Goal: Task Accomplishment & Management: Complete application form

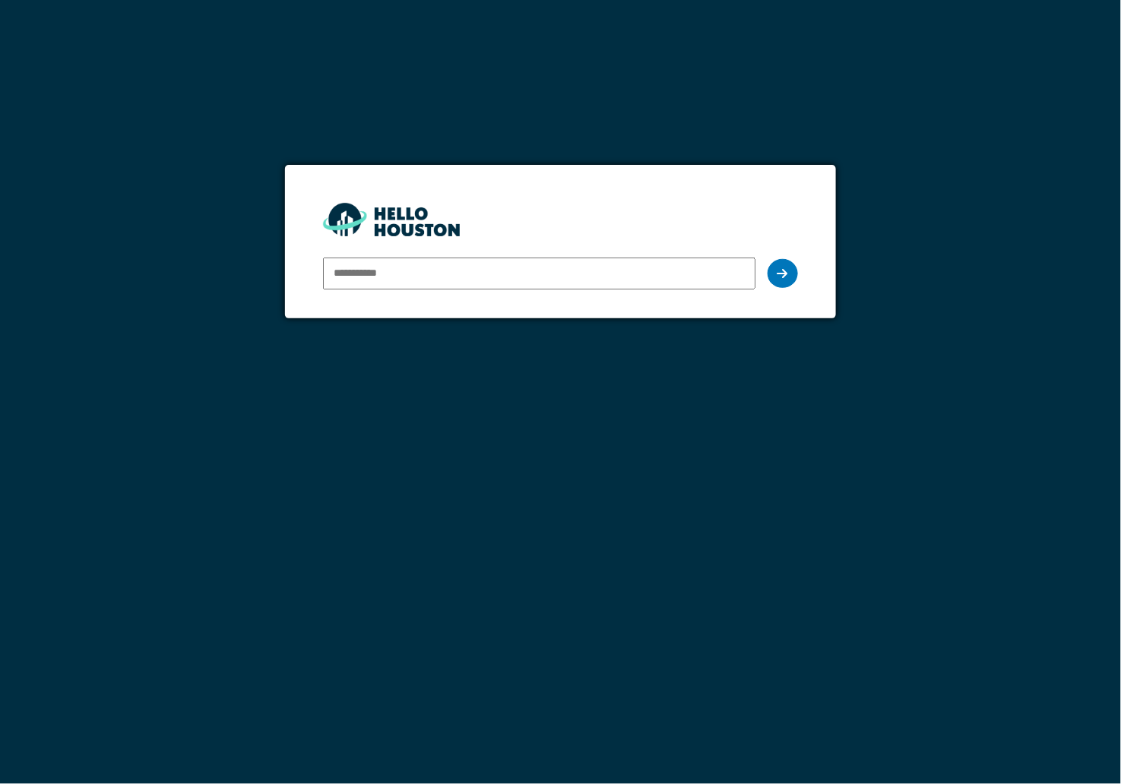
paste input "**********"
type input "**********"
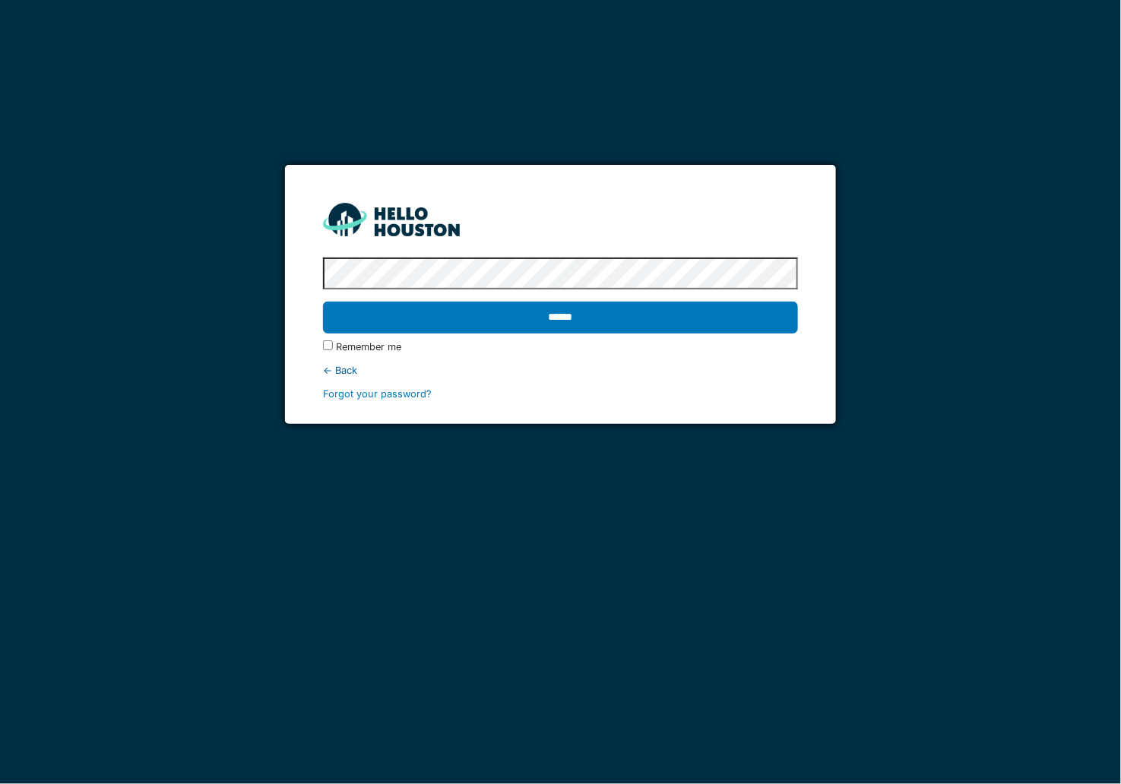
click at [323, 302] on input "******" at bounding box center [560, 318] width 475 height 32
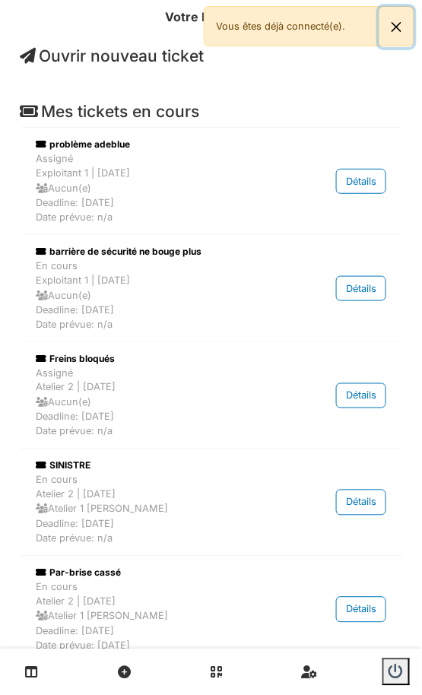
click at [396, 24] on button "Close" at bounding box center [396, 27] width 34 height 40
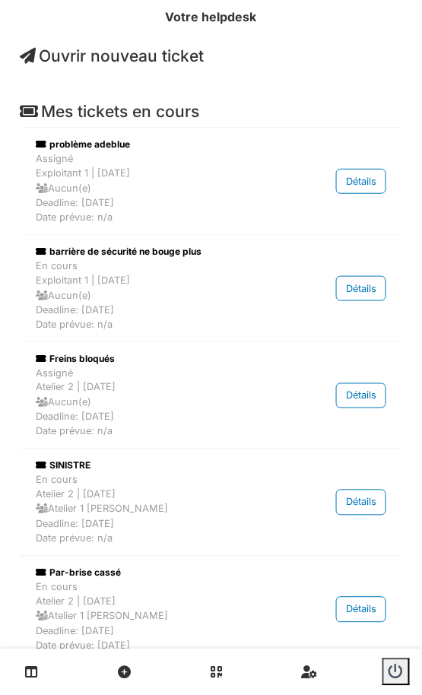
click at [134, 57] on span "Ouvrir nouveau ticket" at bounding box center [112, 55] width 184 height 19
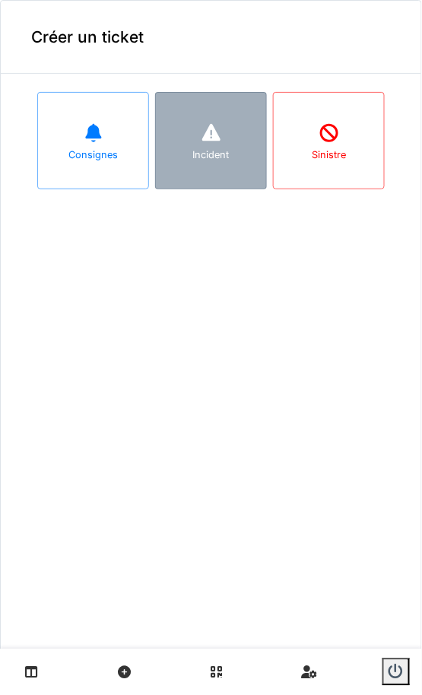
click at [193, 159] on div "Incident" at bounding box center [211, 154] width 36 height 14
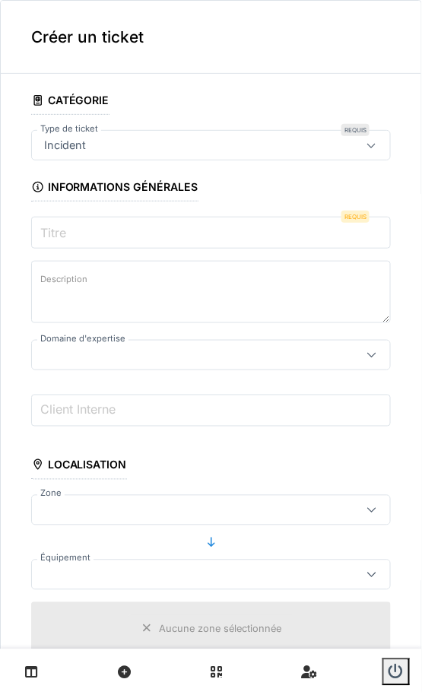
click at [82, 238] on input "Titre" at bounding box center [210, 233] width 359 height 32
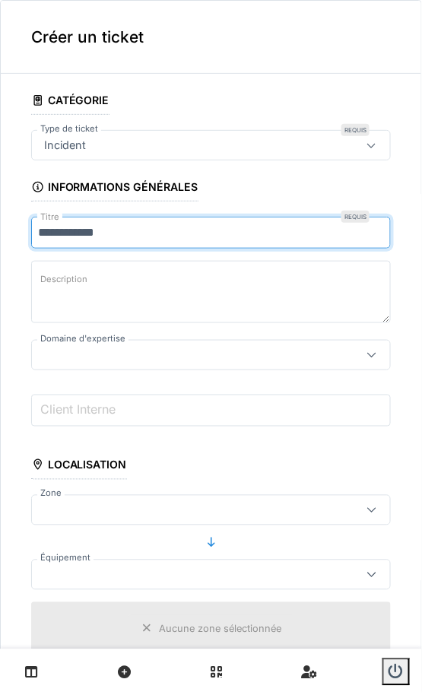
type input "**********"
click at [125, 310] on textarea "Description" at bounding box center [210, 292] width 359 height 62
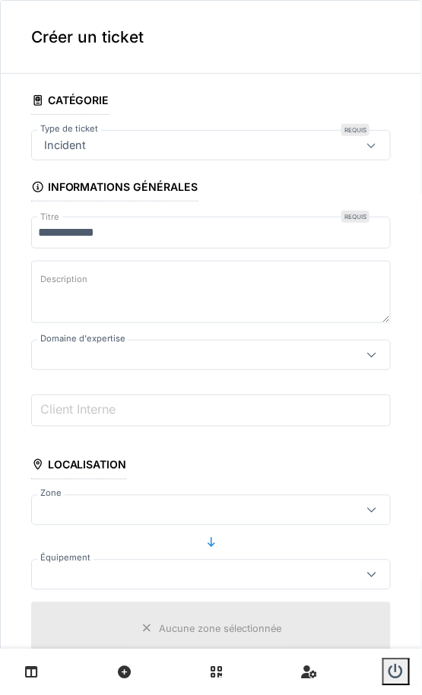
click at [110, 365] on div at bounding box center [210, 355] width 359 height 30
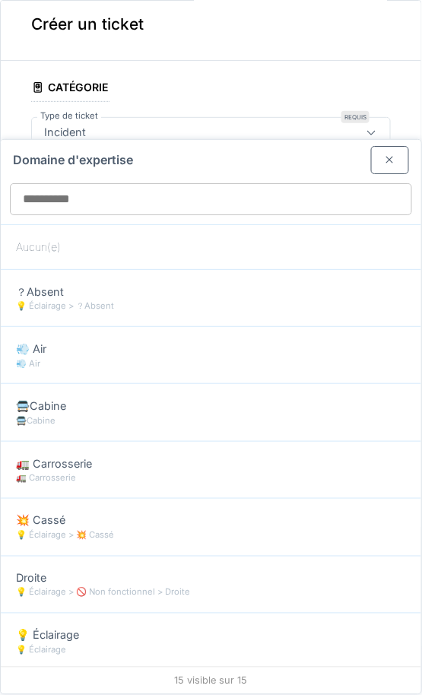
click at [176, 533] on div "💡 Éclairage > 💥 Cassé" at bounding box center [211, 535] width 390 height 13
type input "****"
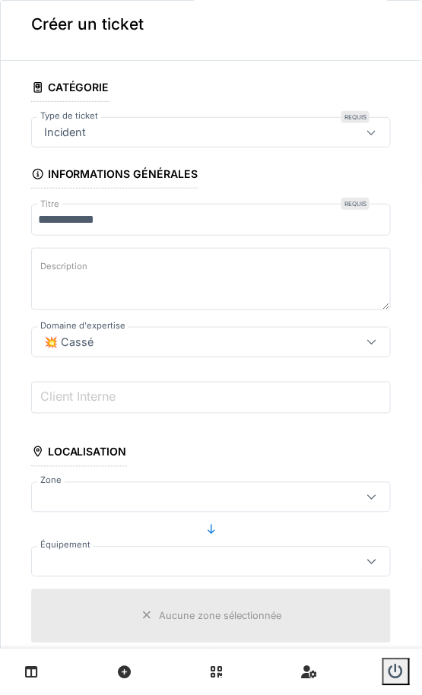
click at [146, 489] on div at bounding box center [187, 497] width 299 height 17
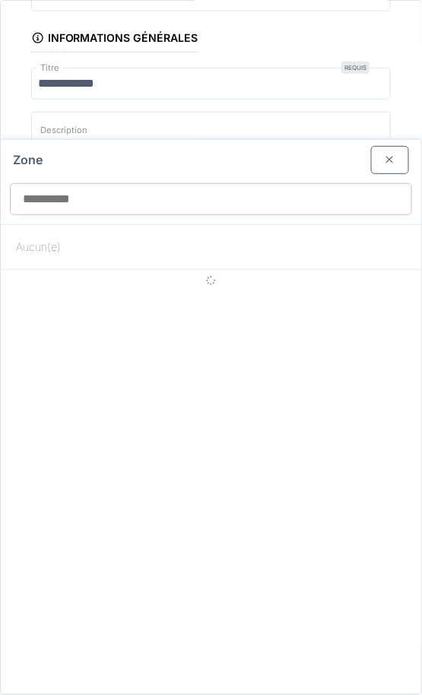
scroll to position [167, 0]
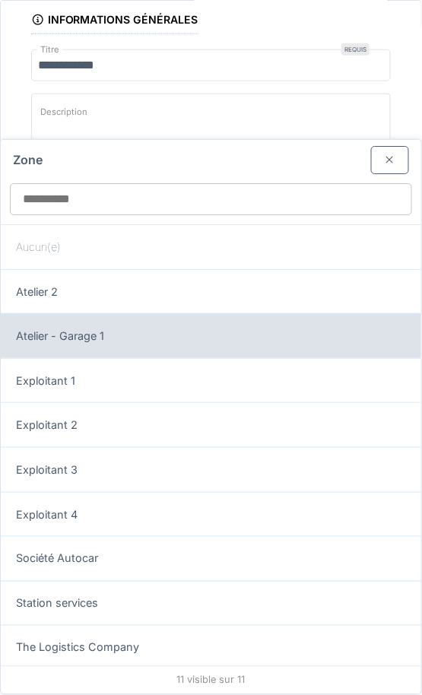
click at [201, 334] on div "Atelier - Garage 1" at bounding box center [211, 336] width 390 height 17
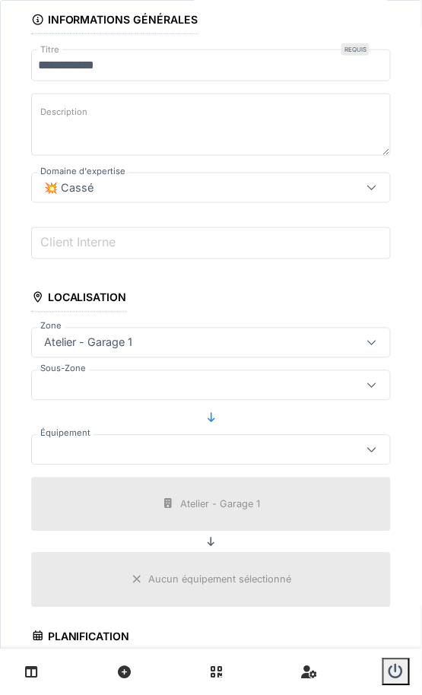
click at [113, 448] on div at bounding box center [187, 450] width 299 height 17
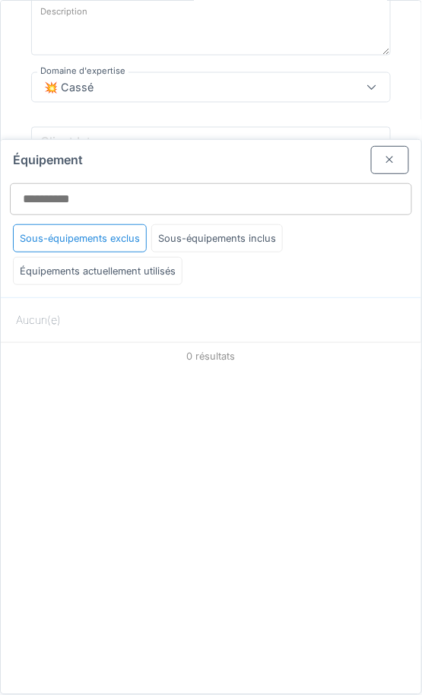
scroll to position [274, 0]
click at [384, 157] on div at bounding box center [390, 160] width 12 height 14
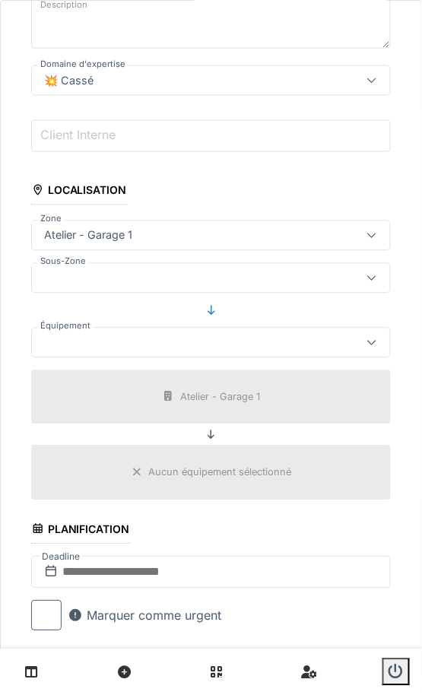
click at [195, 235] on div "Atelier - Garage 1" at bounding box center [187, 235] width 299 height 17
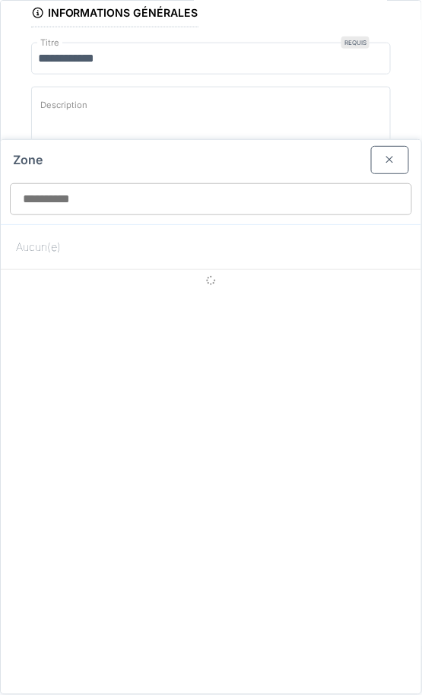
scroll to position [167, 0]
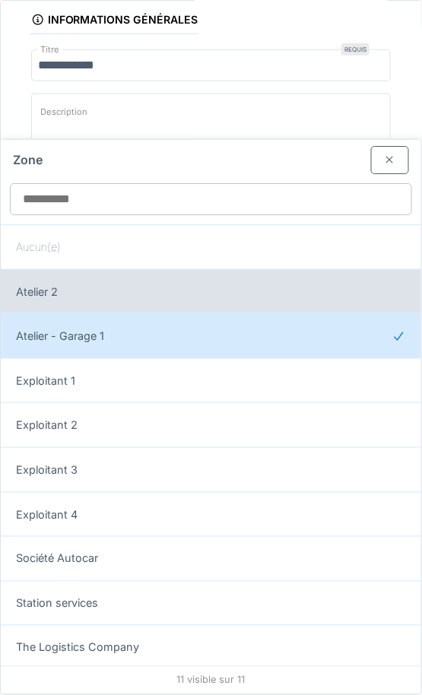
click at [150, 278] on div "Atelier 2" at bounding box center [211, 291] width 420 height 45
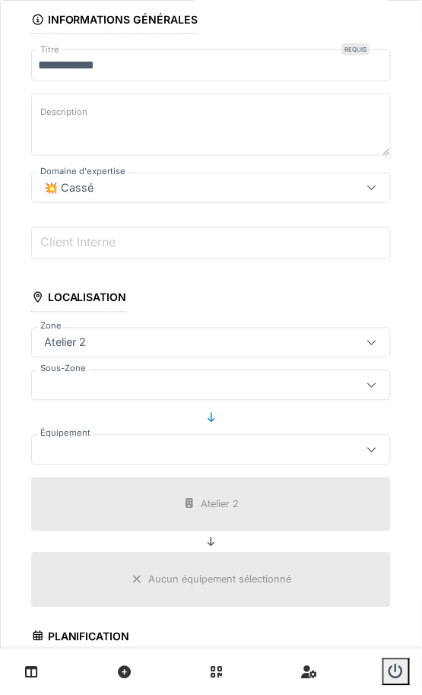
click at [157, 455] on div at bounding box center [210, 450] width 359 height 30
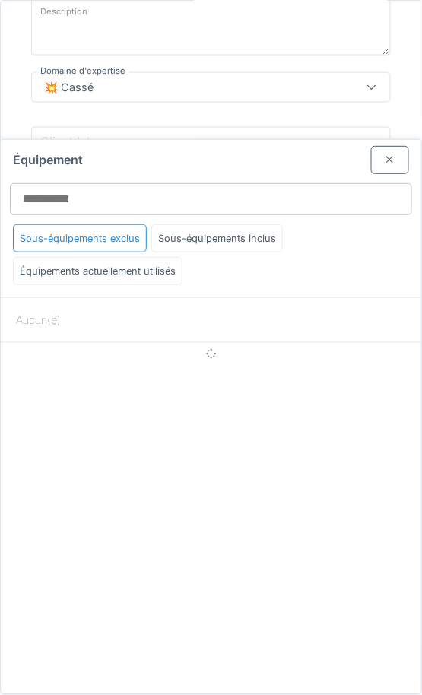
scroll to position [274, 0]
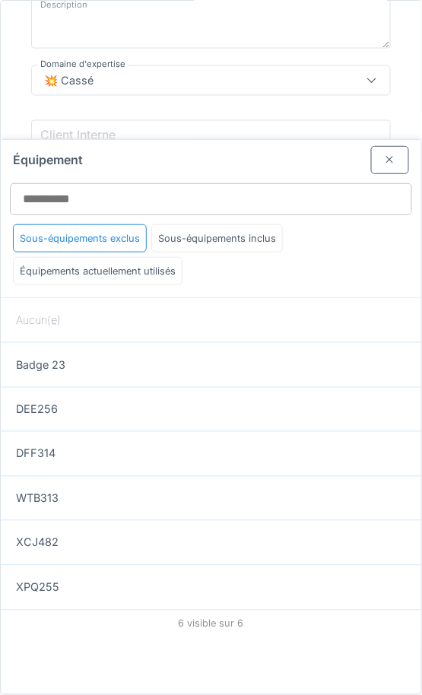
click at [384, 158] on div at bounding box center [390, 160] width 12 height 14
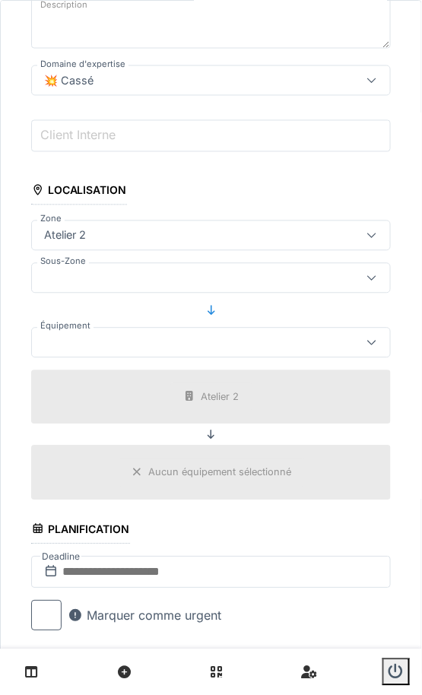
click at [194, 229] on div "Atelier 2" at bounding box center [187, 235] width 299 height 17
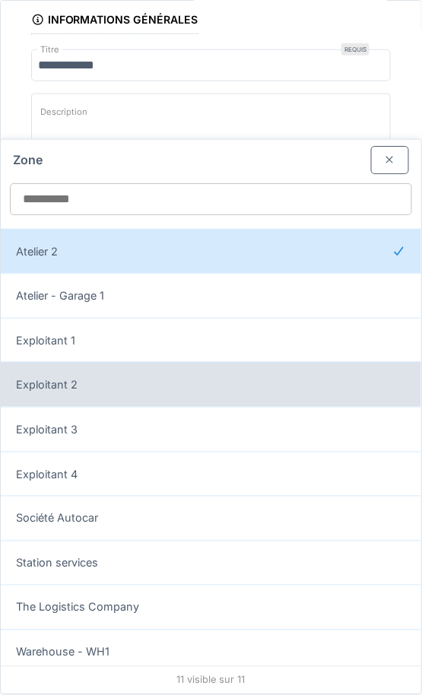
scroll to position [41, 0]
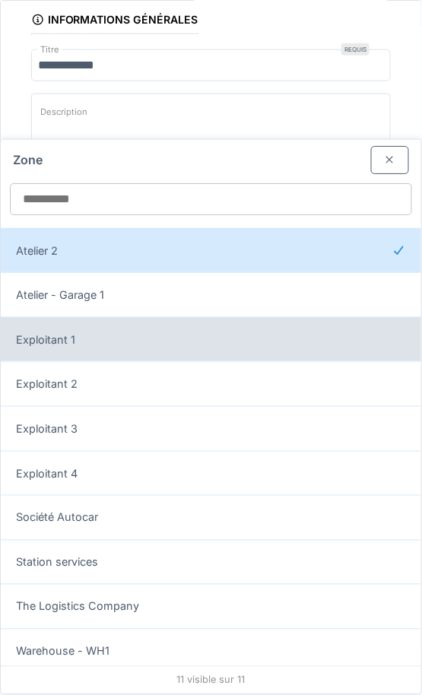
click at [132, 353] on div "Exploitant 1" at bounding box center [211, 339] width 420 height 45
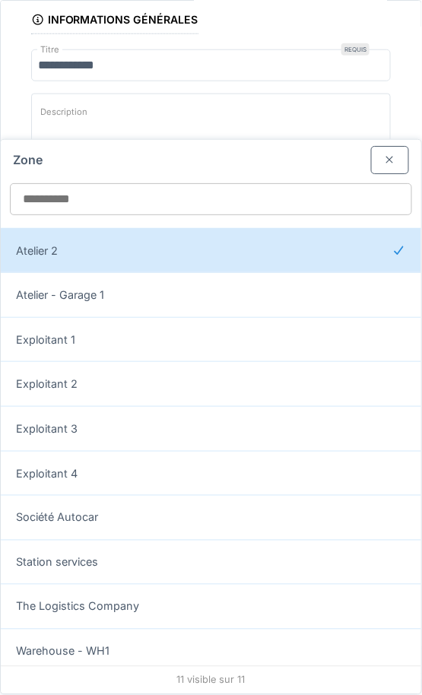
type input "*****"
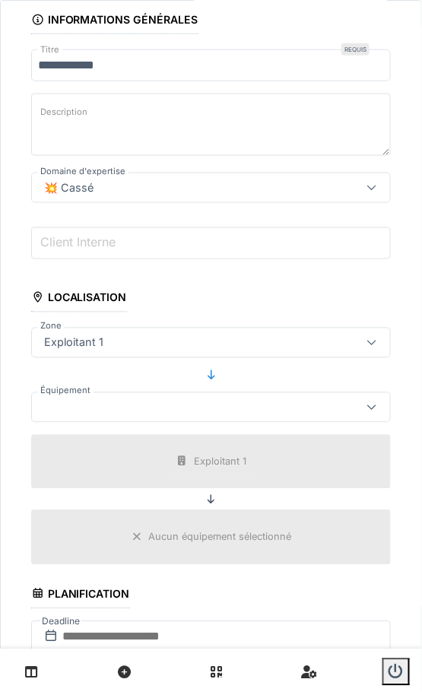
click at [129, 410] on div at bounding box center [187, 407] width 299 height 17
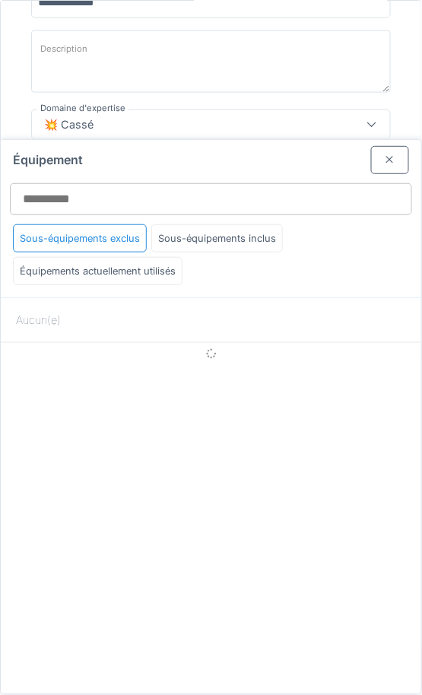
scroll to position [232, 0]
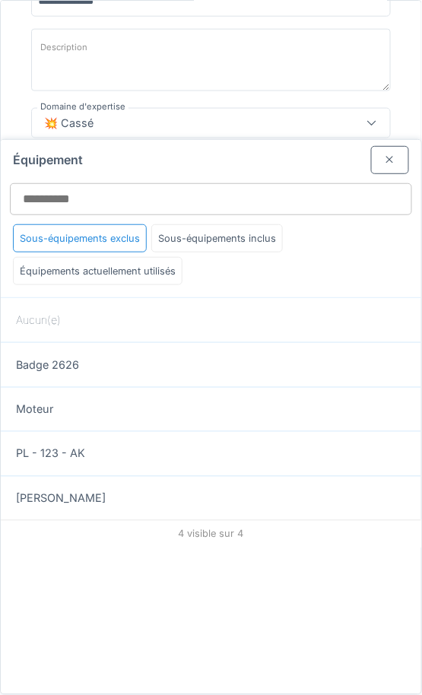
click at [122, 457] on div "PL - 123 - AK" at bounding box center [211, 453] width 420 height 45
type input "******"
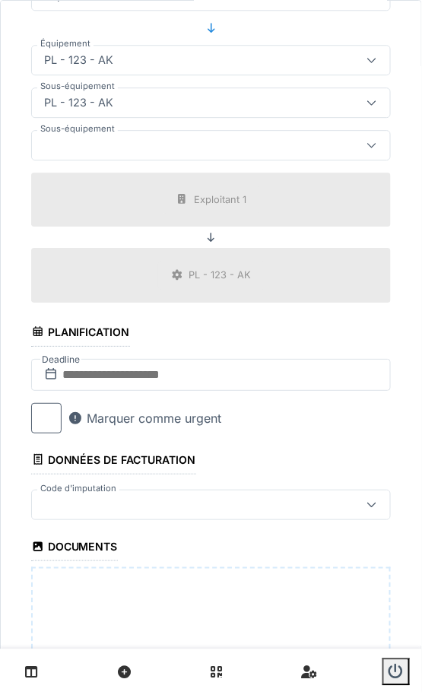
scroll to position [525, 0]
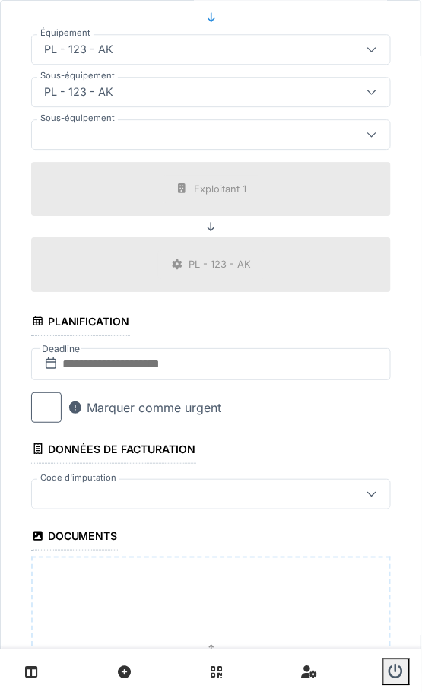
click at [103, 486] on div at bounding box center [187, 494] width 299 height 17
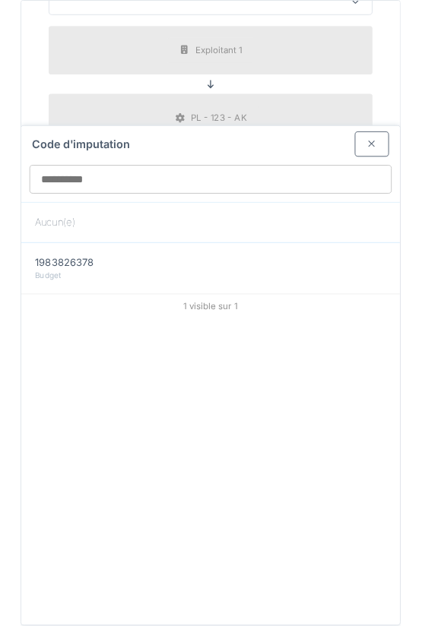
scroll to position [673, 0]
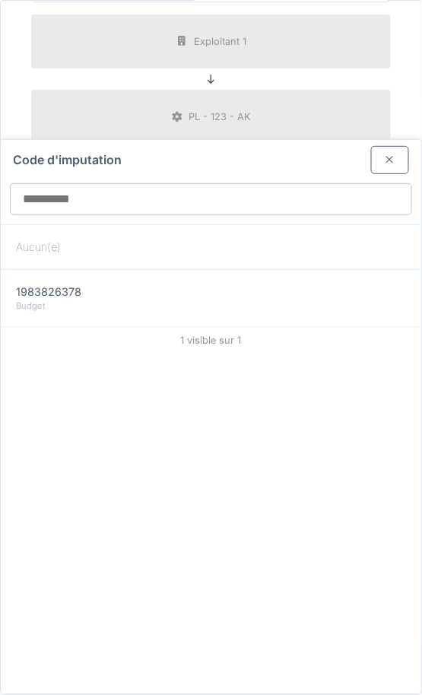
click at [389, 173] on div "Code d'imputation" at bounding box center [211, 182] width 420 height 84
click at [389, 169] on div at bounding box center [390, 160] width 38 height 28
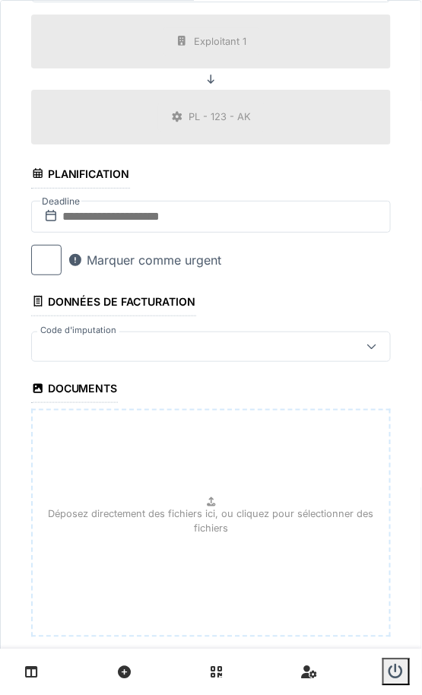
click at [182, 507] on p "Déposez directement des fichiers ici, ou cliquez pour sélectionner des fichiers" at bounding box center [211, 521] width 332 height 29
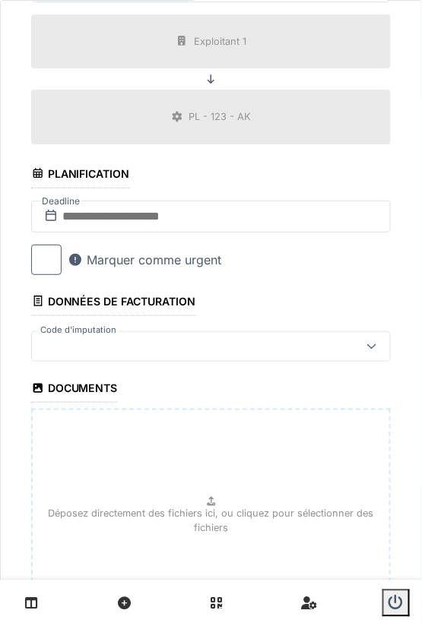
type input "**********"
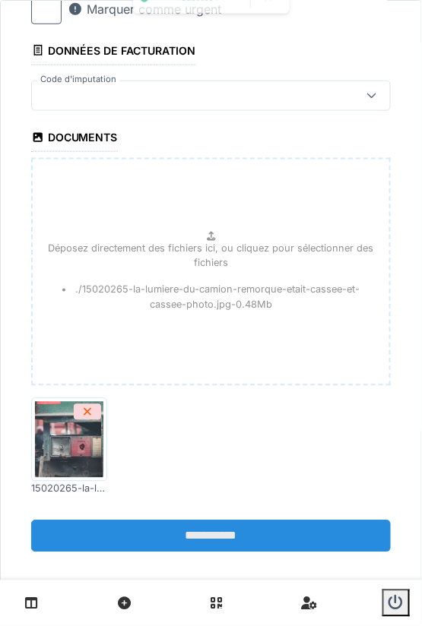
scroll to position [923, 0]
click at [176, 535] on input "**********" at bounding box center [210, 537] width 359 height 32
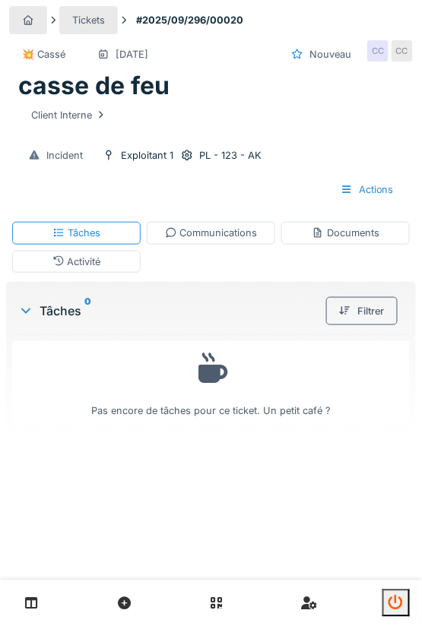
click at [400, 599] on icon "submit" at bounding box center [395, 603] width 15 height 15
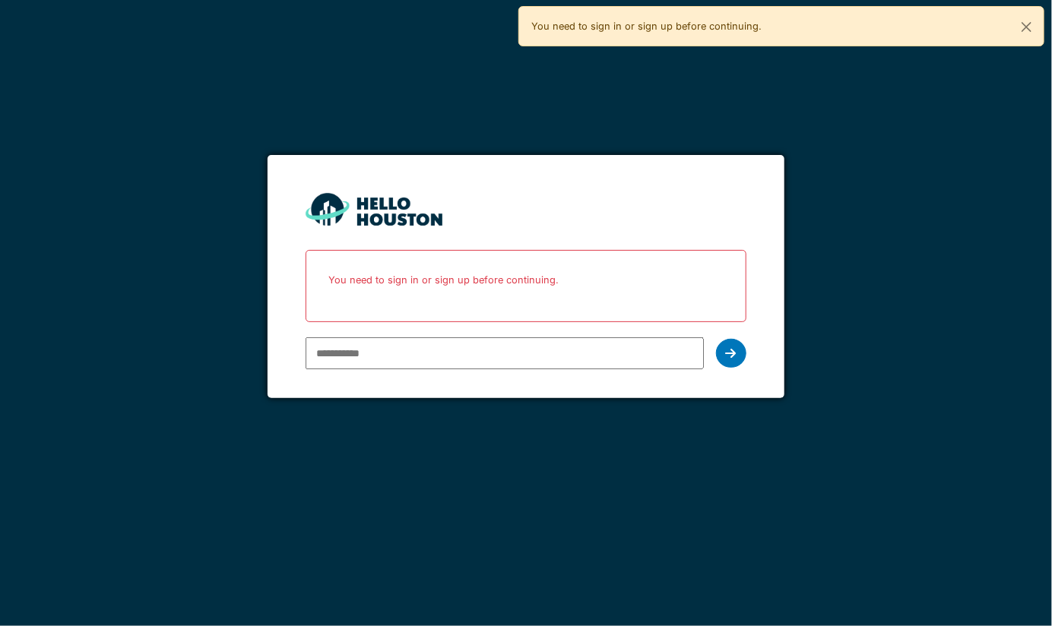
paste input "**********"
type input "**********"
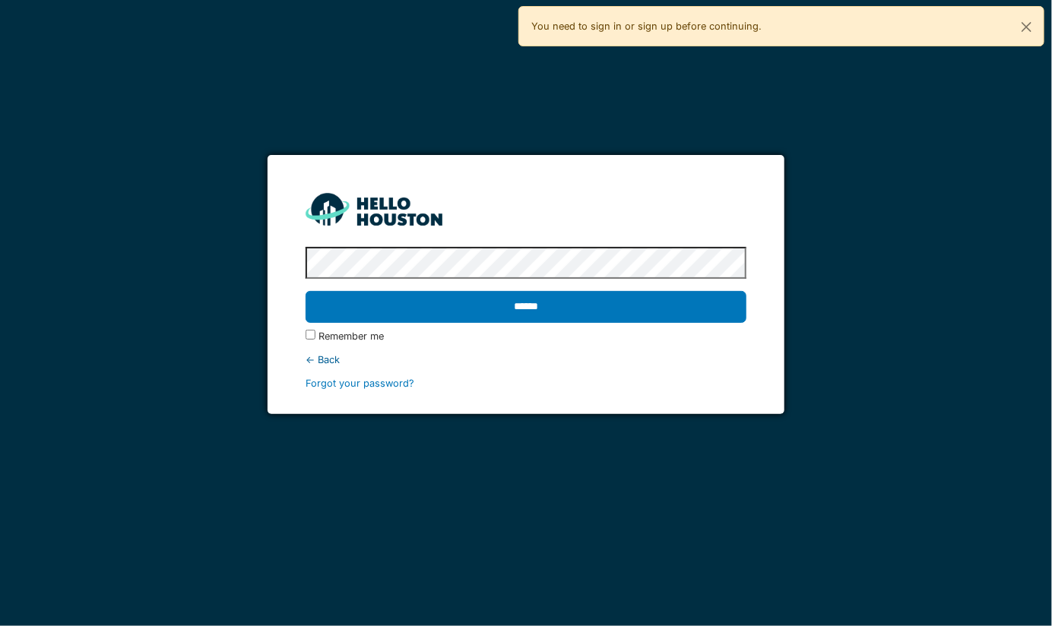
click at [306, 291] on input "******" at bounding box center [526, 307] width 440 height 32
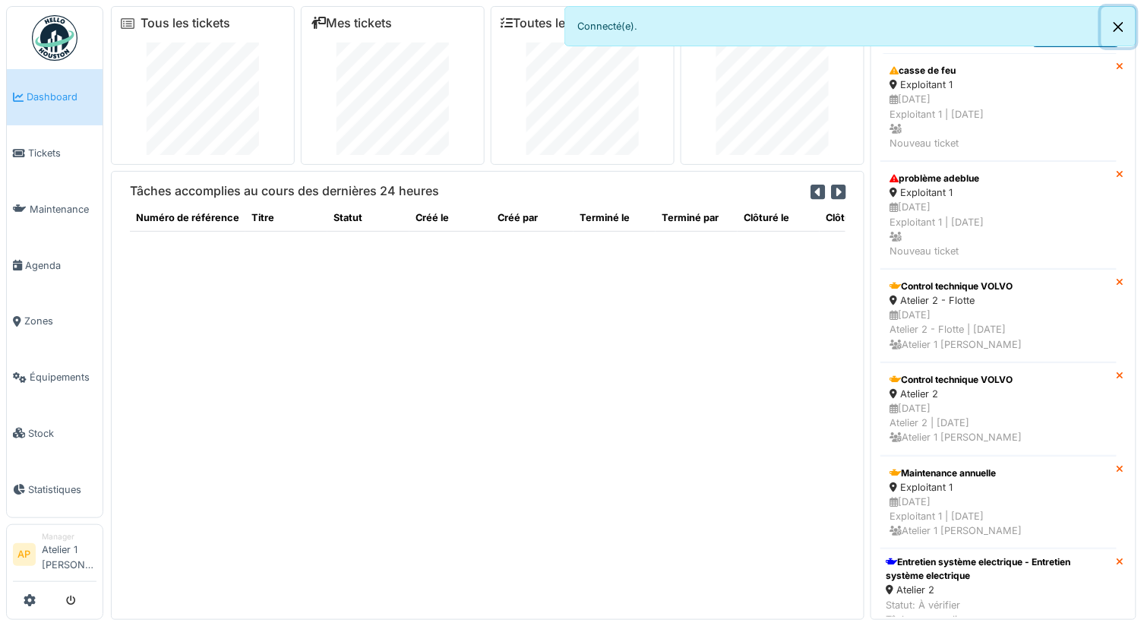
click at [1039, 20] on button "Close" at bounding box center [1119, 27] width 34 height 40
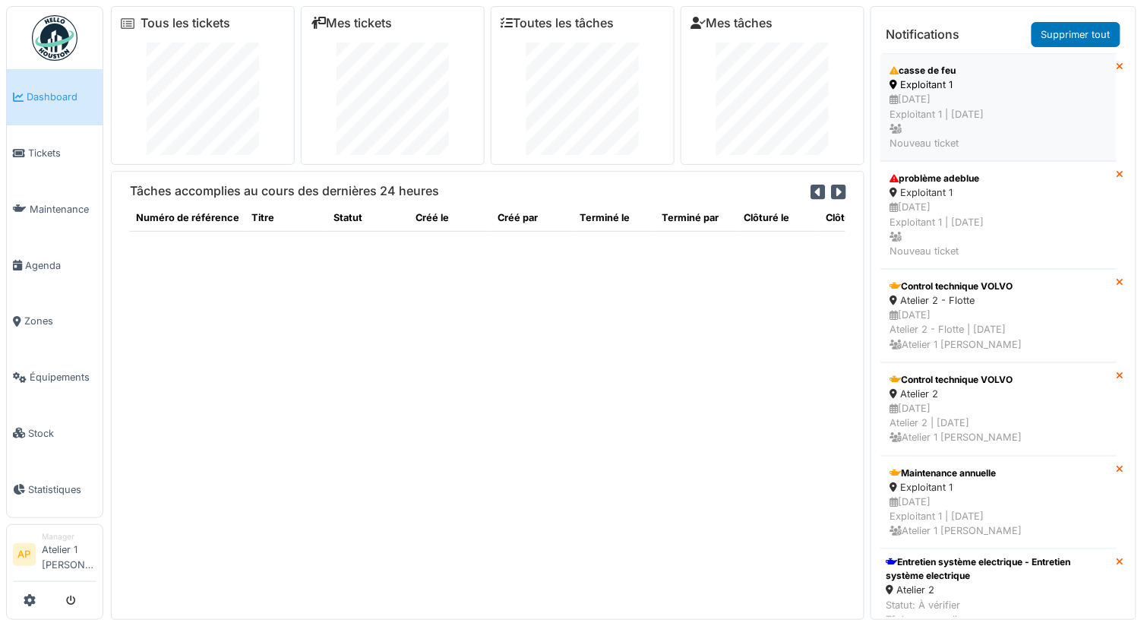
click at [956, 102] on div "12/09/2025 Exploitant 1 | Il y a 0 jour(s) Nouveau ticket" at bounding box center [999, 121] width 217 height 59
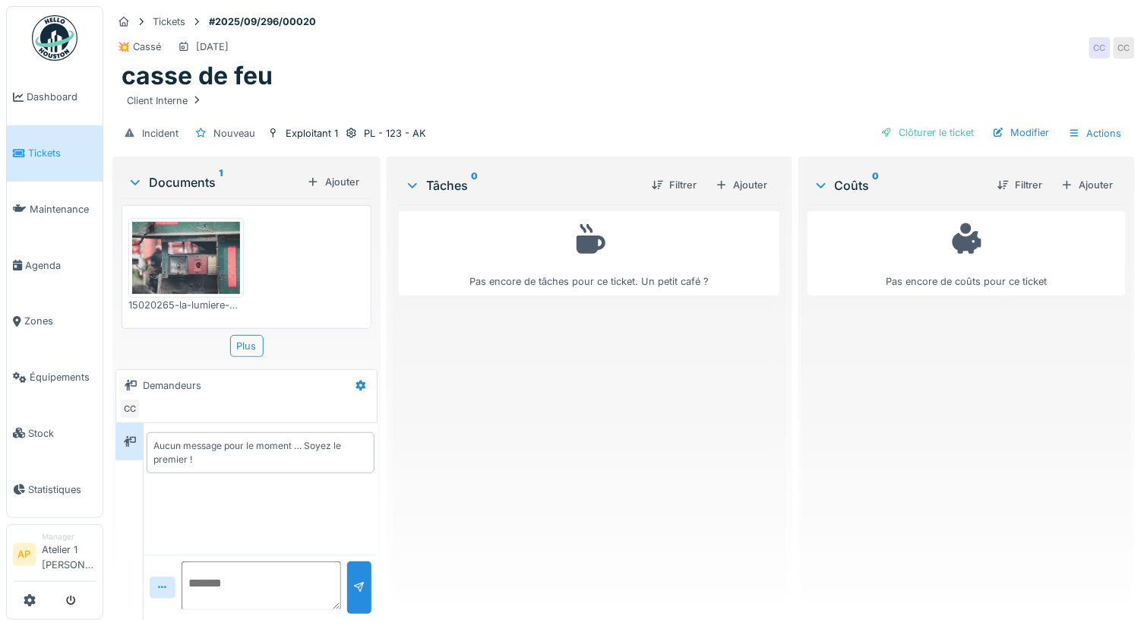
click at [206, 251] on img at bounding box center [186, 257] width 108 height 71
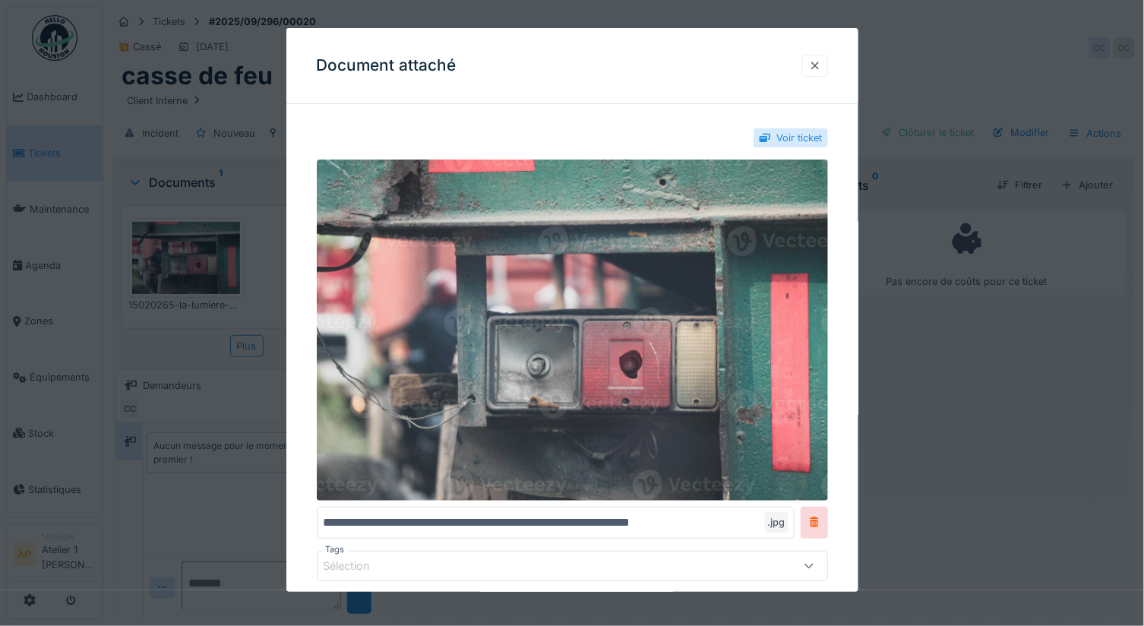
click at [821, 65] on div at bounding box center [815, 66] width 12 height 14
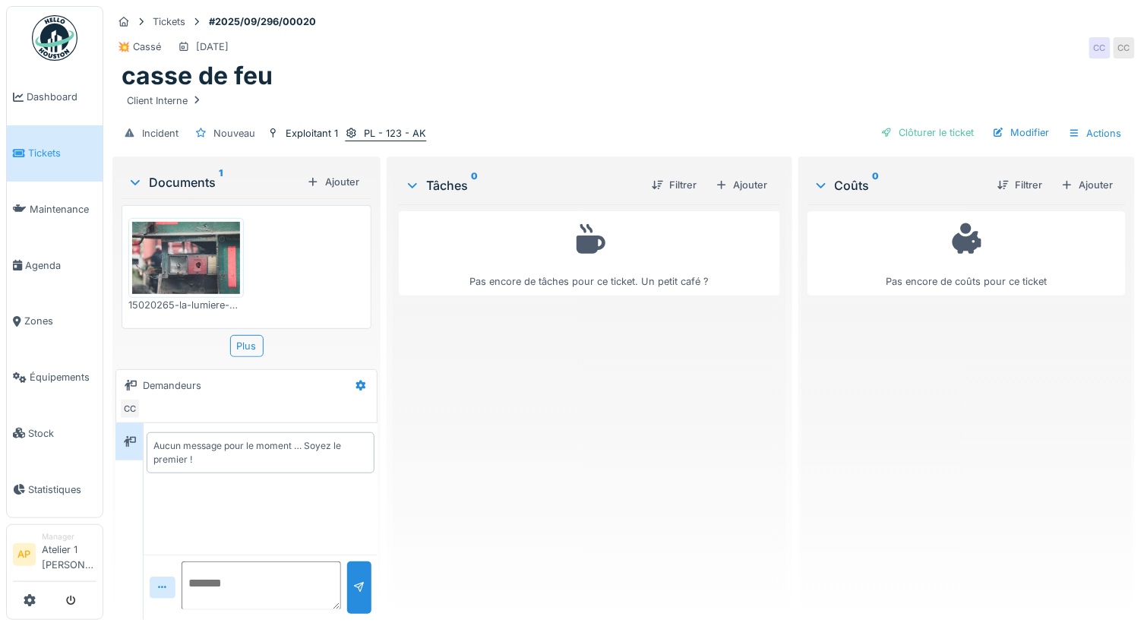
click at [376, 128] on div "PL - 123 - AK" at bounding box center [395, 133] width 62 height 14
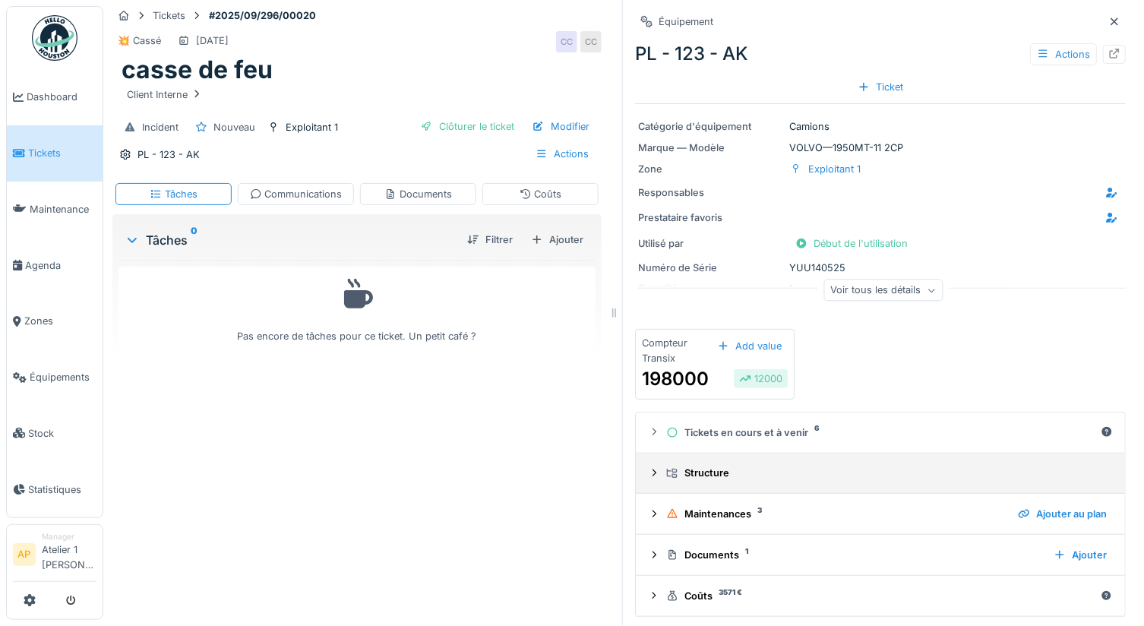
scroll to position [1, 0]
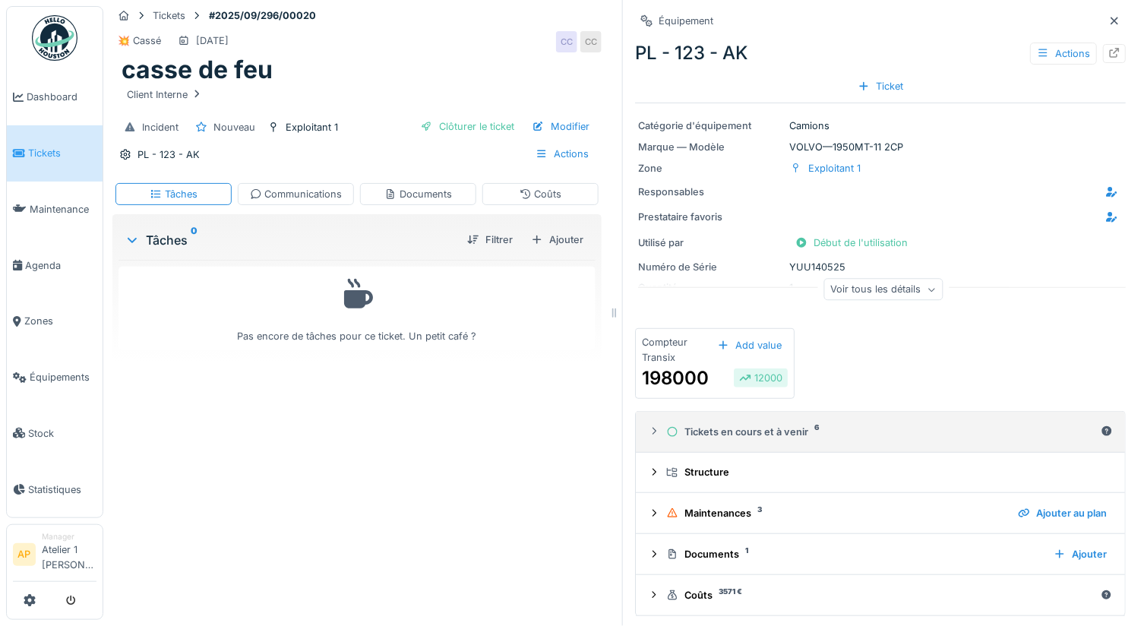
click at [734, 446] on details "Tickets en cours et à venir 6" at bounding box center [880, 432] width 489 height 41
click at [719, 435] on div "Tickets en cours et à venir 6" at bounding box center [880, 432] width 429 height 14
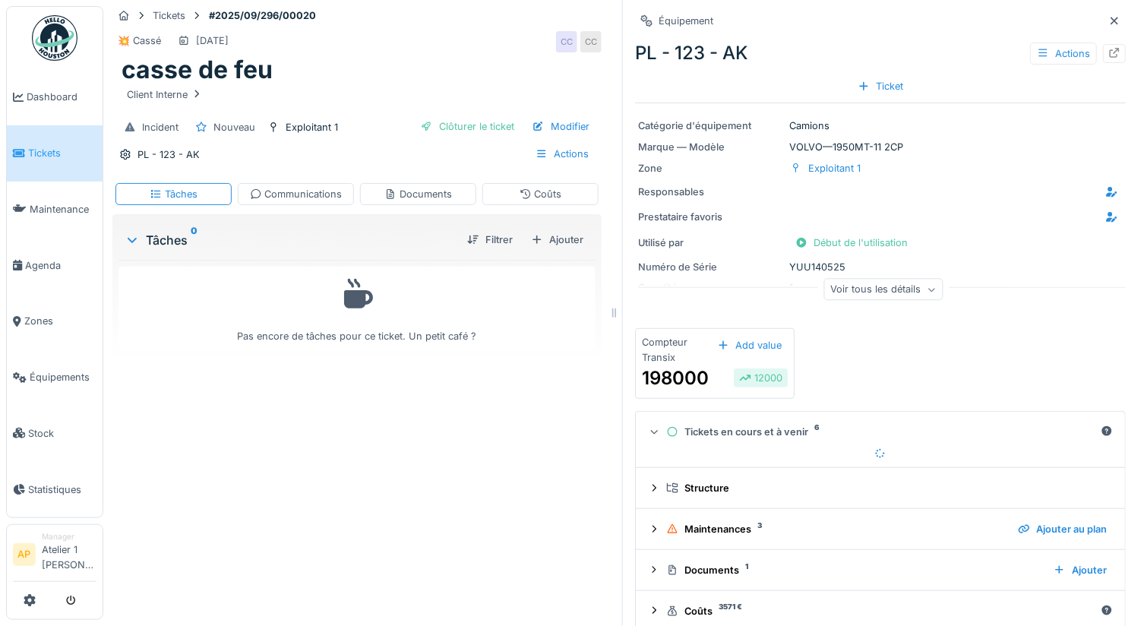
click at [721, 432] on div "Tickets en cours et à venir 6" at bounding box center [880, 432] width 429 height 14
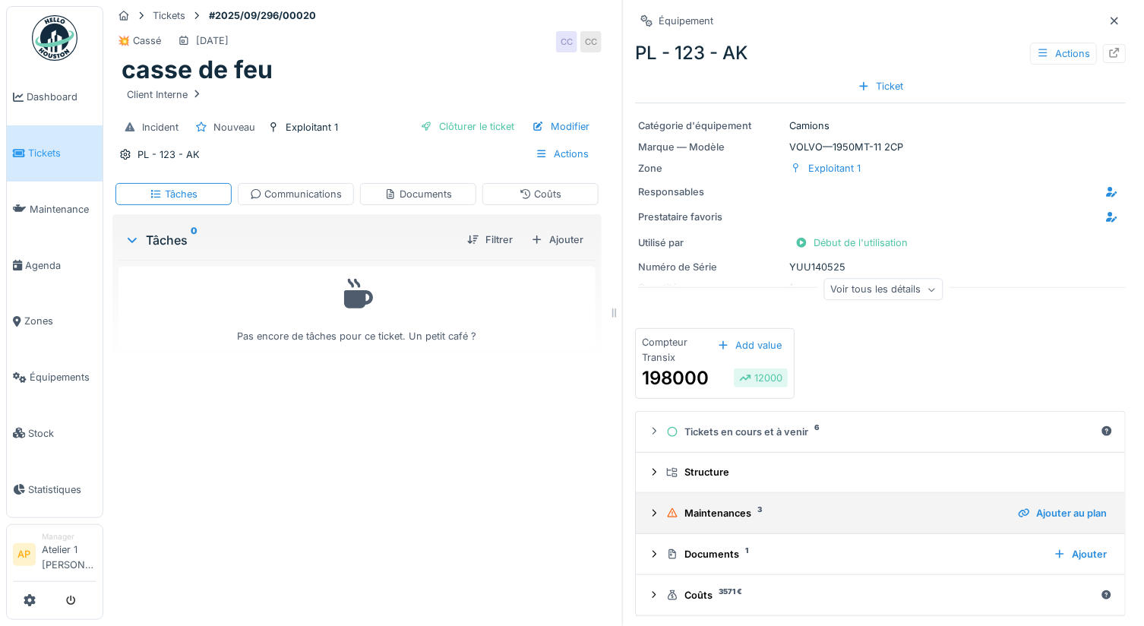
click at [719, 503] on div "Maintenances 3 Ajouter au plan" at bounding box center [880, 513] width 465 height 21
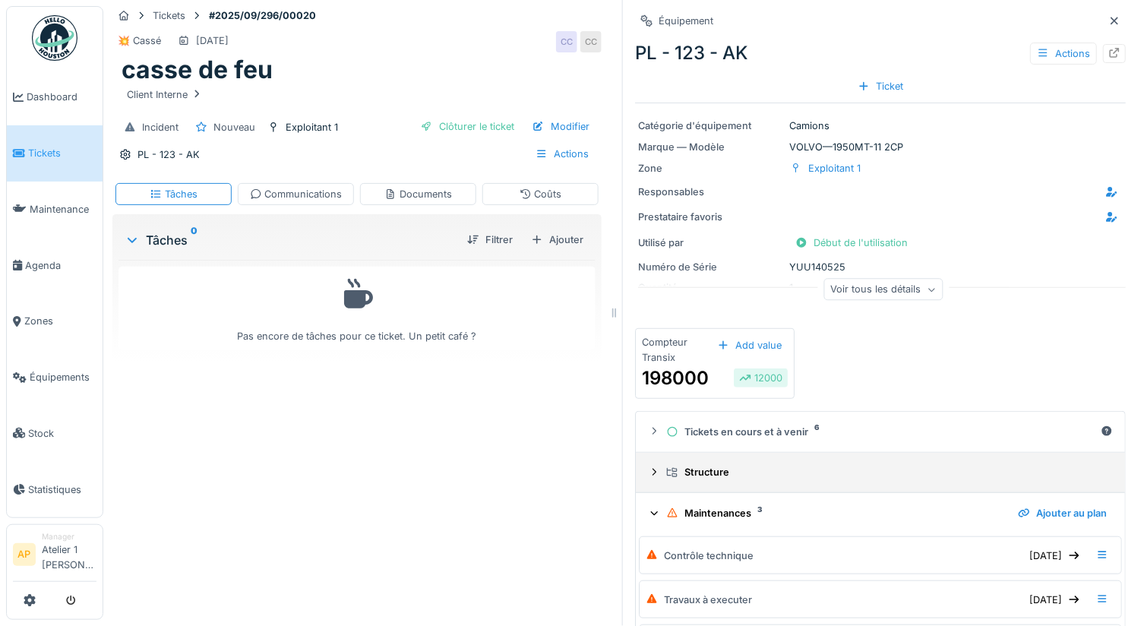
scroll to position [145, 0]
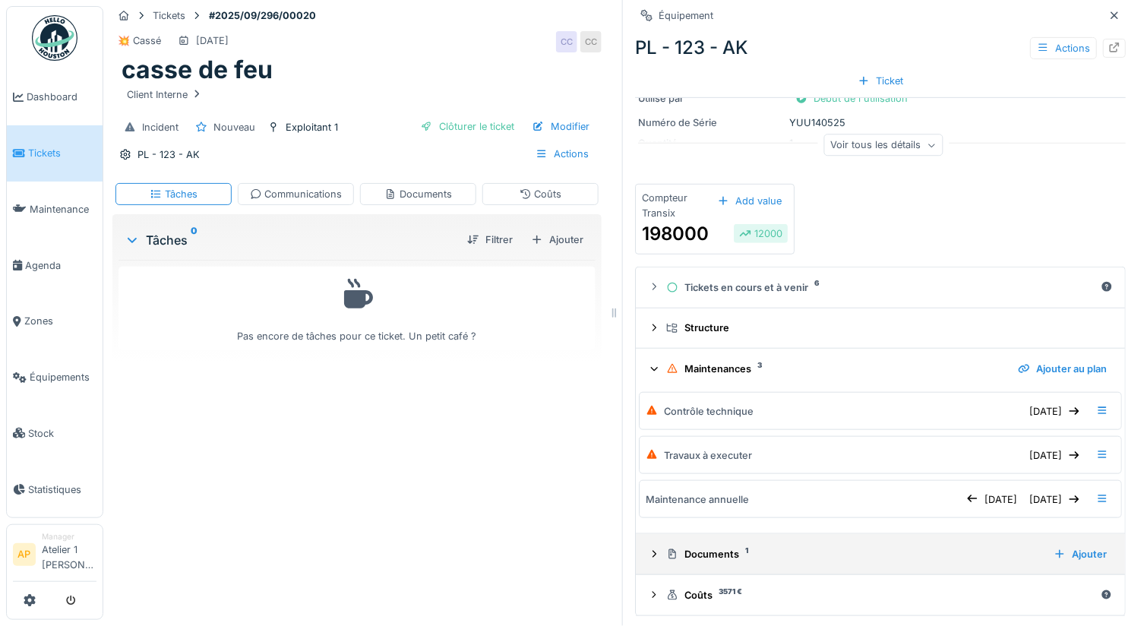
click at [706, 550] on div "Documents 1" at bounding box center [853, 554] width 375 height 14
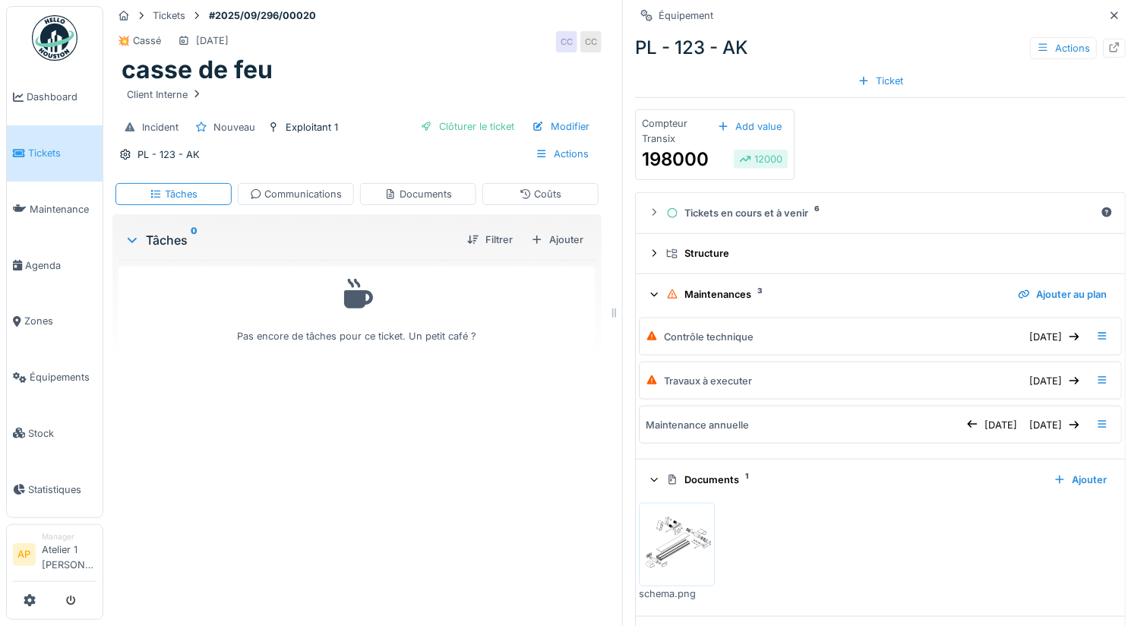
scroll to position [256, 0]
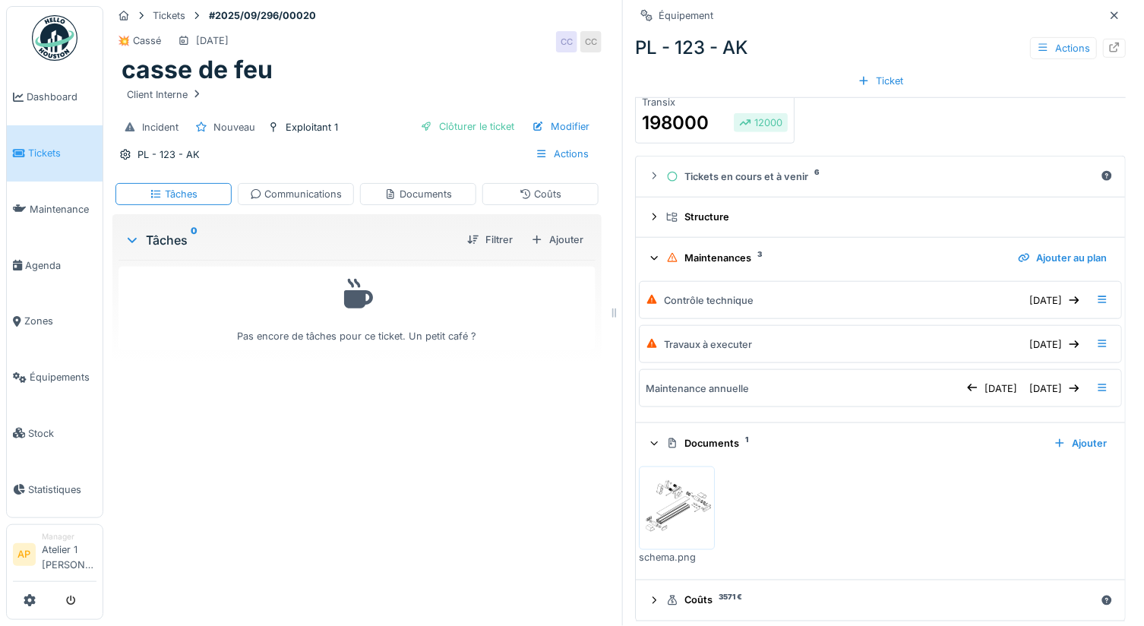
click at [649, 515] on img at bounding box center [677, 508] width 68 height 76
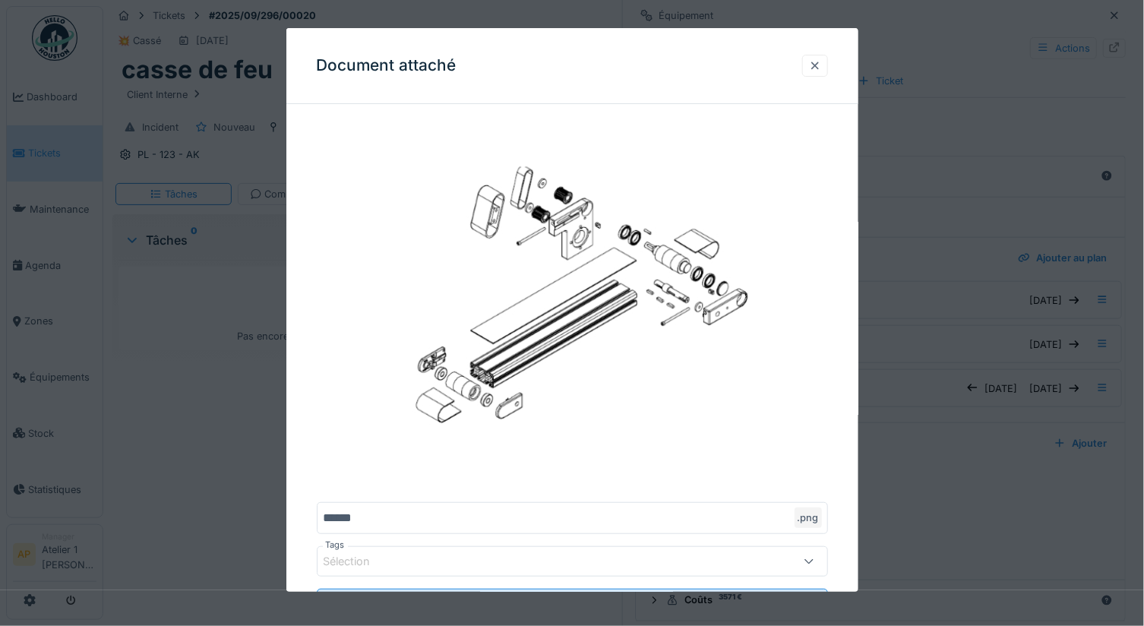
click at [822, 69] on div at bounding box center [815, 66] width 12 height 14
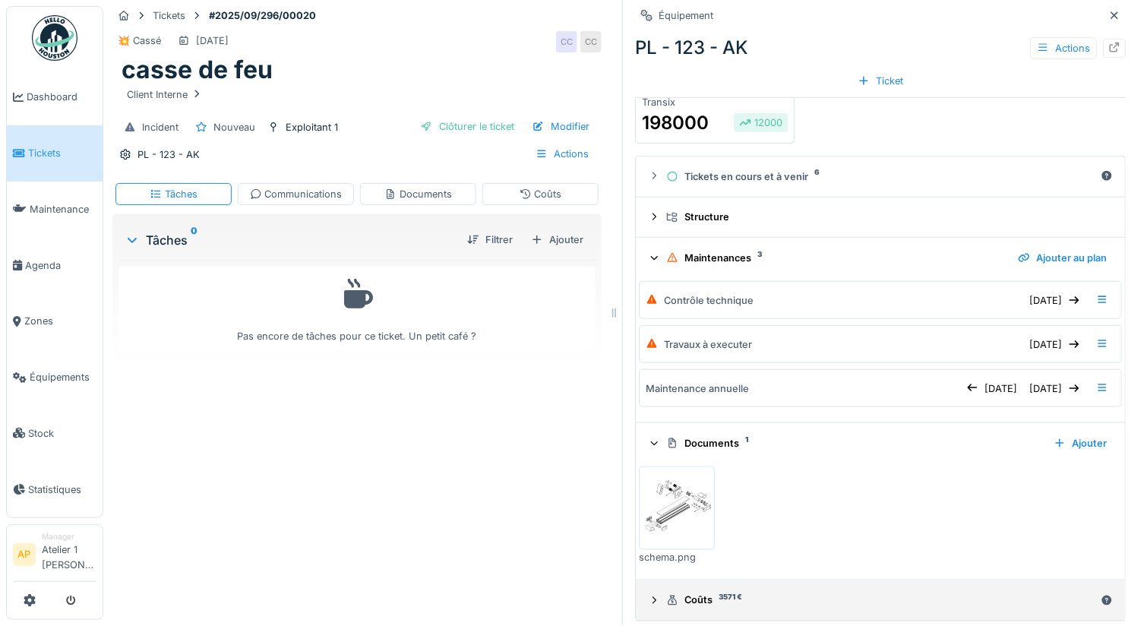
click at [668, 598] on icon at bounding box center [672, 601] width 9 height 10
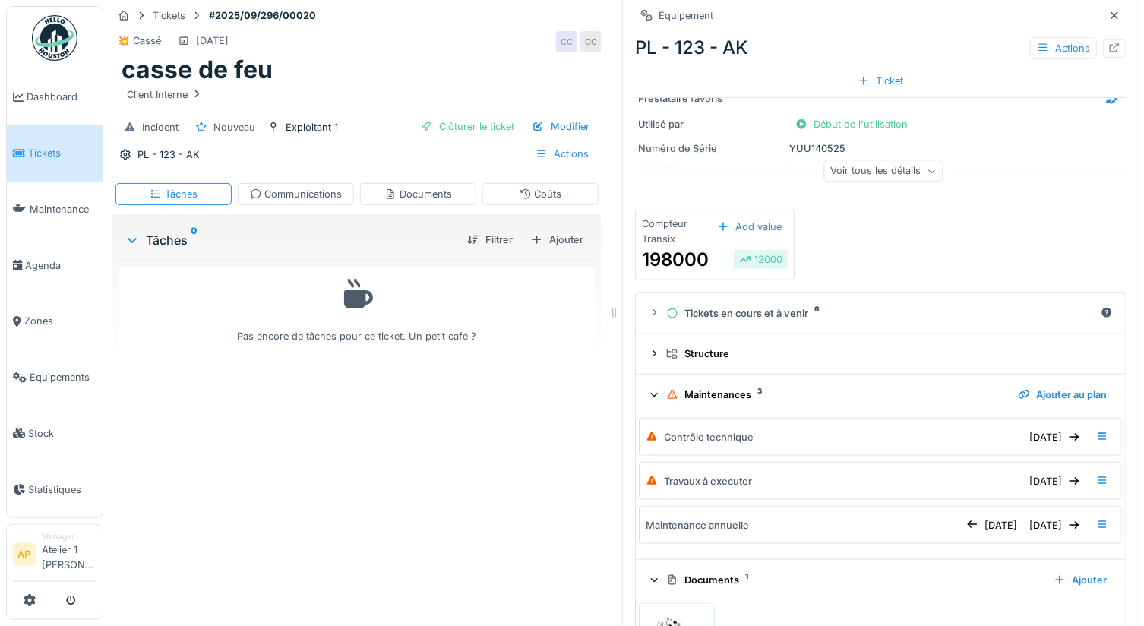
scroll to position [0, 0]
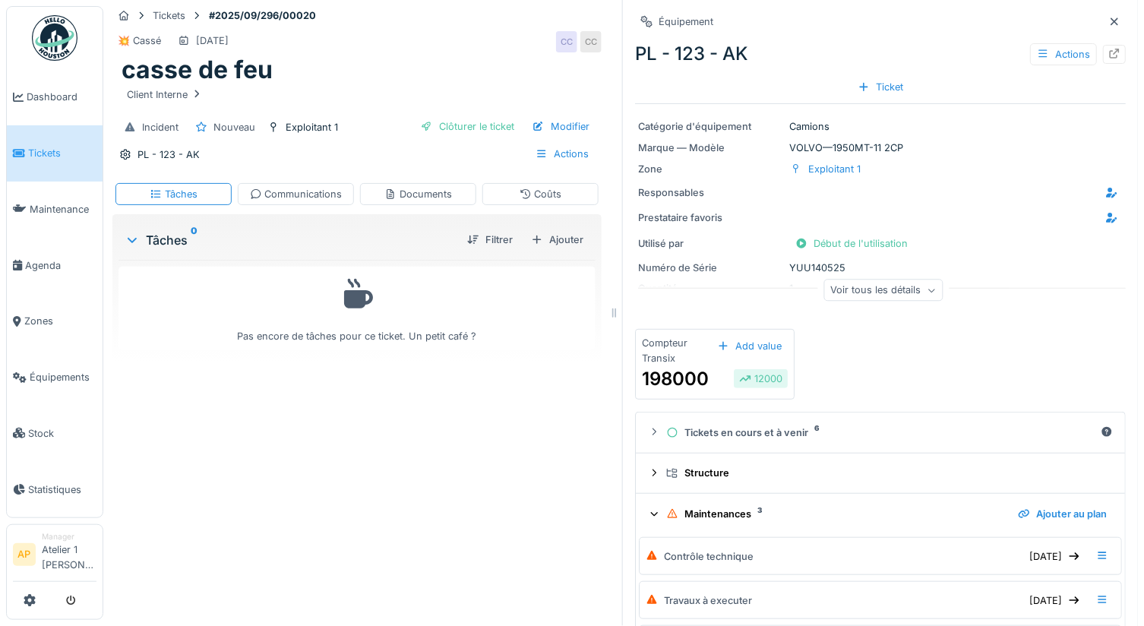
click at [1111, 24] on icon at bounding box center [1115, 21] width 8 height 8
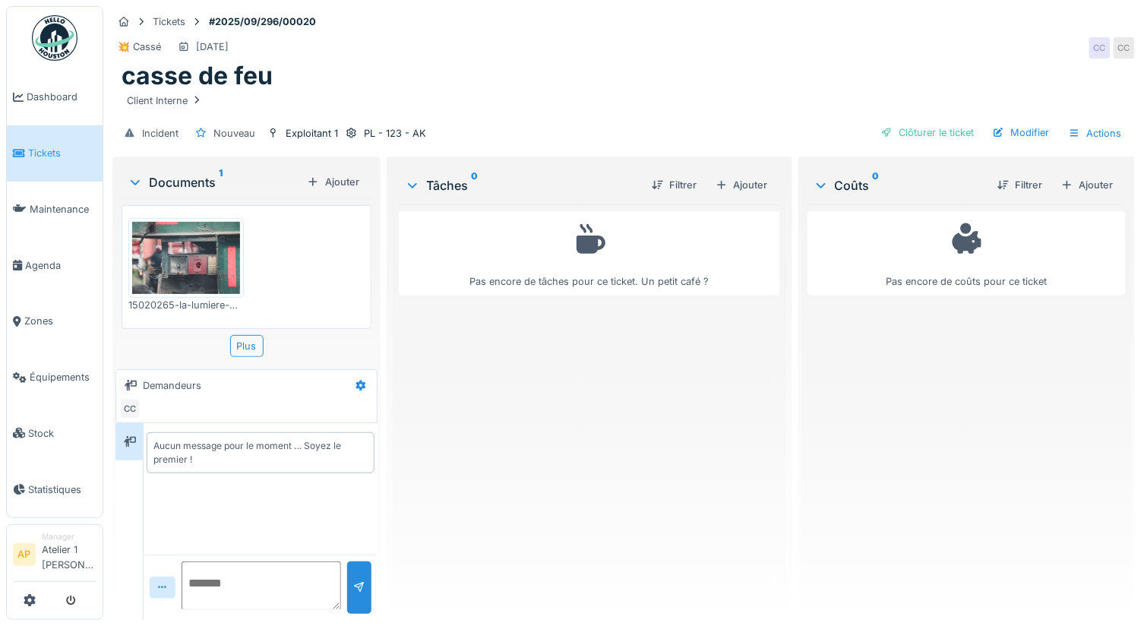
drag, startPoint x: 245, startPoint y: 582, endPoint x: 261, endPoint y: 582, distance: 16.0
click at [246, 582] on textarea at bounding box center [262, 586] width 160 height 49
type textarea "**********"
click at [359, 578] on div at bounding box center [359, 588] width 24 height 52
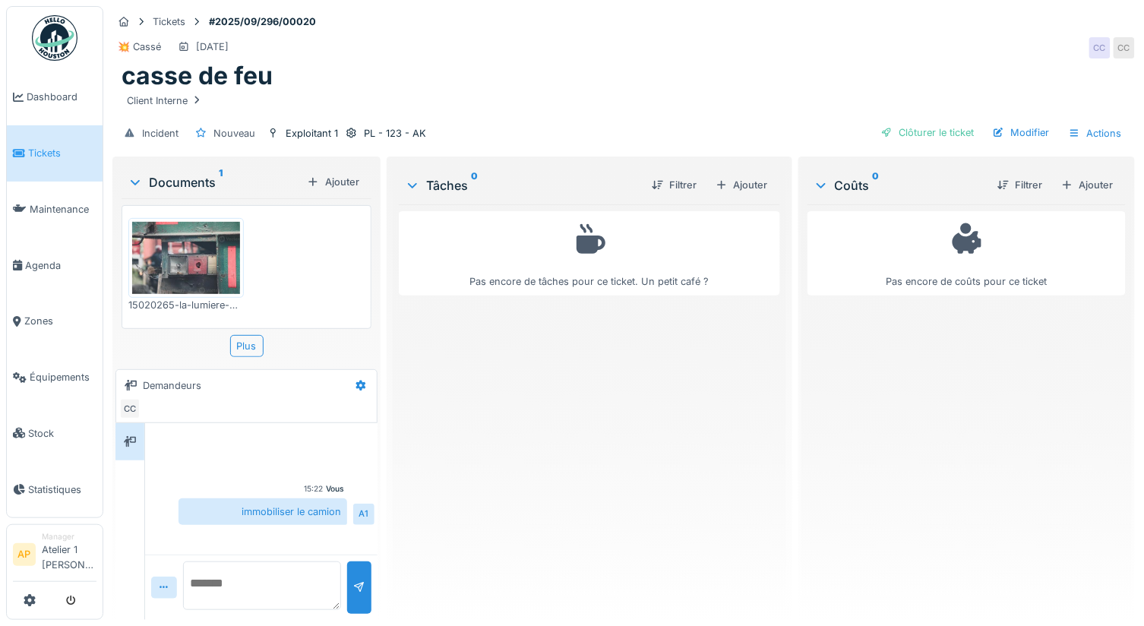
click at [138, 175] on icon at bounding box center [135, 182] width 12 height 15
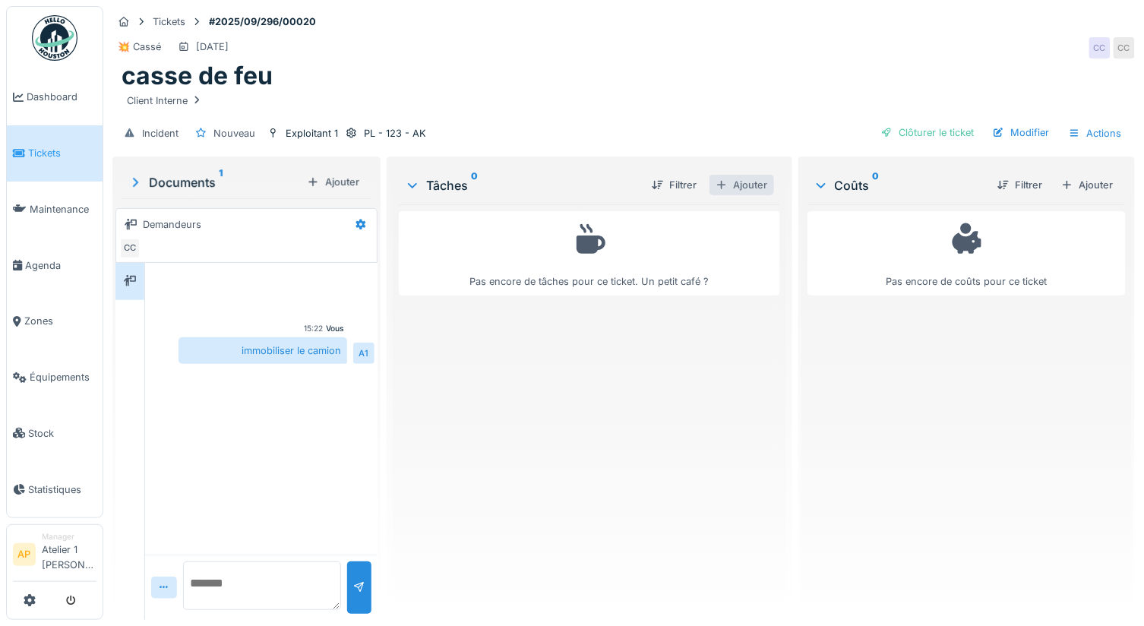
click at [720, 182] on div "Ajouter" at bounding box center [742, 185] width 65 height 21
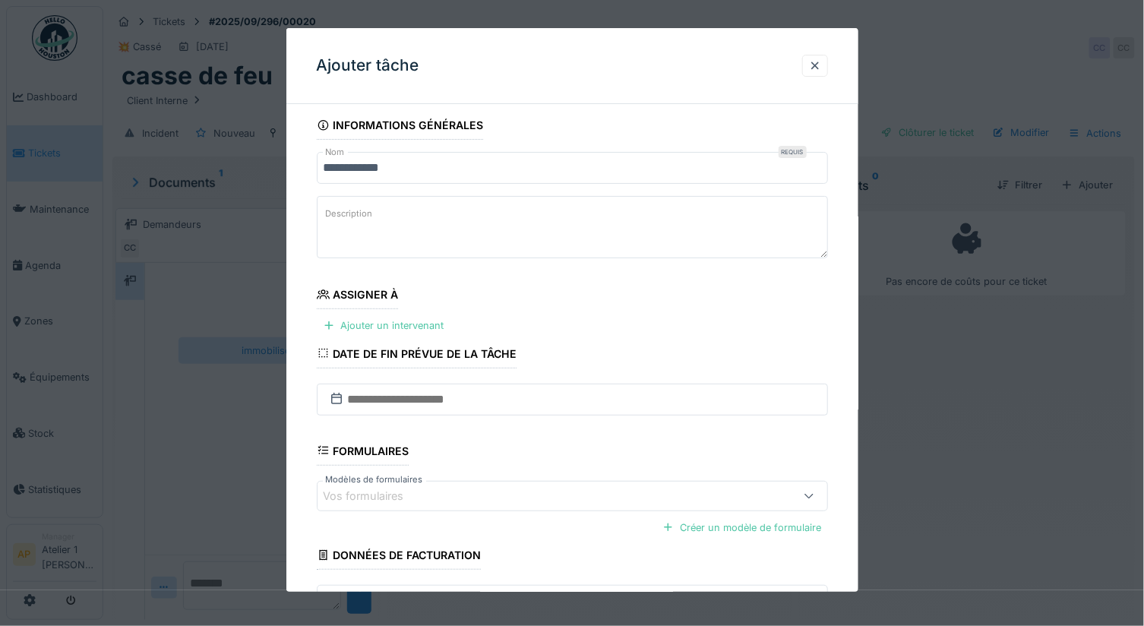
scroll to position [27, 0]
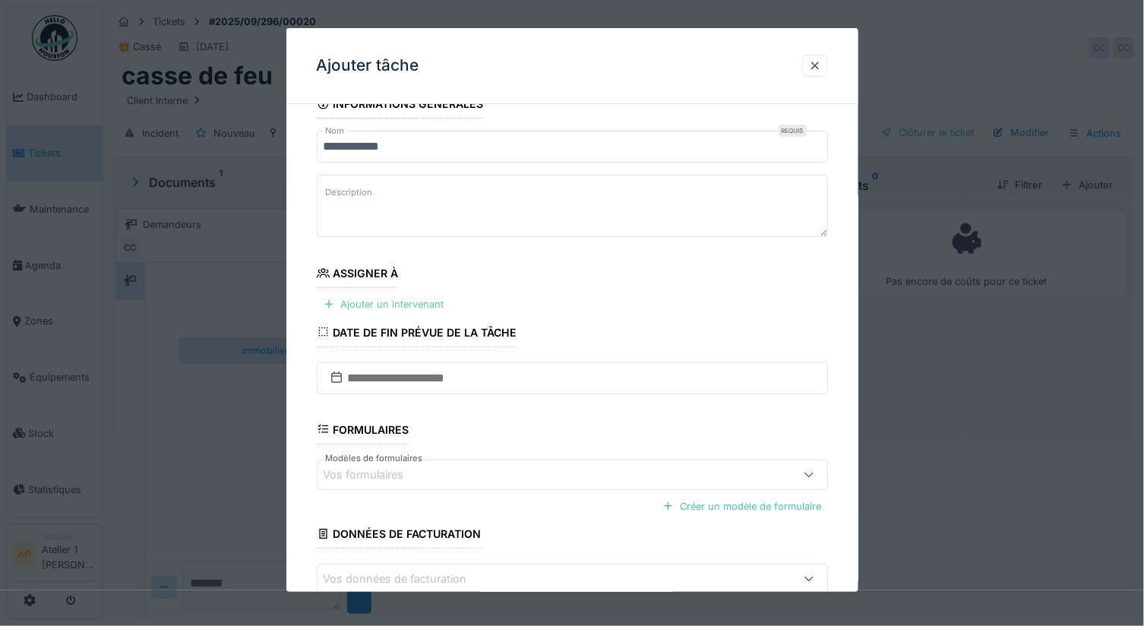
click at [403, 296] on div "Ajouter un intervenant" at bounding box center [384, 304] width 134 height 21
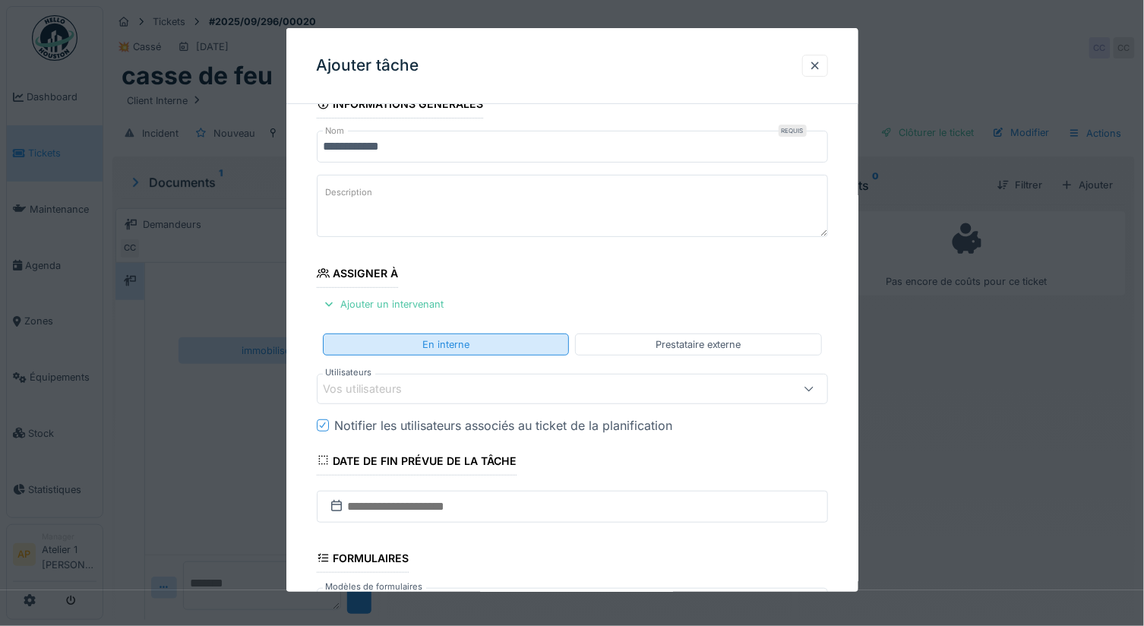
click at [443, 344] on div "En interne" at bounding box center [446, 344] width 47 height 14
click at [396, 383] on div "Vos utilisateurs" at bounding box center [374, 389] width 100 height 17
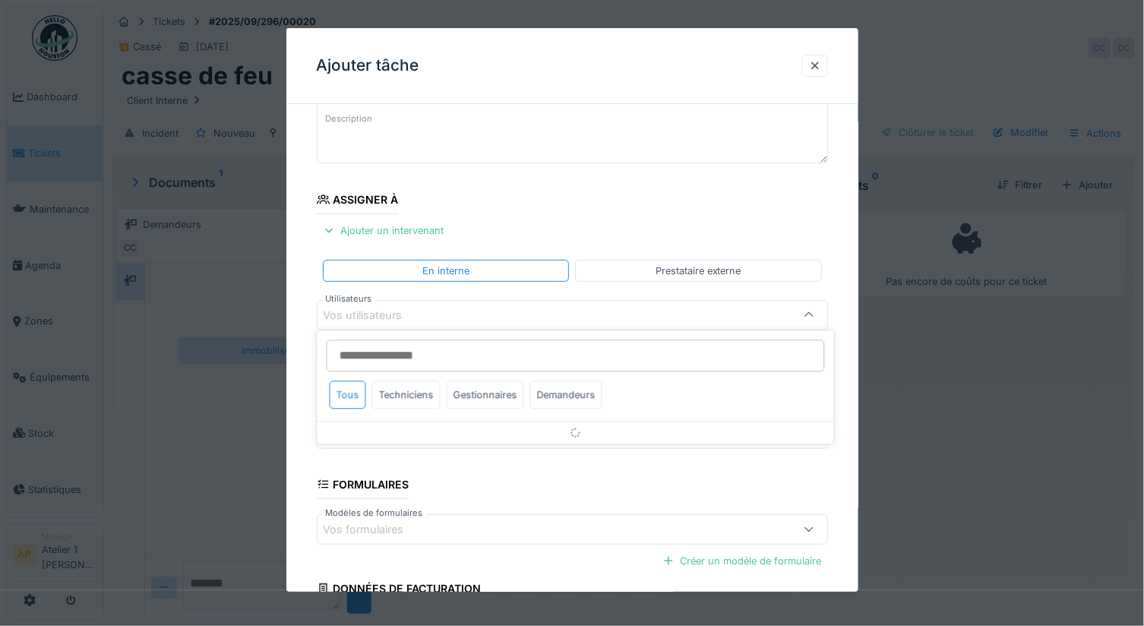
scroll to position [103, 0]
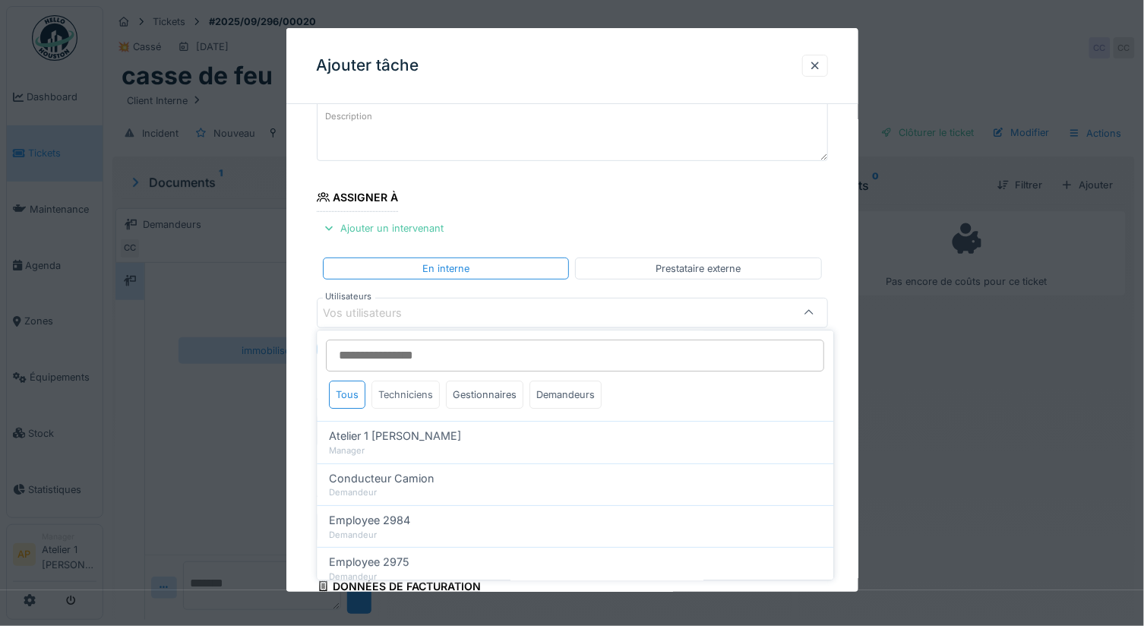
click at [408, 386] on div "Techniciens" at bounding box center [406, 395] width 68 height 28
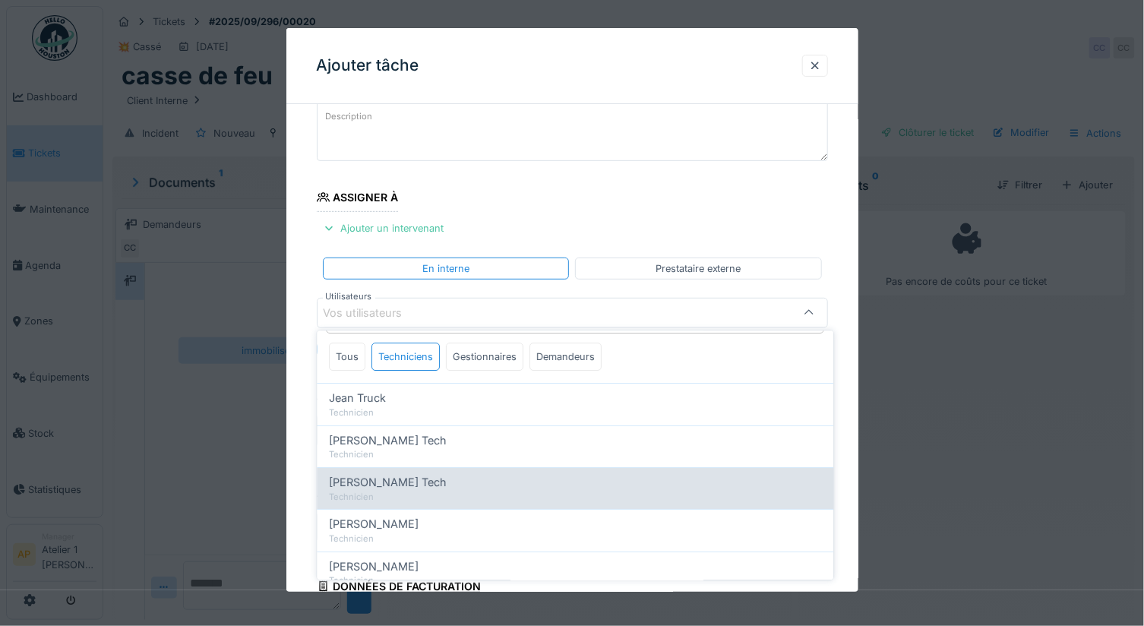
drag, startPoint x: 404, startPoint y: 519, endPoint x: 435, endPoint y: 514, distance: 31.6
click at [406, 519] on div "Mike Mecano" at bounding box center [576, 525] width 492 height 17
type input "****"
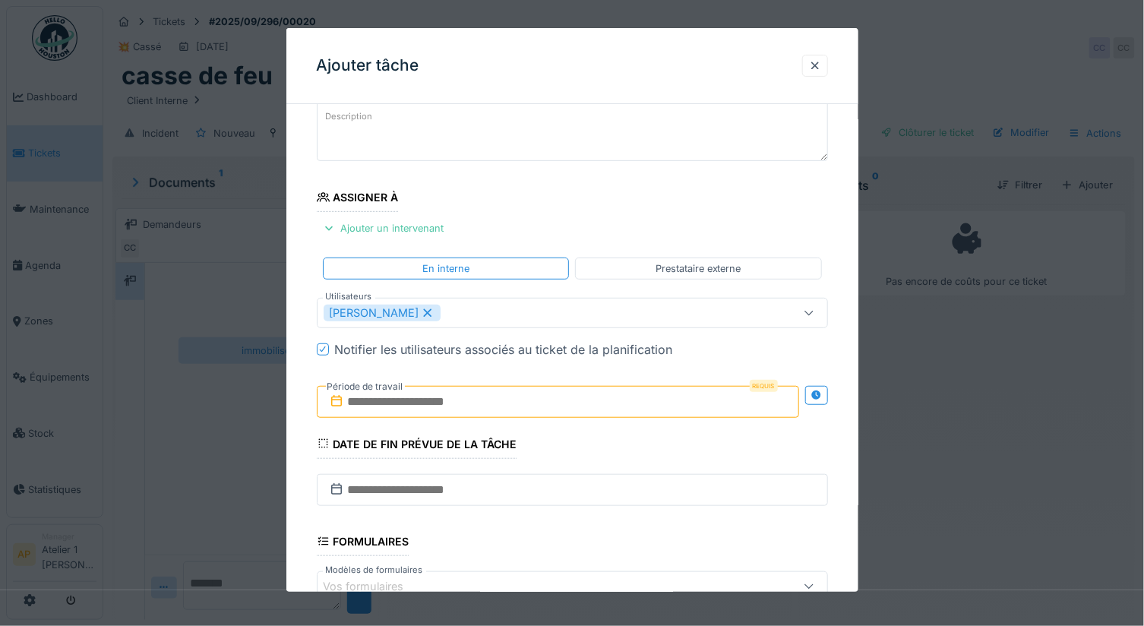
click at [592, 163] on fieldset "**********" at bounding box center [572, 388] width 511 height 749
click at [409, 391] on input "text" at bounding box center [558, 402] width 483 height 32
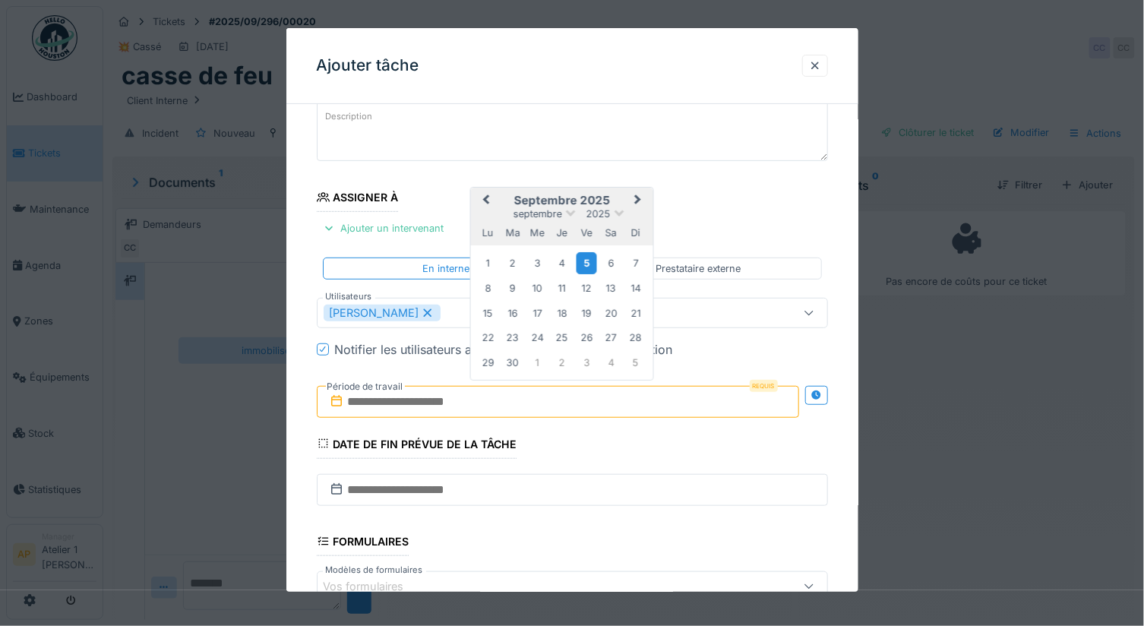
click at [590, 256] on div "5" at bounding box center [586, 263] width 21 height 22
click at [587, 261] on div "5" at bounding box center [586, 263] width 21 height 22
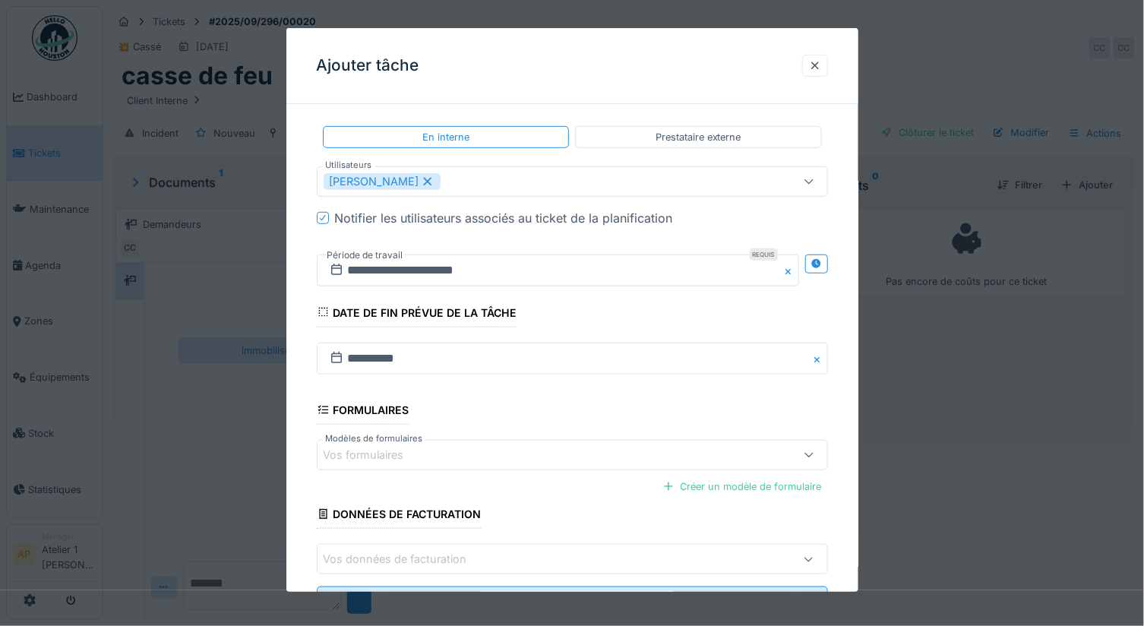
scroll to position [238, 0]
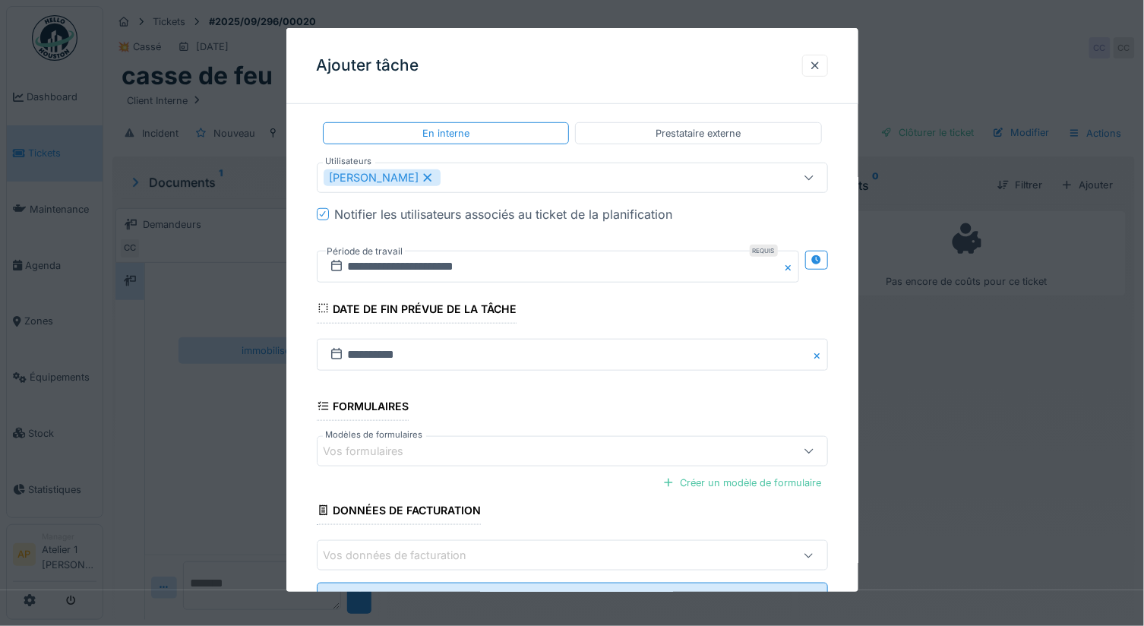
click at [580, 447] on div "Vos formulaires" at bounding box center [542, 451] width 436 height 17
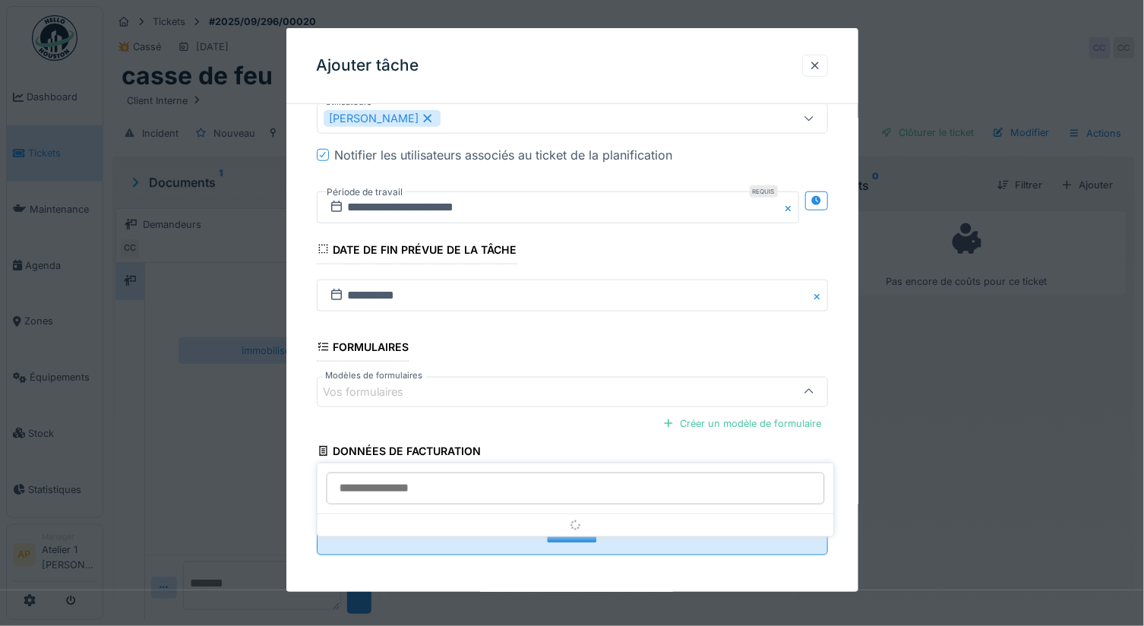
scroll to position [297, 0]
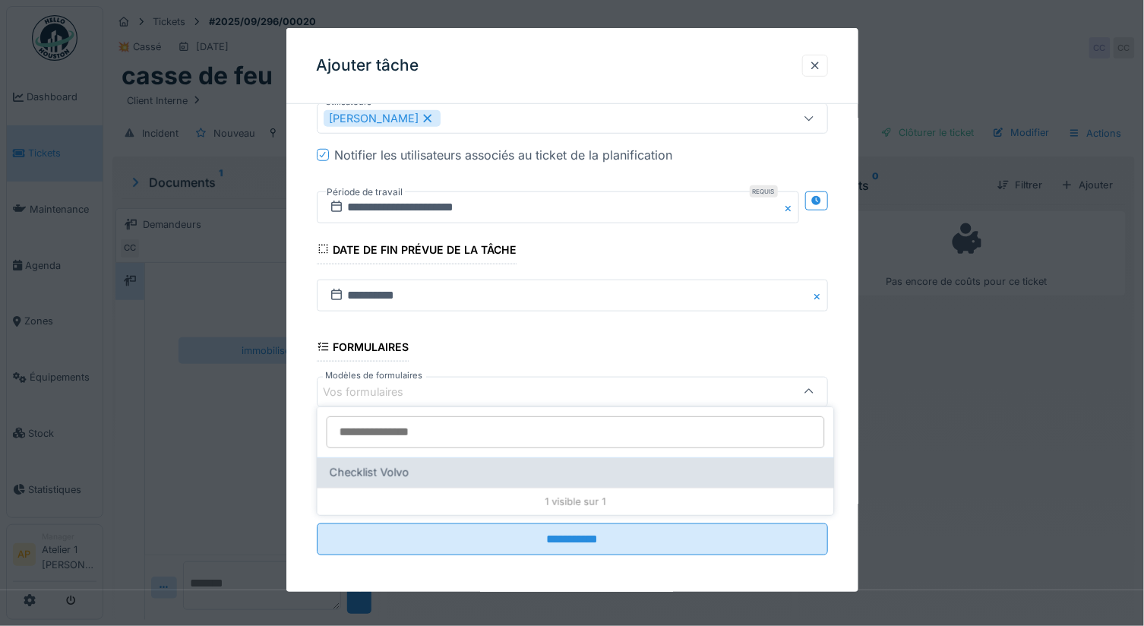
click at [461, 466] on div "Checklist Volvo" at bounding box center [576, 472] width 492 height 17
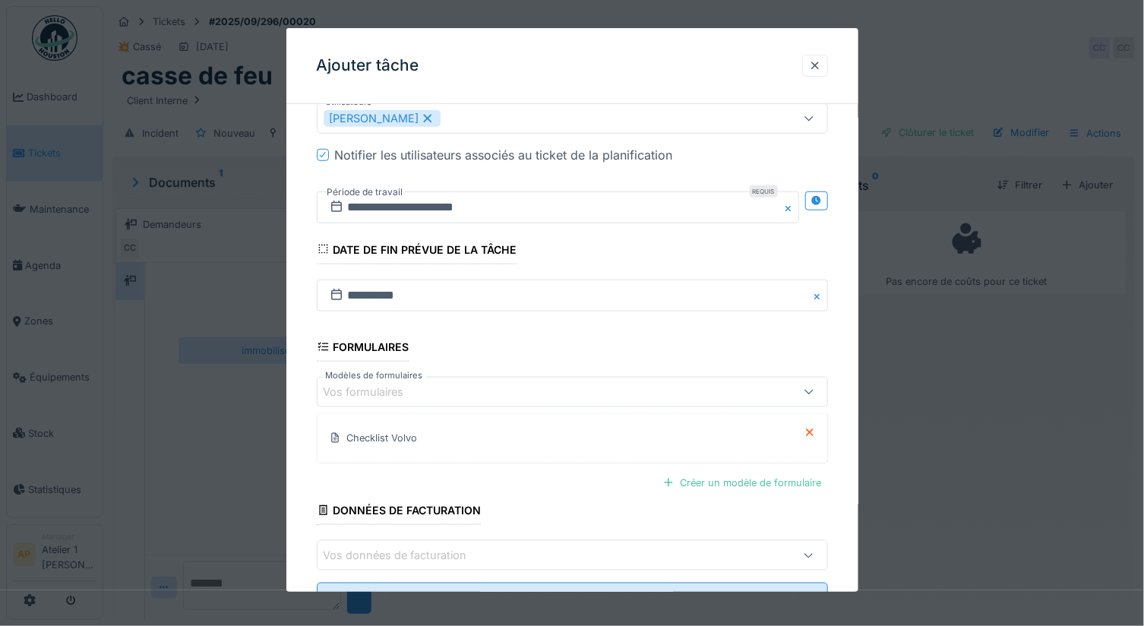
drag, startPoint x: 761, startPoint y: 476, endPoint x: 577, endPoint y: 489, distance: 184.4
click at [573, 490] on fieldset "**********" at bounding box center [572, 223] width 511 height 808
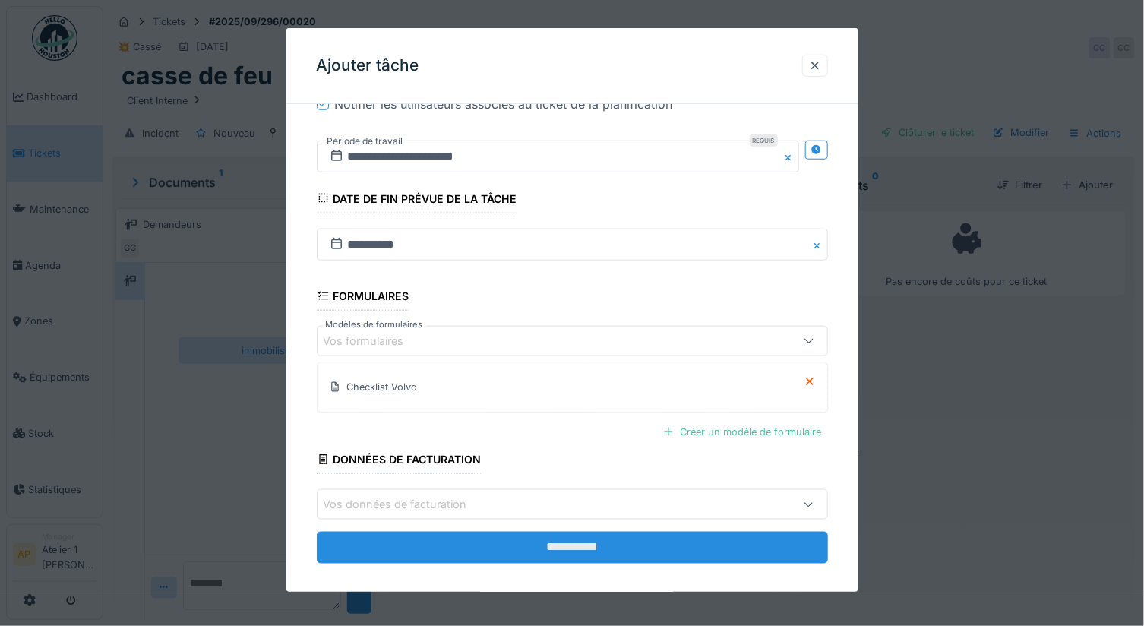
scroll to position [356, 0]
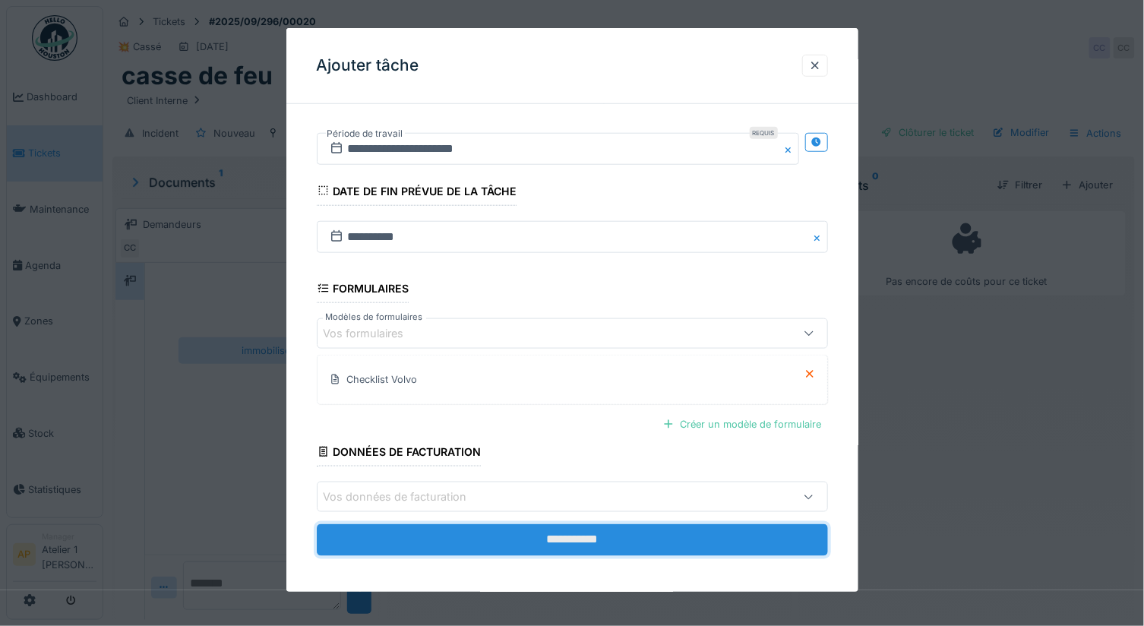
click at [551, 533] on input "**********" at bounding box center [572, 540] width 511 height 32
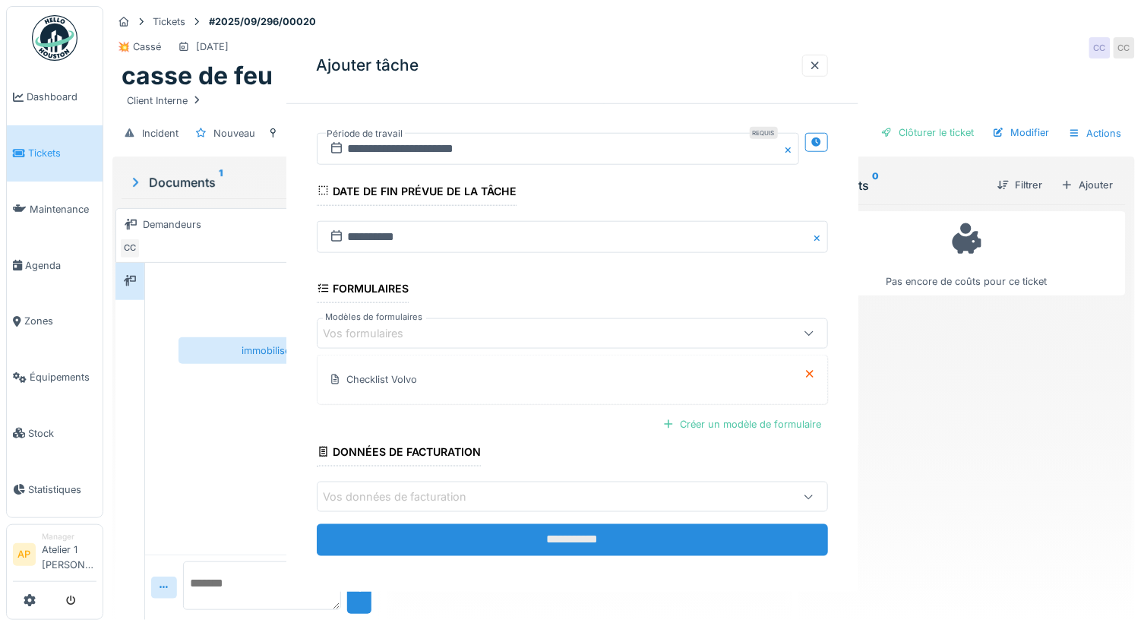
scroll to position [0, 0]
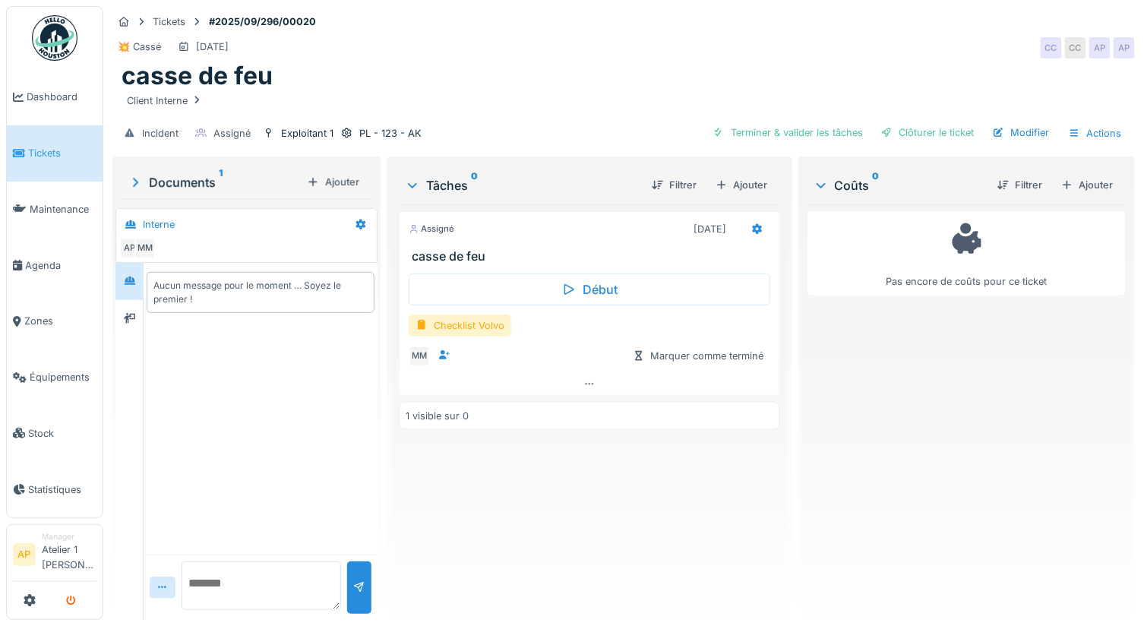
click at [81, 600] on button "submit" at bounding box center [71, 600] width 30 height 25
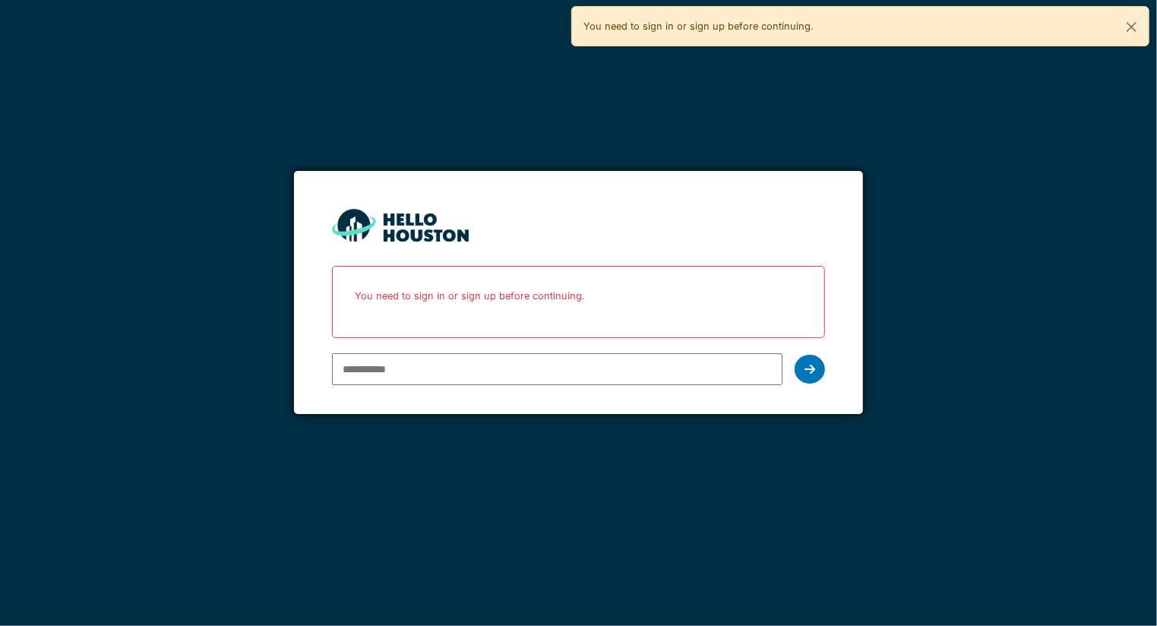
type input "**********"
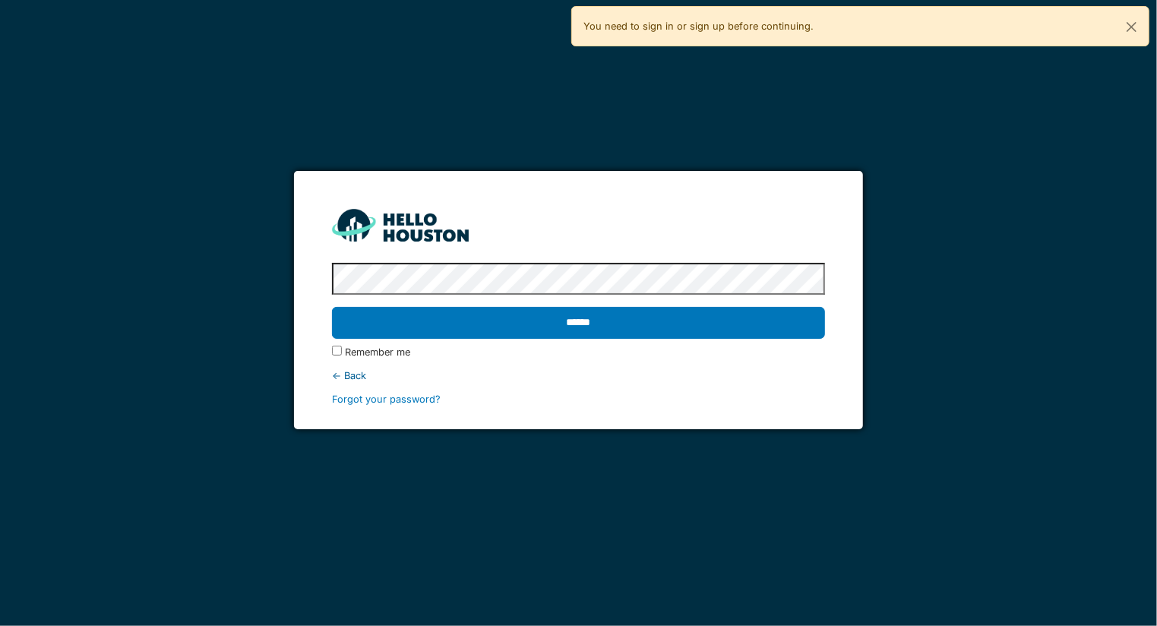
click at [332, 307] on input "******" at bounding box center [578, 323] width 493 height 32
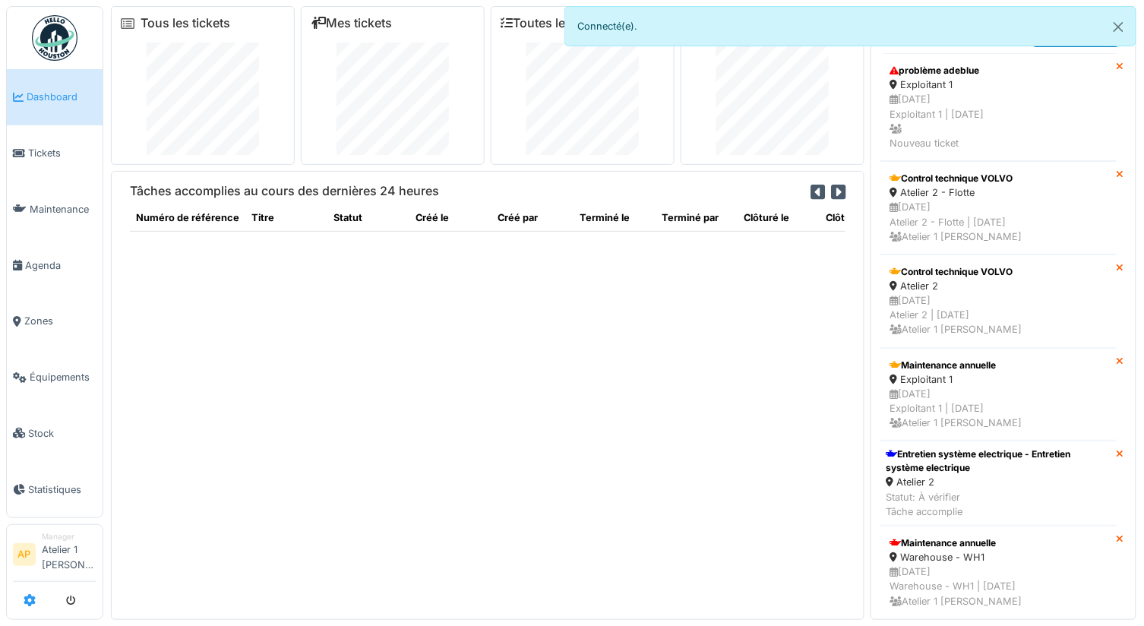
click at [33, 600] on icon at bounding box center [30, 600] width 12 height 12
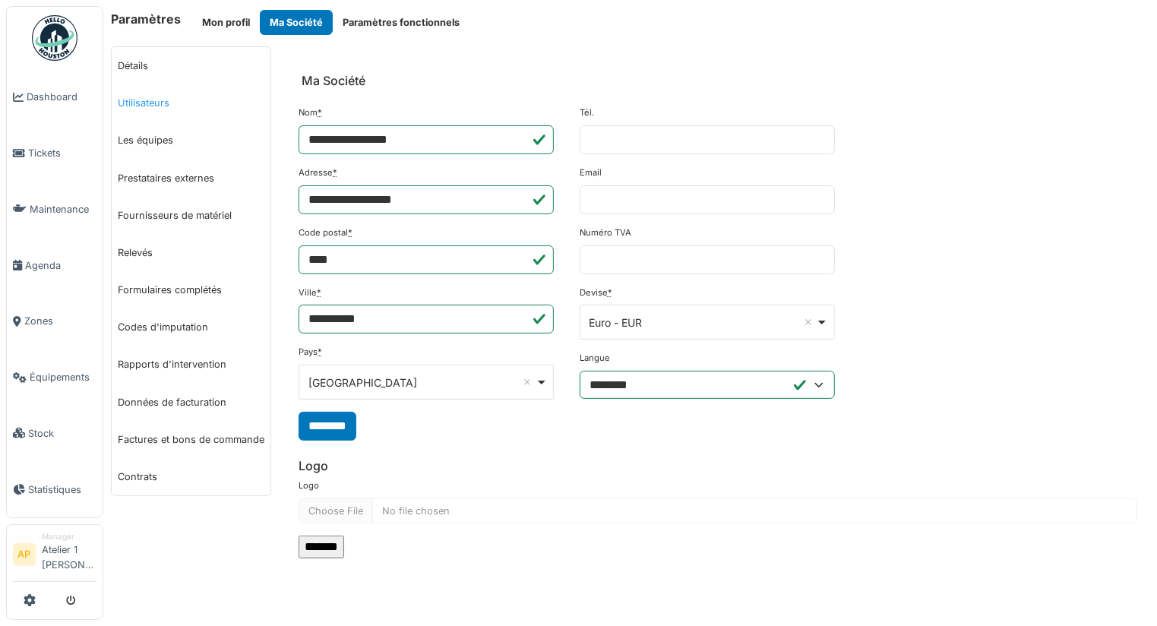
click at [131, 93] on link "Utilisateurs" at bounding box center [191, 102] width 159 height 37
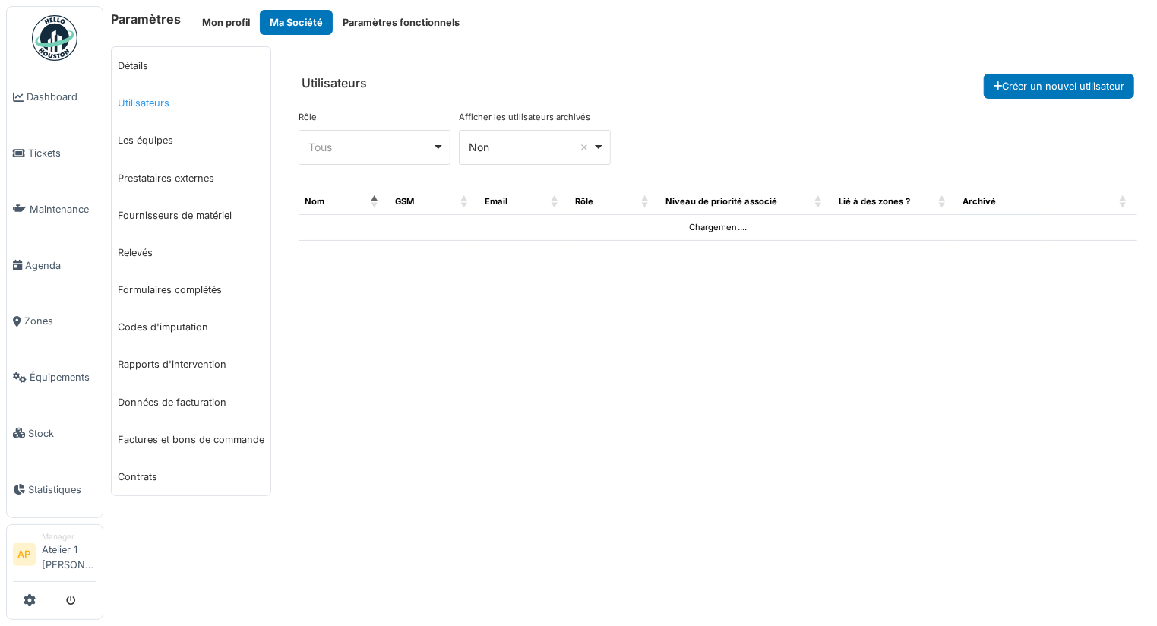
select select "***"
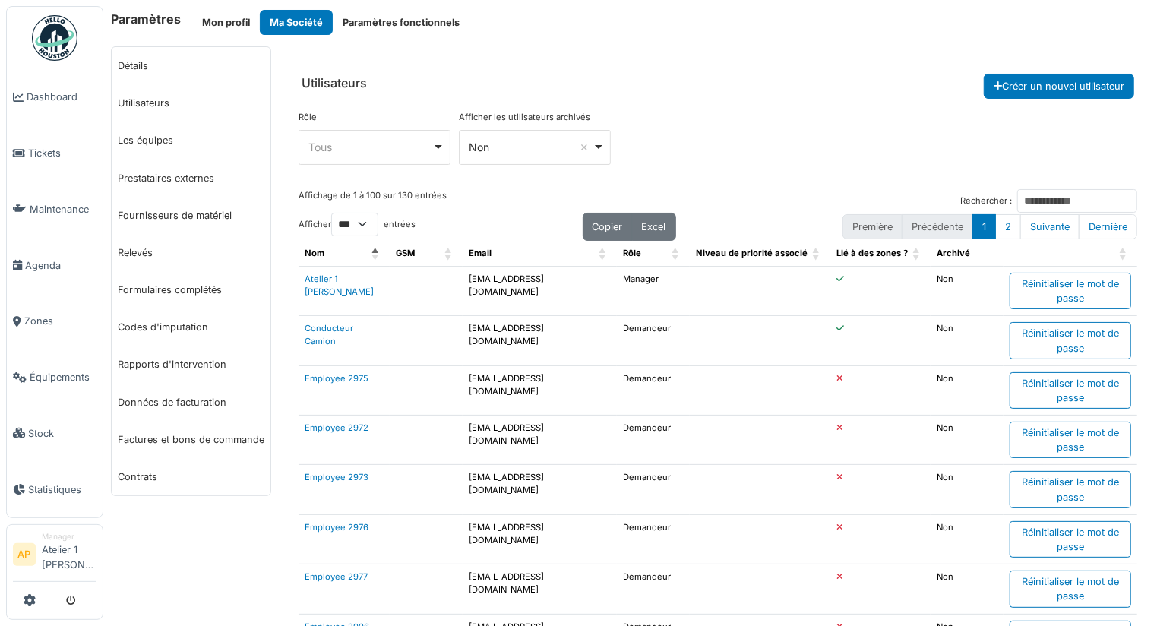
click at [531, 152] on div "Non Remove item" at bounding box center [531, 147] width 124 height 16
drag, startPoint x: 527, startPoint y: 78, endPoint x: 435, endPoint y: 124, distance: 102.6
click at [525, 79] on header "Utilisateurs Créer un nouvel utilisateur" at bounding box center [718, 72] width 863 height 52
click at [402, 140] on div "Tous Remove item" at bounding box center [371, 147] width 124 height 16
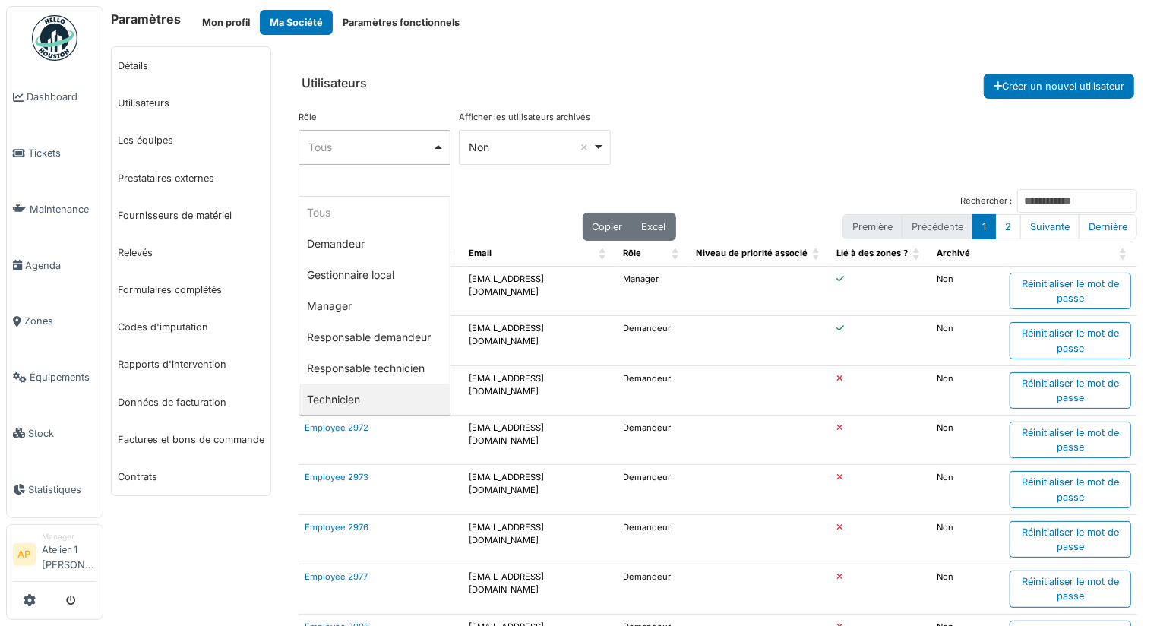
select select "**********"
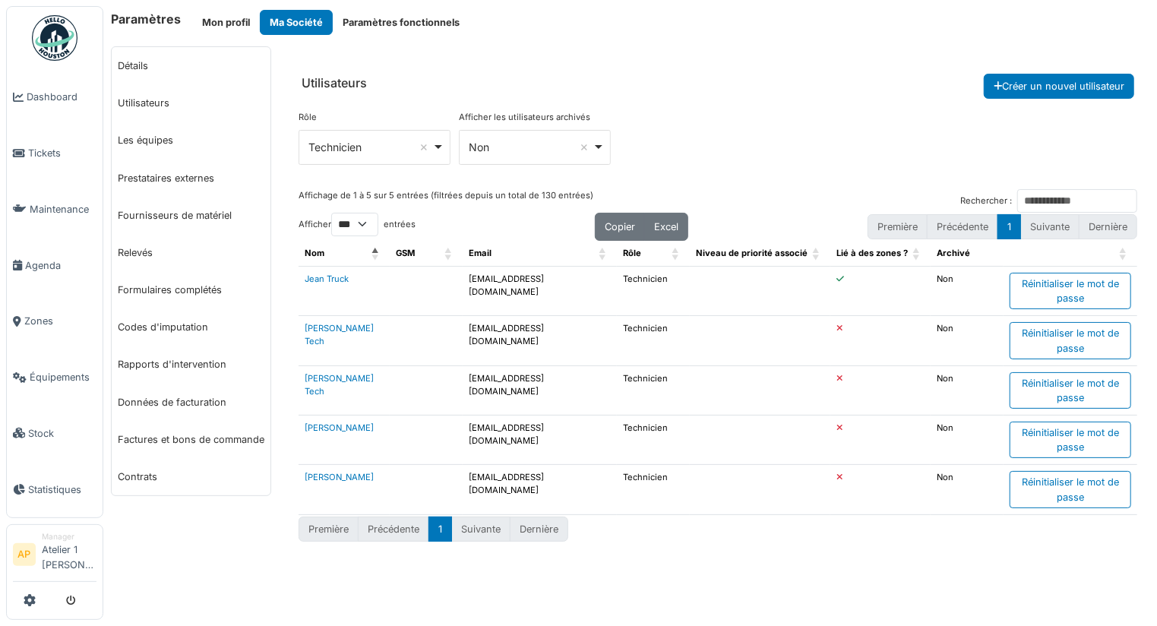
click at [521, 416] on td "mikemecano@mail.com" at bounding box center [540, 440] width 154 height 49
click at [506, 422] on td "mikemecano@mail.com" at bounding box center [540, 440] width 154 height 49
click at [505, 422] on td "mikemecano@mail.com" at bounding box center [540, 440] width 154 height 49
copy td "mikemecano@mail.com"
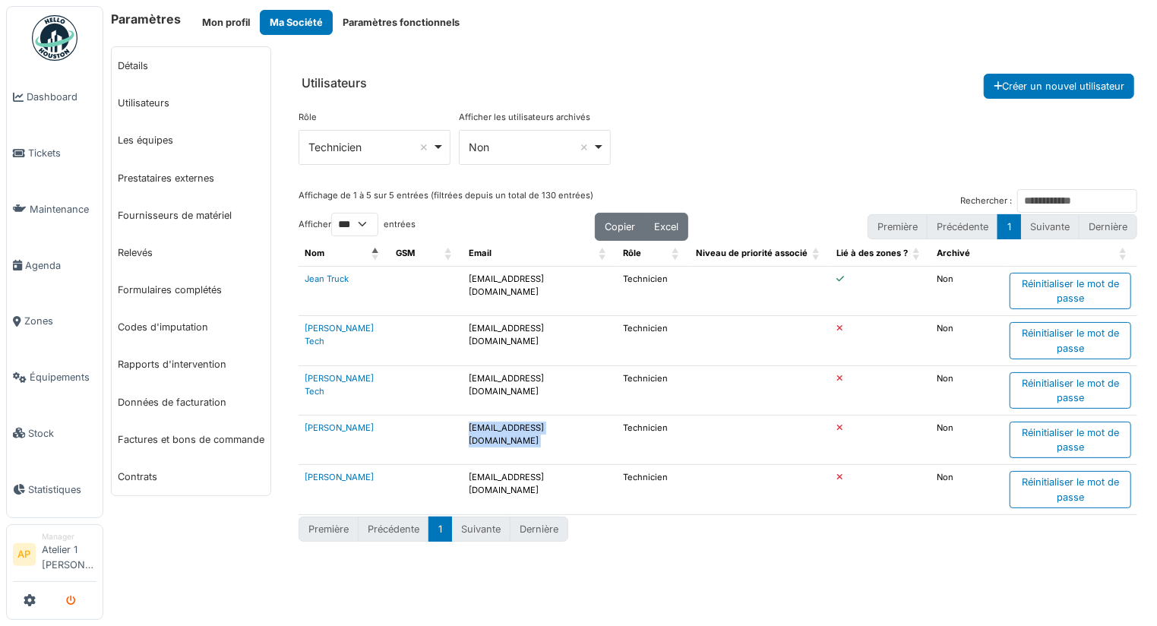
click at [79, 607] on button "submit" at bounding box center [71, 600] width 30 height 25
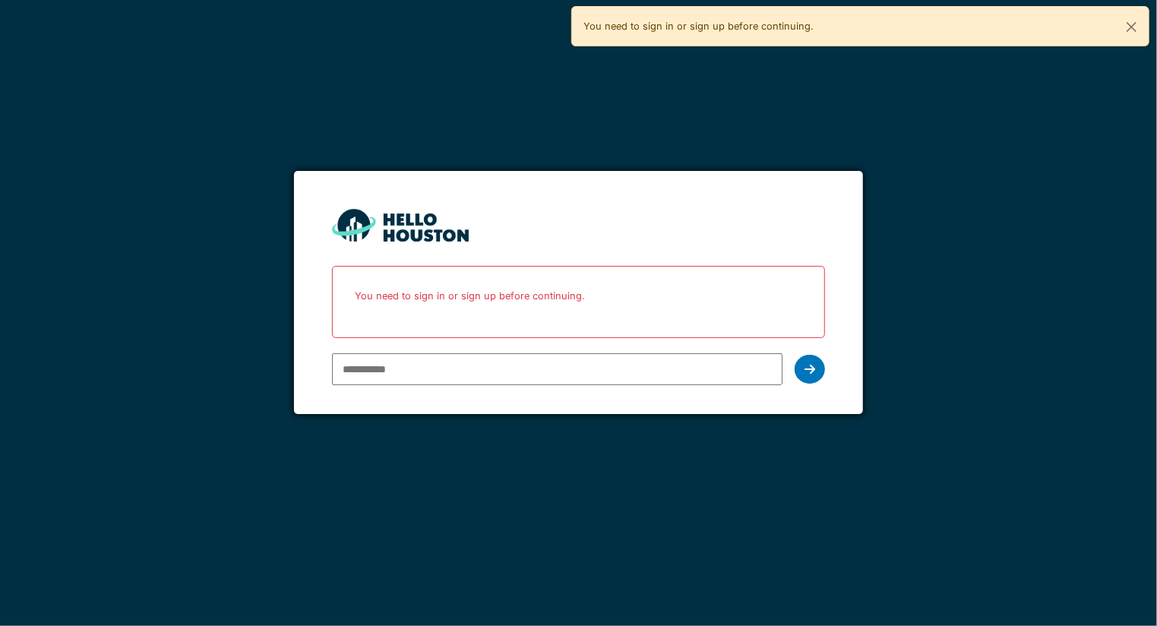
type input "**********"
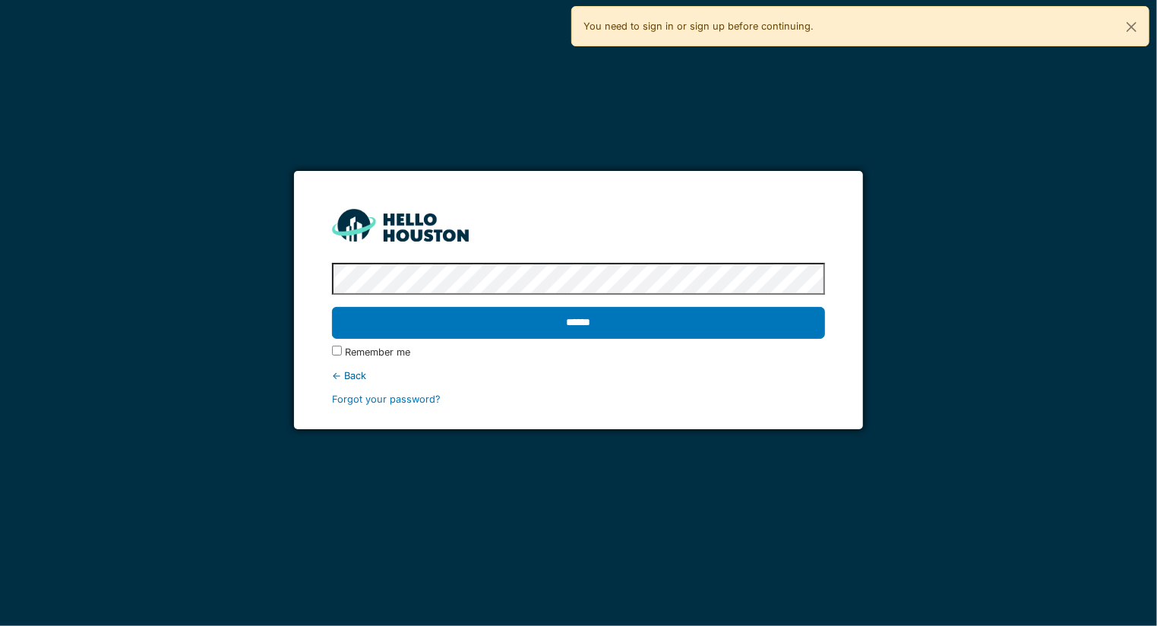
click at [332, 307] on input "******" at bounding box center [578, 323] width 493 height 32
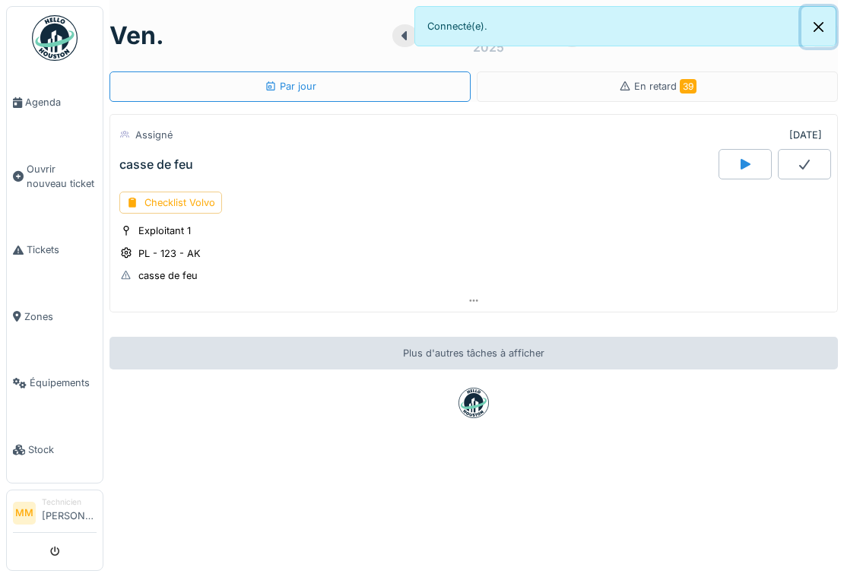
click at [825, 27] on button "Close" at bounding box center [818, 27] width 34 height 40
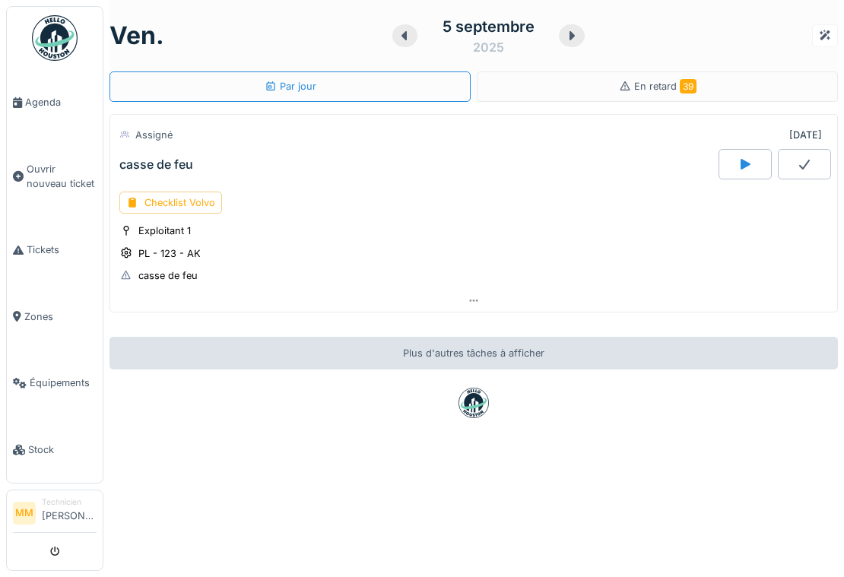
drag, startPoint x: 185, startPoint y: 165, endPoint x: 195, endPoint y: 158, distance: 12.6
click at [194, 160] on div "casse de feu" at bounding box center [417, 164] width 602 height 30
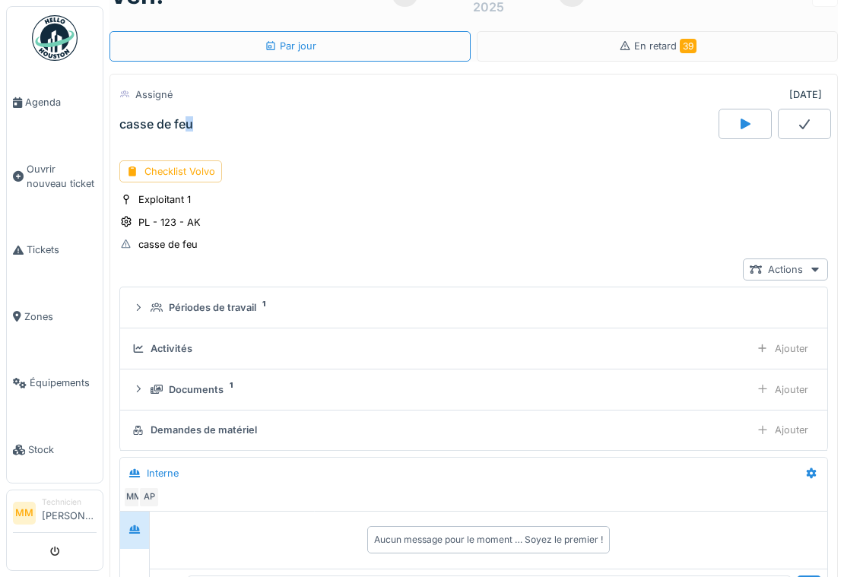
scroll to position [53, 0]
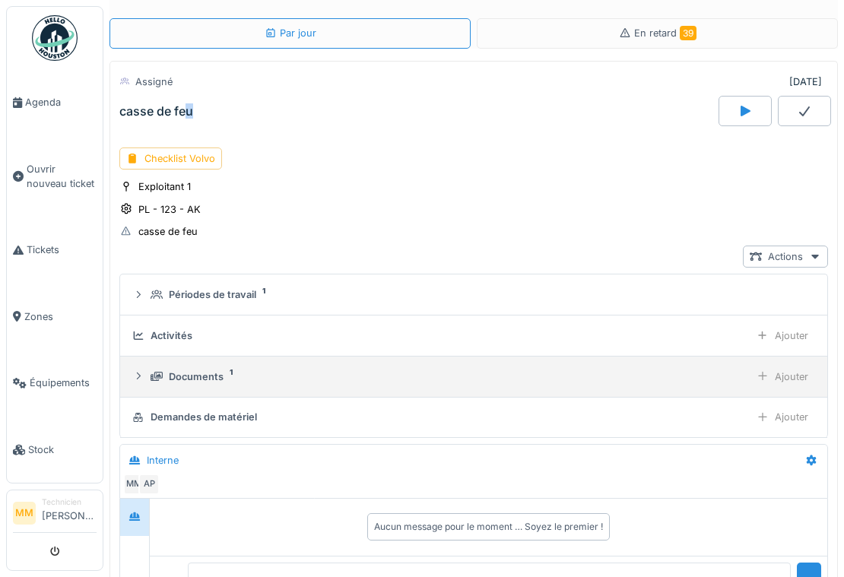
click at [216, 368] on div "Documents 1 Ajouter" at bounding box center [473, 377] width 682 height 22
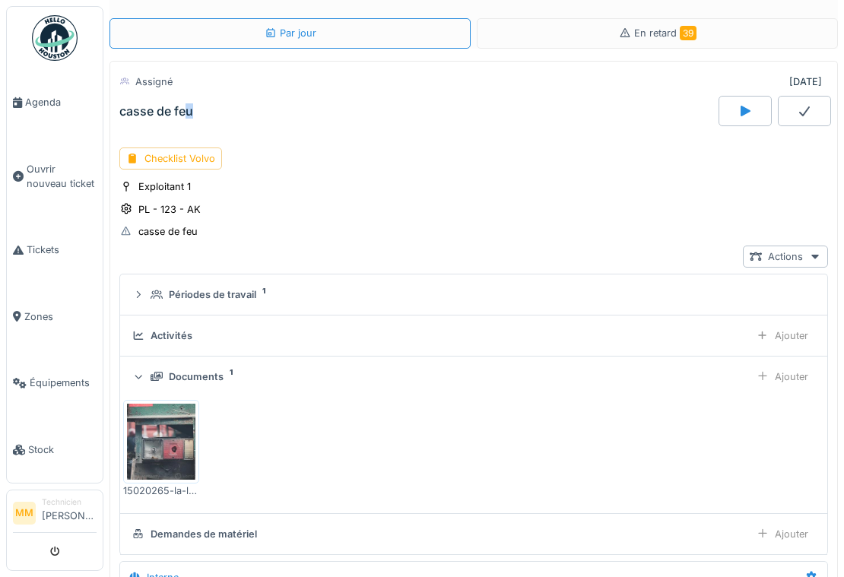
click at [162, 419] on img at bounding box center [161, 442] width 68 height 76
click at [161, 202] on div "PL - 123 - AK" at bounding box center [169, 209] width 62 height 14
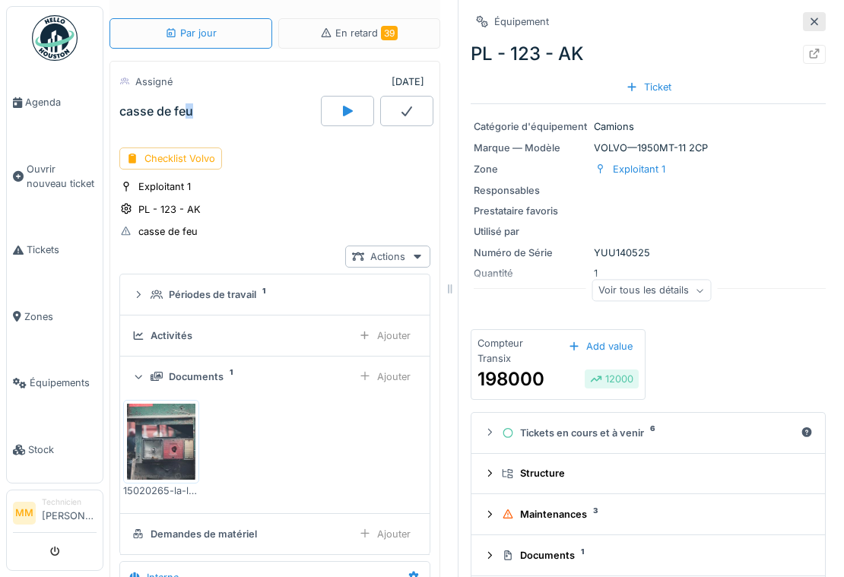
click at [808, 17] on icon at bounding box center [814, 22] width 12 height 10
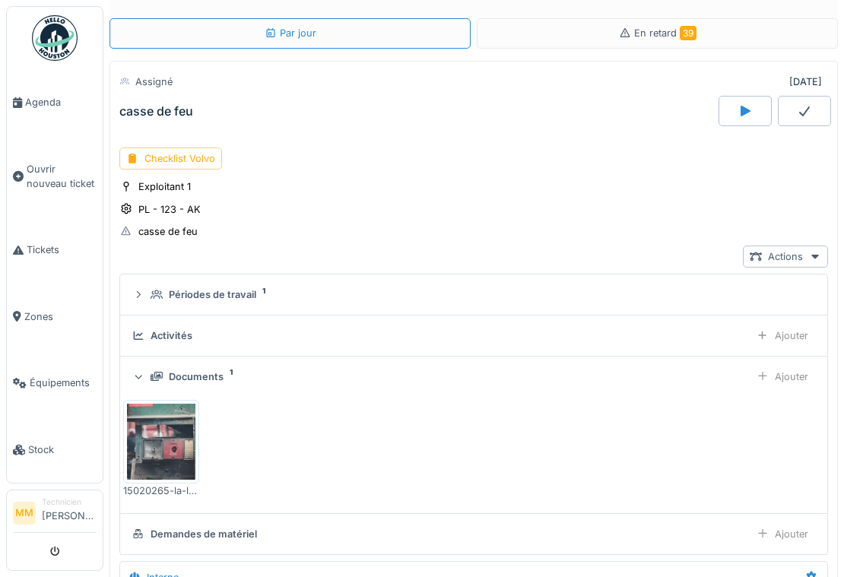
click at [740, 106] on icon at bounding box center [745, 111] width 10 height 11
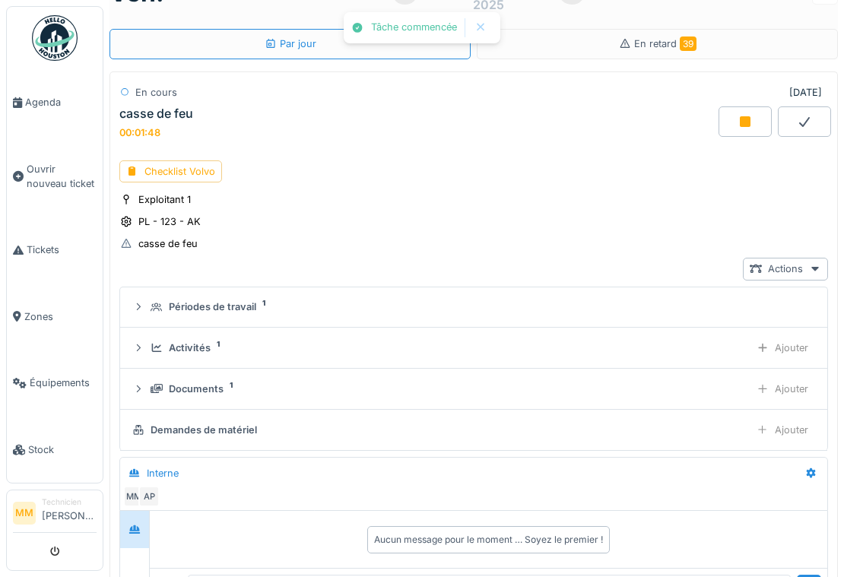
scroll to position [53, 0]
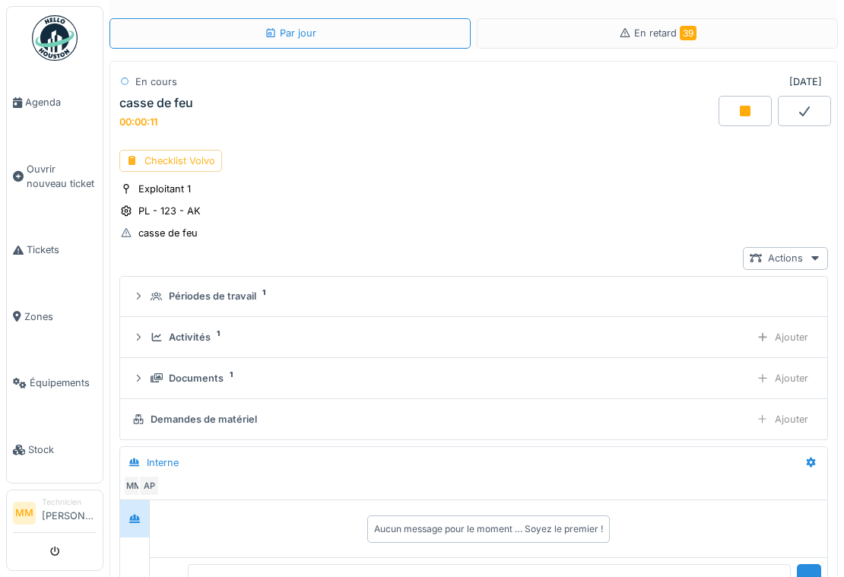
click at [163, 152] on div "Checklist Volvo" at bounding box center [170, 161] width 103 height 22
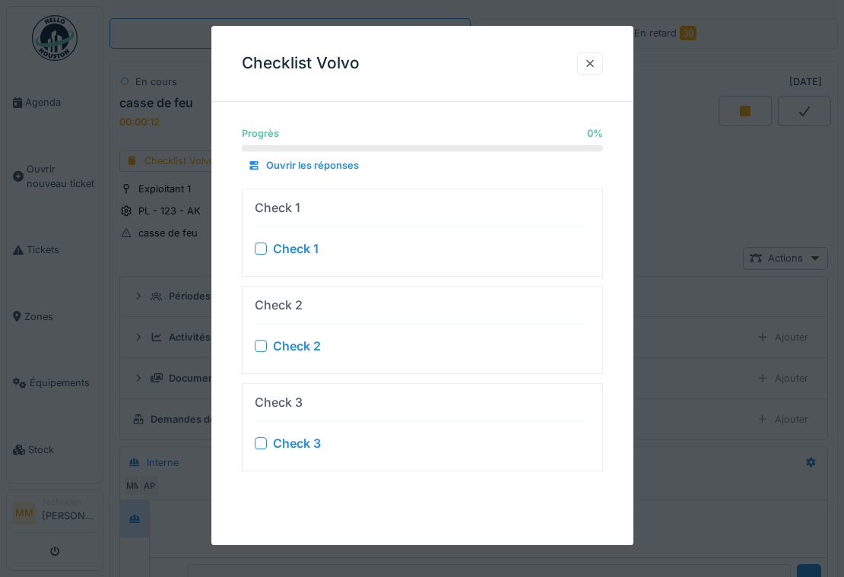
click at [270, 236] on div "Check 1 Check 1" at bounding box center [419, 232] width 329 height 74
click at [269, 249] on div "Check 1" at bounding box center [419, 248] width 329 height 18
click at [259, 340] on div at bounding box center [261, 346] width 12 height 12
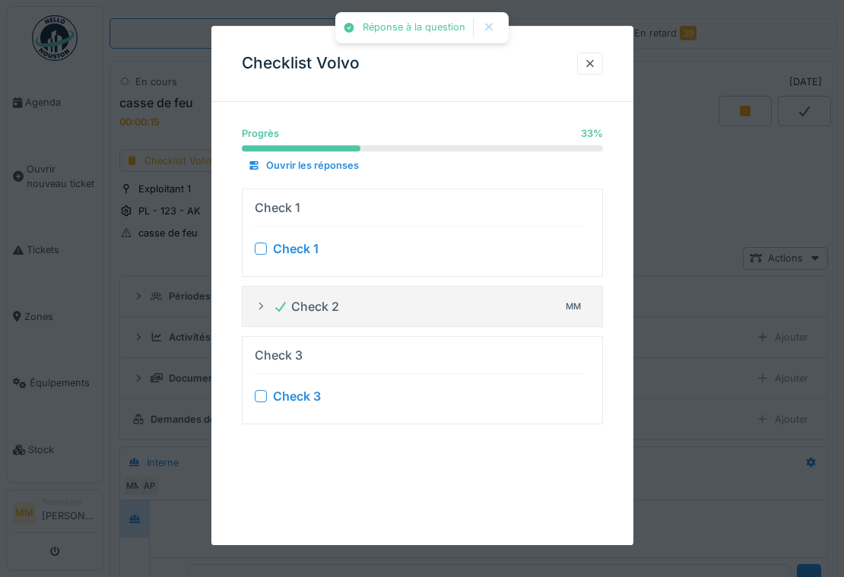
click at [258, 239] on div "Check 1" at bounding box center [419, 248] width 329 height 18
click at [258, 248] on div at bounding box center [261, 248] width 12 height 12
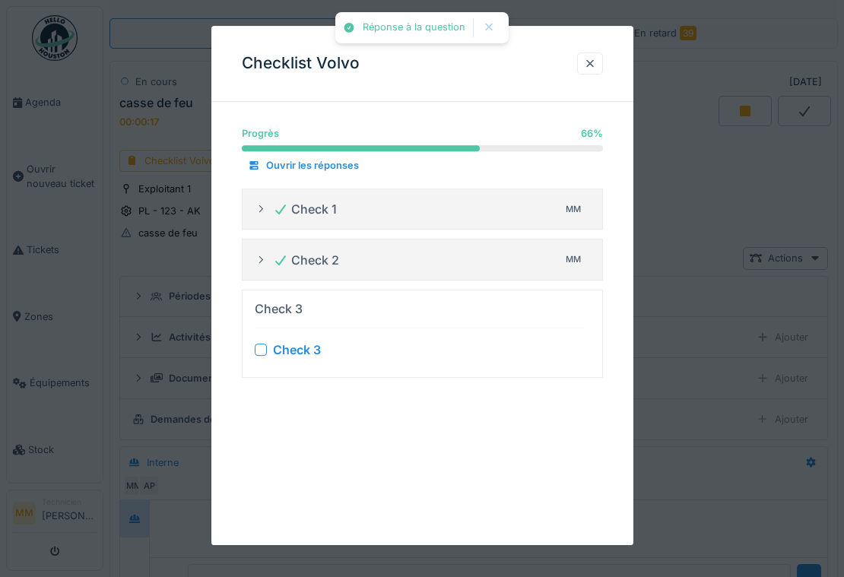
click at [259, 343] on div at bounding box center [261, 349] width 12 height 12
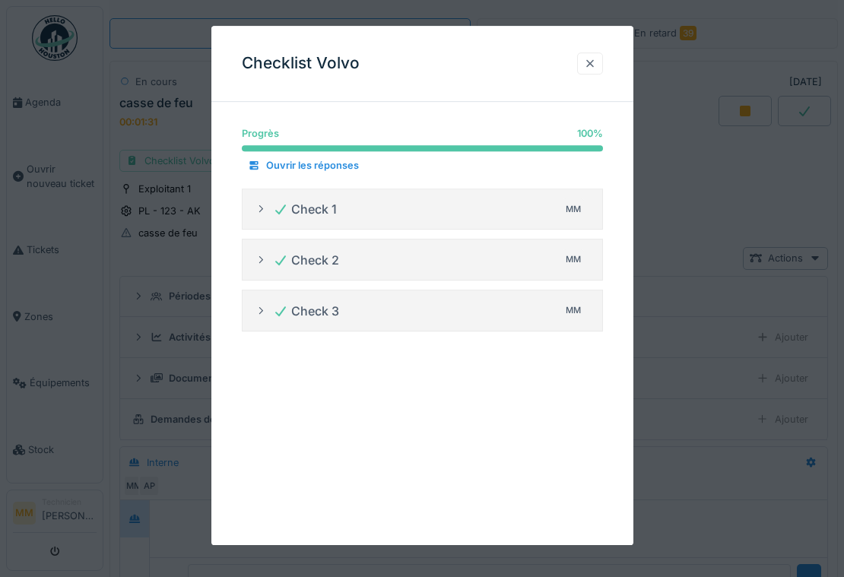
click at [591, 68] on div at bounding box center [590, 63] width 12 height 14
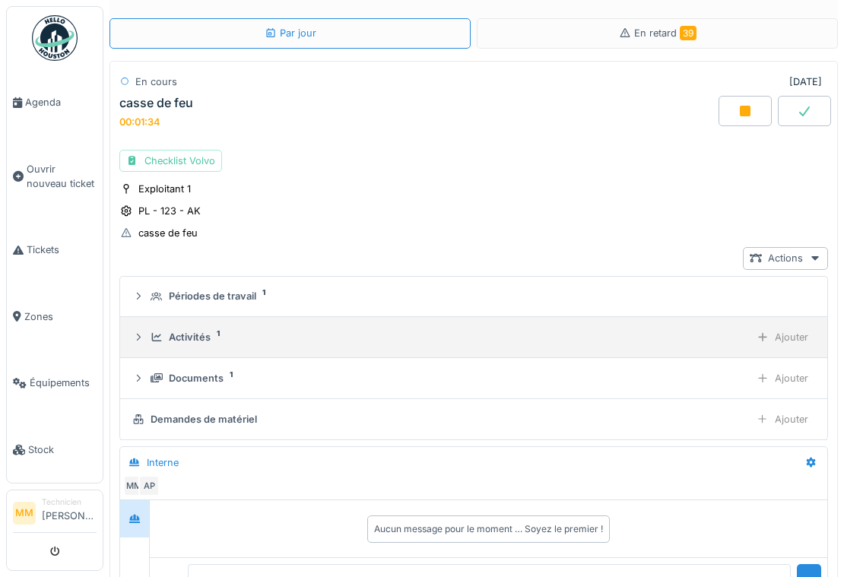
drag, startPoint x: 211, startPoint y: 372, endPoint x: 227, endPoint y: 331, distance: 44.7
click at [227, 331] on div "Périodes de travail 1 Activités 1 Ajouter Documents 1 Ajouter Demandes de matér…" at bounding box center [473, 358] width 708 height 164
click at [217, 334] on sup "1" at bounding box center [218, 334] width 3 height 0
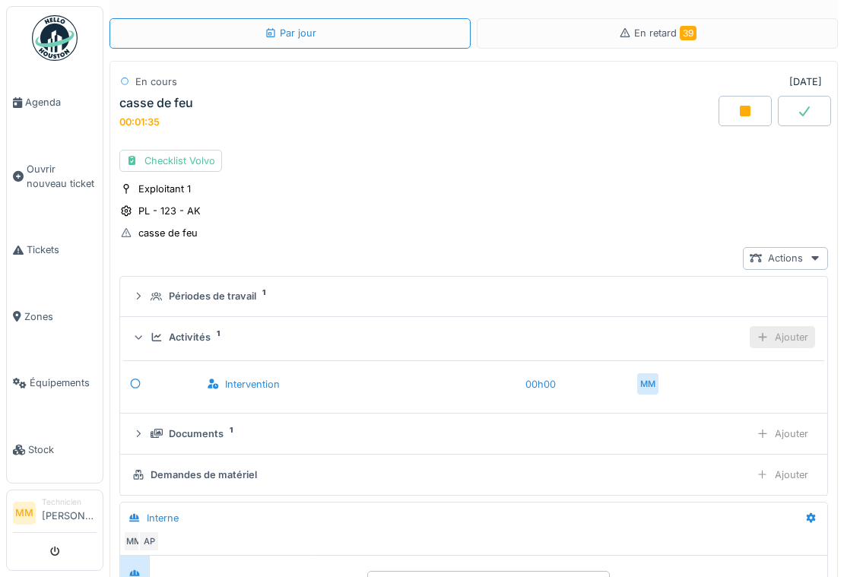
click at [779, 331] on div "Ajouter" at bounding box center [781, 337] width 65 height 22
click at [723, 388] on div "Ajouter matériel" at bounding box center [715, 388] width 119 height 23
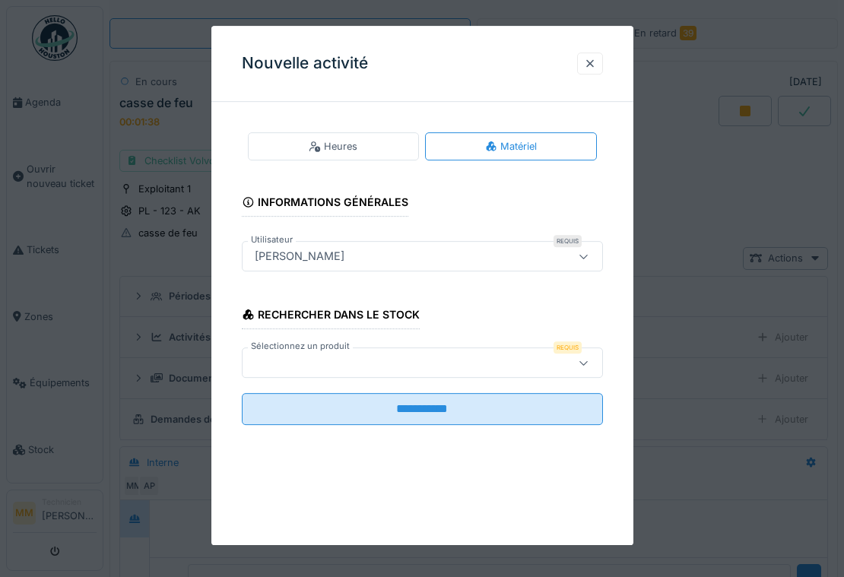
click at [296, 352] on div at bounding box center [422, 363] width 361 height 30
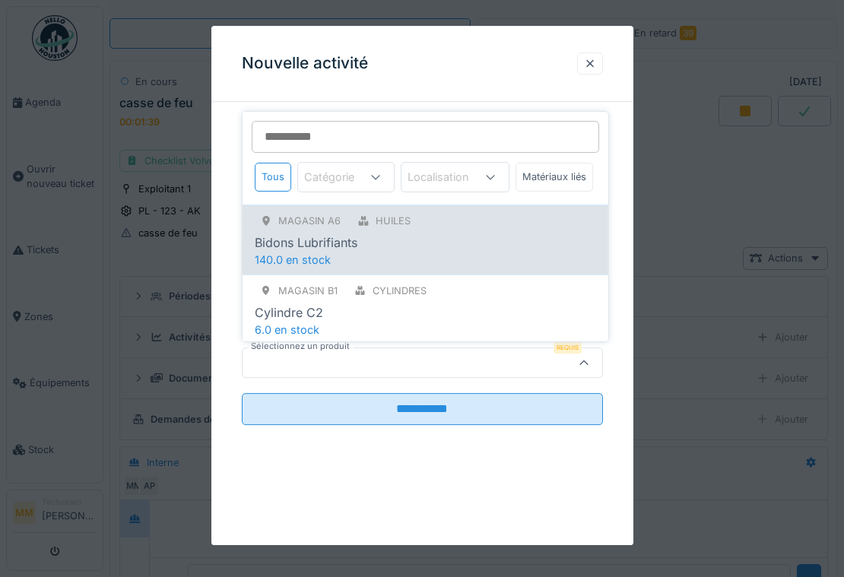
scroll to position [3, 0]
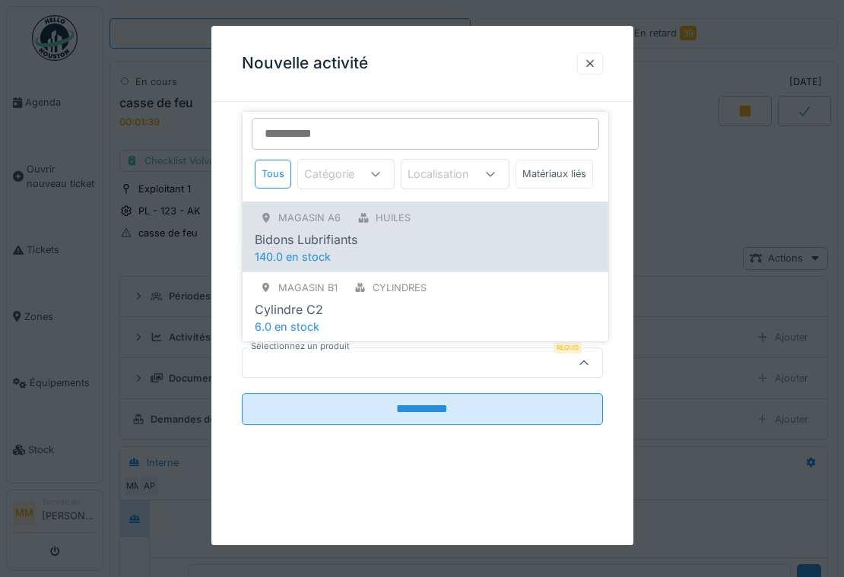
click at [315, 249] on div "Bidons Lubrifiants" at bounding box center [306, 239] width 103 height 18
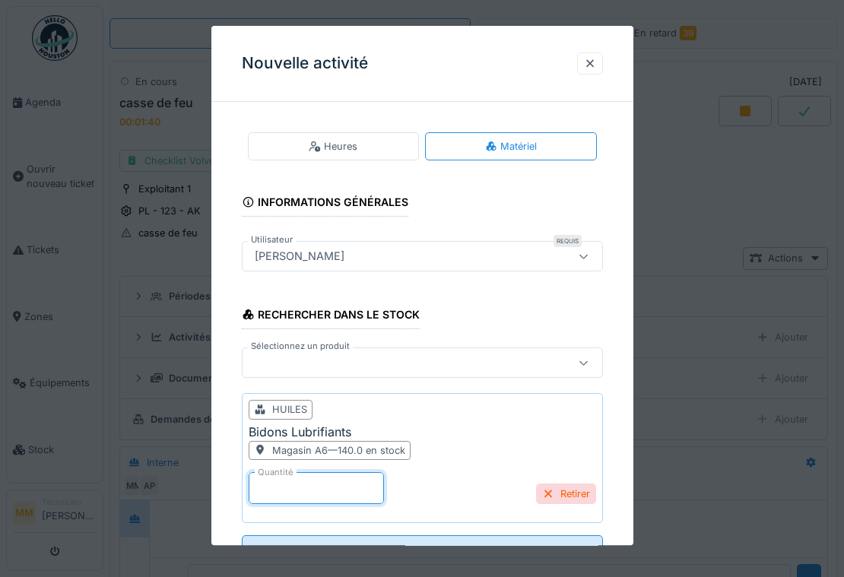
drag, startPoint x: 289, startPoint y: 480, endPoint x: 254, endPoint y: 479, distance: 35.0
click at [254, 479] on input "*" at bounding box center [316, 488] width 135 height 32
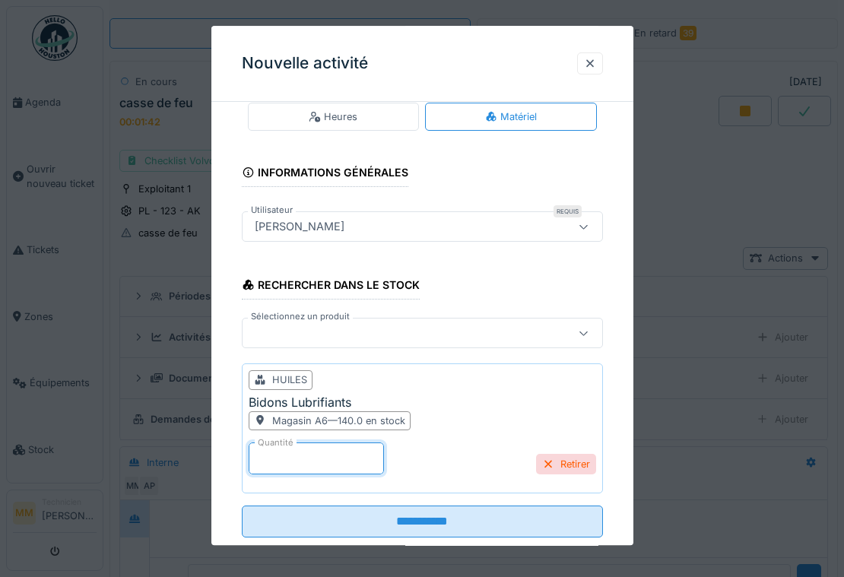
scroll to position [31, 0]
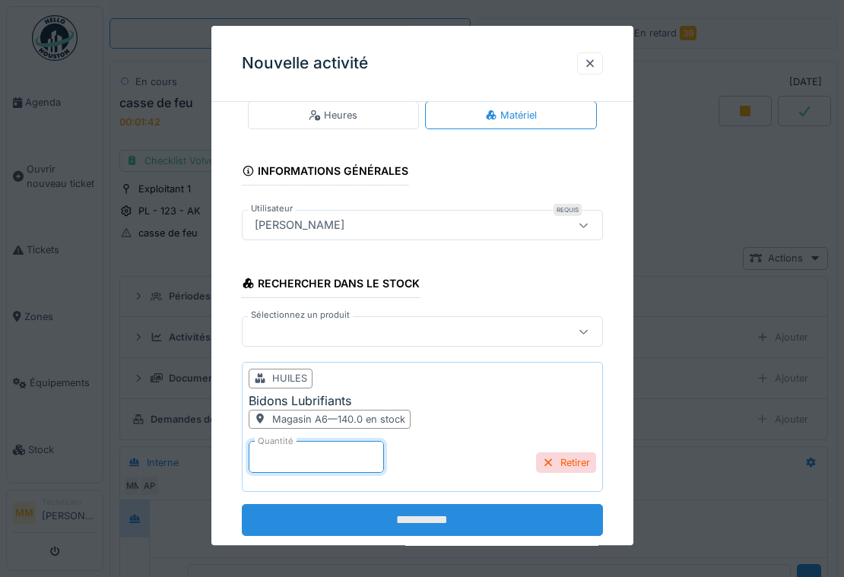
type input "**"
click at [408, 514] on input "**********" at bounding box center [422, 520] width 361 height 32
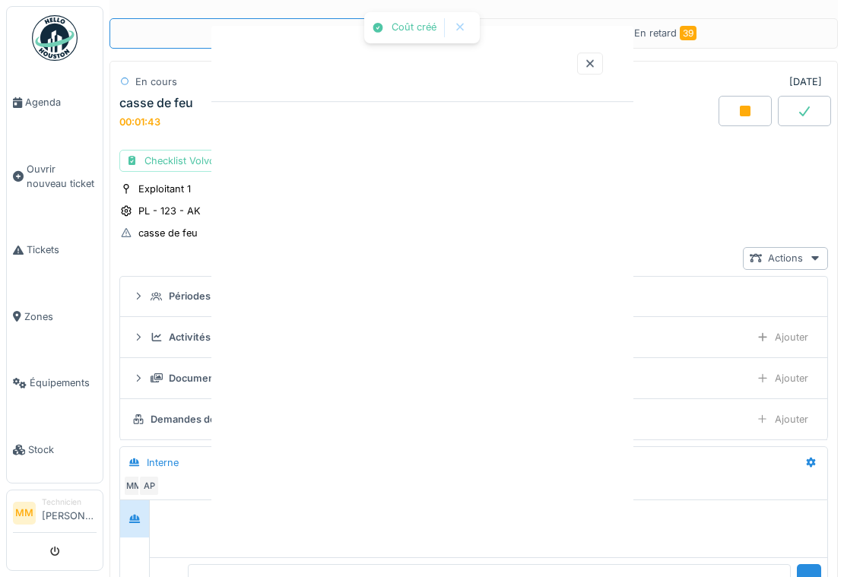
scroll to position [0, 0]
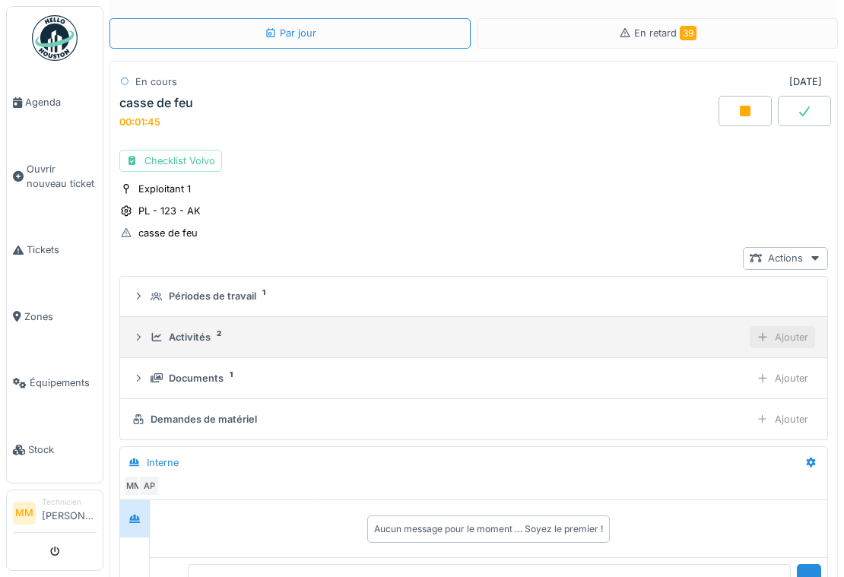
click at [752, 338] on div "Ajouter" at bounding box center [781, 337] width 65 height 22
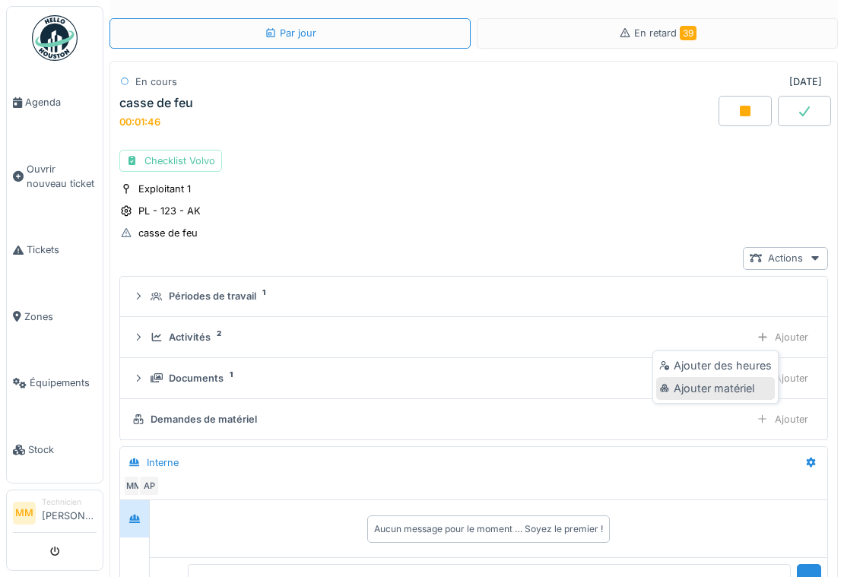
click at [708, 393] on div "Ajouter matériel" at bounding box center [715, 388] width 119 height 23
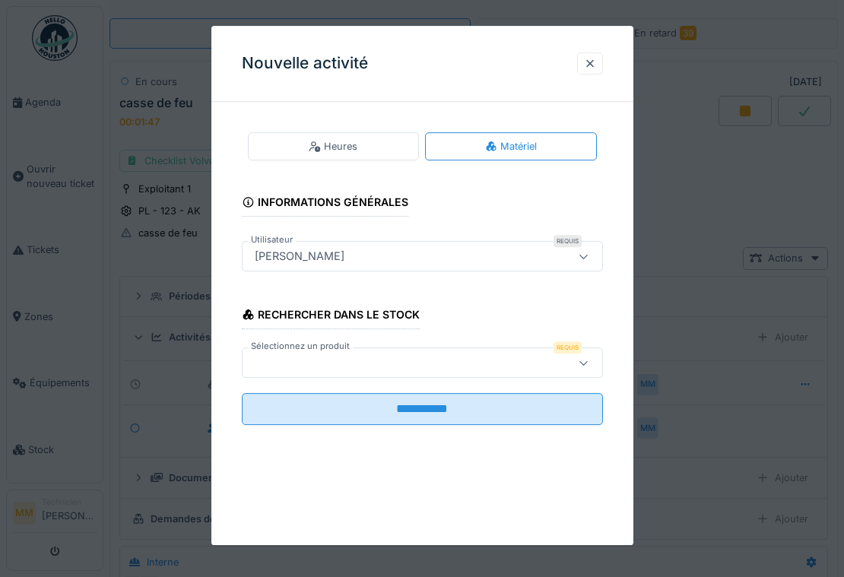
click at [418, 359] on div at bounding box center [399, 363] width 300 height 17
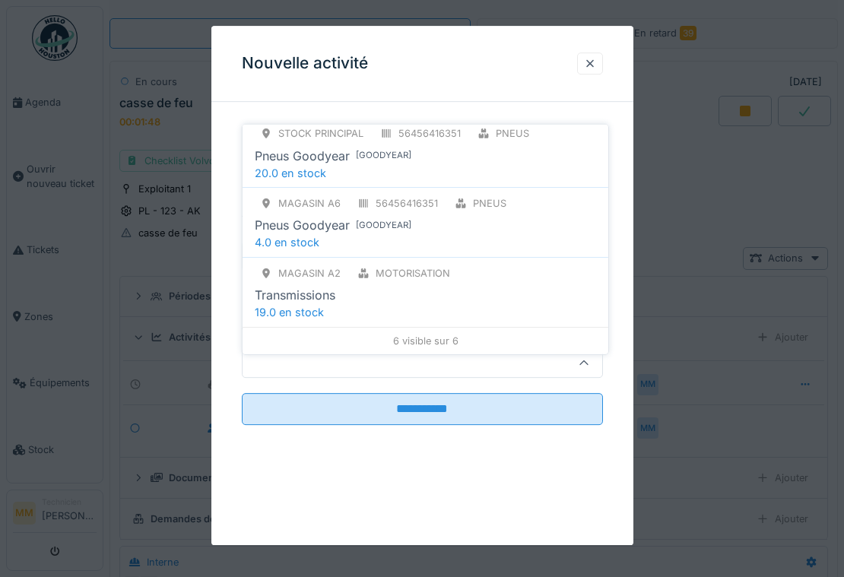
scroll to position [335, 0]
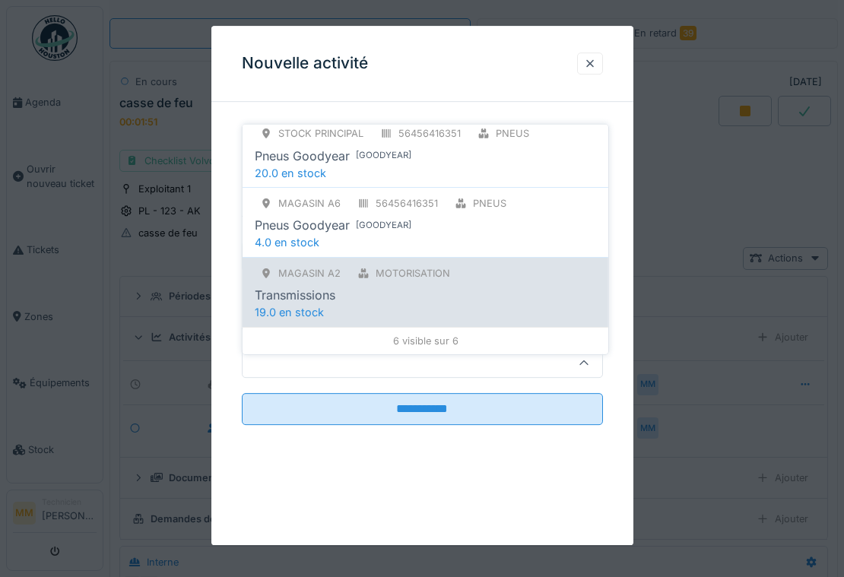
click at [335, 286] on div "Transmissions" at bounding box center [295, 295] width 81 height 18
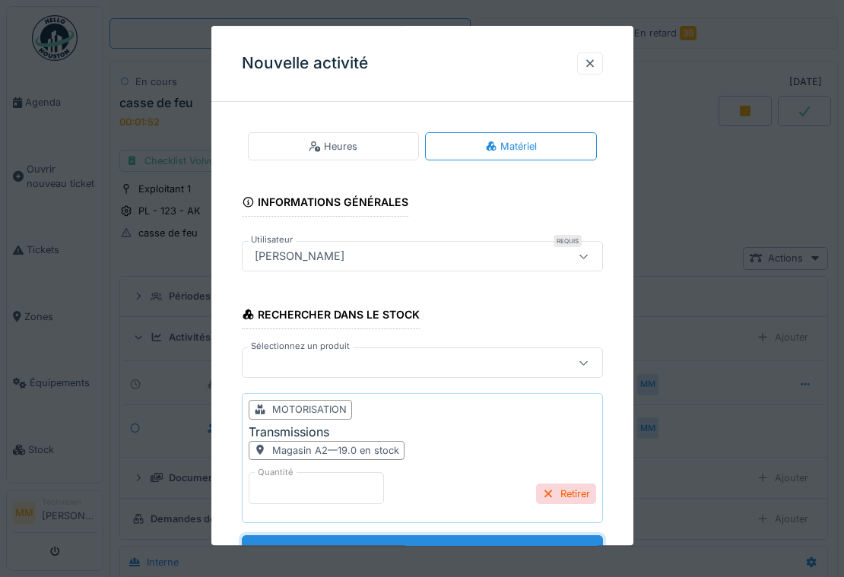
click at [423, 535] on input "**********" at bounding box center [422, 551] width 361 height 32
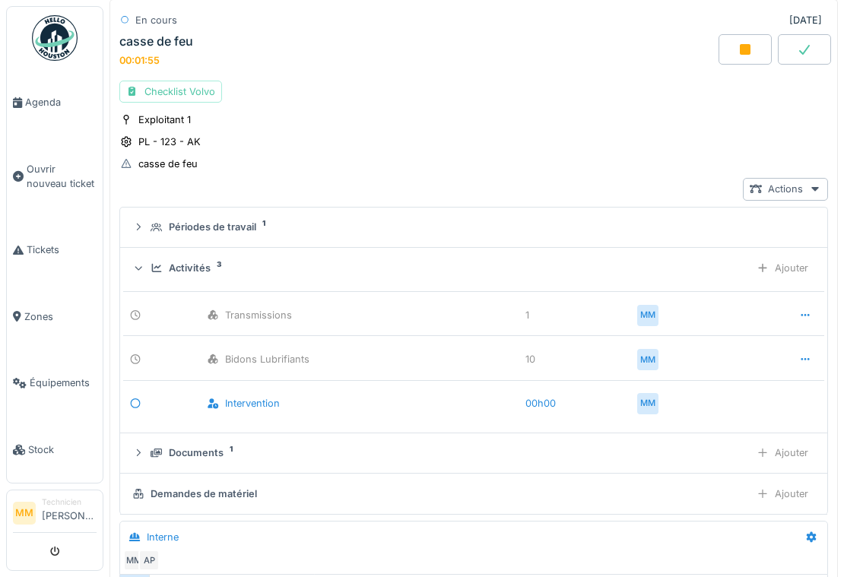
scroll to position [19, 0]
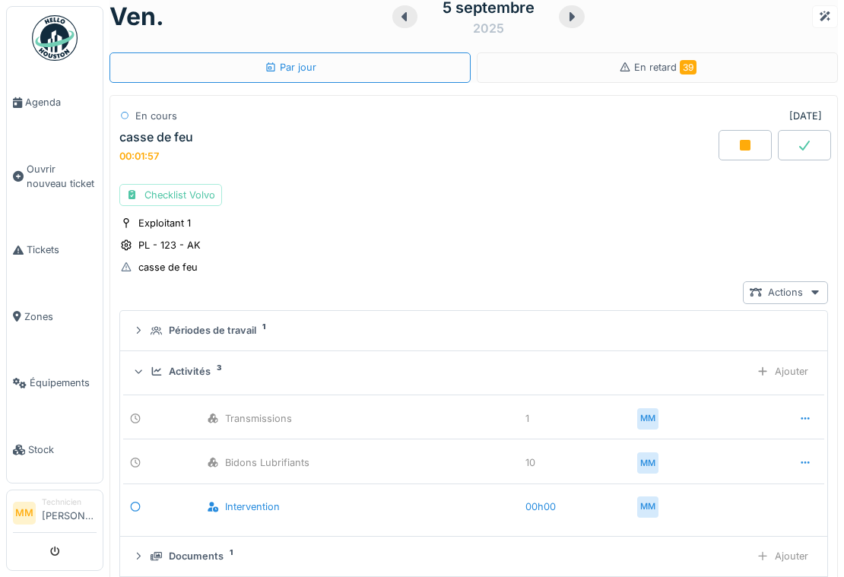
click at [802, 134] on div at bounding box center [803, 145] width 53 height 30
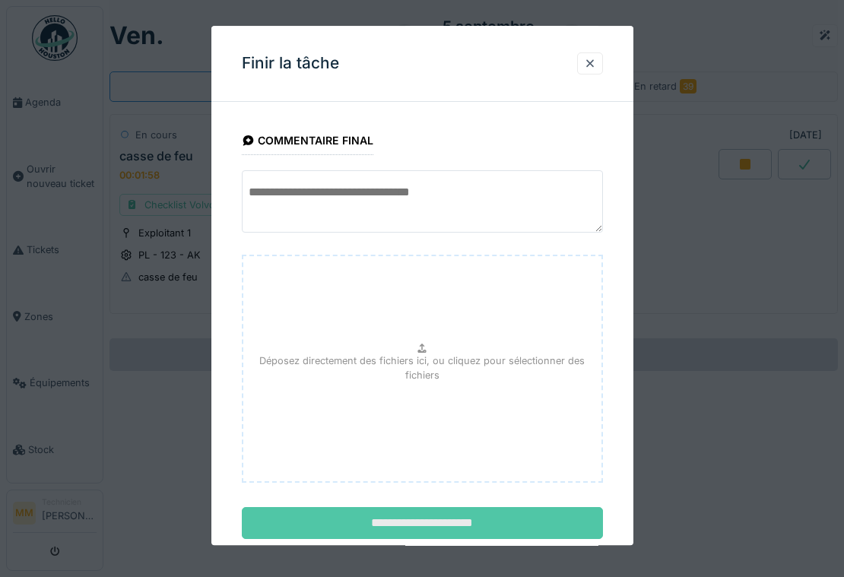
click at [402, 524] on input "**********" at bounding box center [422, 523] width 361 height 32
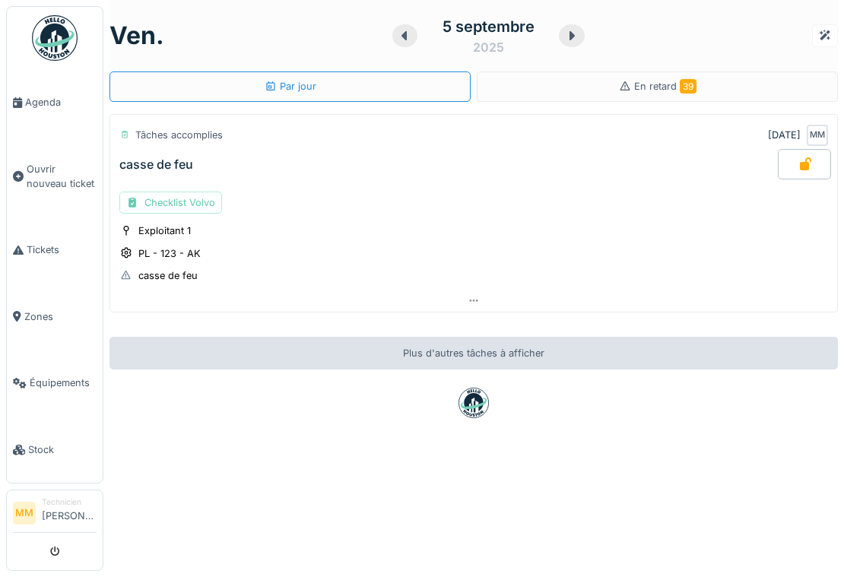
click at [176, 192] on div "Checklist Volvo" at bounding box center [170, 203] width 103 height 22
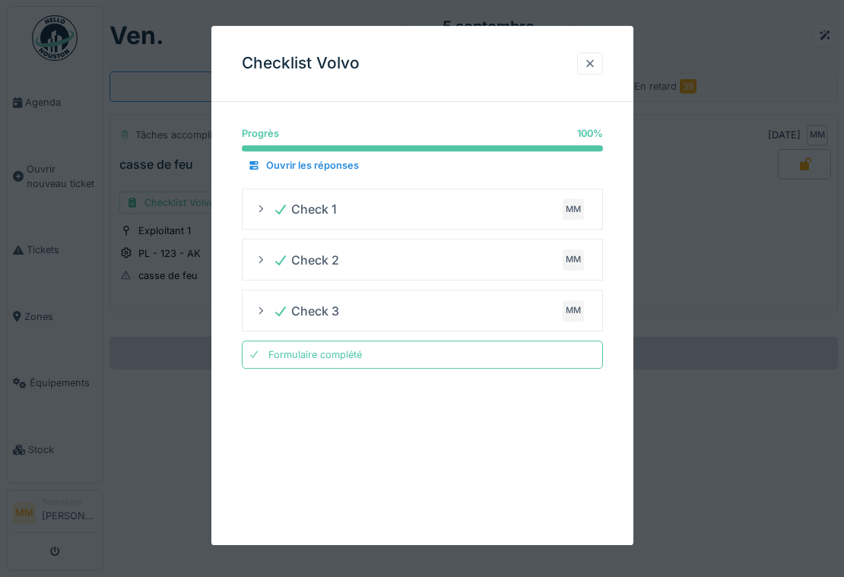
click at [591, 62] on div at bounding box center [590, 63] width 12 height 14
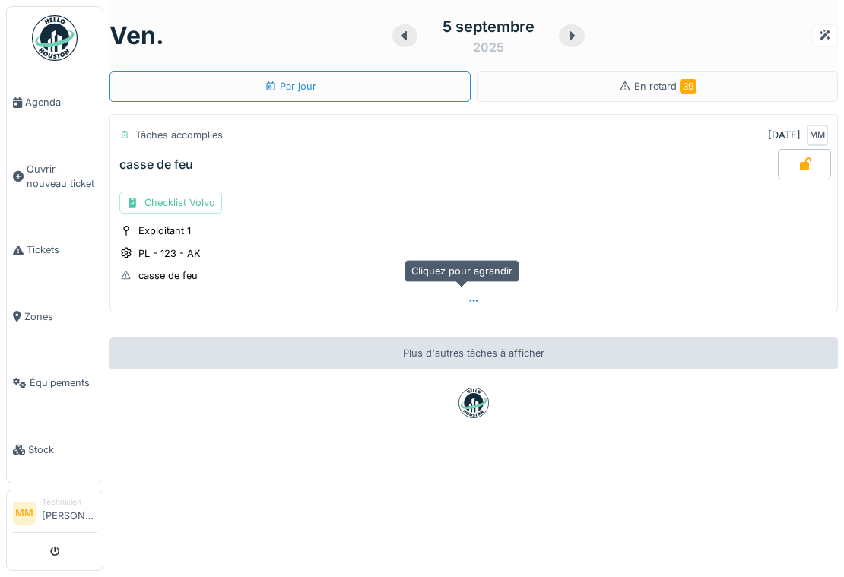
click at [469, 293] on div at bounding box center [473, 301] width 727 height 22
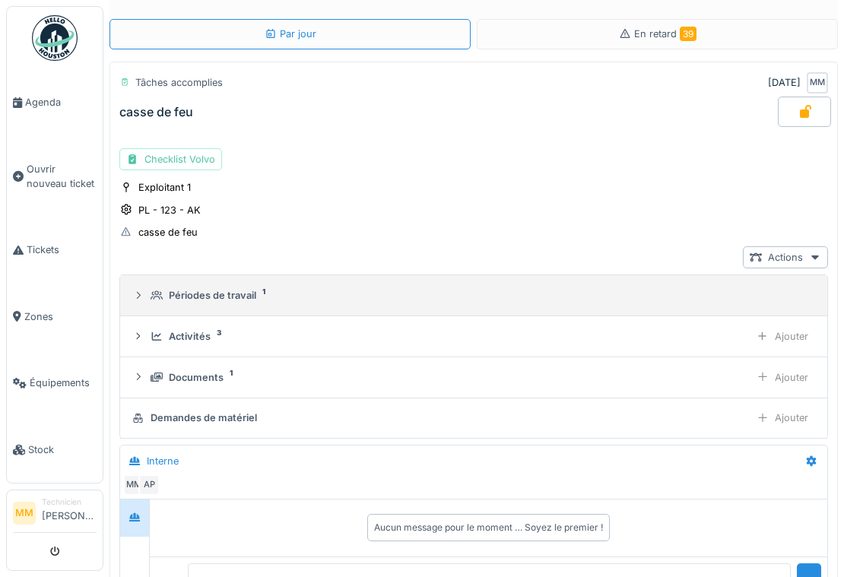
scroll to position [53, 0]
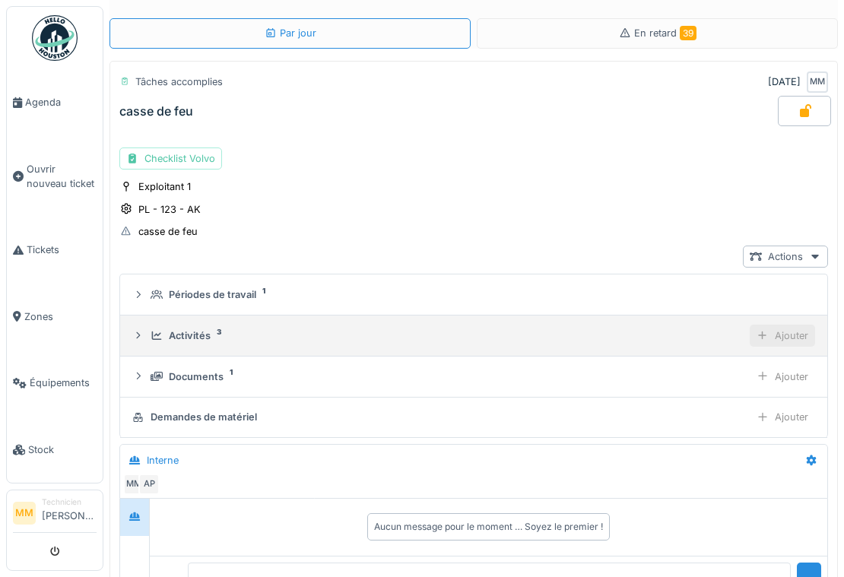
click at [749, 331] on div "Ajouter" at bounding box center [781, 335] width 65 height 22
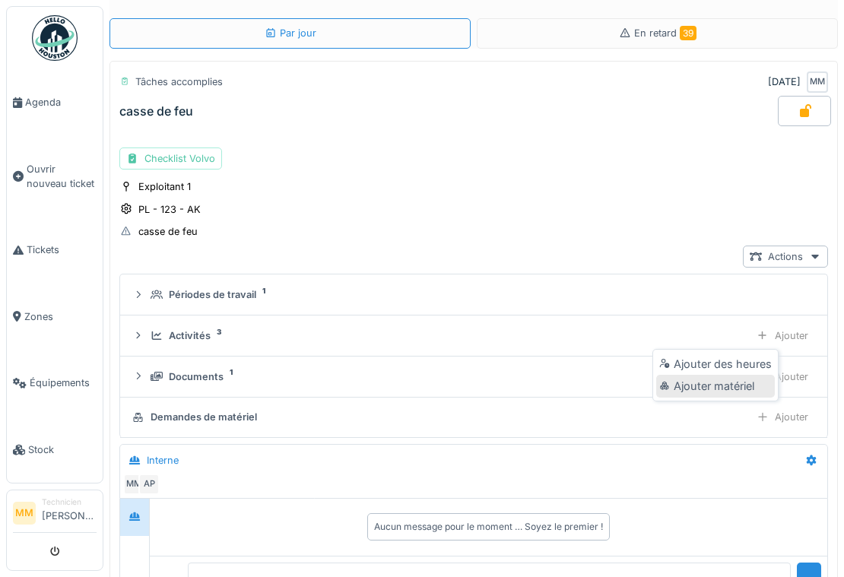
click at [732, 385] on div "Ajouter matériel" at bounding box center [715, 386] width 119 height 23
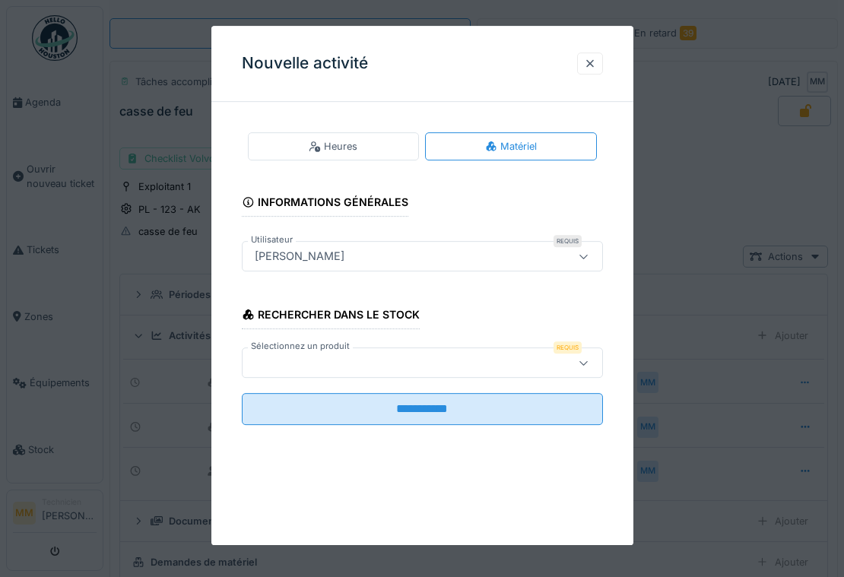
scroll to position [3, 0]
click at [594, 58] on div at bounding box center [590, 63] width 12 height 14
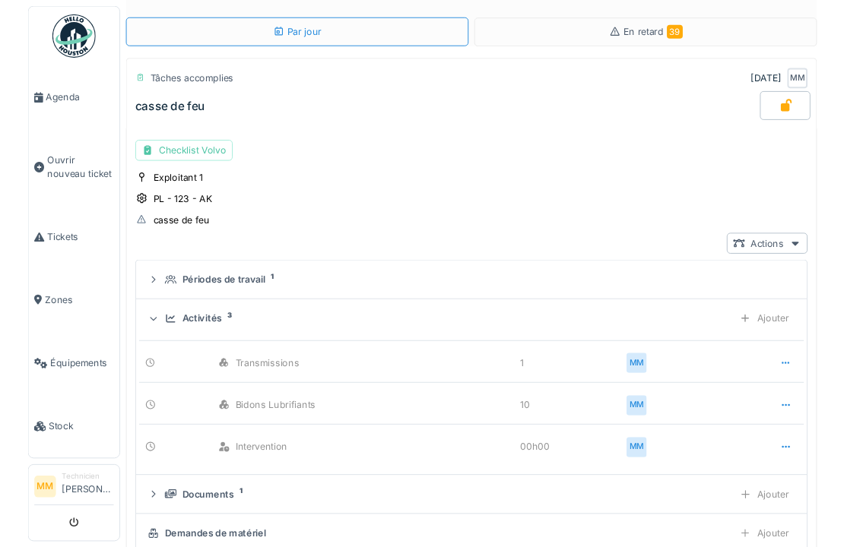
scroll to position [215, 0]
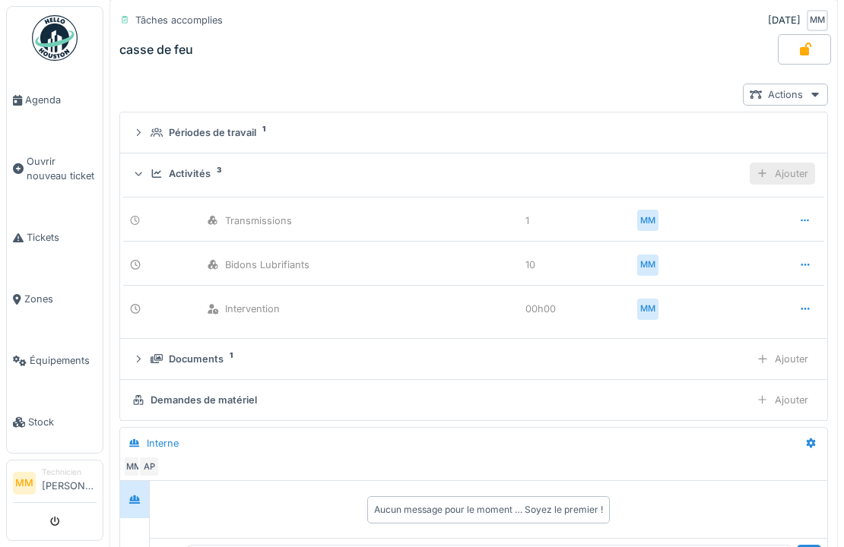
click at [760, 169] on div "Ajouter" at bounding box center [781, 174] width 65 height 22
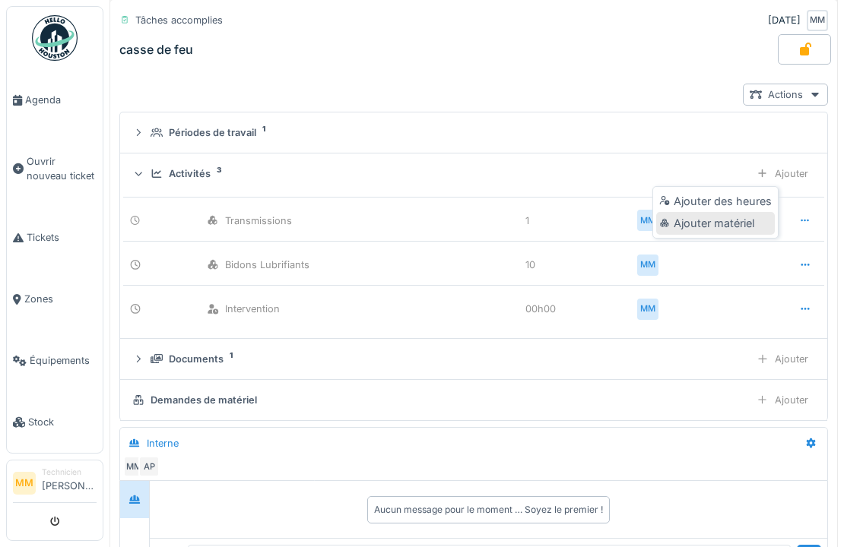
click at [733, 215] on div "Ajouter matériel" at bounding box center [715, 223] width 119 height 23
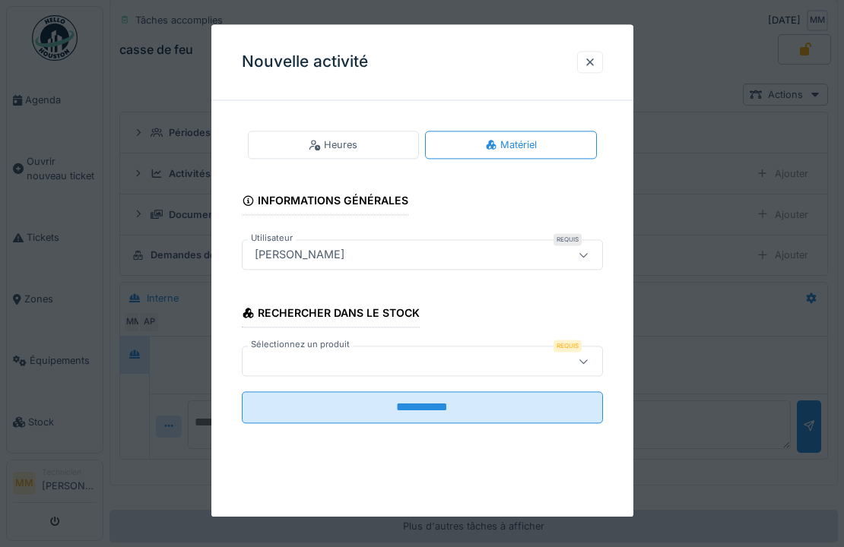
click at [448, 369] on div at bounding box center [422, 362] width 361 height 30
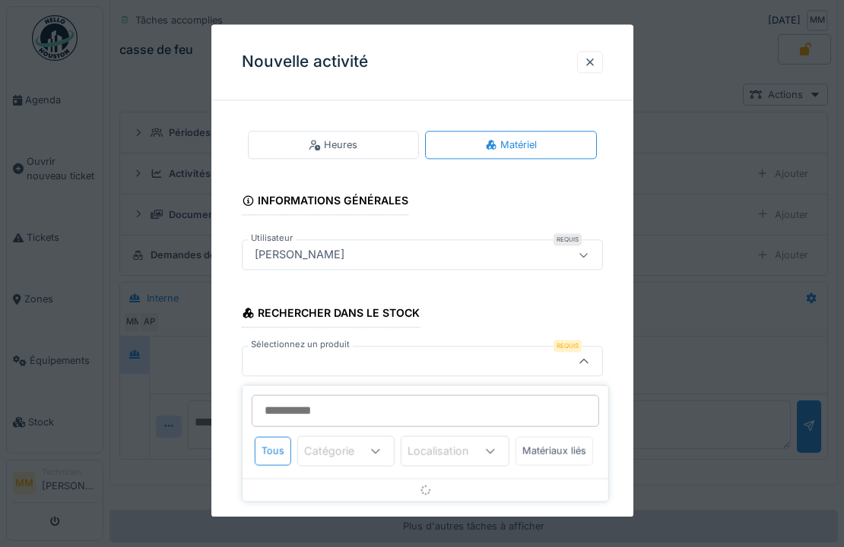
scroll to position [12, 0]
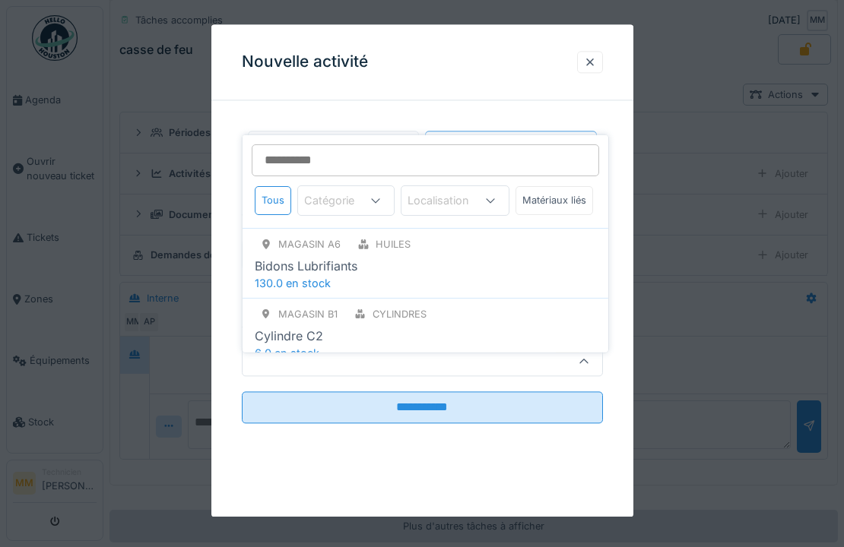
click at [352, 192] on div "Catégorie" at bounding box center [339, 200] width 71 height 17
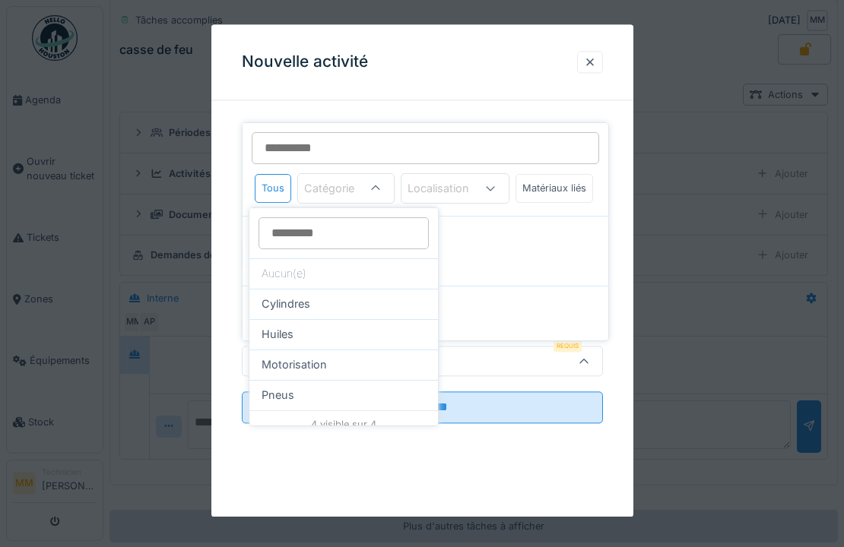
scroll to position [0, 0]
click at [446, 182] on div "Localisation" at bounding box center [448, 187] width 83 height 17
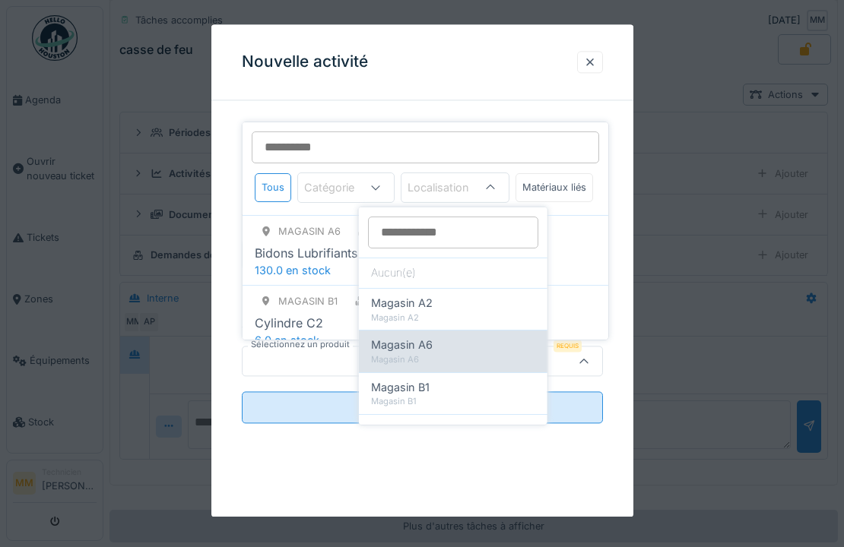
click at [430, 331] on div "Magasin A6 Magasin A6" at bounding box center [453, 351] width 188 height 42
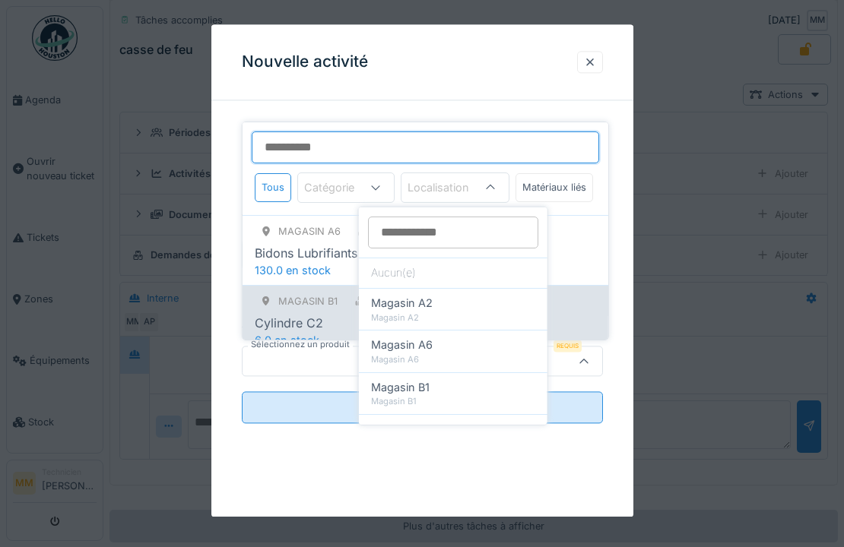
type input "****"
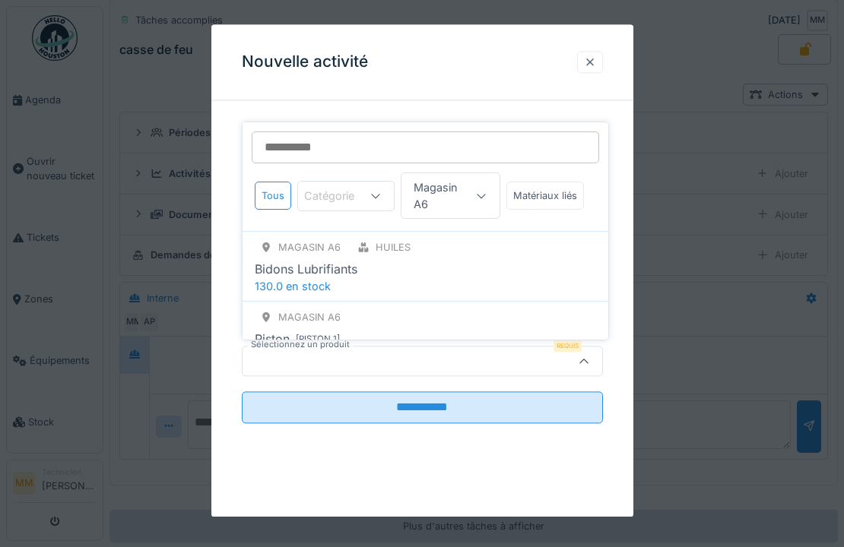
click at [596, 63] on div at bounding box center [590, 62] width 12 height 14
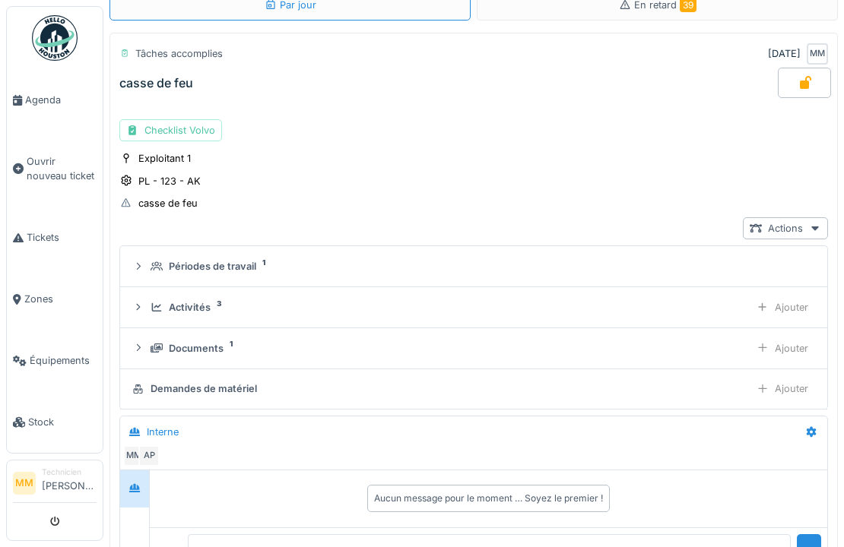
scroll to position [59, 0]
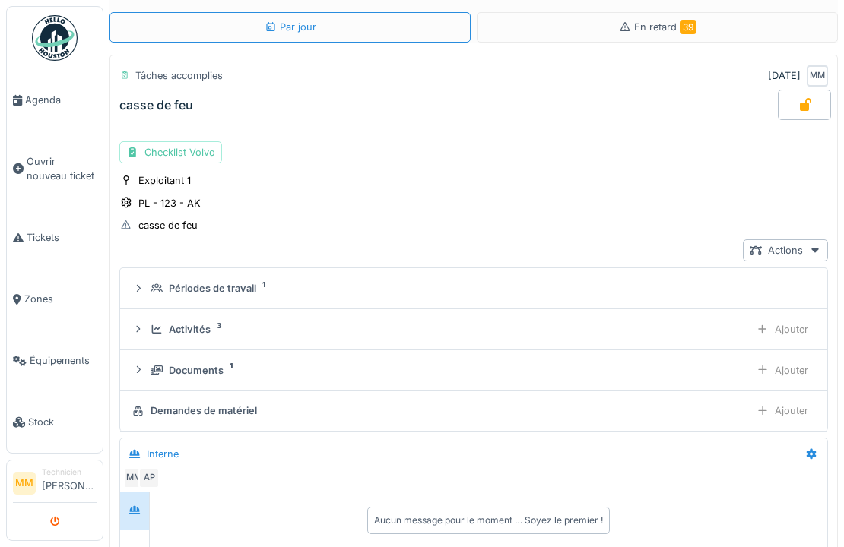
click at [53, 527] on button "submit" at bounding box center [55, 521] width 30 height 25
click at [54, 523] on icon "submit" at bounding box center [55, 523] width 10 height 10
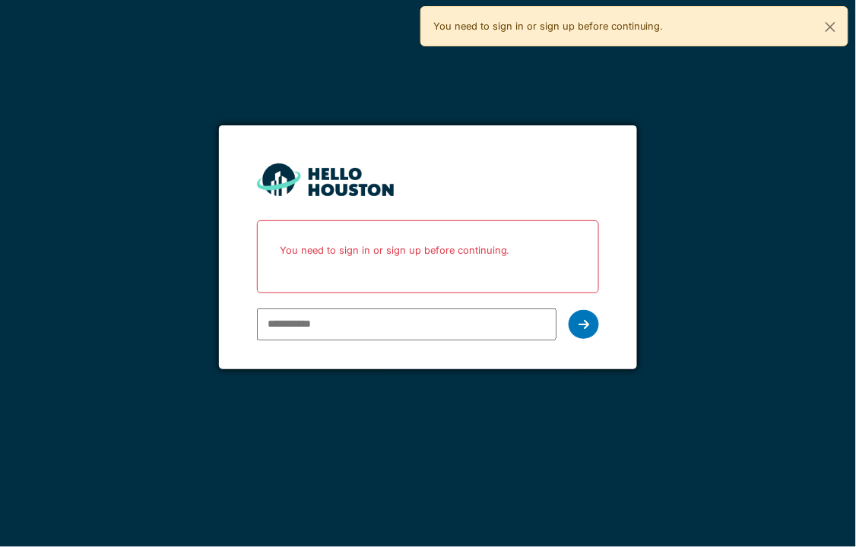
paste input "**********"
type input "**********"
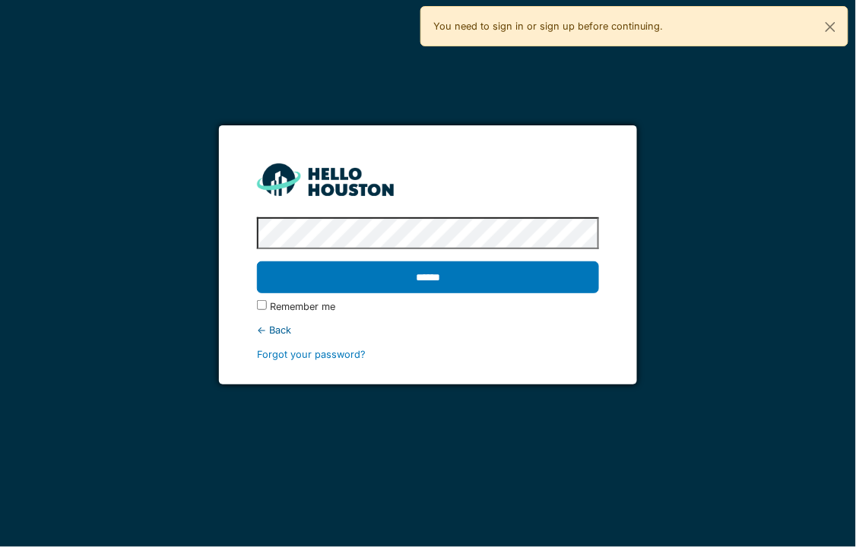
click at [257, 261] on input "******" at bounding box center [428, 277] width 342 height 32
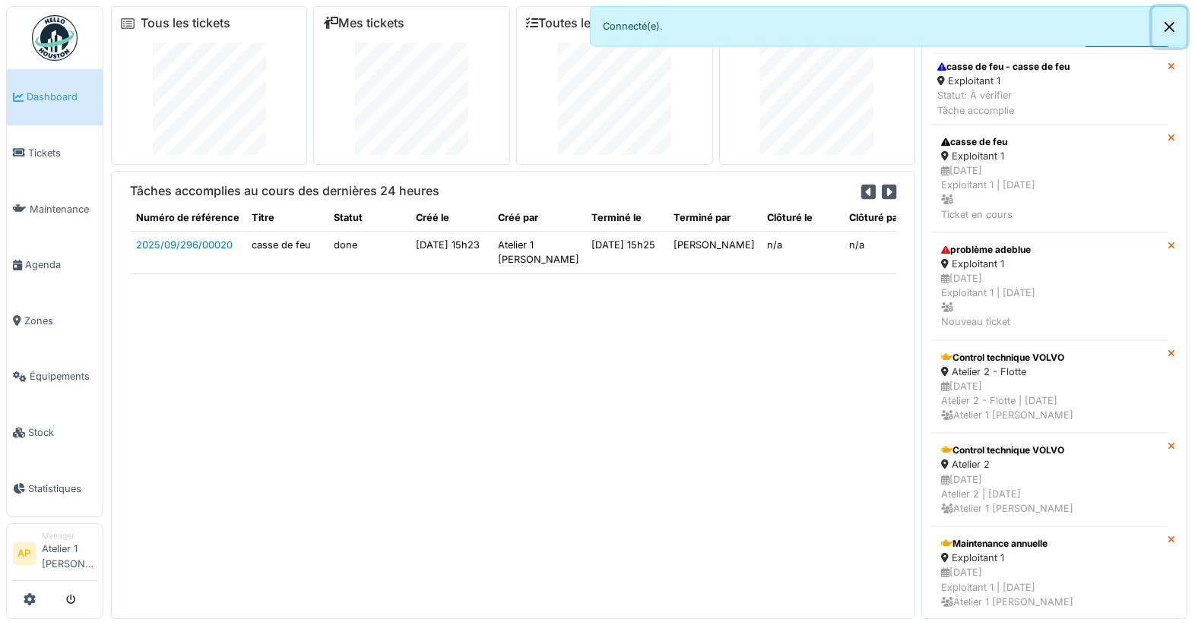
click at [843, 23] on button "Close" at bounding box center [1169, 27] width 34 height 40
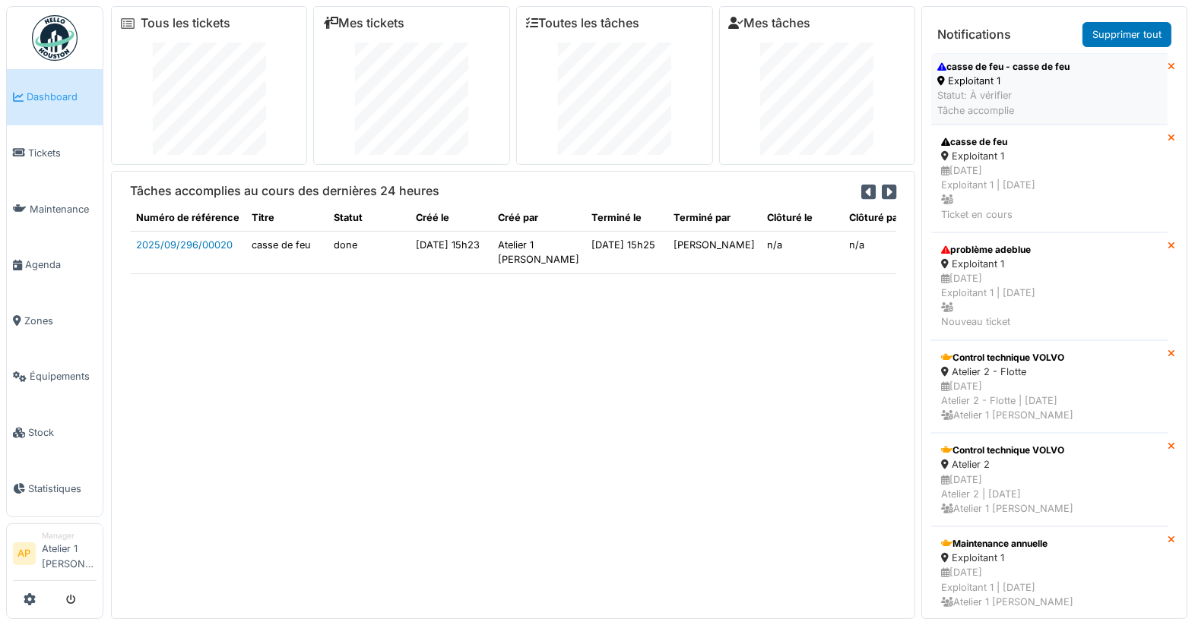
click at [843, 79] on div "Exploitant 1" at bounding box center [1003, 81] width 132 height 14
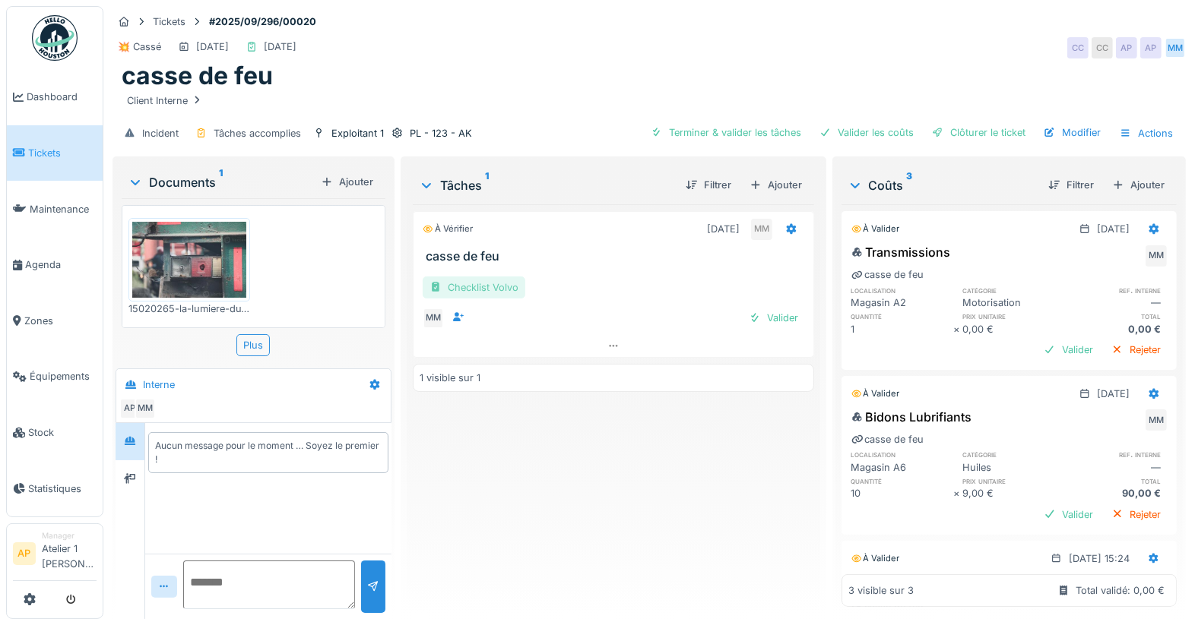
click at [485, 281] on div "Checklist Volvo" at bounding box center [474, 288] width 103 height 22
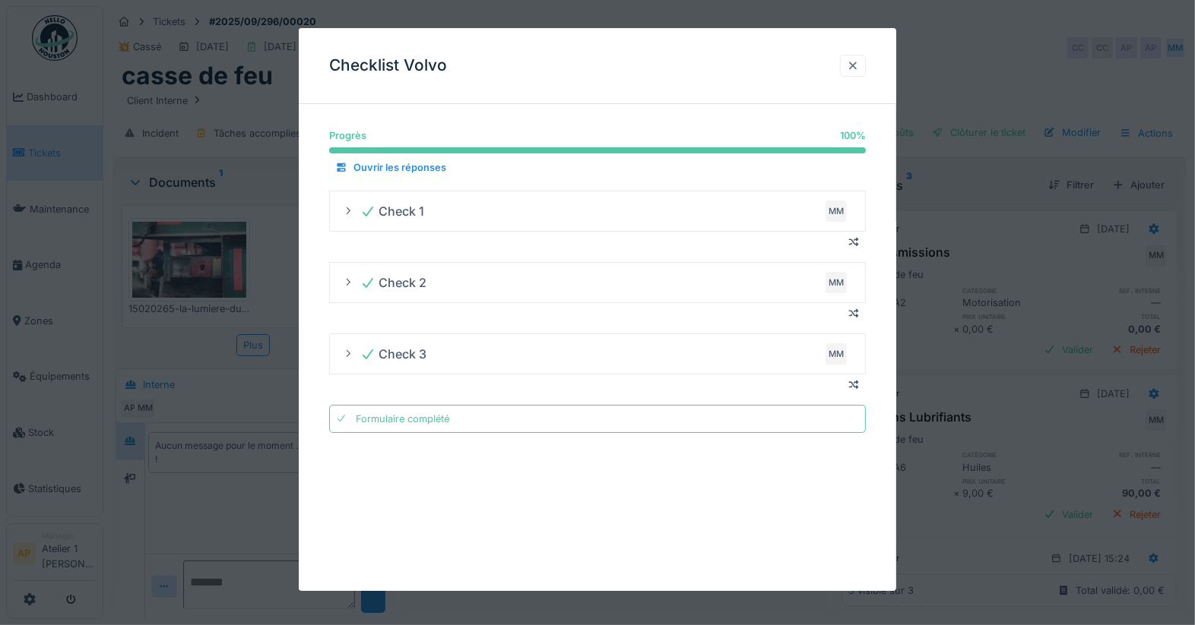
click at [859, 65] on div at bounding box center [853, 66] width 12 height 14
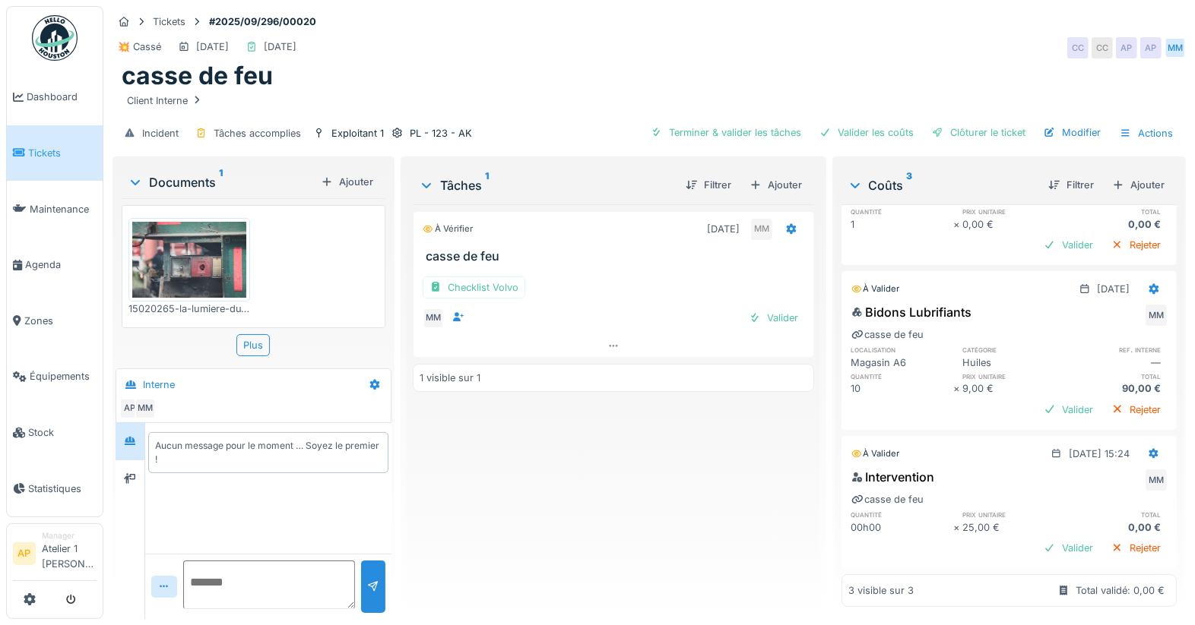
scroll to position [12, 0]
click at [1148, 449] on icon at bounding box center [1154, 454] width 12 height 10
click at [1099, 453] on div "Modifier" at bounding box center [1076, 464] width 74 height 23
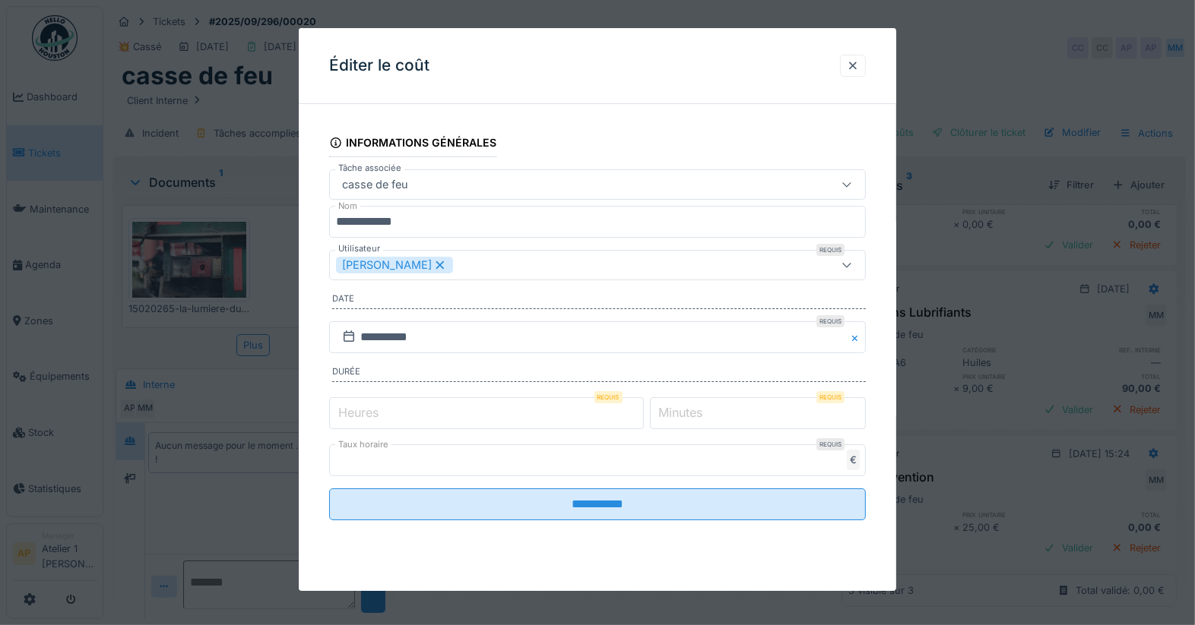
click at [340, 410] on label "Heures" at bounding box center [358, 413] width 46 height 18
click at [340, 410] on input "*" at bounding box center [486, 413] width 315 height 32
type input "*"
click at [670, 413] on label "Minutes" at bounding box center [681, 413] width 50 height 18
click at [670, 413] on input "*" at bounding box center [758, 413] width 217 height 32
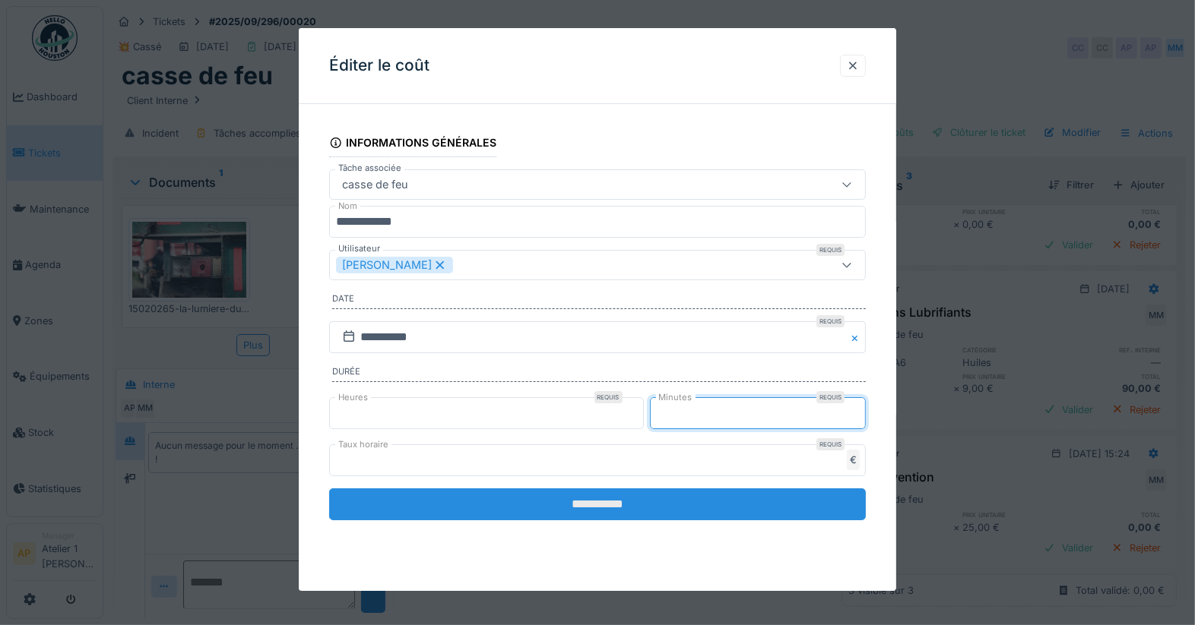
type input "**"
click at [561, 507] on input "**********" at bounding box center [597, 505] width 537 height 32
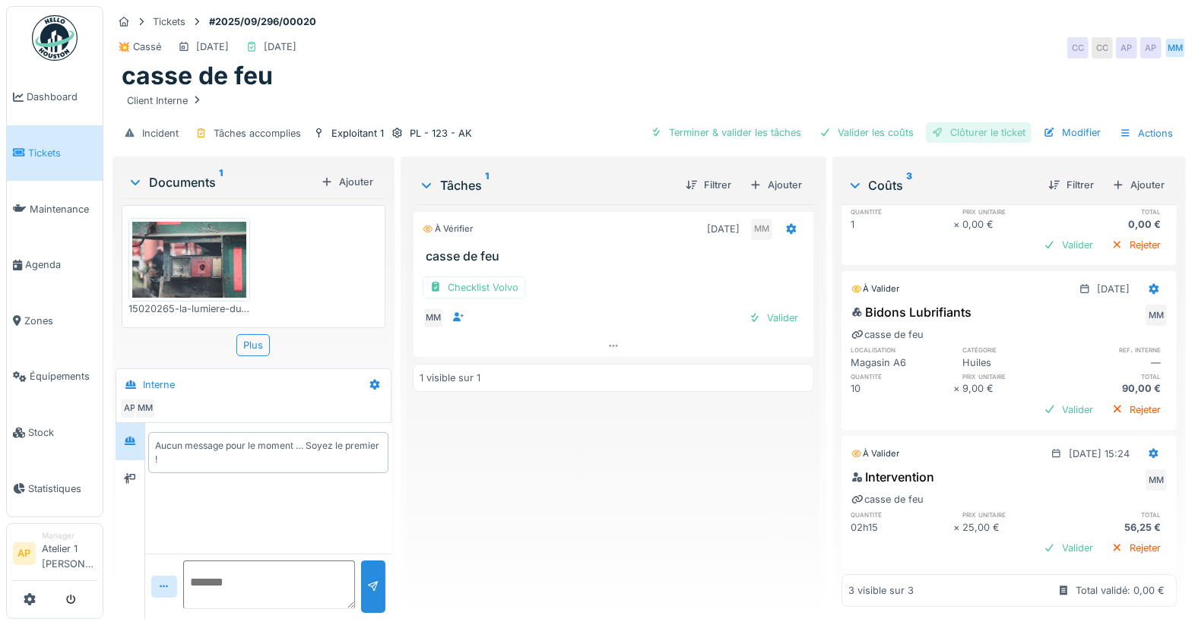
click at [956, 122] on div "Clôturer le ticket" at bounding box center [979, 132] width 106 height 21
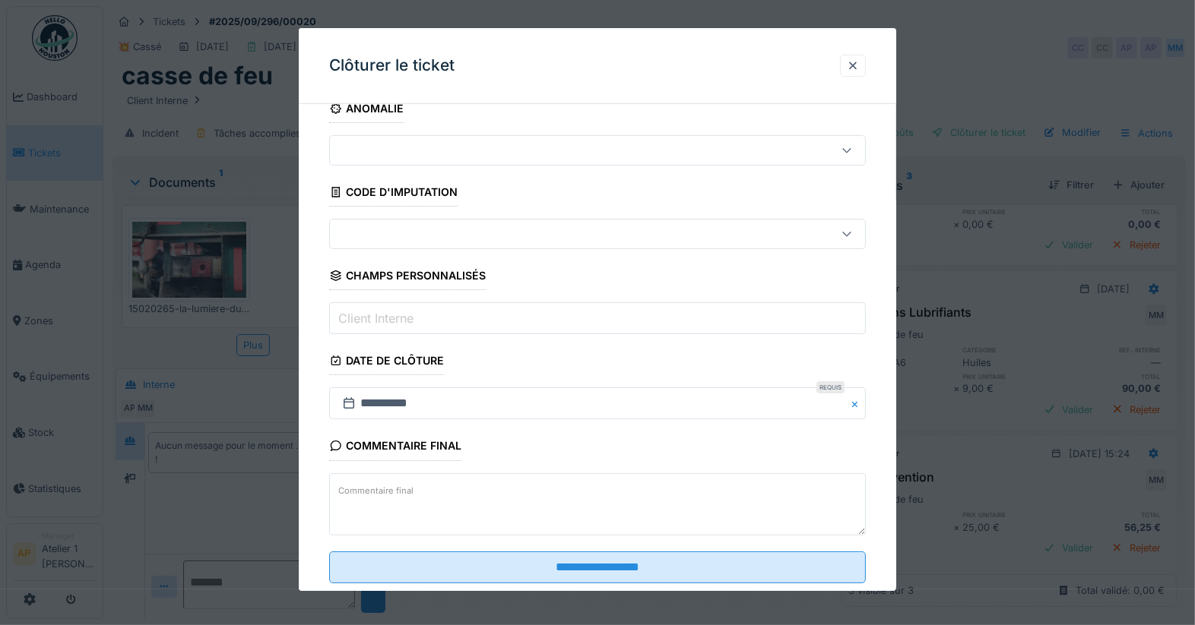
scroll to position [27, 0]
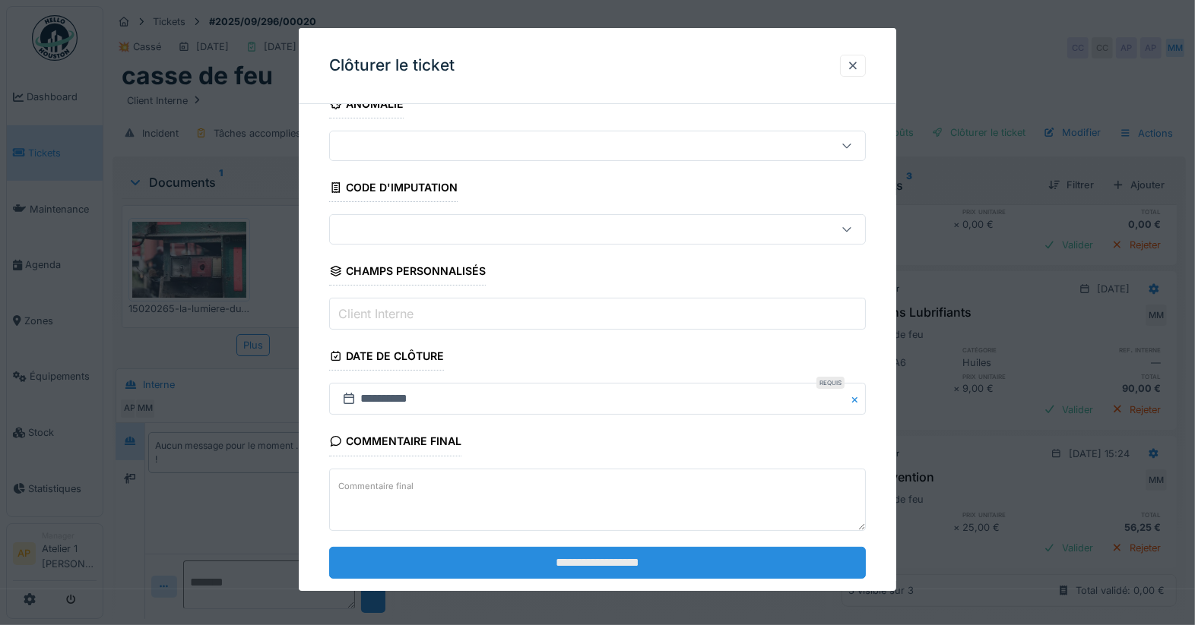
click at [584, 553] on input "**********" at bounding box center [597, 563] width 537 height 32
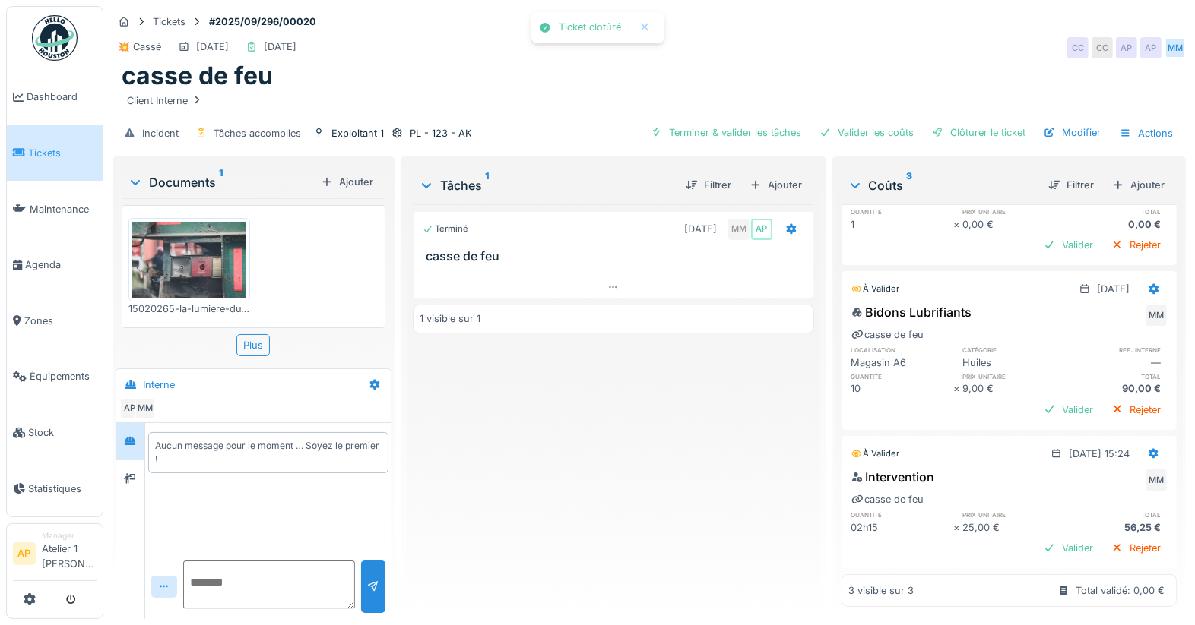
scroll to position [84, 0]
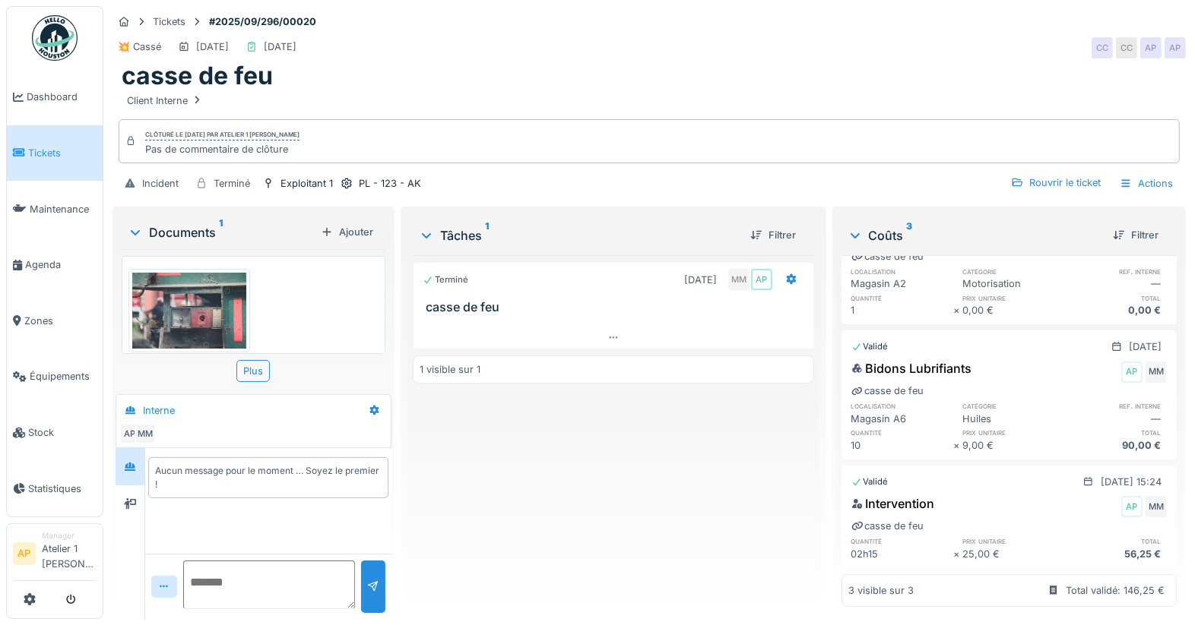
drag, startPoint x: 2, startPoint y: 306, endPoint x: -15, endPoint y: 306, distance: 17.5
click at [0, 306] on html "Dashboard Tickets Maintenance [GEOGRAPHIC_DATA] Zones Équipements Stock Statist…" at bounding box center [597, 312] width 1195 height 625
click at [31, 602] on icon at bounding box center [30, 600] width 12 height 12
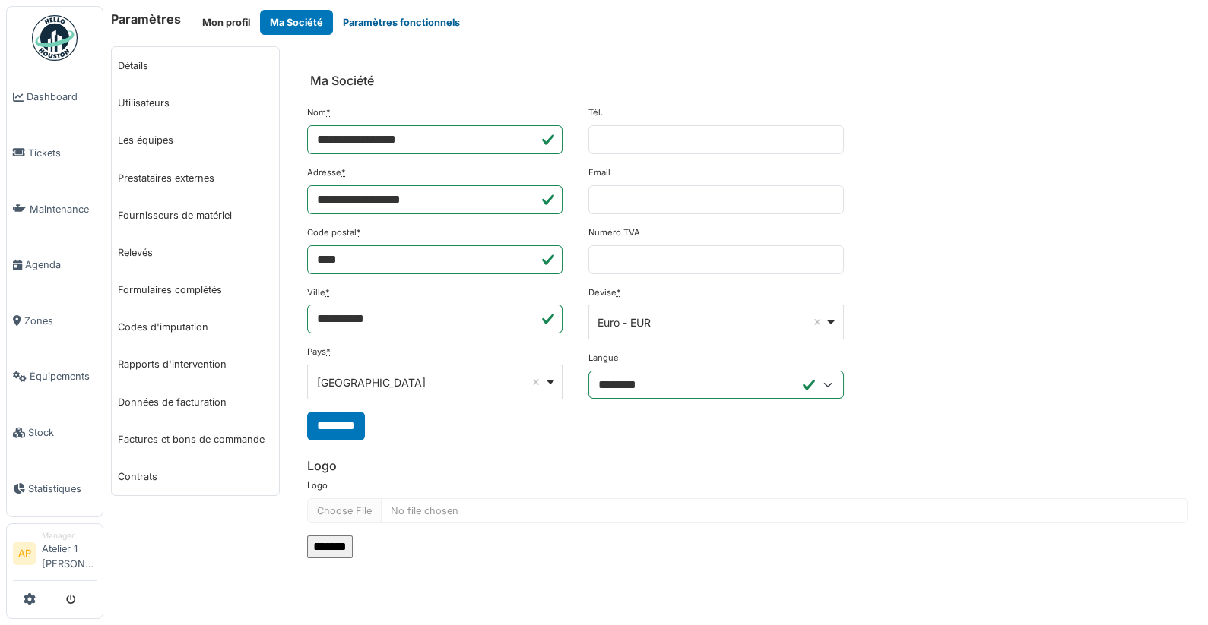
click at [380, 27] on button "Paramètres fonctionnels" at bounding box center [401, 22] width 137 height 25
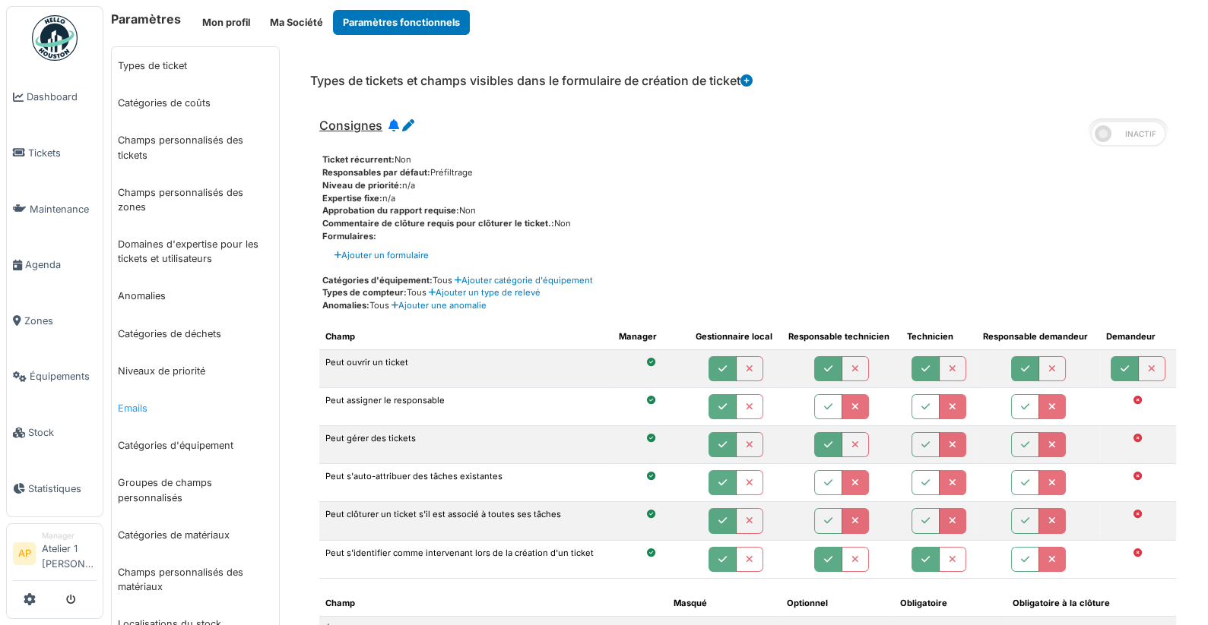
click at [142, 404] on link "Emails" at bounding box center [195, 408] width 167 height 37
click at [220, 20] on button "Mon profil" at bounding box center [226, 22] width 68 height 25
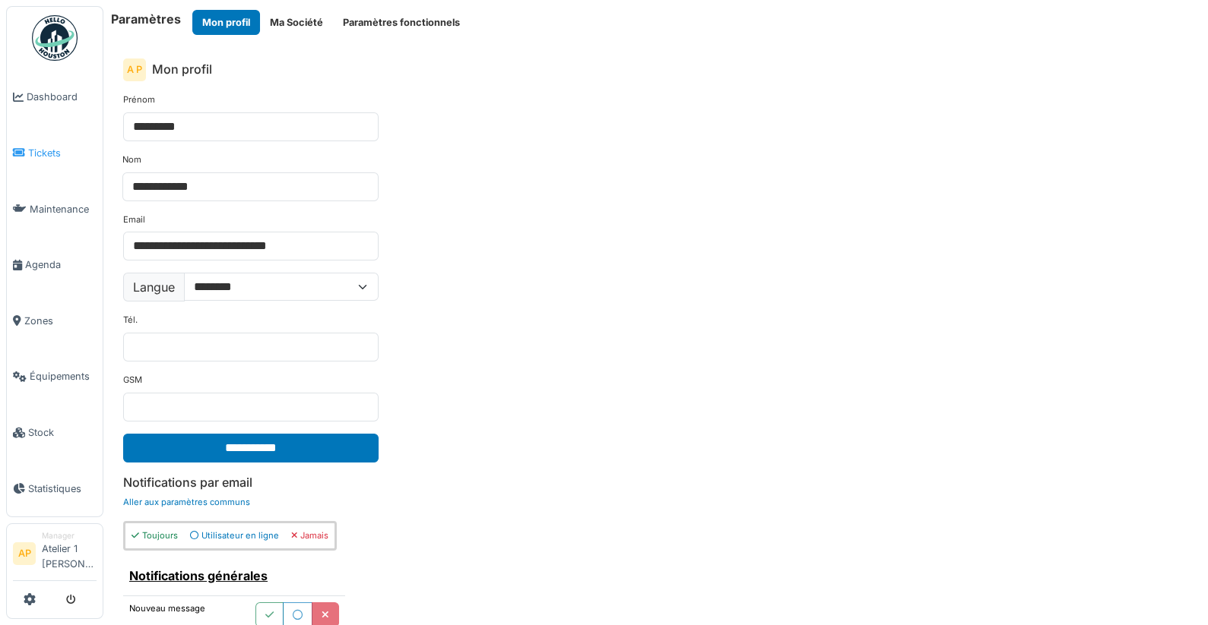
click at [36, 147] on span "Tickets" at bounding box center [62, 153] width 68 height 14
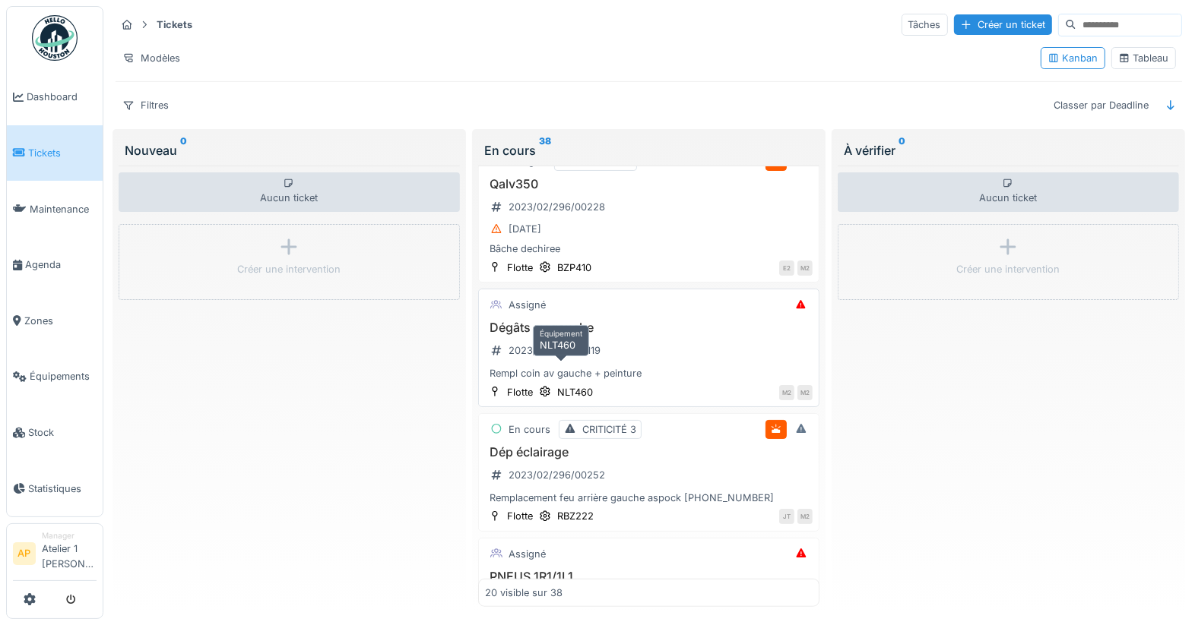
scroll to position [683, 0]
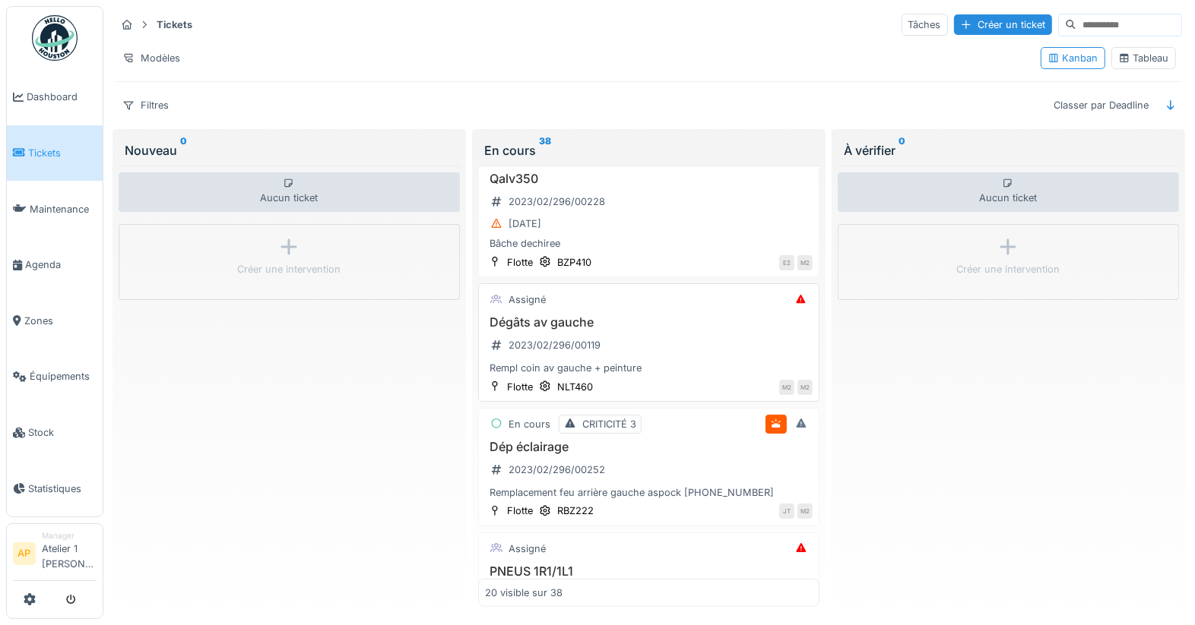
click at [563, 315] on h3 "Dégâts av gauche" at bounding box center [649, 322] width 328 height 14
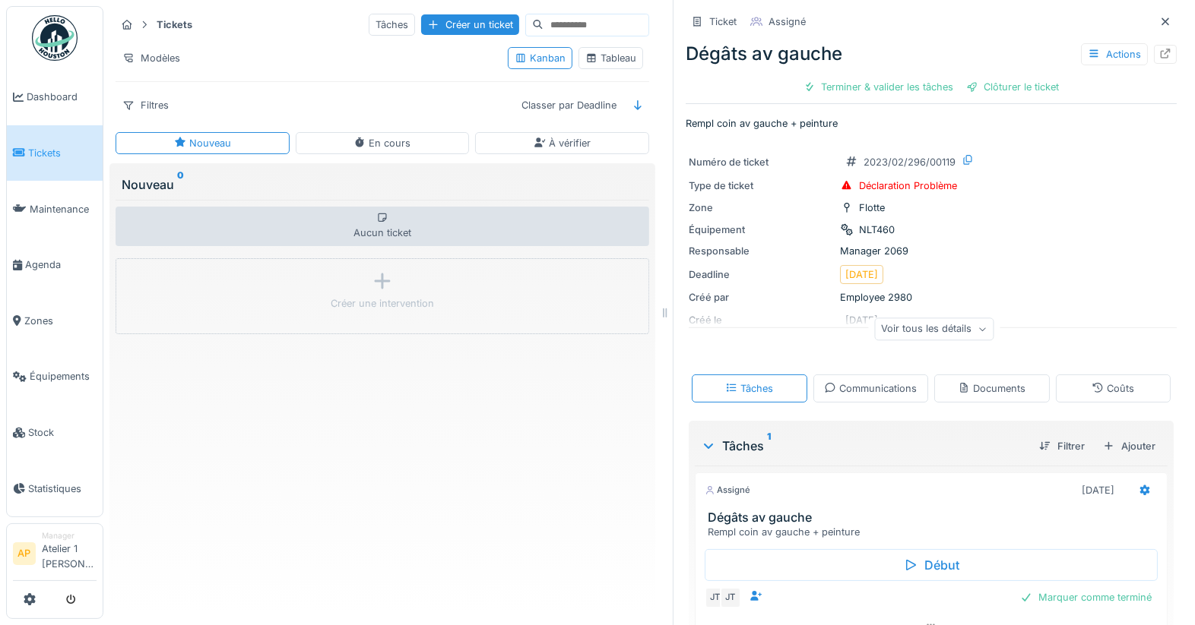
click at [385, 140] on div "En cours" at bounding box center [381, 143] width 57 height 14
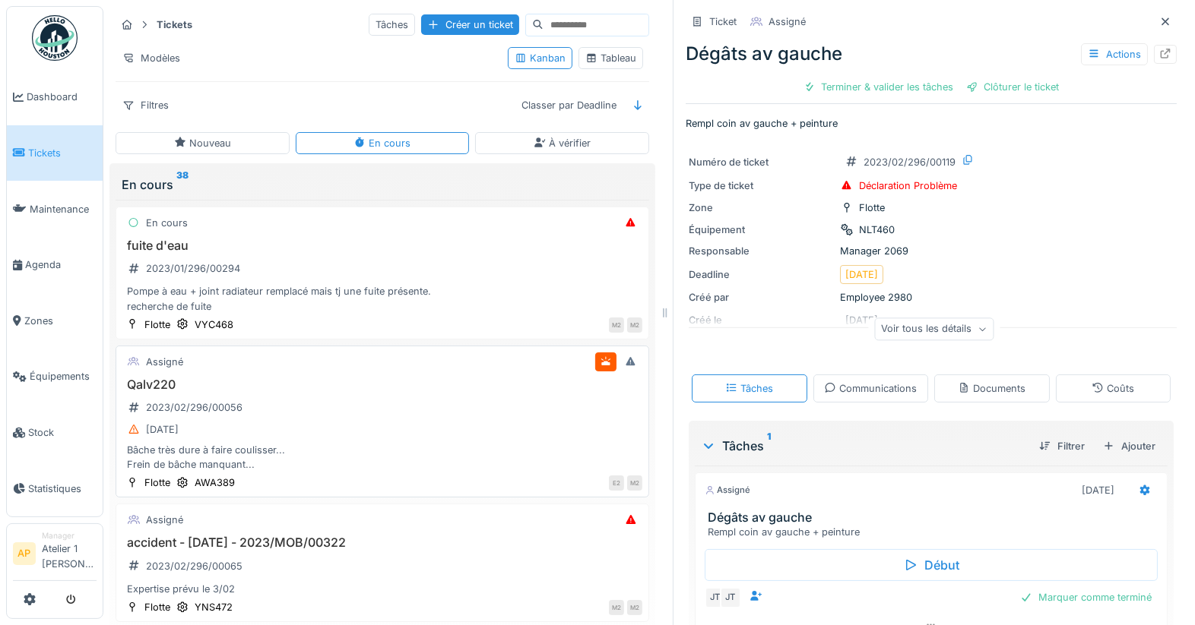
click at [353, 385] on h3 "Qalv220" at bounding box center [382, 385] width 520 height 14
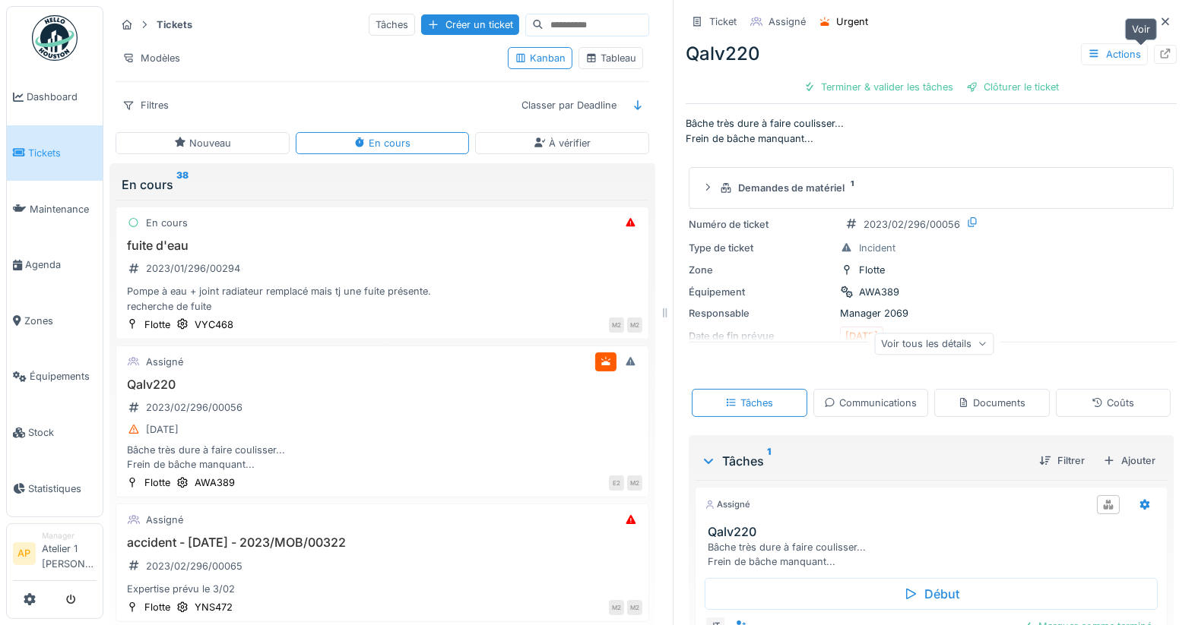
click at [1159, 51] on icon at bounding box center [1165, 54] width 12 height 10
click at [632, 71] on div "Kanban Tableau" at bounding box center [575, 58] width 147 height 34
click at [590, 70] on div "Kanban Tableau" at bounding box center [575, 58] width 147 height 34
click at [597, 63] on div "Tableau" at bounding box center [610, 58] width 51 height 14
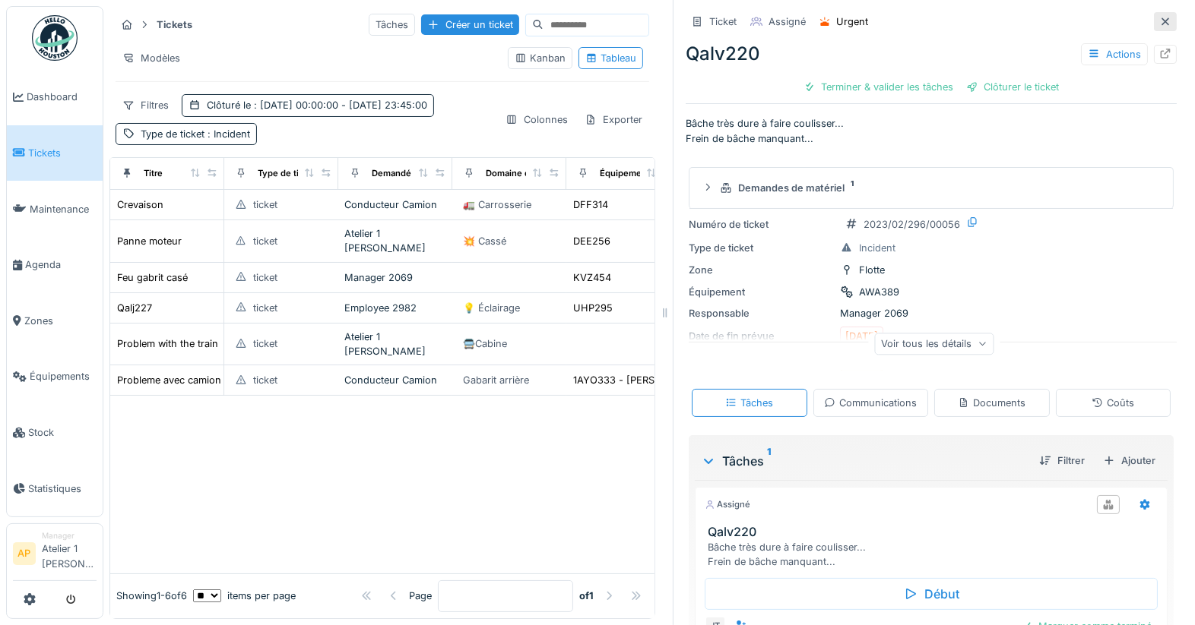
click at [1154, 14] on div at bounding box center [1165, 21] width 23 height 19
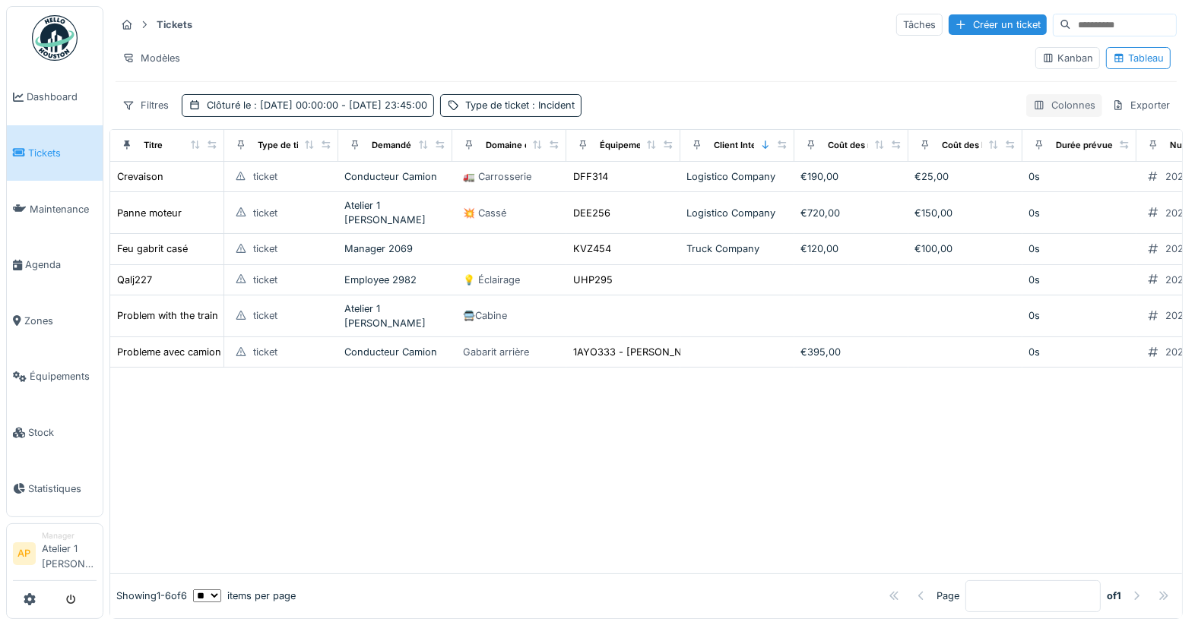
click at [1030, 107] on div "Colonnes" at bounding box center [1064, 105] width 76 height 22
click at [618, 49] on div "Modèles" at bounding box center [569, 58] width 907 height 22
click at [39, 207] on span "Maintenance" at bounding box center [63, 209] width 67 height 14
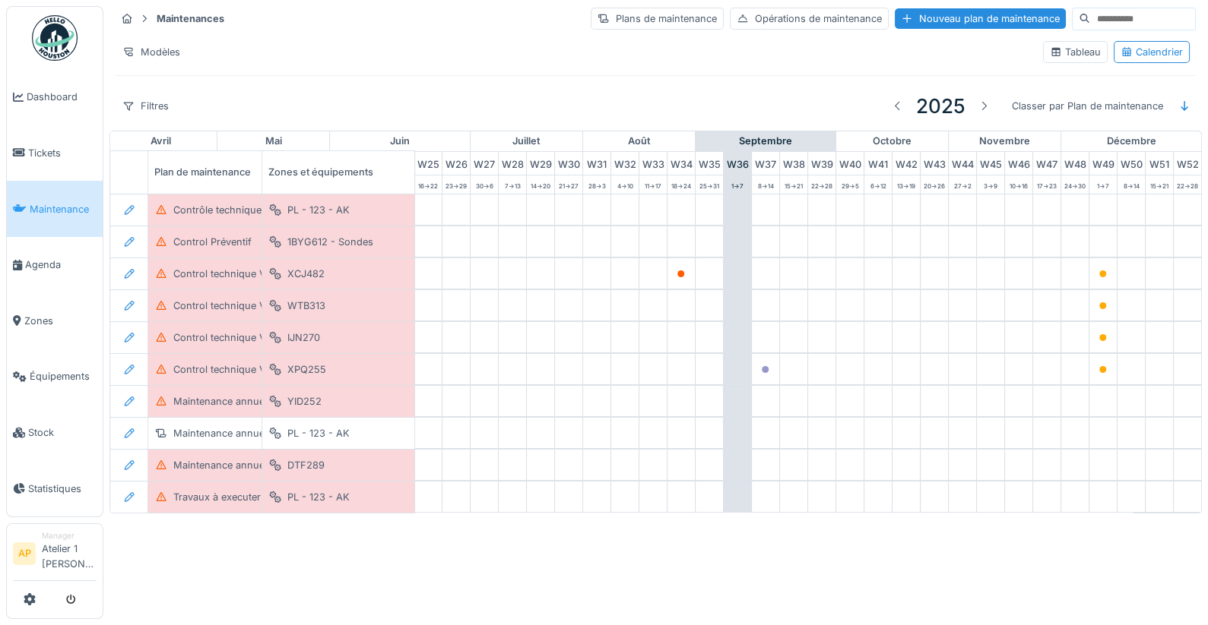
scroll to position [0, 752]
click at [47, 372] on span "Équipements" at bounding box center [63, 376] width 67 height 14
click at [43, 372] on span "Équipements" at bounding box center [63, 376] width 67 height 14
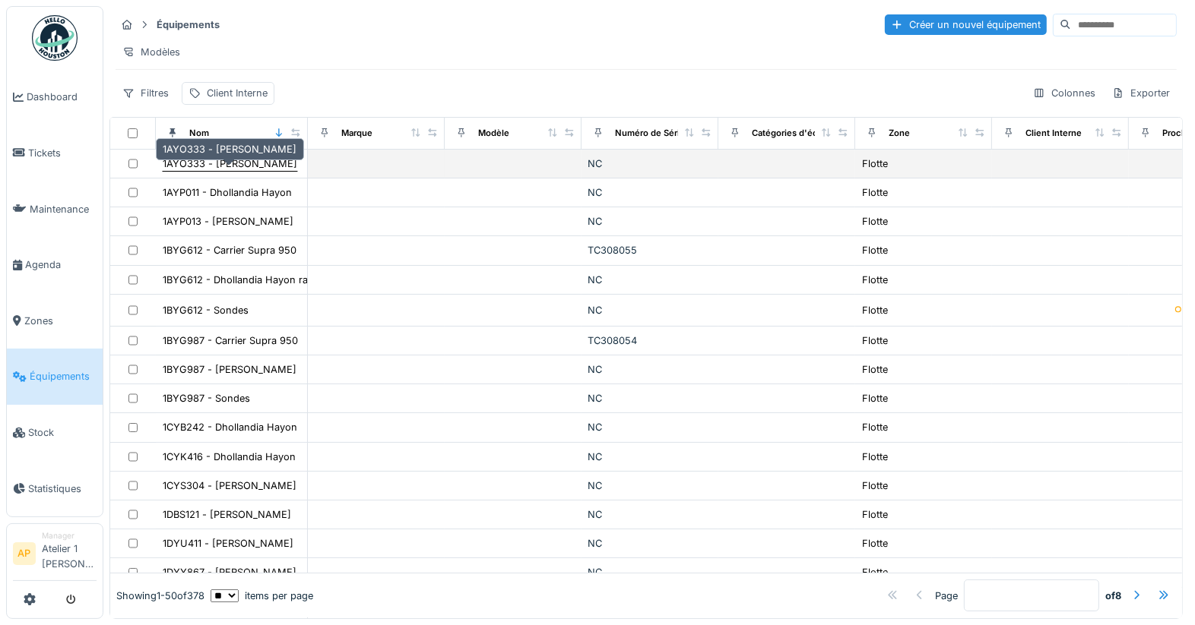
click at [240, 171] on div "1AYO333 - Dhollandia Hayon" at bounding box center [230, 164] width 135 height 14
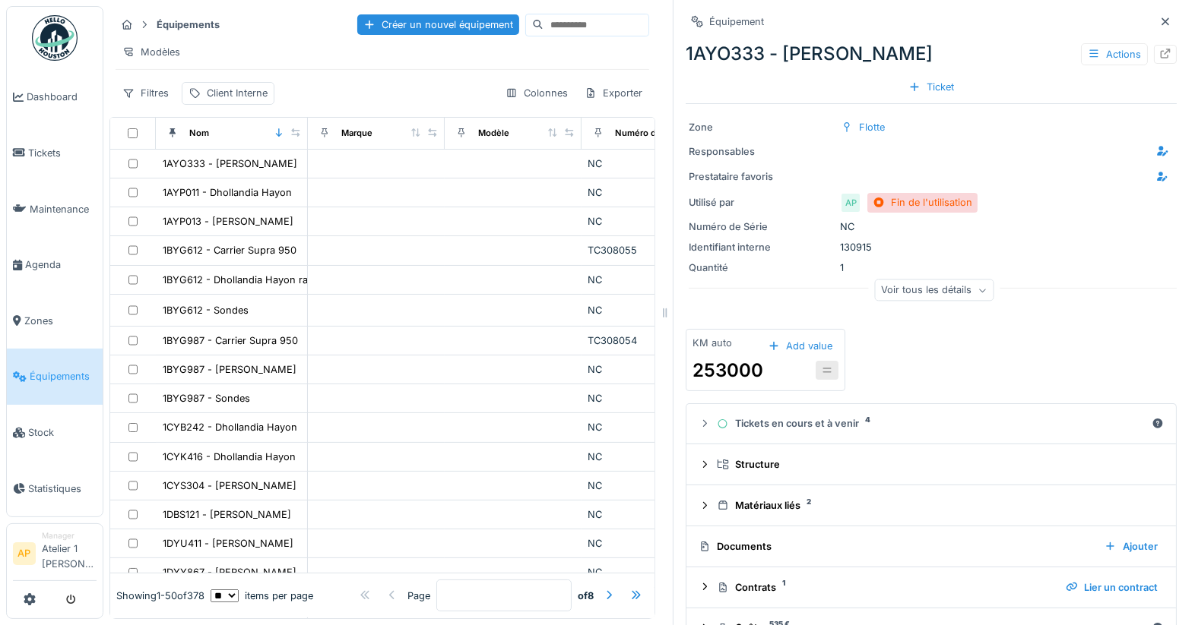
click at [942, 302] on div "Voir tous les détails" at bounding box center [934, 291] width 119 height 22
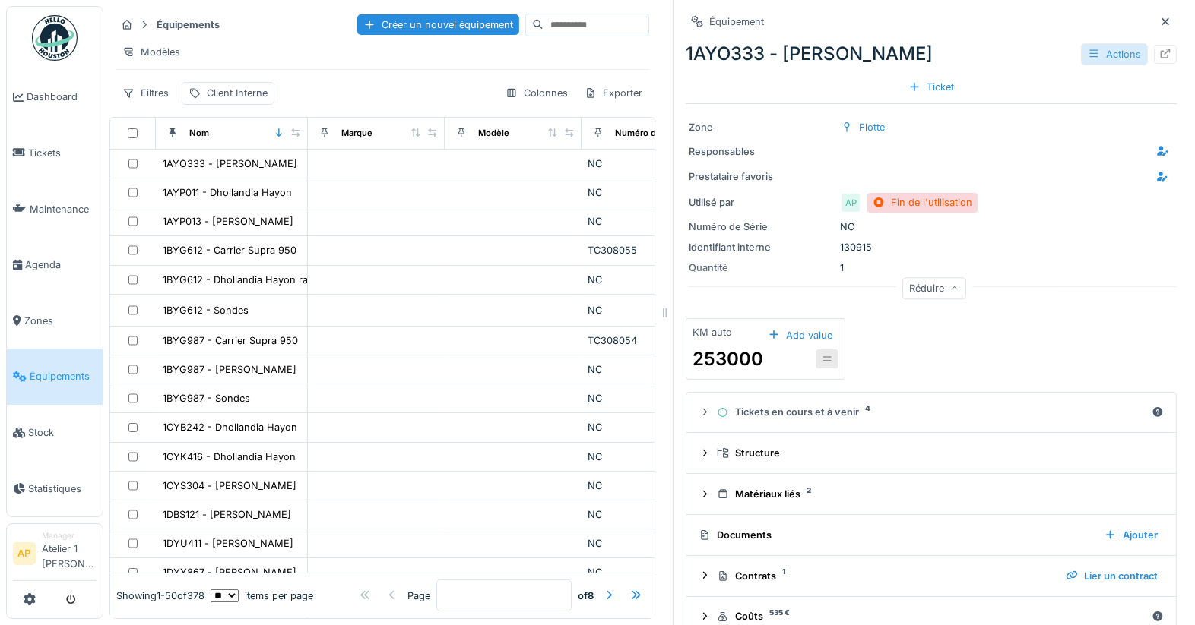
click at [1084, 58] on div "Actions" at bounding box center [1114, 54] width 67 height 22
click at [1080, 81] on div "Modifier" at bounding box center [1112, 86] width 102 height 23
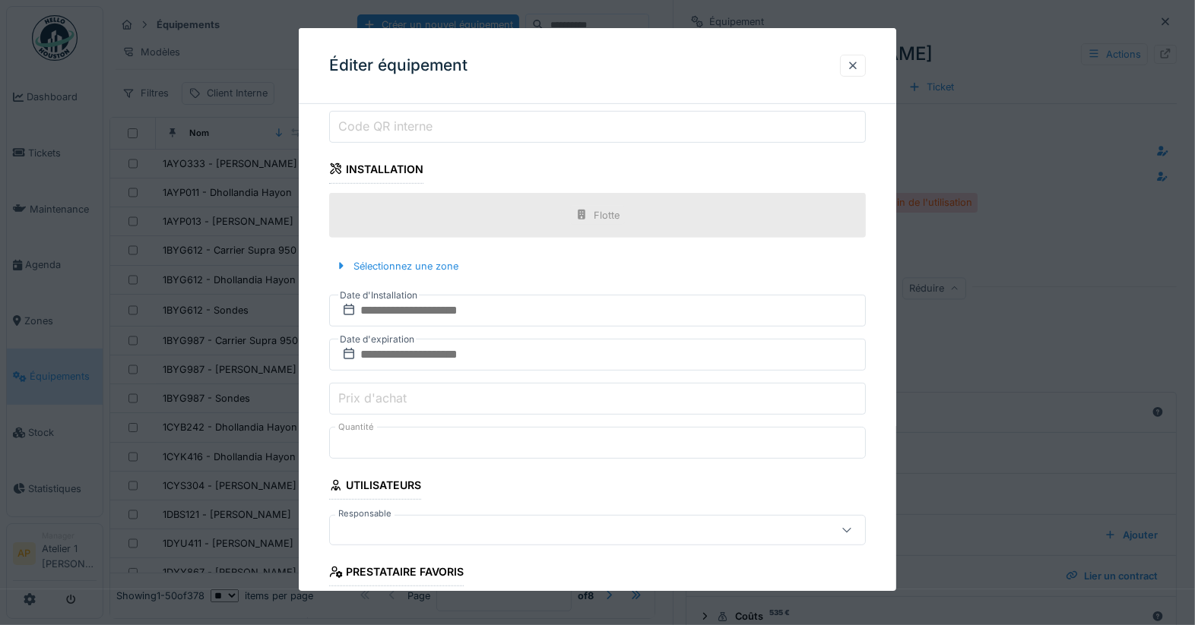
scroll to position [438, 0]
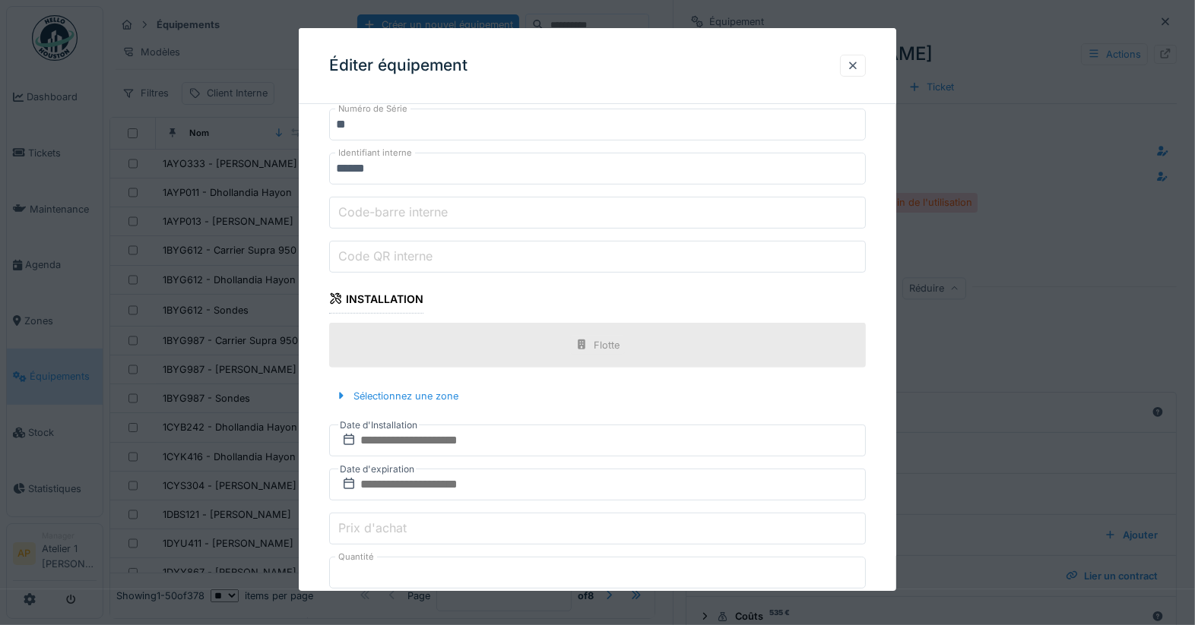
click at [1044, 102] on div at bounding box center [597, 312] width 1195 height 625
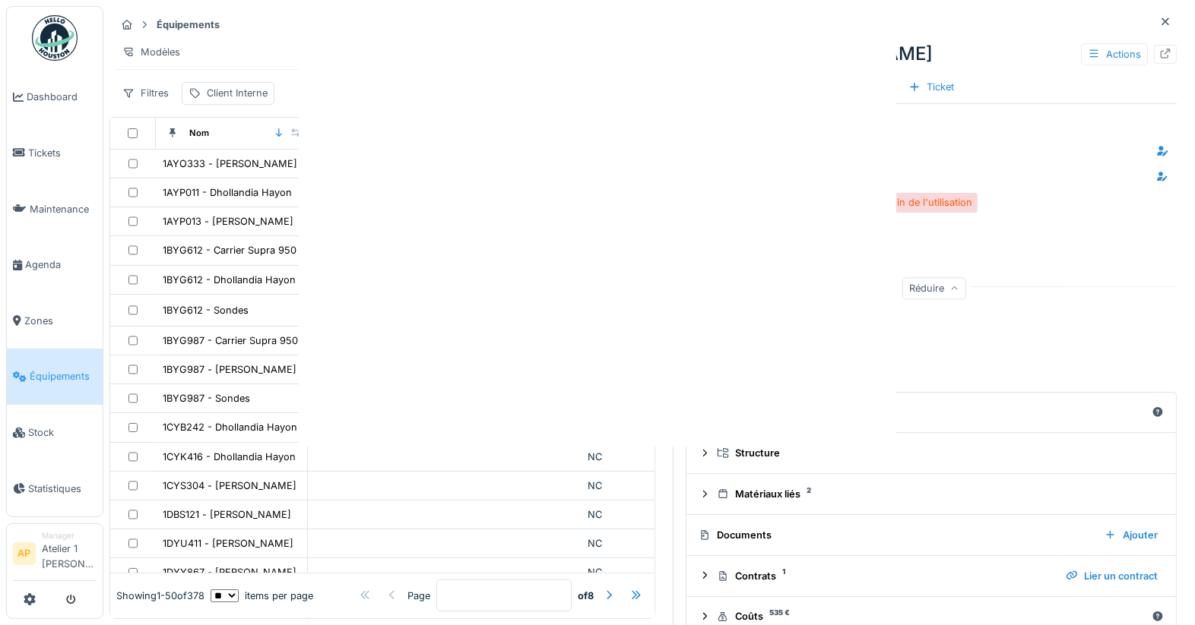
scroll to position [0, 0]
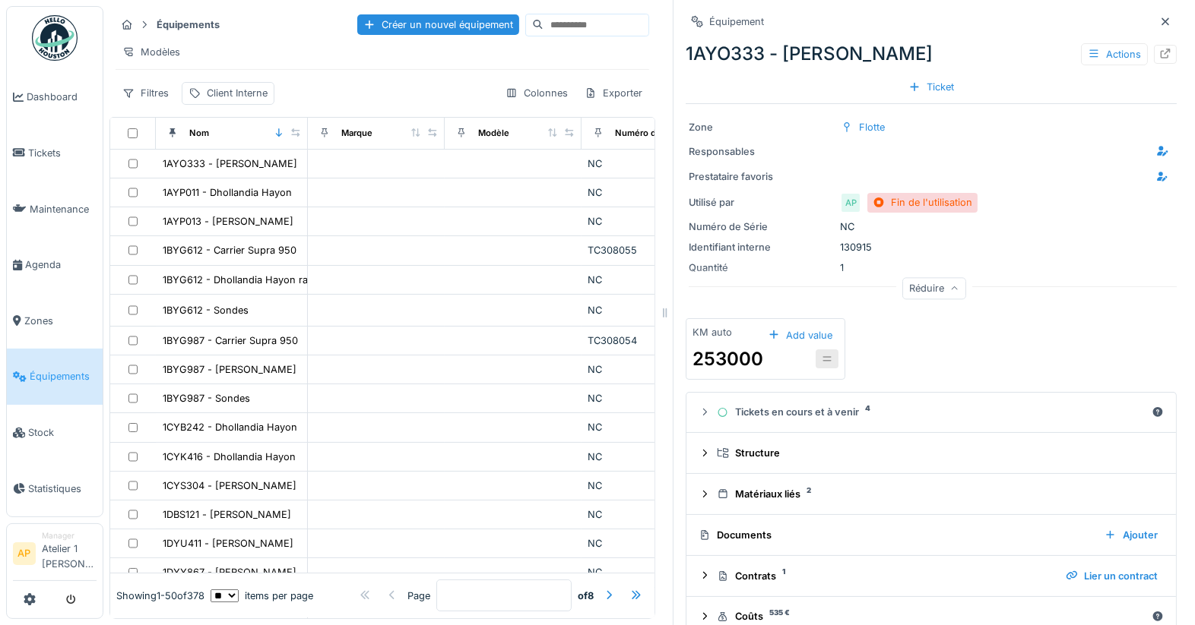
click at [1161, 19] on icon at bounding box center [1165, 21] width 8 height 8
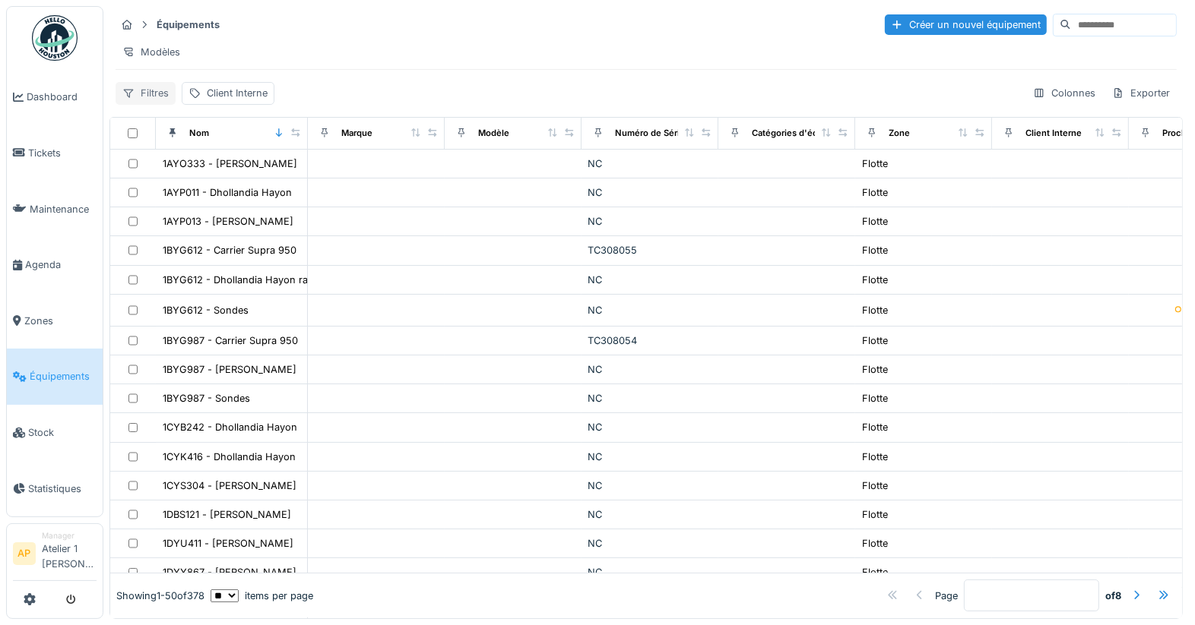
click at [163, 102] on div "Filtres" at bounding box center [146, 93] width 60 height 22
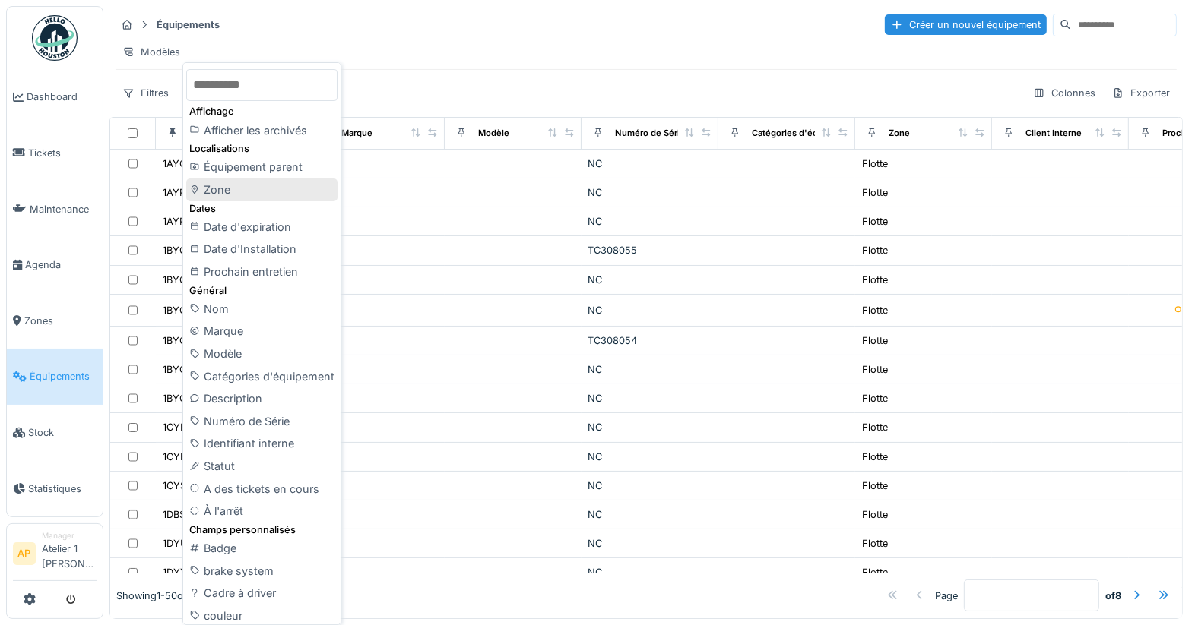
click at [241, 193] on div "Zone" at bounding box center [261, 190] width 151 height 23
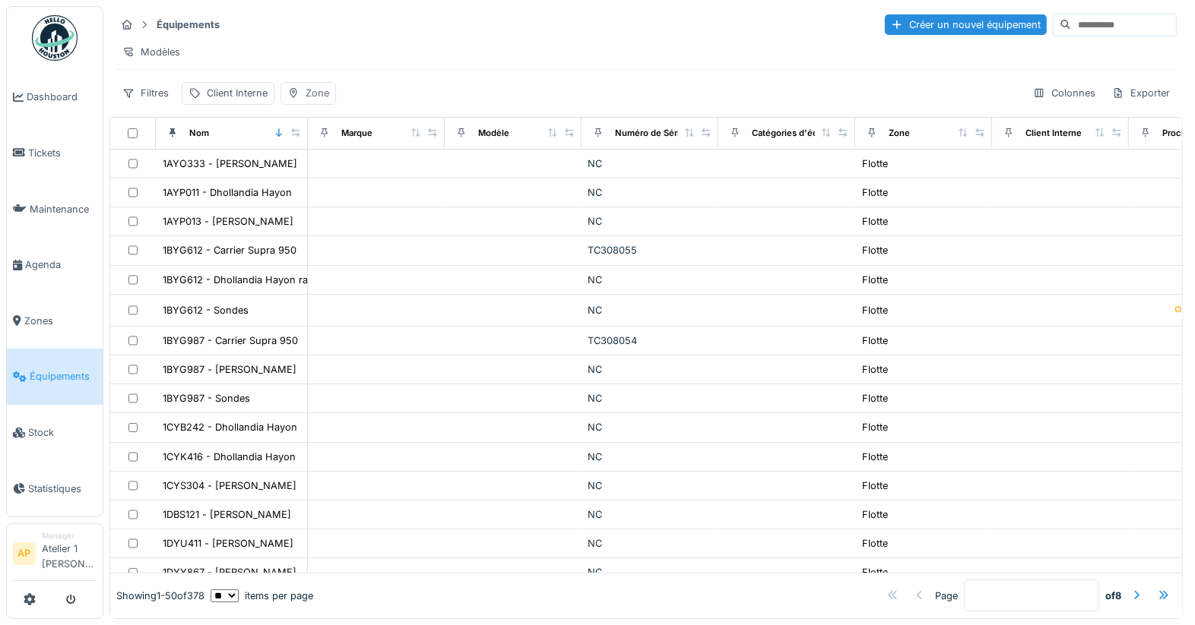
click at [317, 100] on div "Zone" at bounding box center [318, 93] width 24 height 14
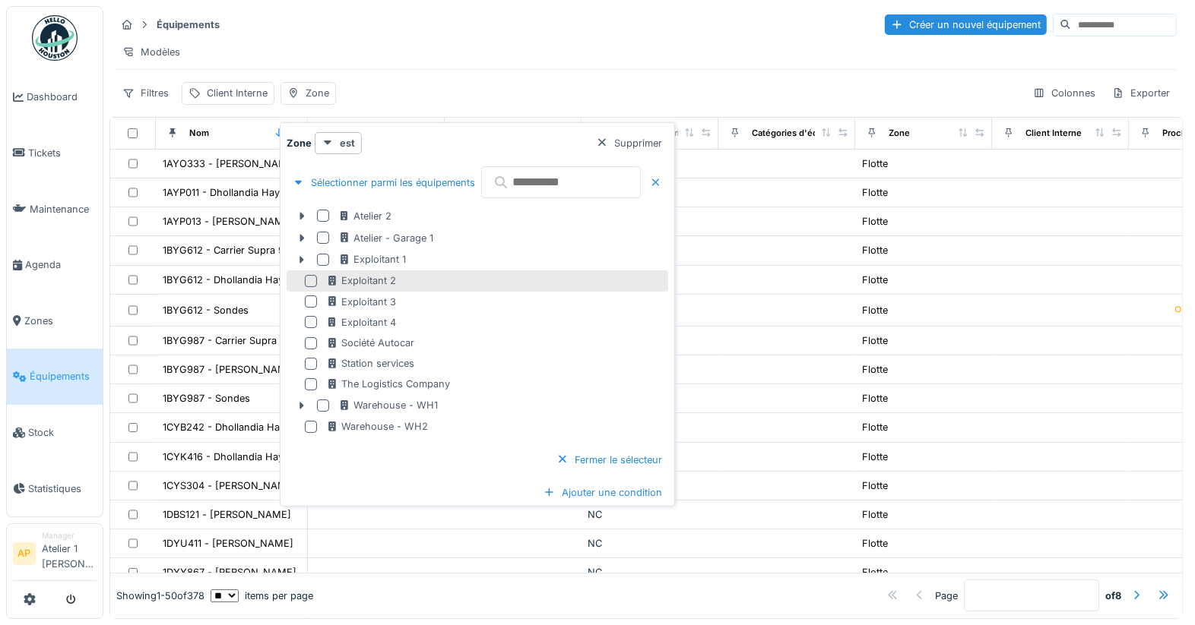
click at [313, 277] on div at bounding box center [311, 281] width 12 height 12
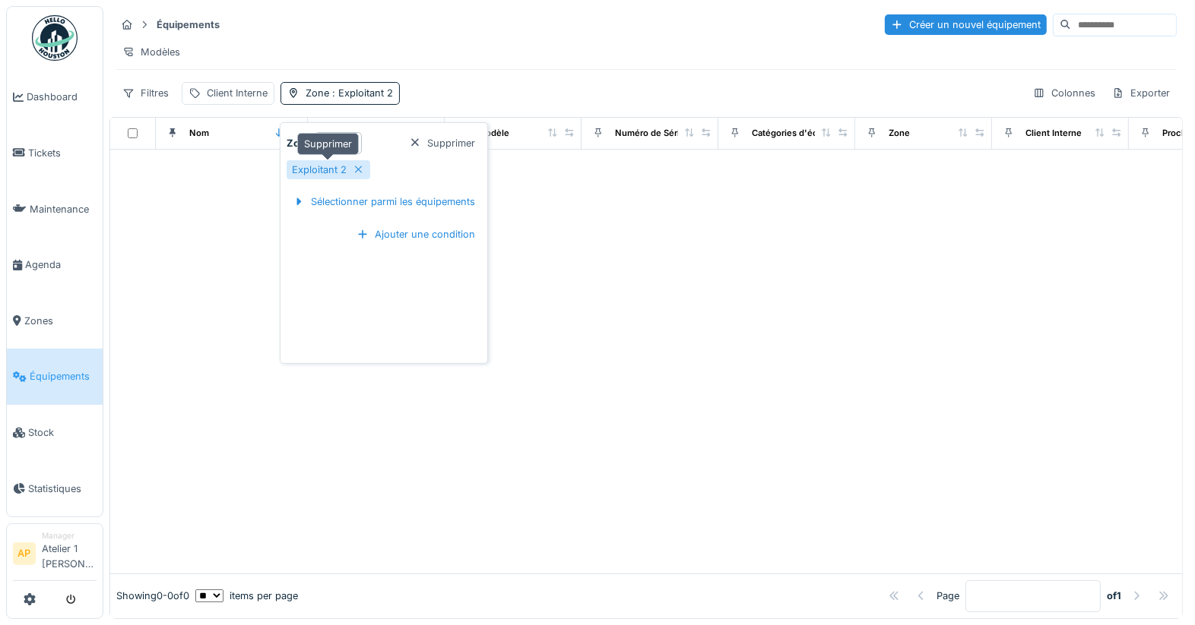
click at [356, 170] on icon at bounding box center [359, 170] width 12 height 10
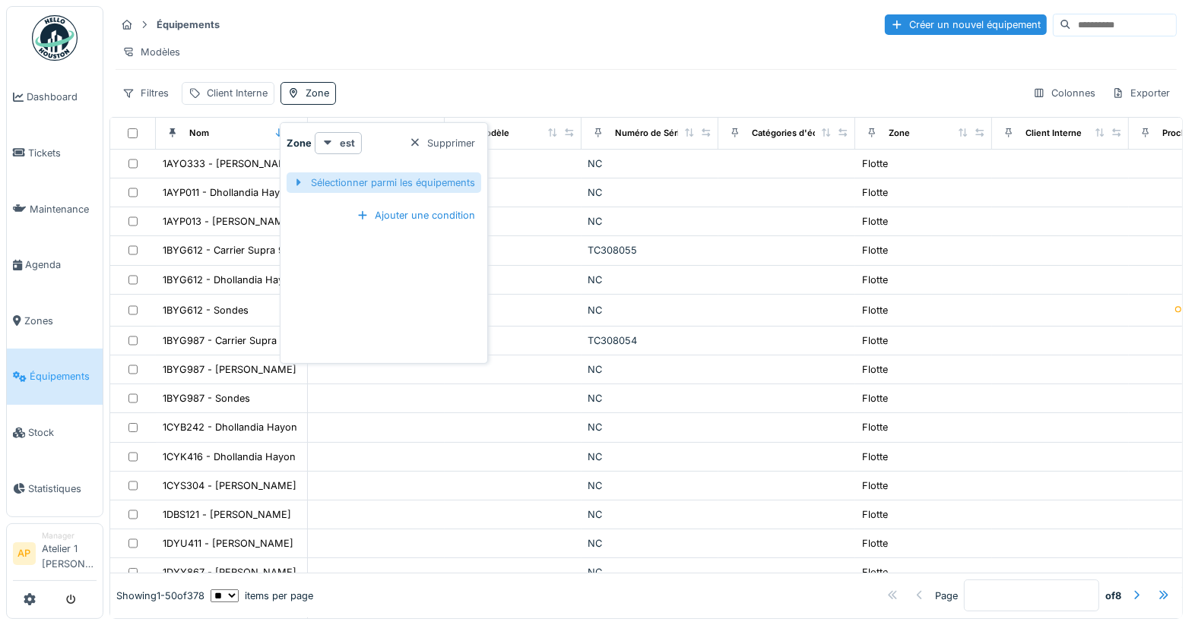
click at [318, 183] on div "Sélectionner parmi les équipements" at bounding box center [384, 183] width 195 height 21
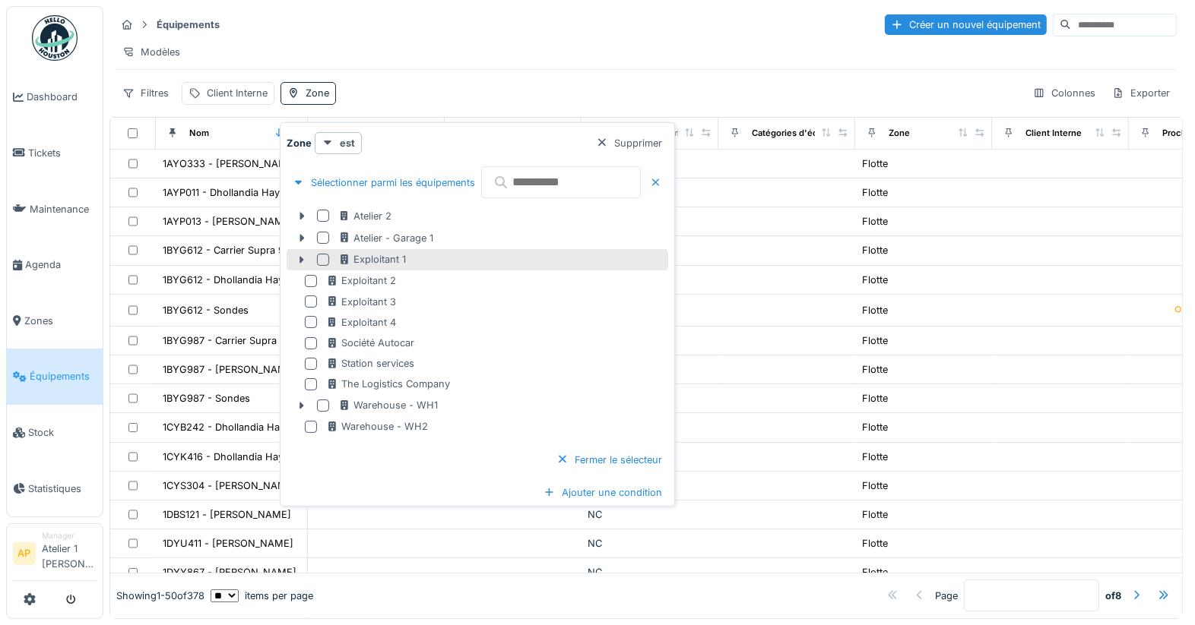
click at [324, 261] on div at bounding box center [323, 260] width 12 height 12
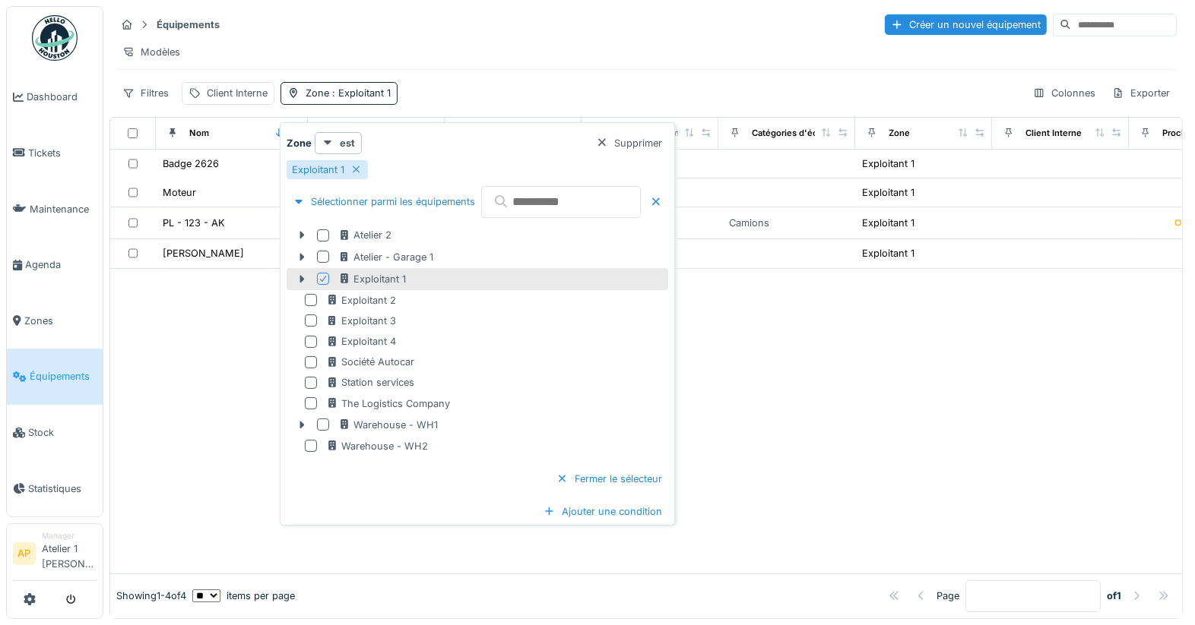
click at [480, 49] on div "Modèles" at bounding box center [646, 52] width 1061 height 22
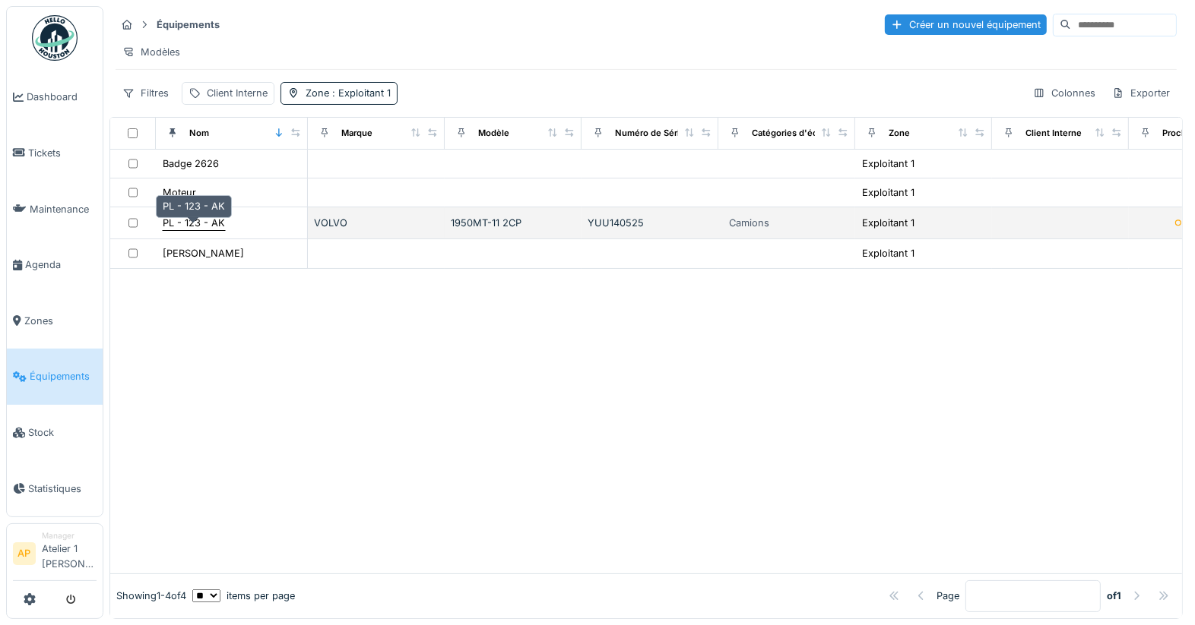
click at [200, 223] on div "PL - 123 - AK" at bounding box center [194, 223] width 62 height 14
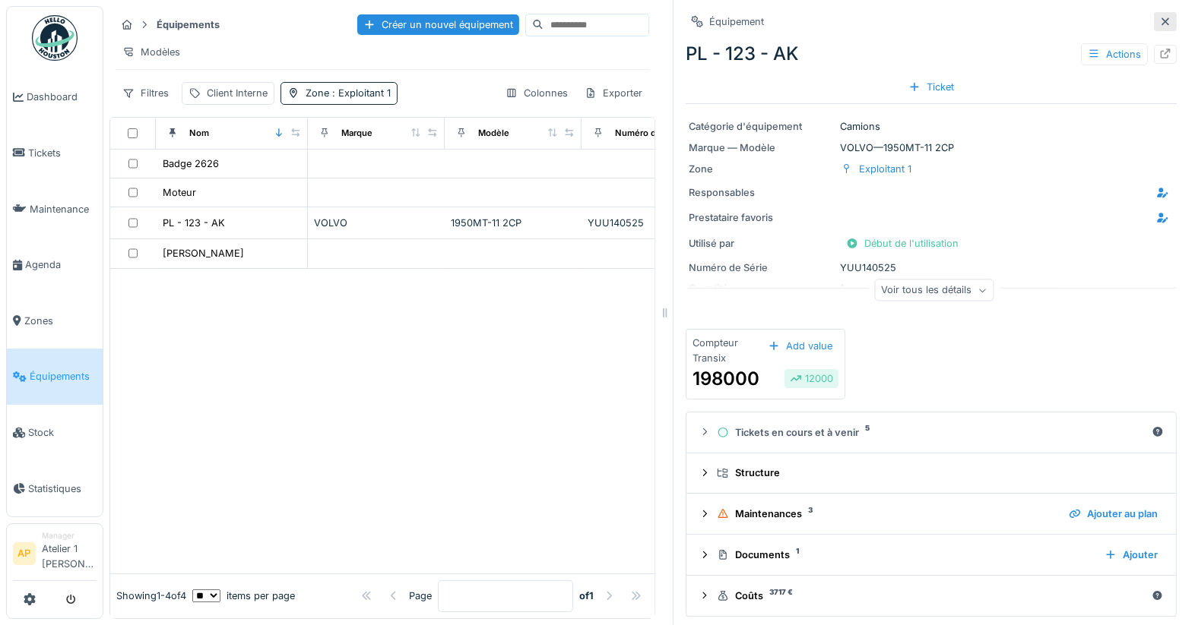
click at [1159, 17] on icon at bounding box center [1165, 22] width 12 height 10
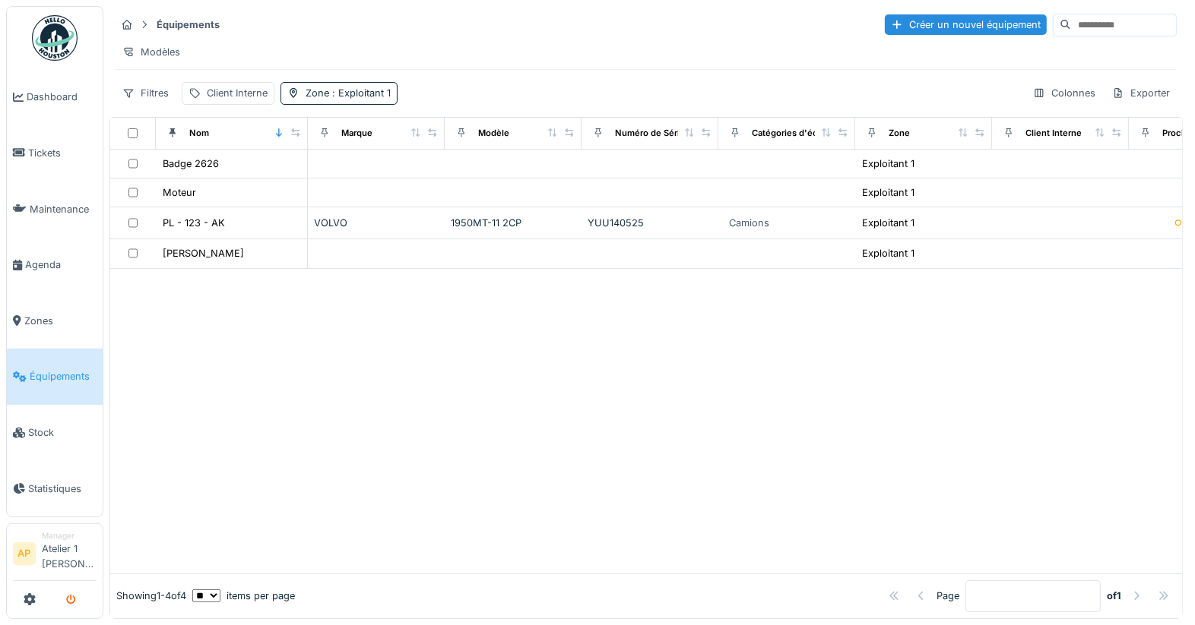
click at [73, 600] on icon "submit" at bounding box center [71, 601] width 10 height 10
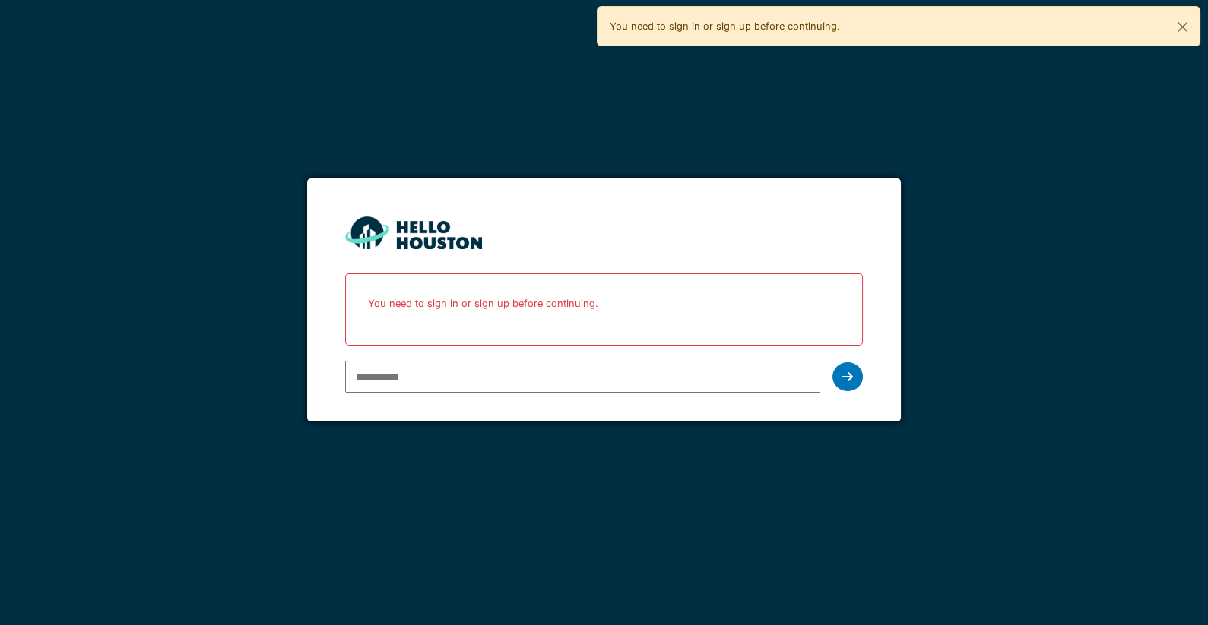
type input "**********"
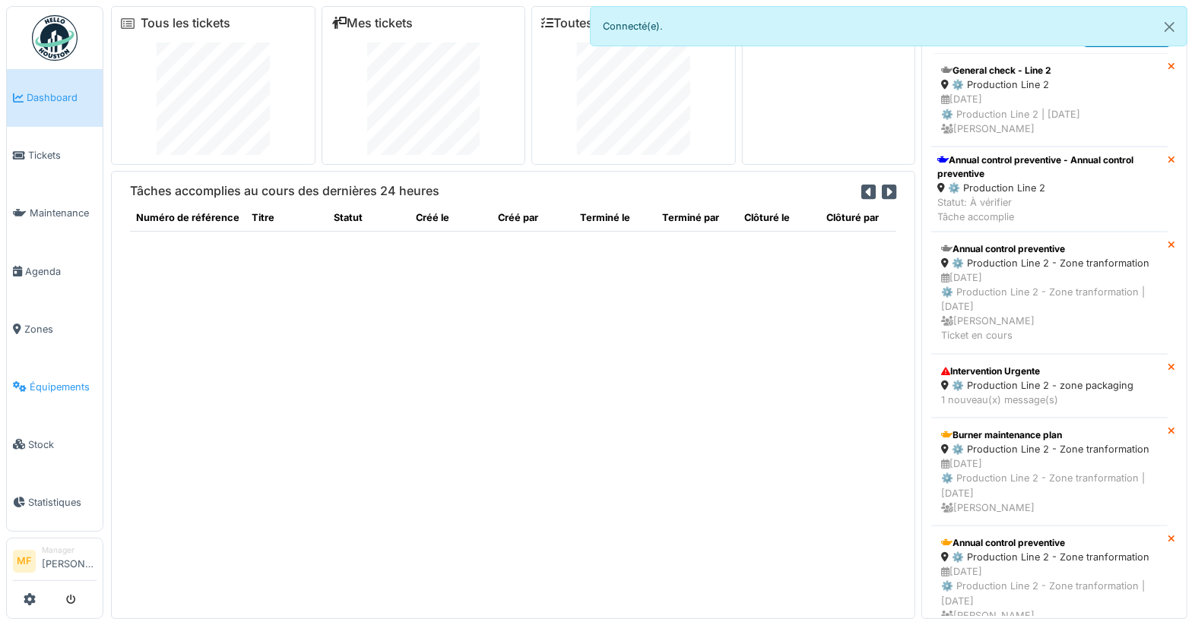
click at [30, 380] on span "Équipements" at bounding box center [63, 387] width 67 height 14
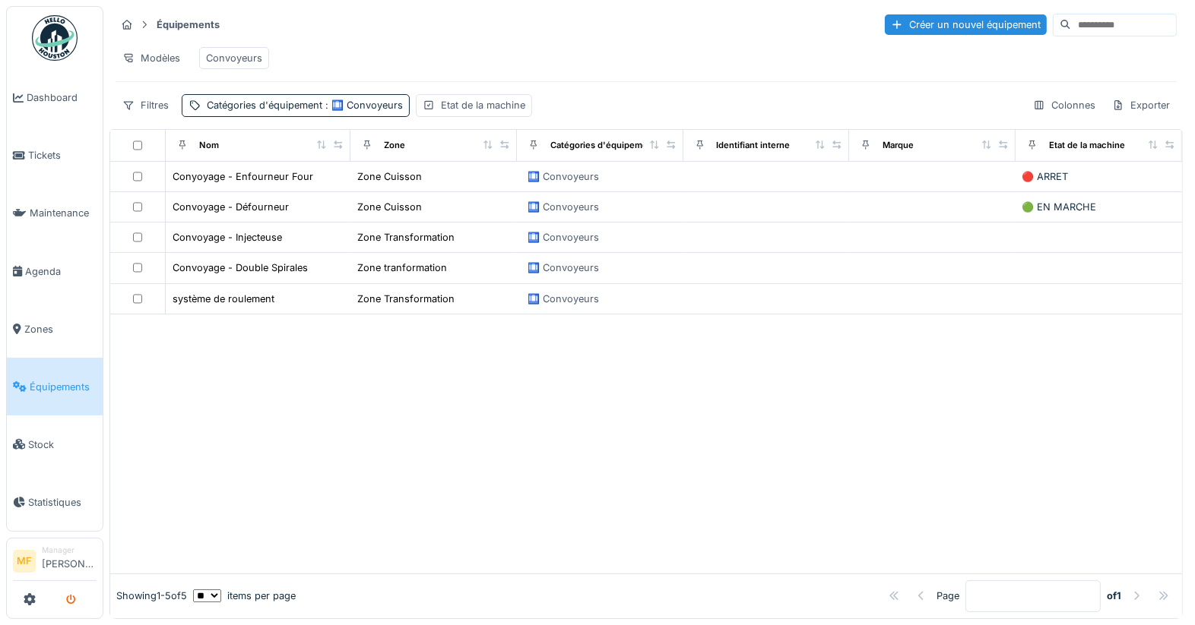
click at [71, 599] on icon "submit" at bounding box center [71, 601] width 10 height 10
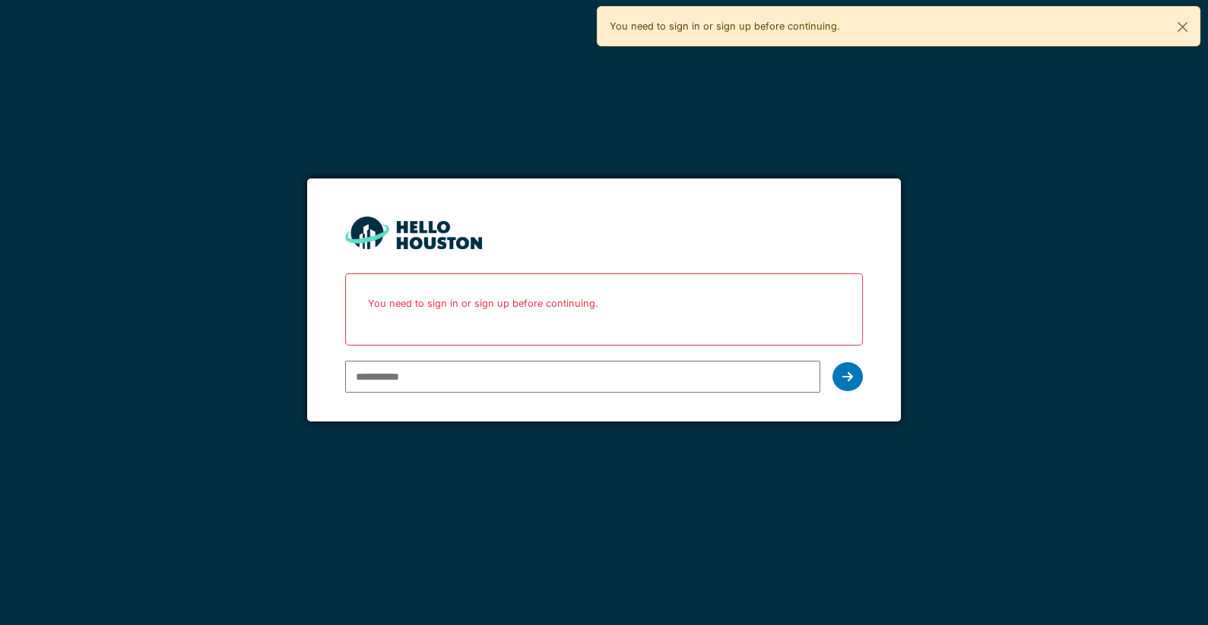
type input "**********"
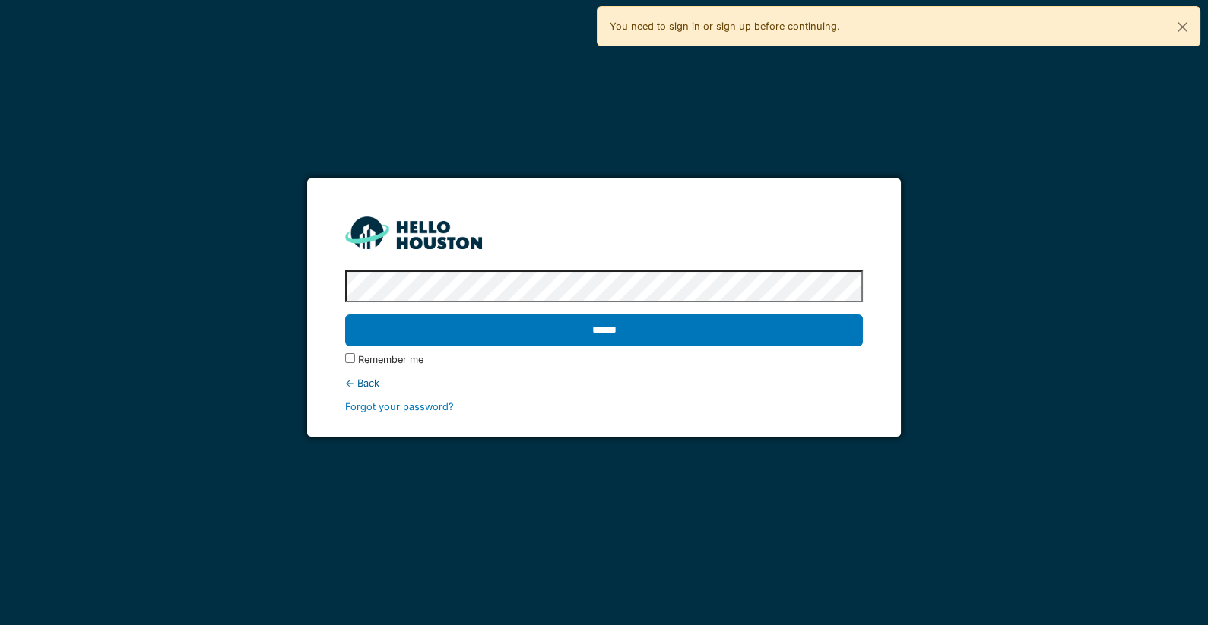
click at [345, 315] on input "******" at bounding box center [604, 331] width 518 height 32
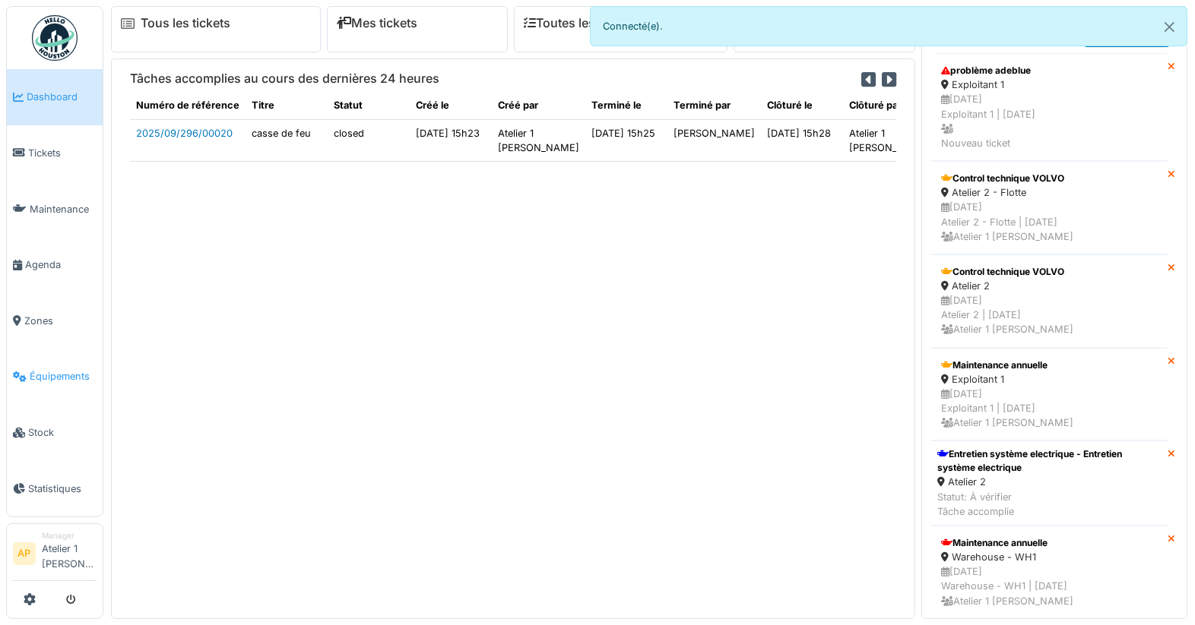
click at [85, 369] on span "Équipements" at bounding box center [63, 376] width 67 height 14
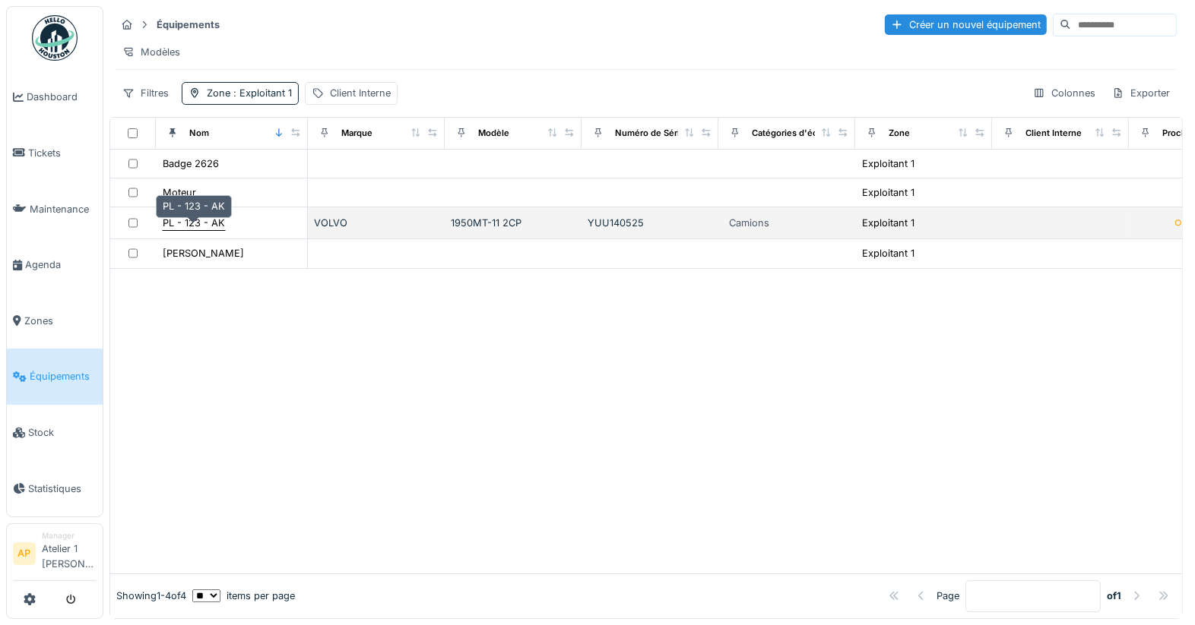
click at [171, 228] on div "PL - 123 - AK" at bounding box center [194, 223] width 62 height 14
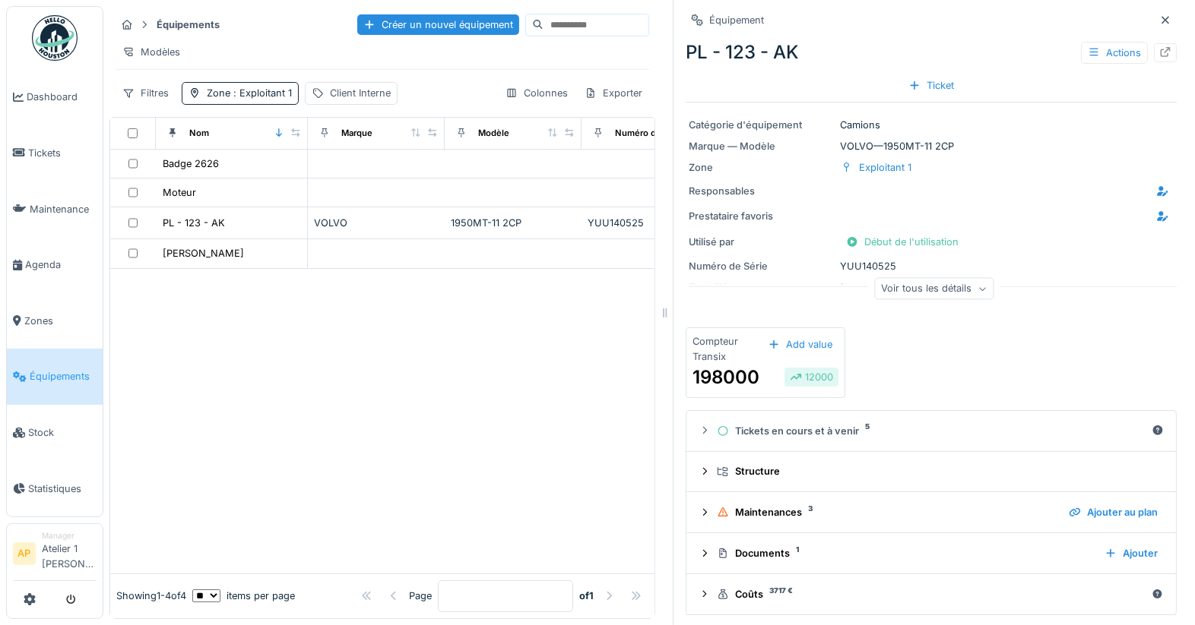
scroll to position [12, 0]
click at [1159, 47] on icon at bounding box center [1165, 52] width 12 height 10
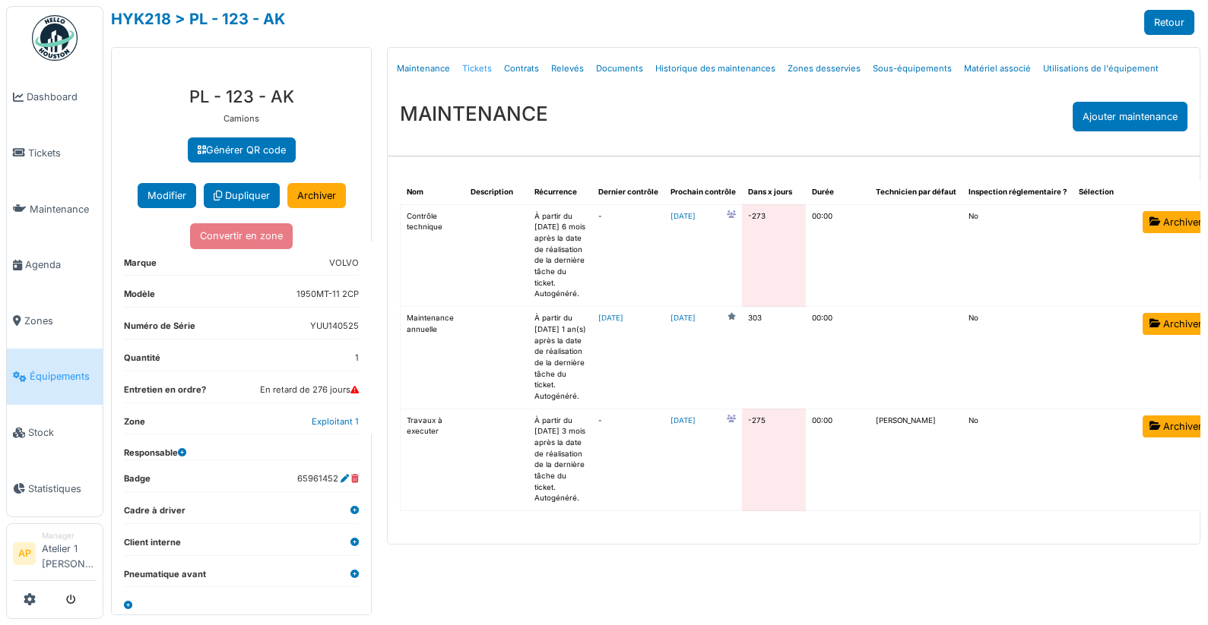
click at [487, 71] on link "Tickets" at bounding box center [477, 69] width 42 height 36
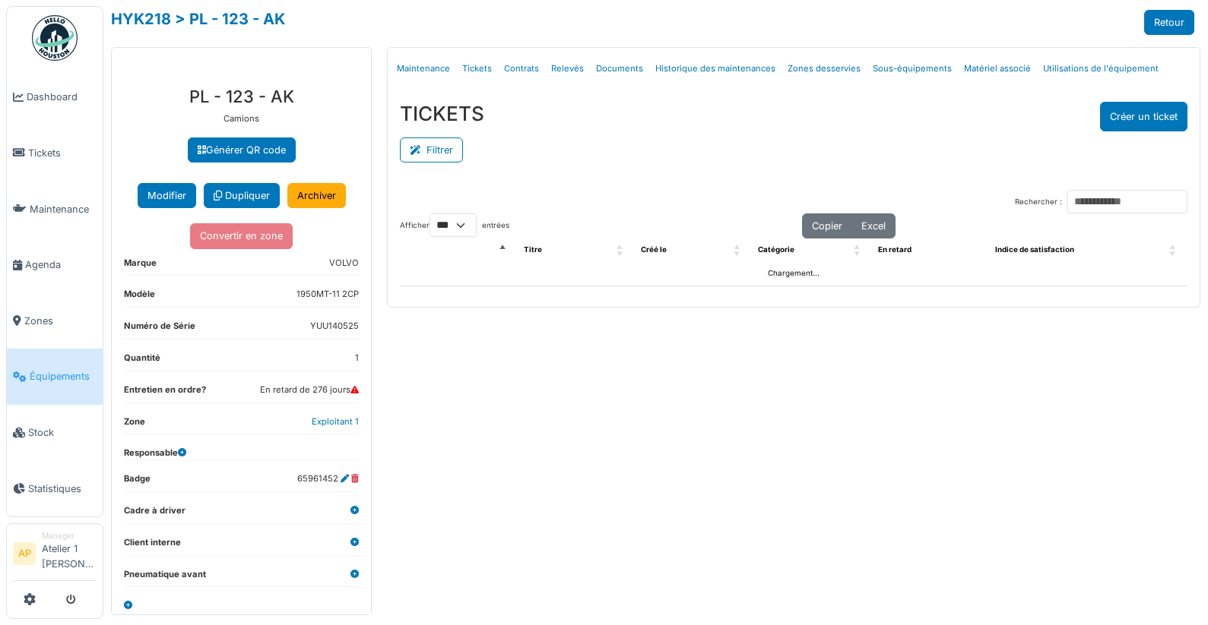
select select "***"
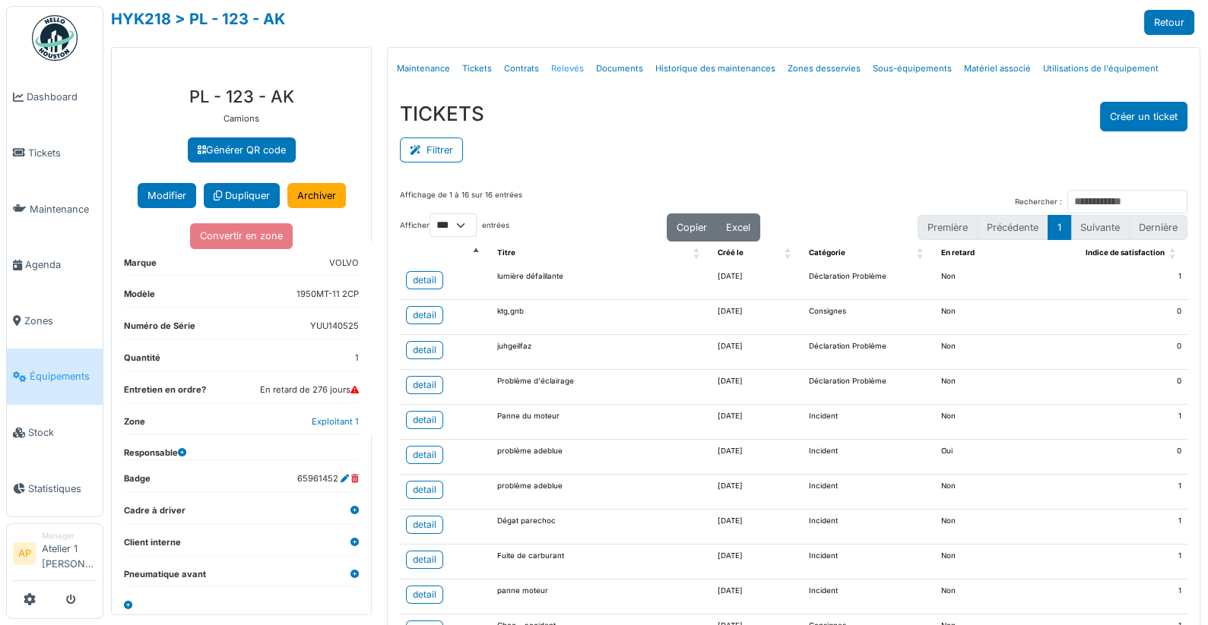
click at [556, 63] on link "Relevés" at bounding box center [567, 69] width 45 height 36
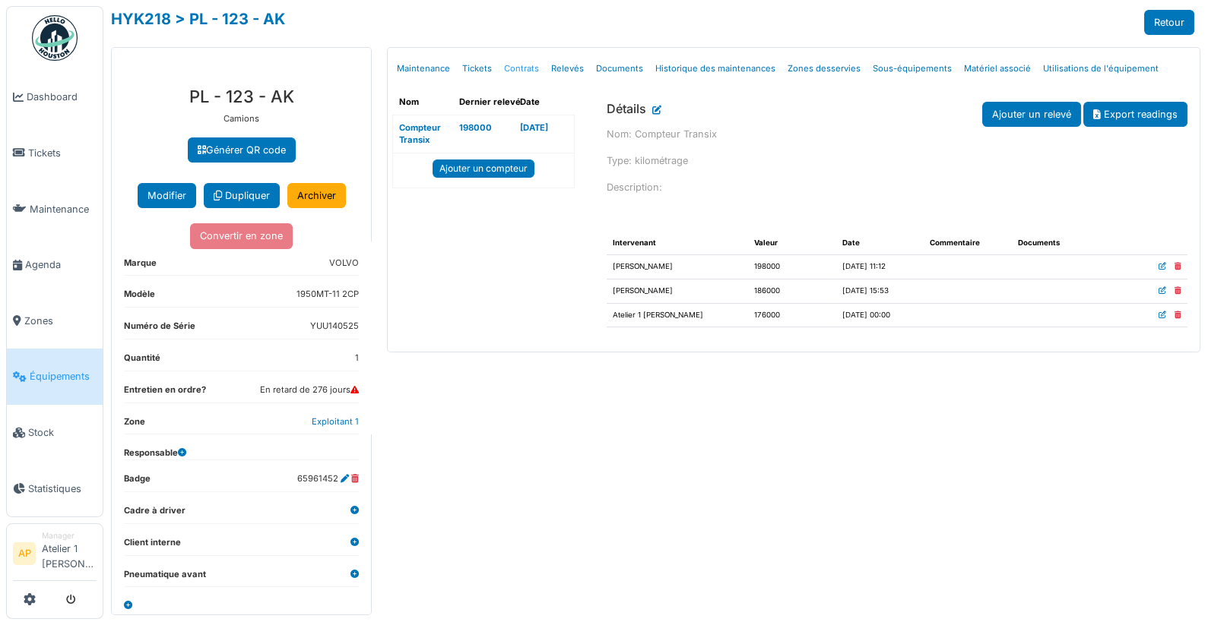
click at [517, 63] on link "Contrats" at bounding box center [521, 69] width 47 height 36
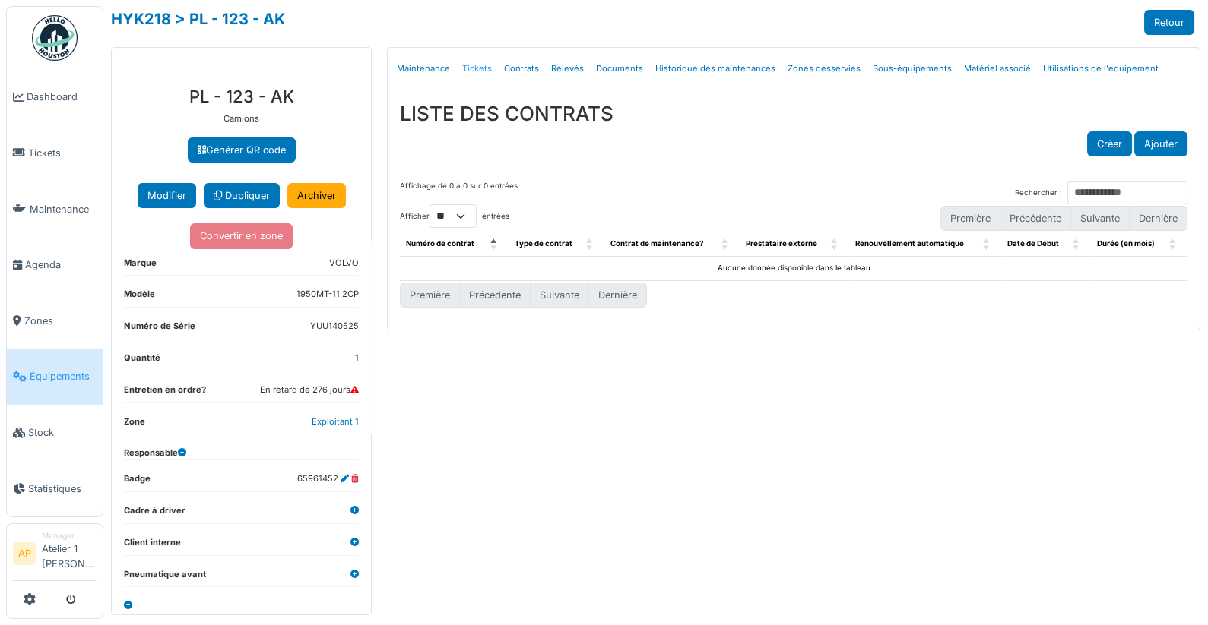
click at [467, 65] on link "Tickets" at bounding box center [477, 69] width 42 height 36
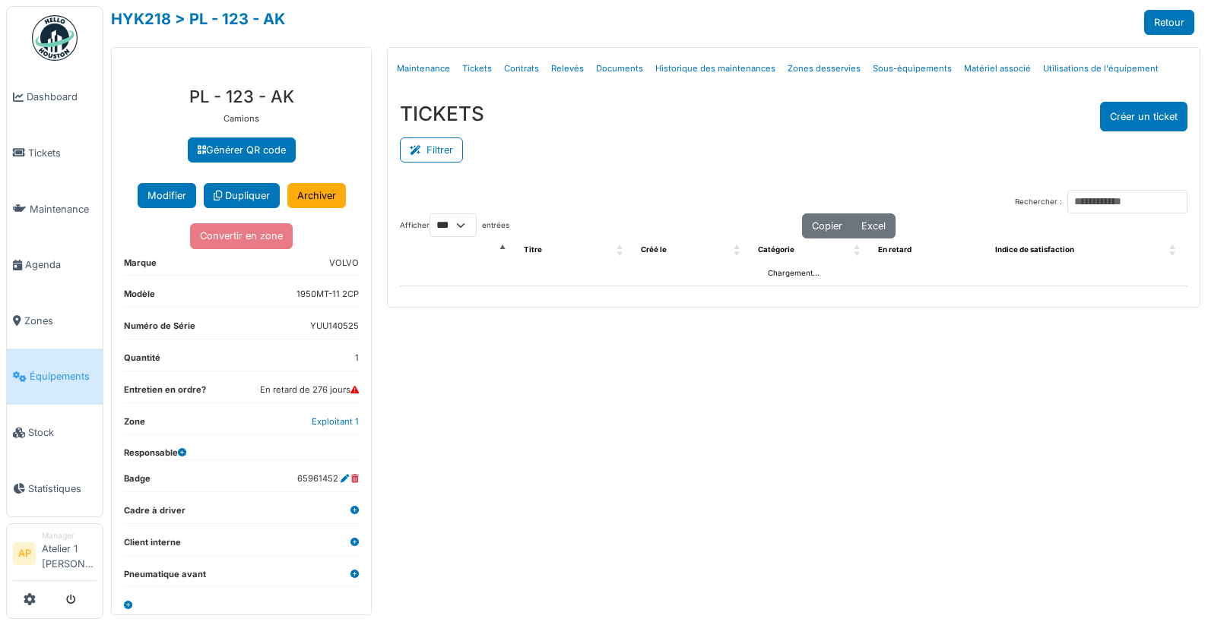
select select "***"
click at [423, 63] on link "Maintenance" at bounding box center [423, 69] width 65 height 36
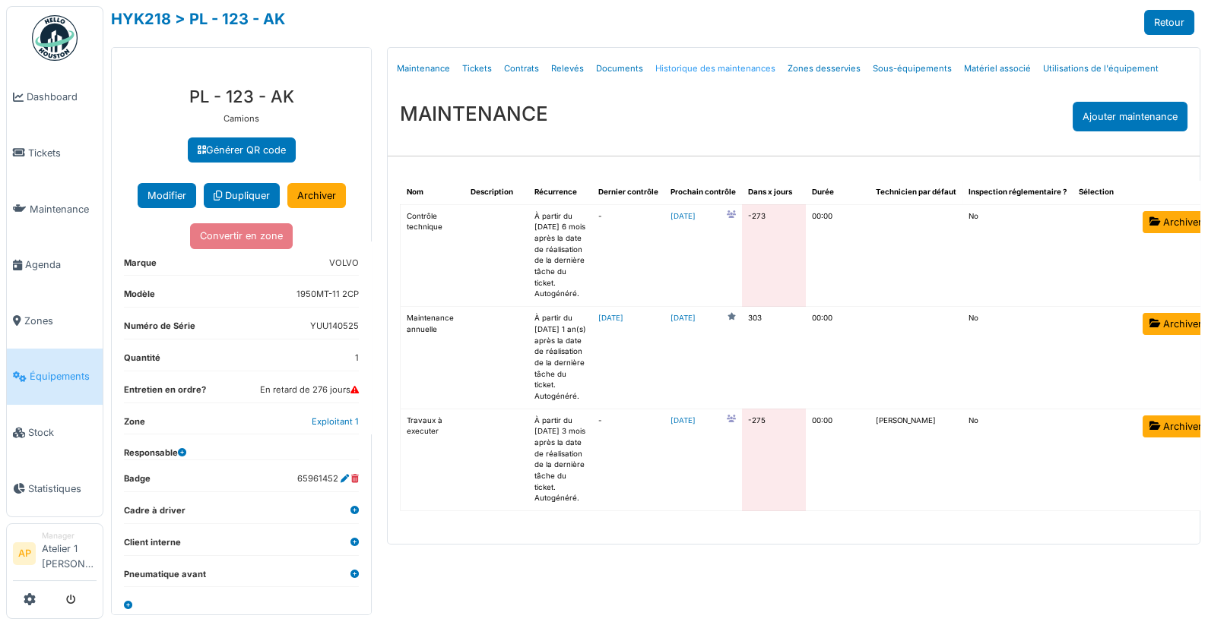
click at [750, 70] on link "Historique des maintenances" at bounding box center [715, 69] width 132 height 36
select select "***"
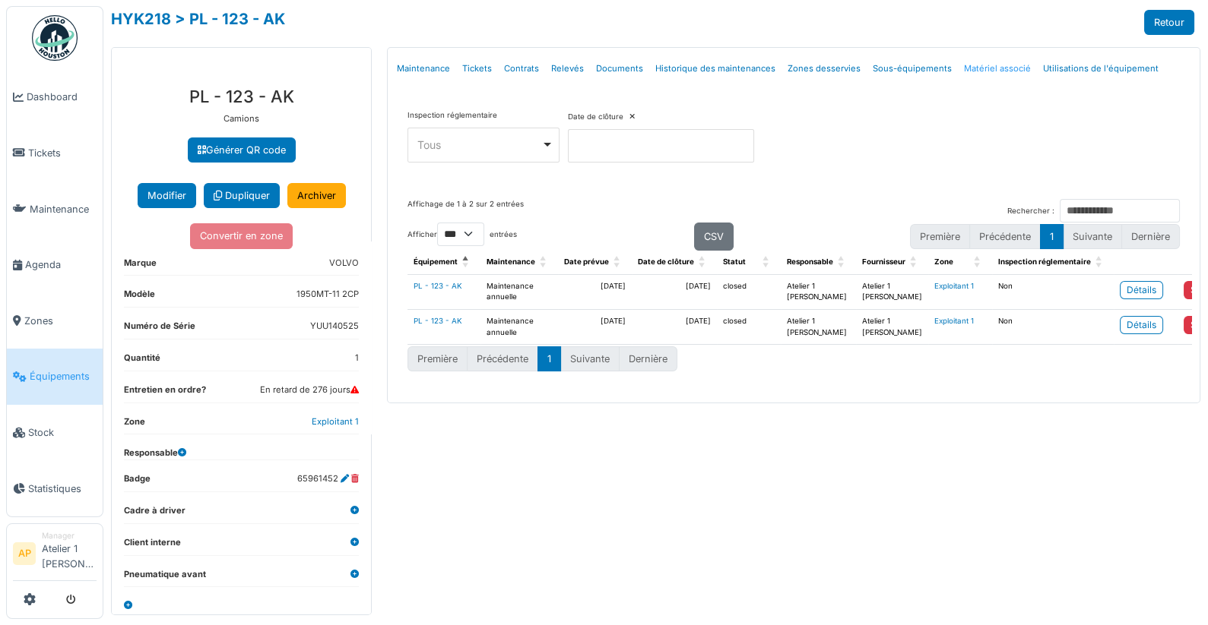
click at [980, 71] on link "Matériel associé" at bounding box center [997, 69] width 79 height 36
select select "***"
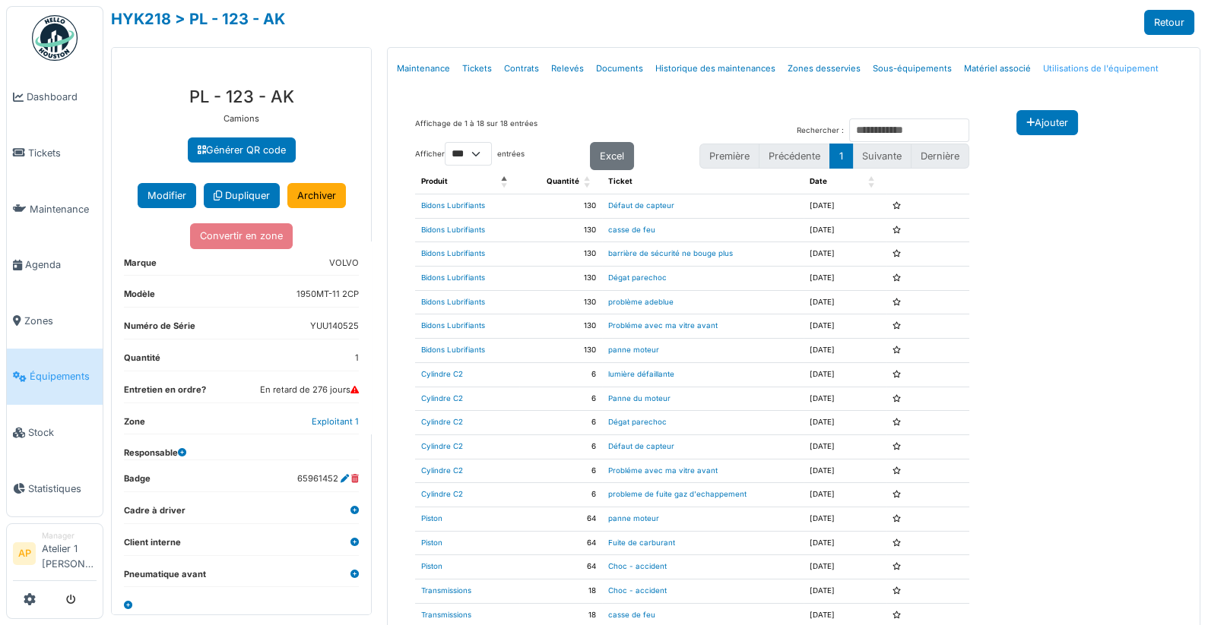
click at [1069, 67] on link "Utilisations de l'équipement" at bounding box center [1101, 69] width 128 height 36
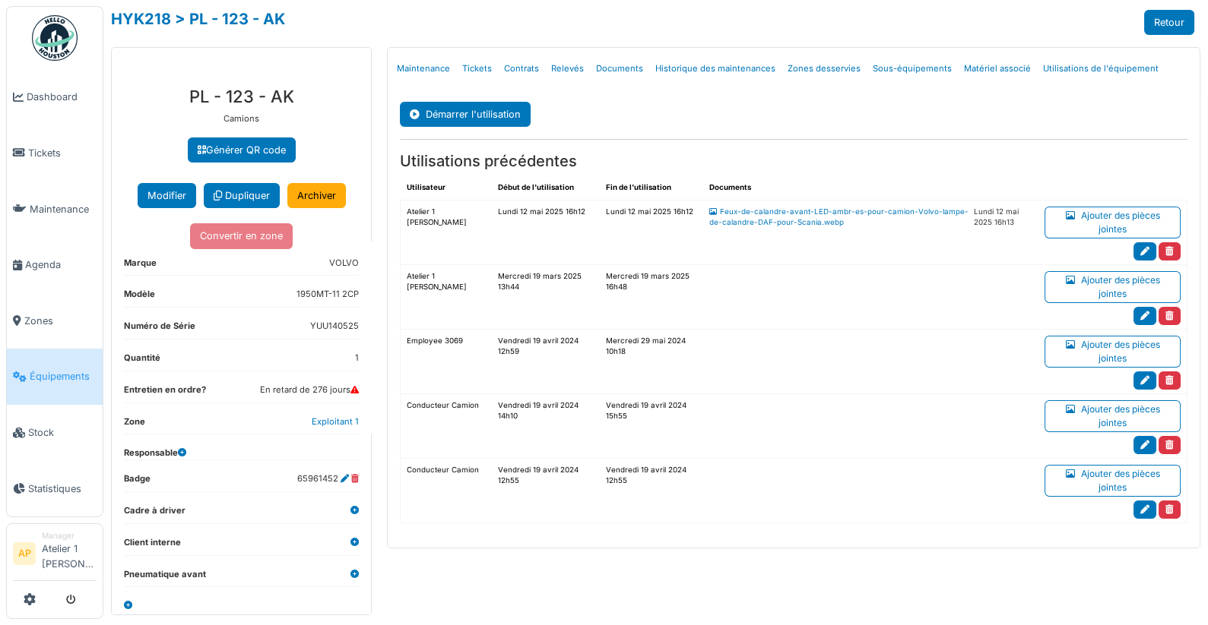
click at [24, 378] on link "Équipements" at bounding box center [55, 377] width 96 height 56
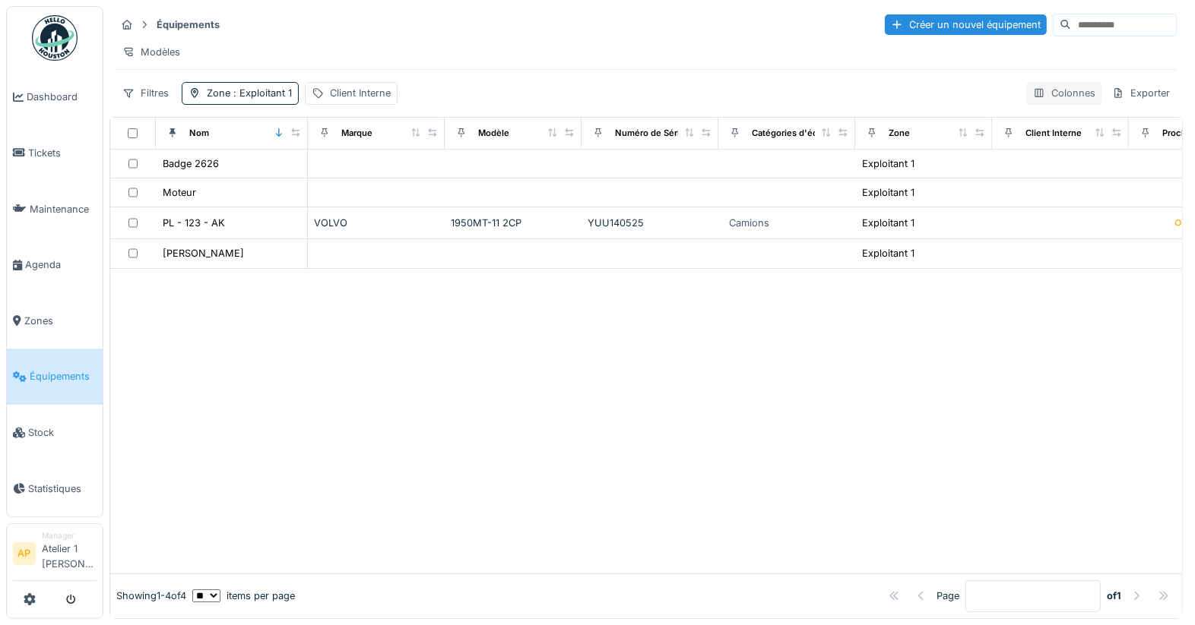
click at [1037, 104] on div "Colonnes" at bounding box center [1064, 93] width 76 height 22
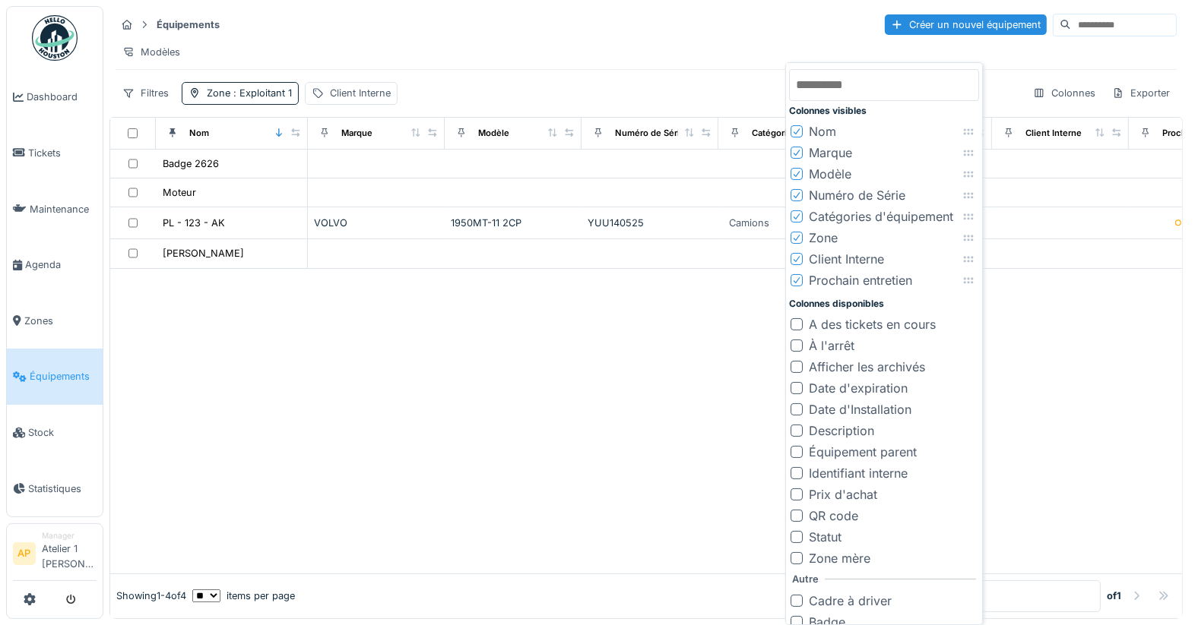
click at [691, 497] on div at bounding box center [646, 421] width 1072 height 305
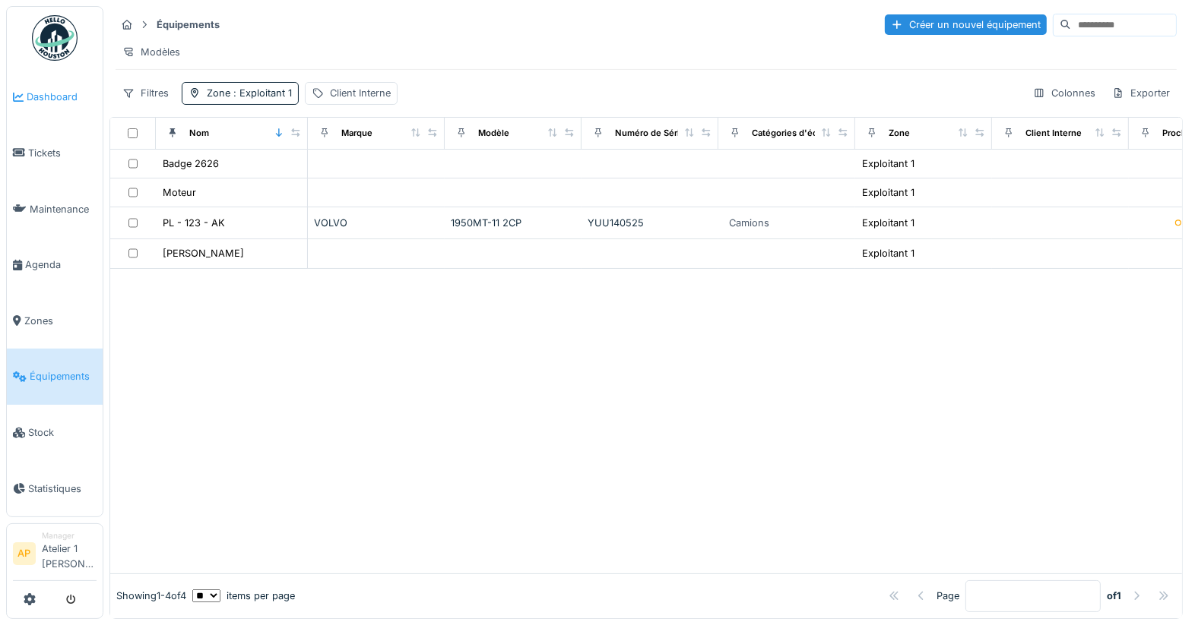
click at [42, 100] on span "Dashboard" at bounding box center [62, 97] width 70 height 14
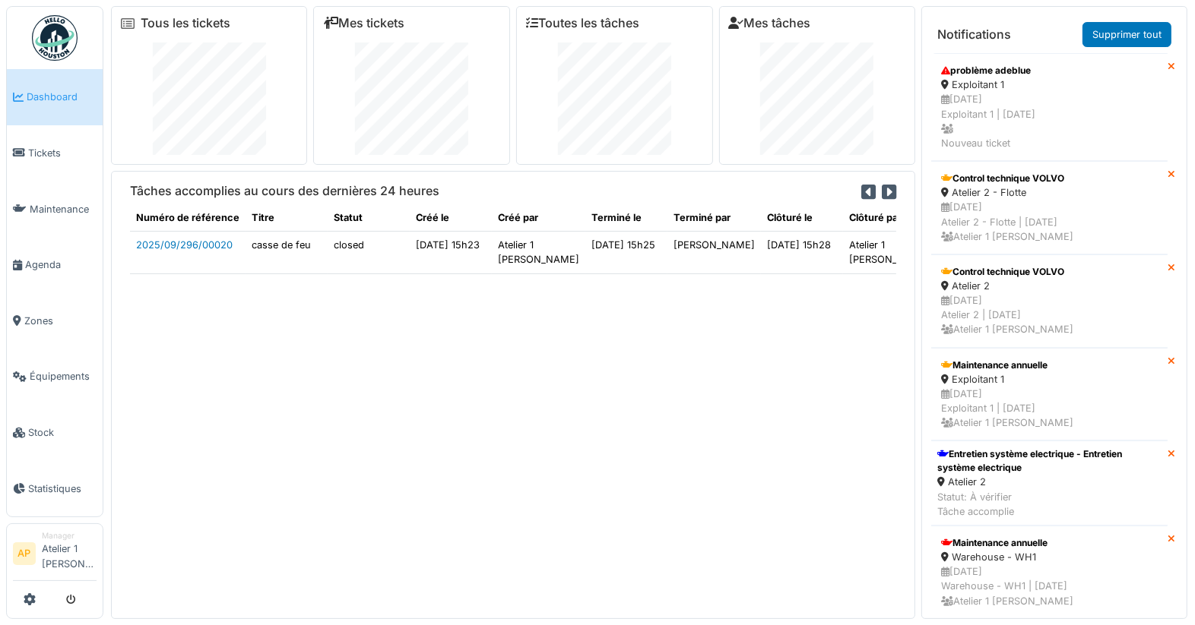
click at [882, 187] on icon at bounding box center [889, 192] width 14 height 17
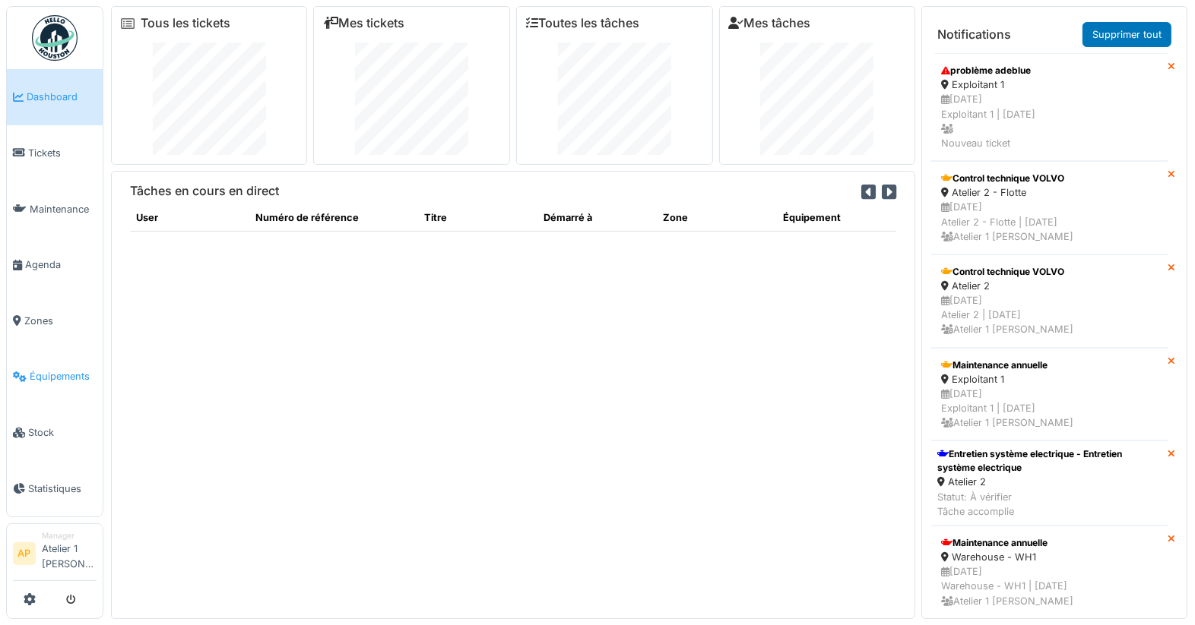
click at [48, 369] on span "Équipements" at bounding box center [63, 376] width 67 height 14
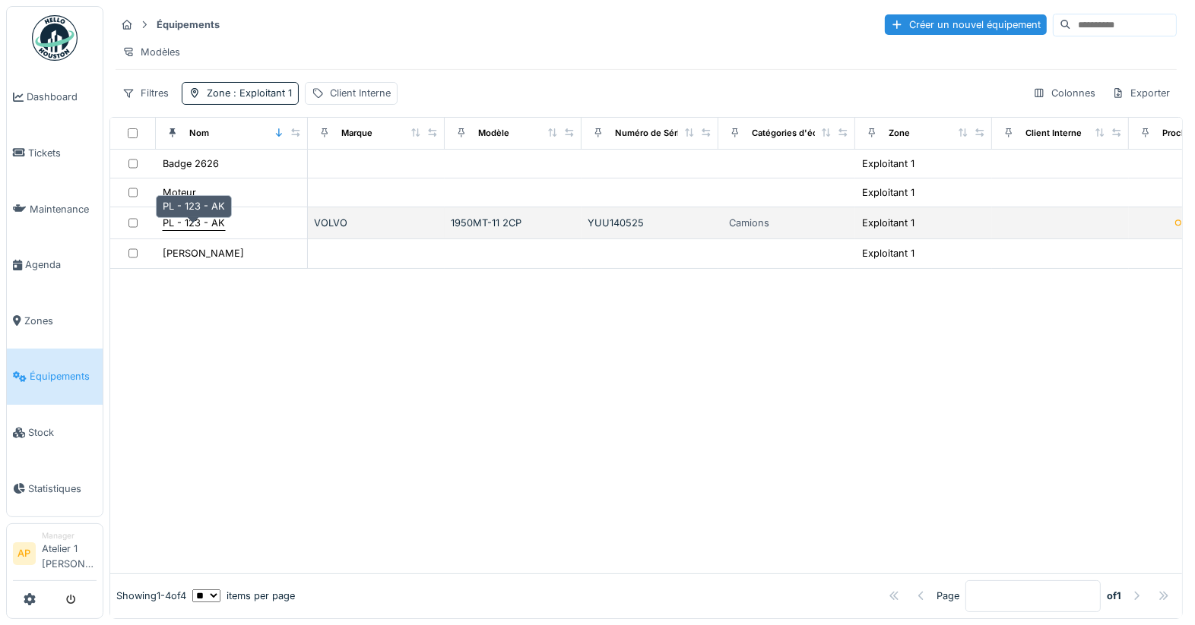
click at [210, 226] on div "PL - 123 - AK" at bounding box center [194, 223] width 62 height 14
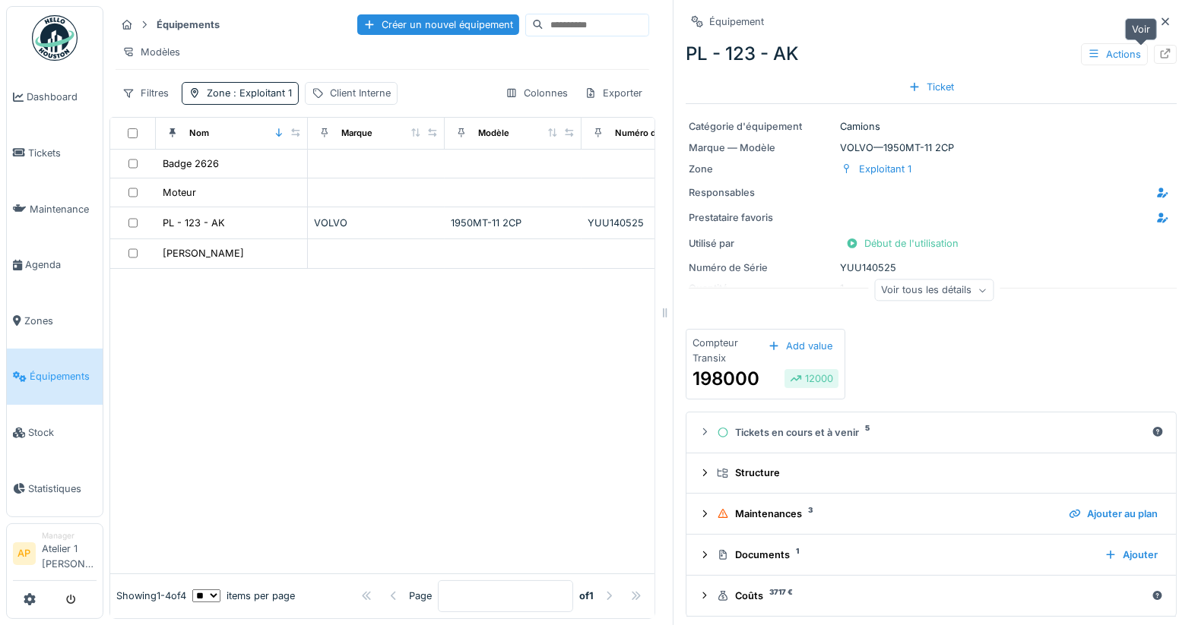
click at [1159, 55] on icon at bounding box center [1165, 54] width 12 height 10
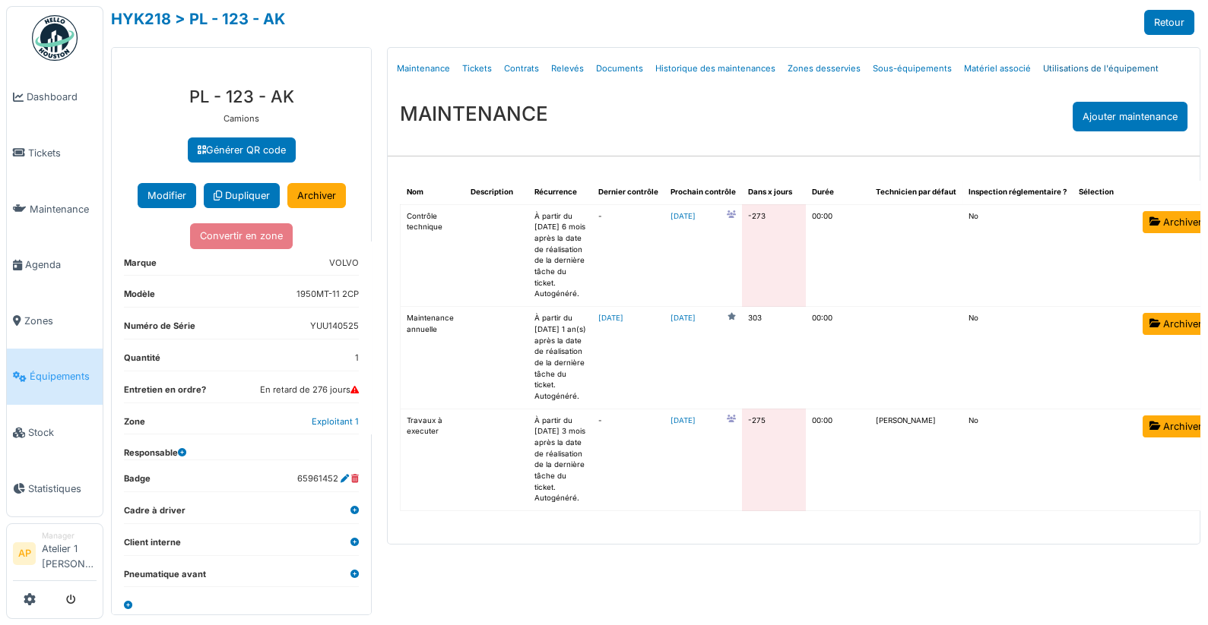
click at [1071, 75] on link "Utilisations de l'équipement" at bounding box center [1101, 69] width 128 height 36
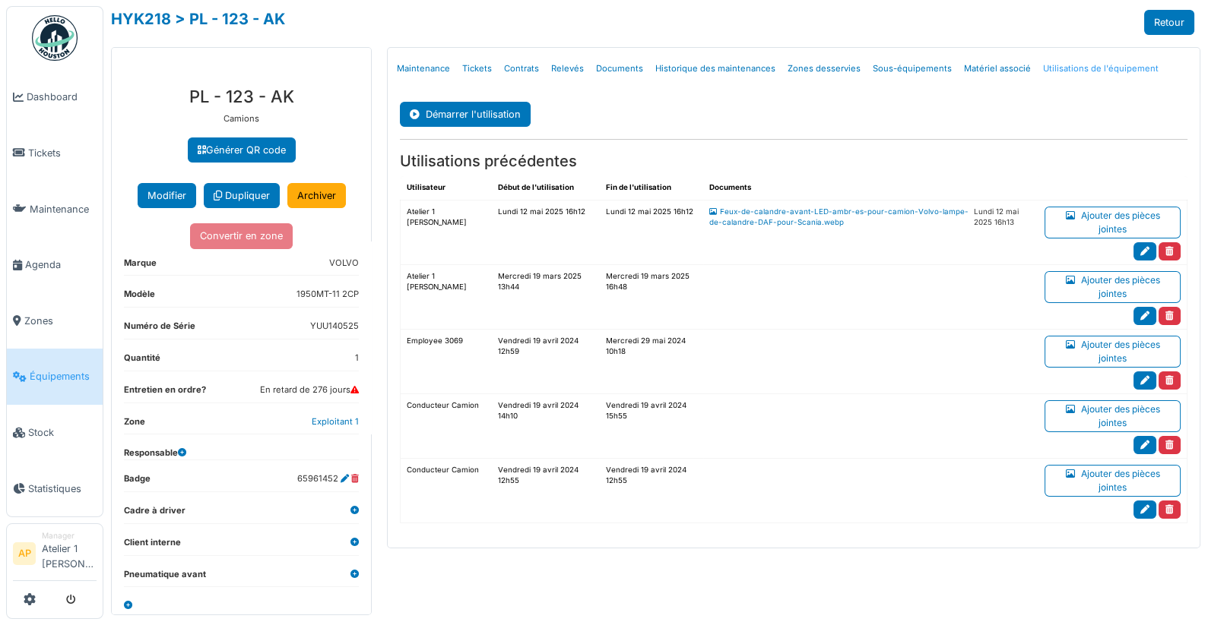
click at [1076, 70] on link "Utilisations de l'équipement" at bounding box center [1101, 69] width 128 height 36
click at [81, 357] on link "Équipements" at bounding box center [55, 377] width 96 height 56
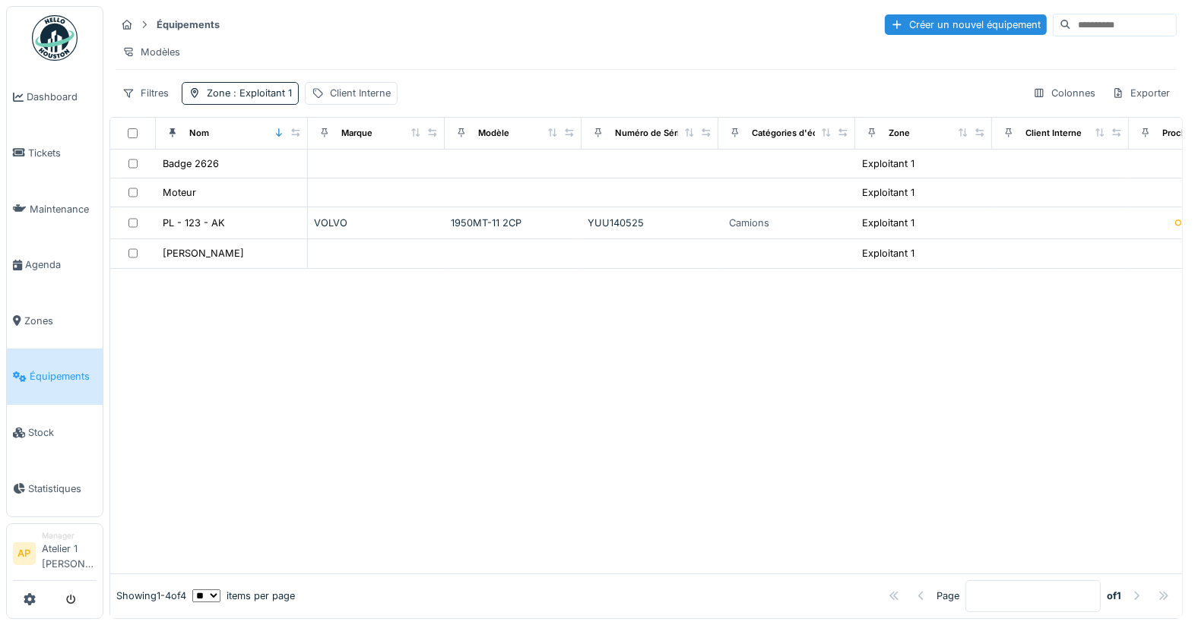
click at [62, 33] on img at bounding box center [55, 38] width 46 height 46
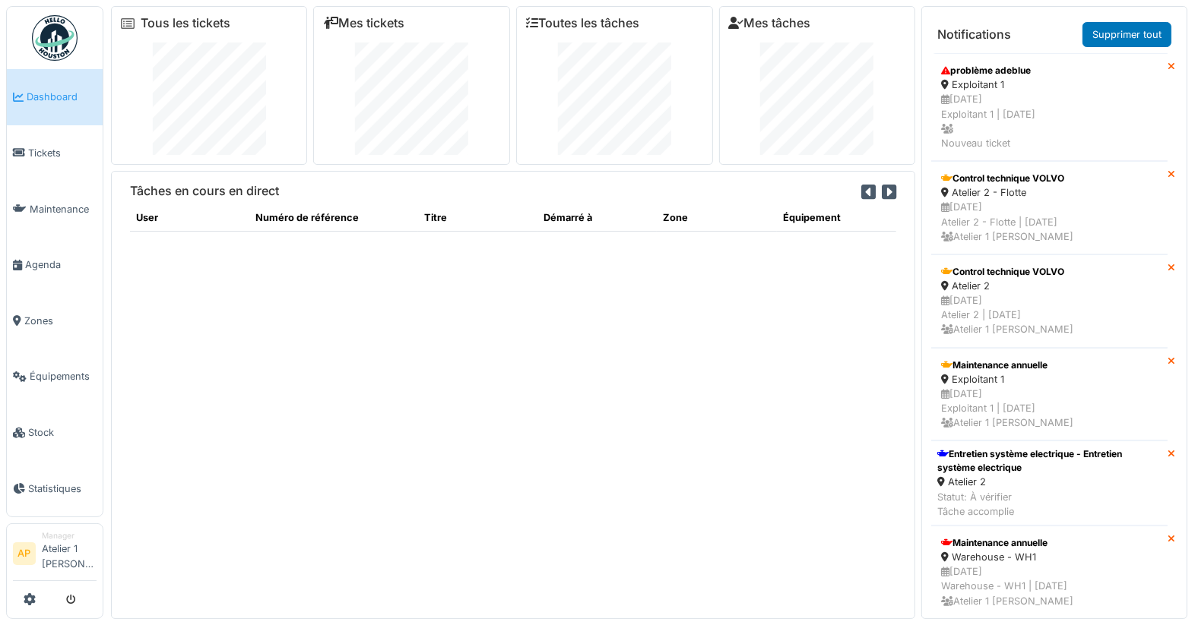
click at [882, 188] on icon at bounding box center [889, 192] width 14 height 17
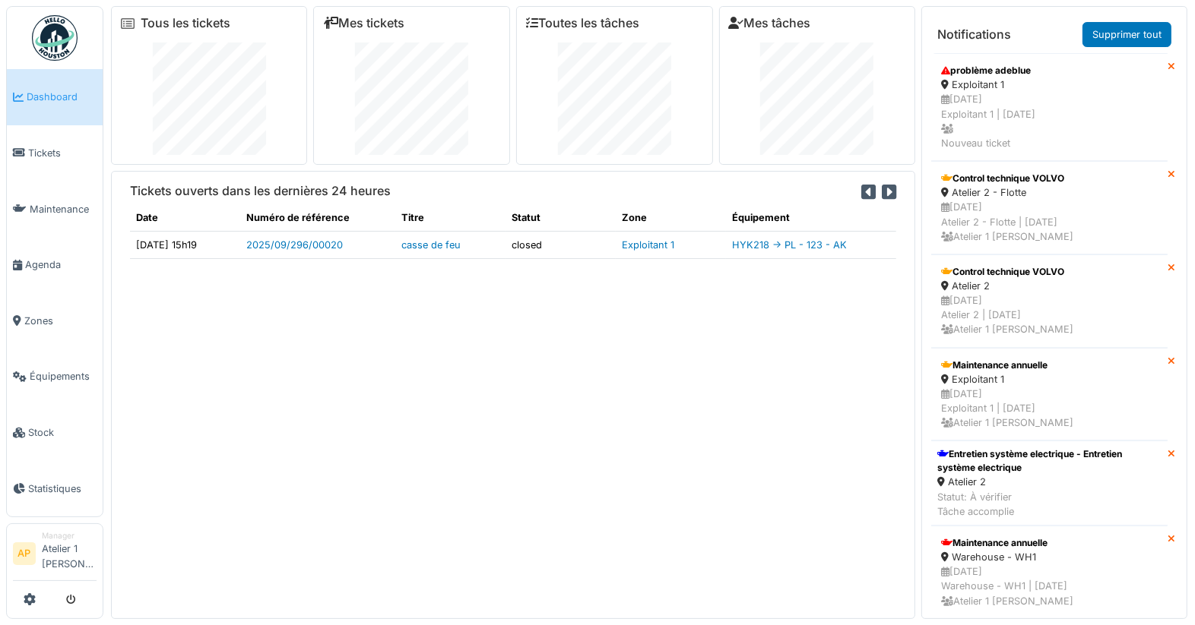
click at [882, 188] on icon at bounding box center [889, 192] width 14 height 17
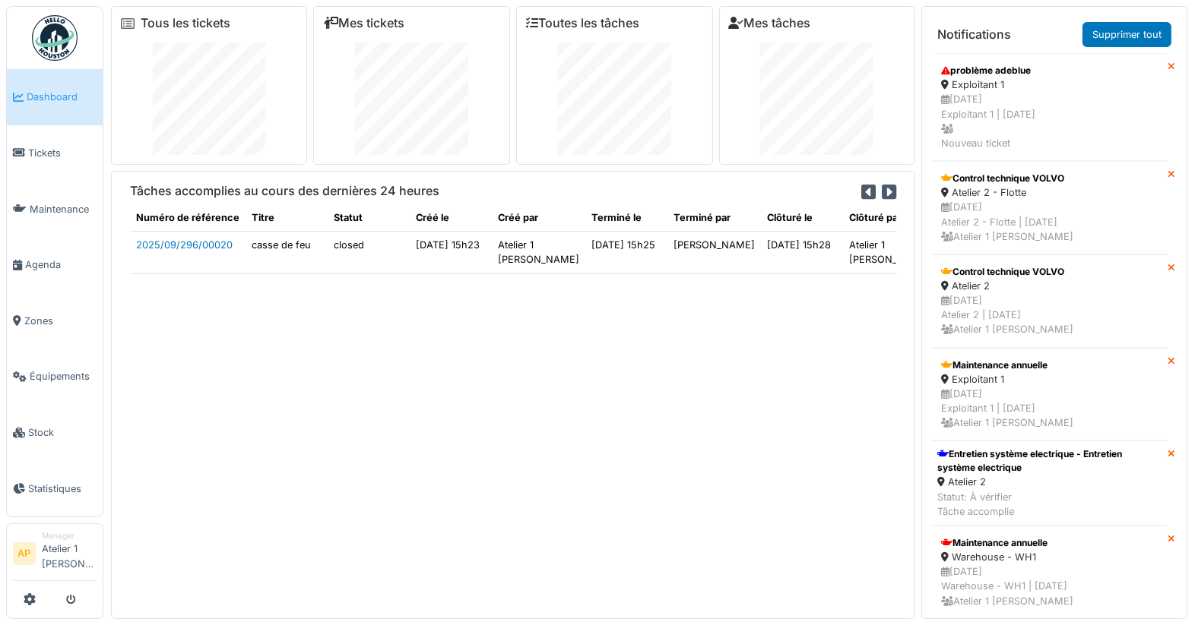
click at [882, 188] on icon at bounding box center [889, 192] width 14 height 17
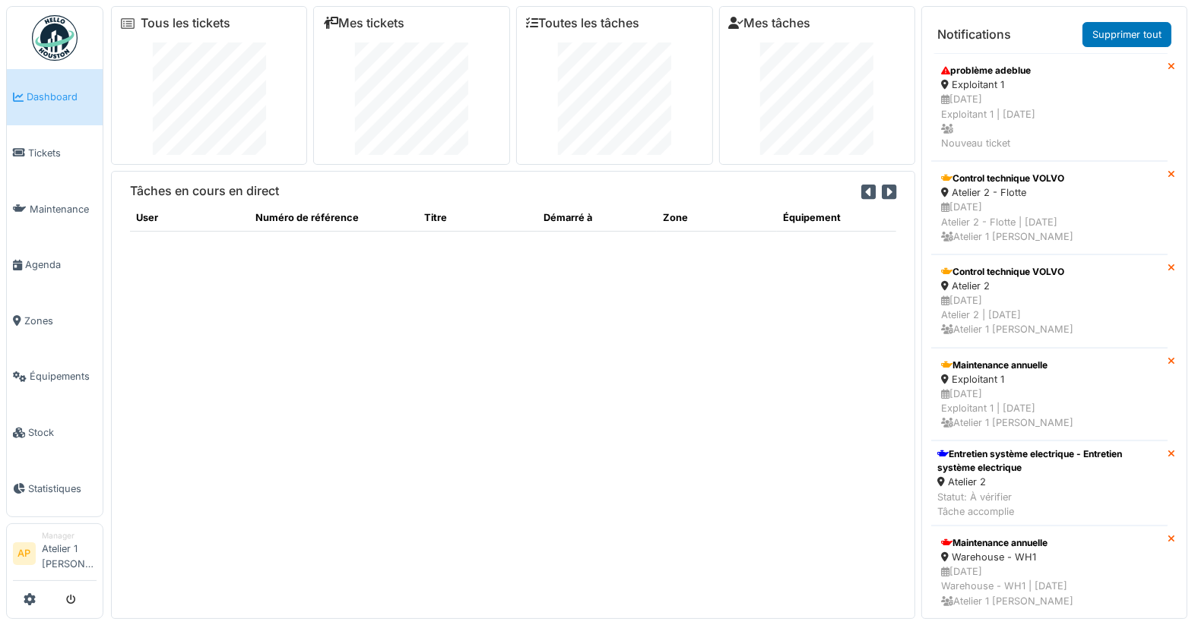
click at [882, 188] on icon at bounding box center [889, 192] width 14 height 17
click at [863, 188] on icon at bounding box center [868, 192] width 14 height 17
click at [33, 369] on span "Équipements" at bounding box center [63, 376] width 67 height 14
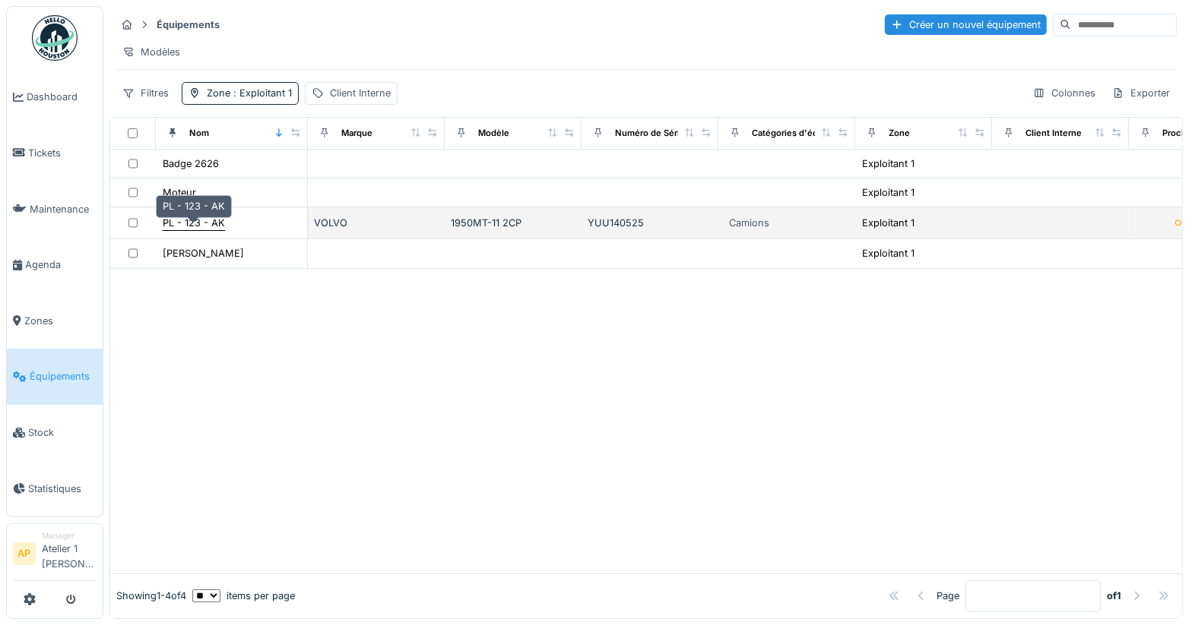
click at [206, 227] on div "PL - 123 - AK" at bounding box center [194, 223] width 62 height 14
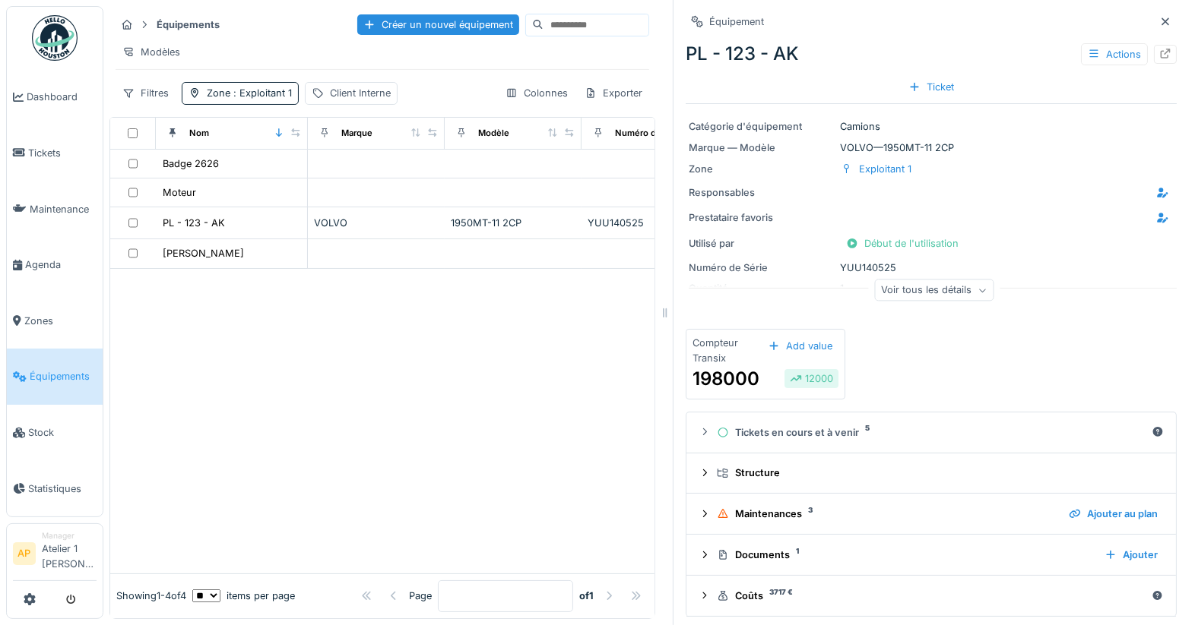
click at [897, 288] on div "Voir tous les détails" at bounding box center [934, 291] width 119 height 22
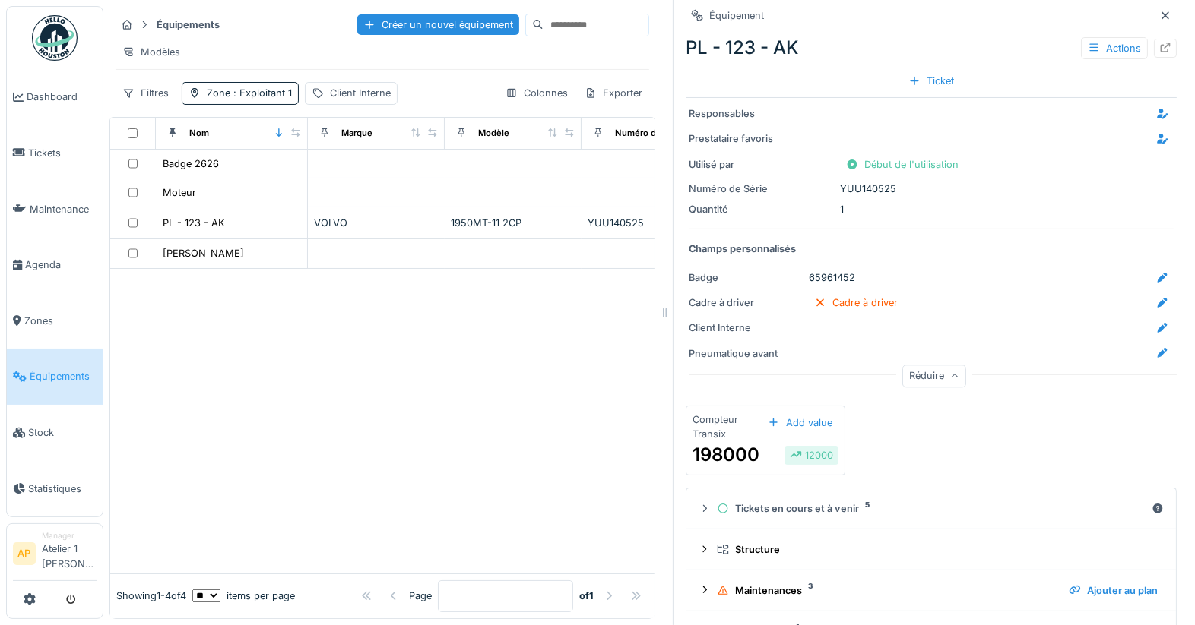
scroll to position [150, 0]
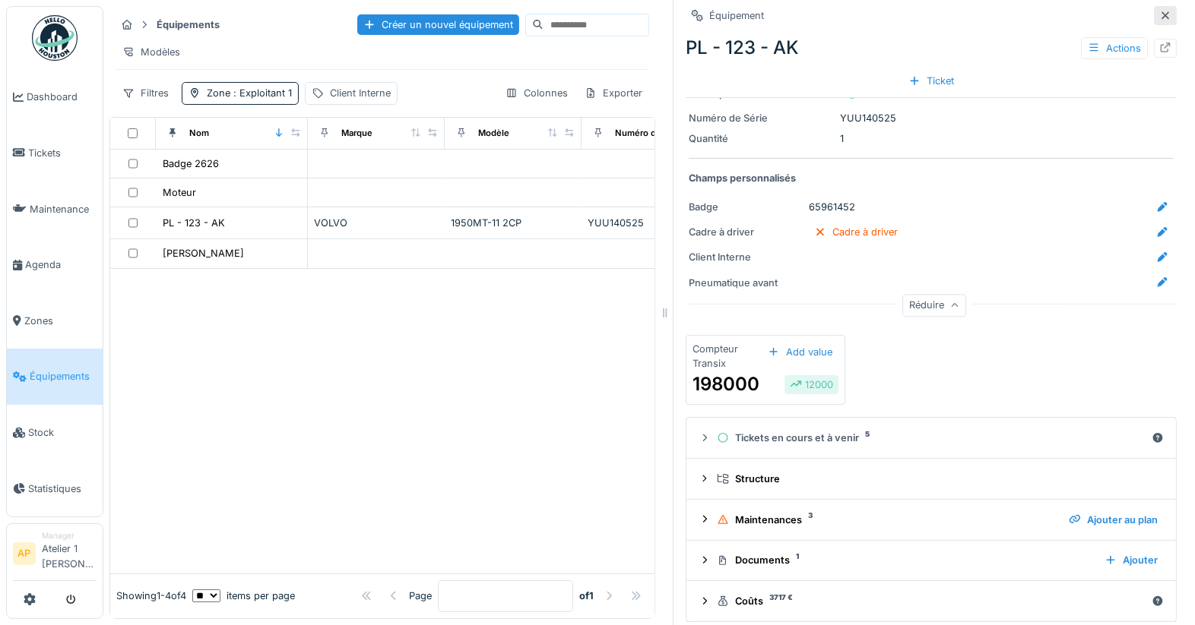
click at [1159, 11] on icon at bounding box center [1165, 16] width 12 height 10
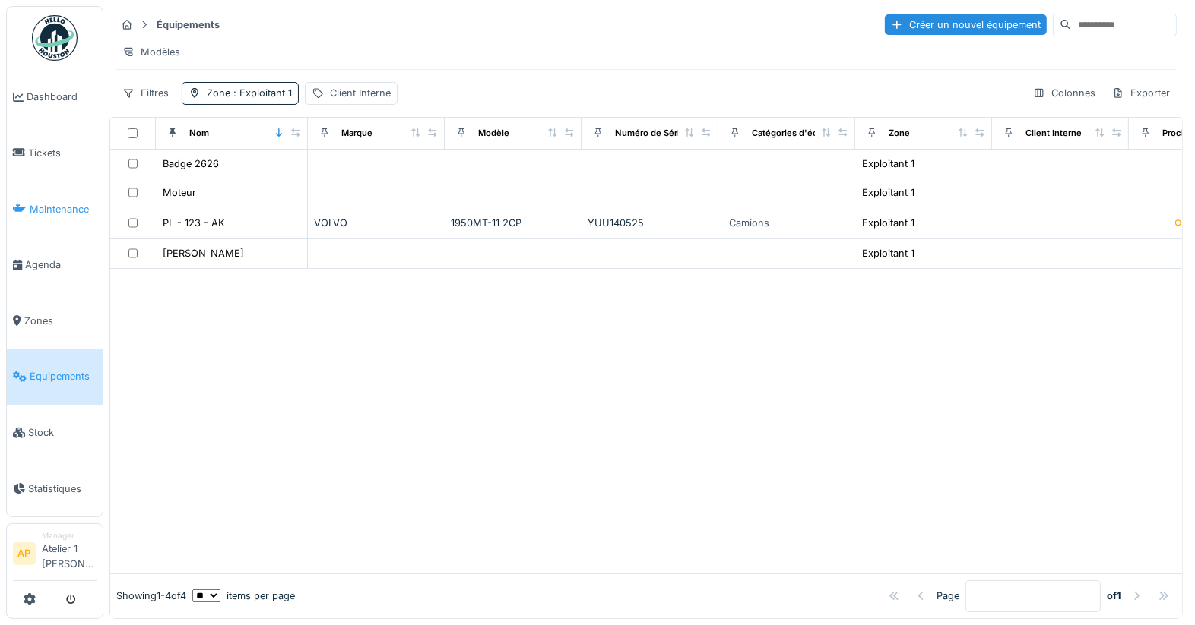
click at [30, 211] on span "Maintenance" at bounding box center [63, 209] width 67 height 14
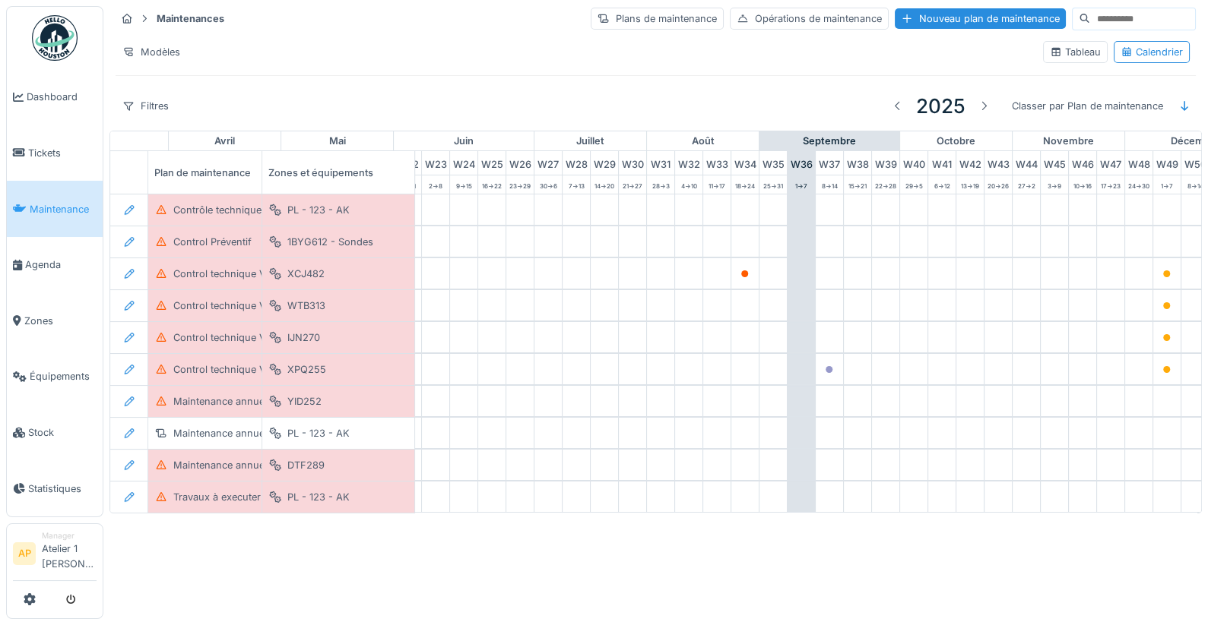
scroll to position [0, 752]
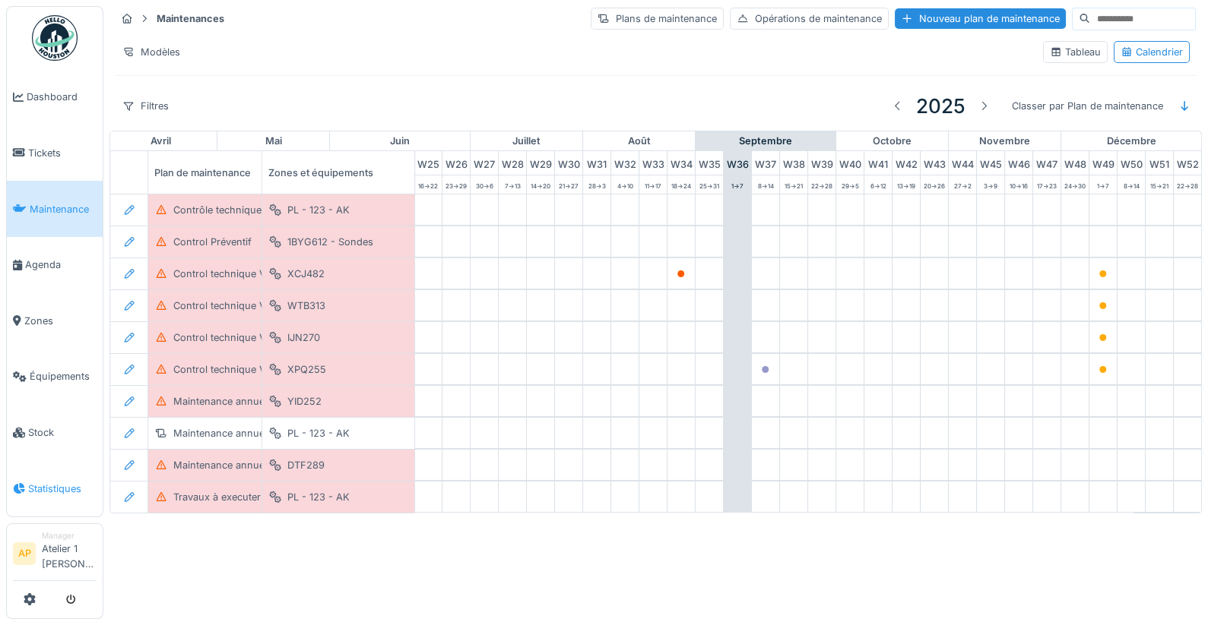
click at [65, 482] on span "Statistiques" at bounding box center [62, 489] width 68 height 14
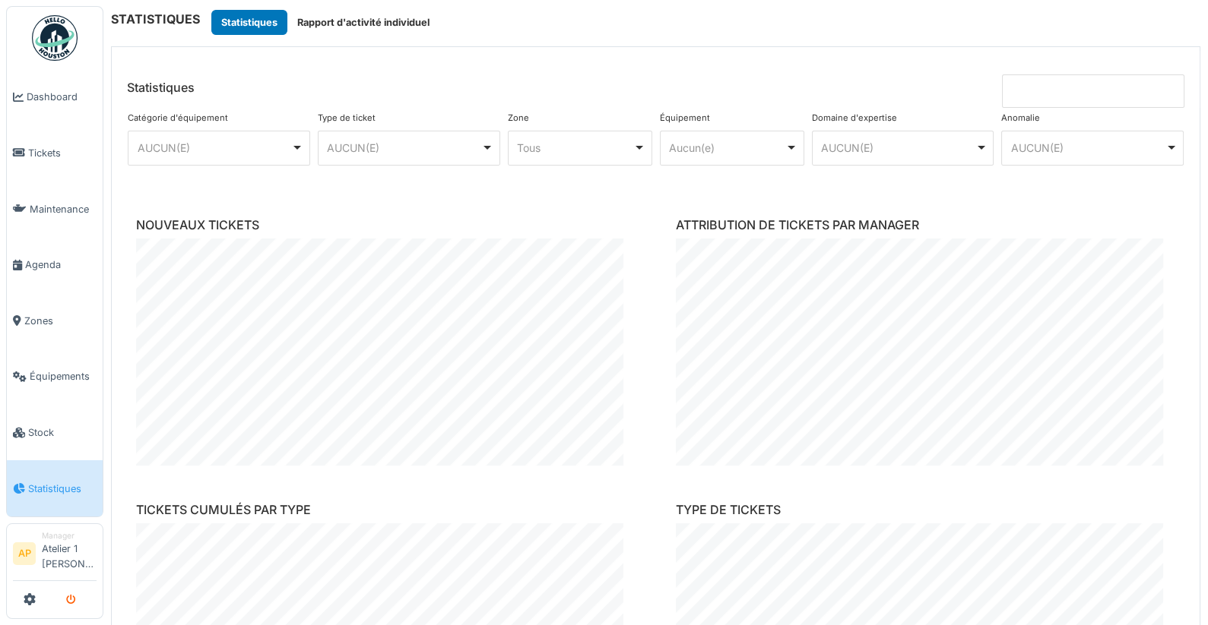
click at [76, 606] on button "submit" at bounding box center [71, 599] width 30 height 25
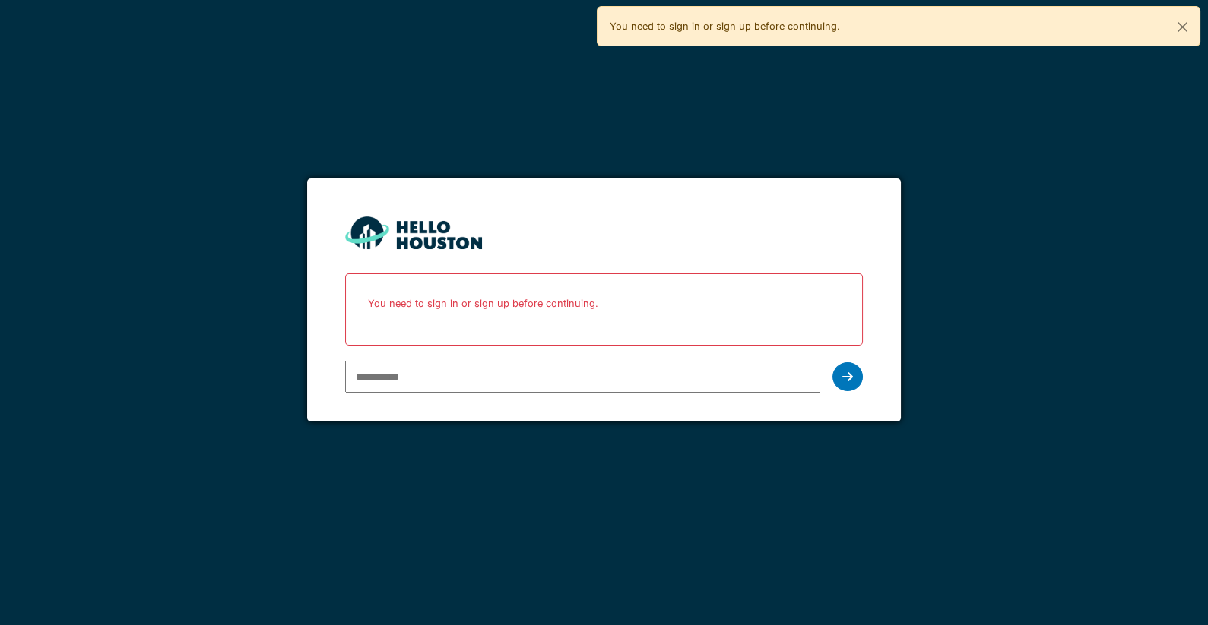
type input "**********"
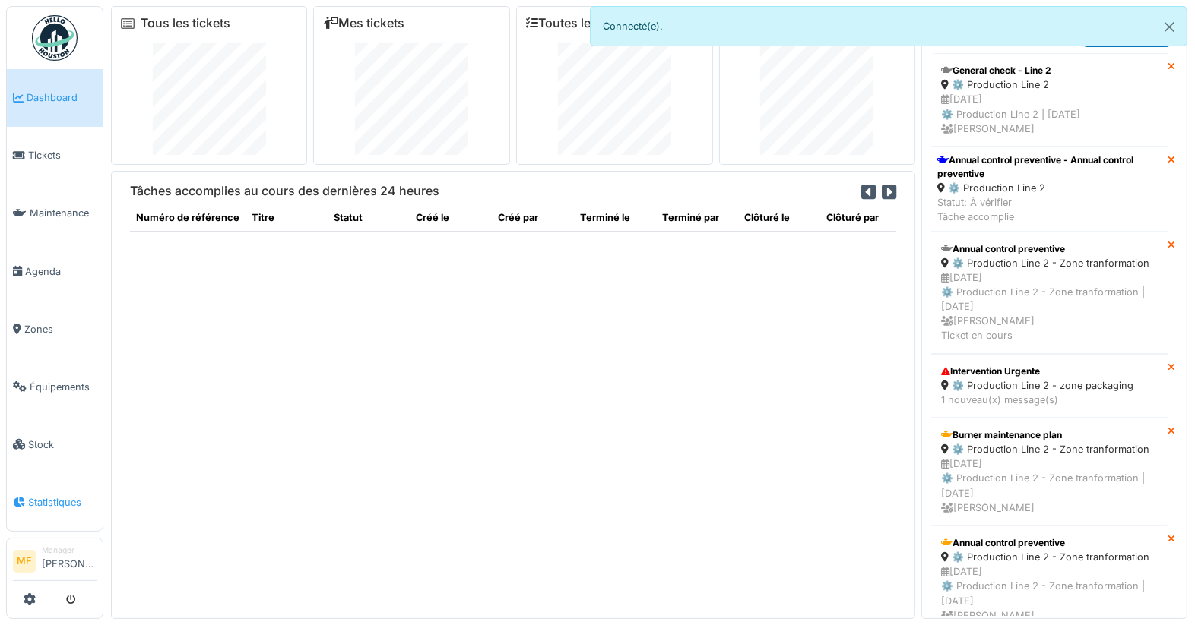
click at [30, 495] on span "Statistiques" at bounding box center [62, 502] width 68 height 14
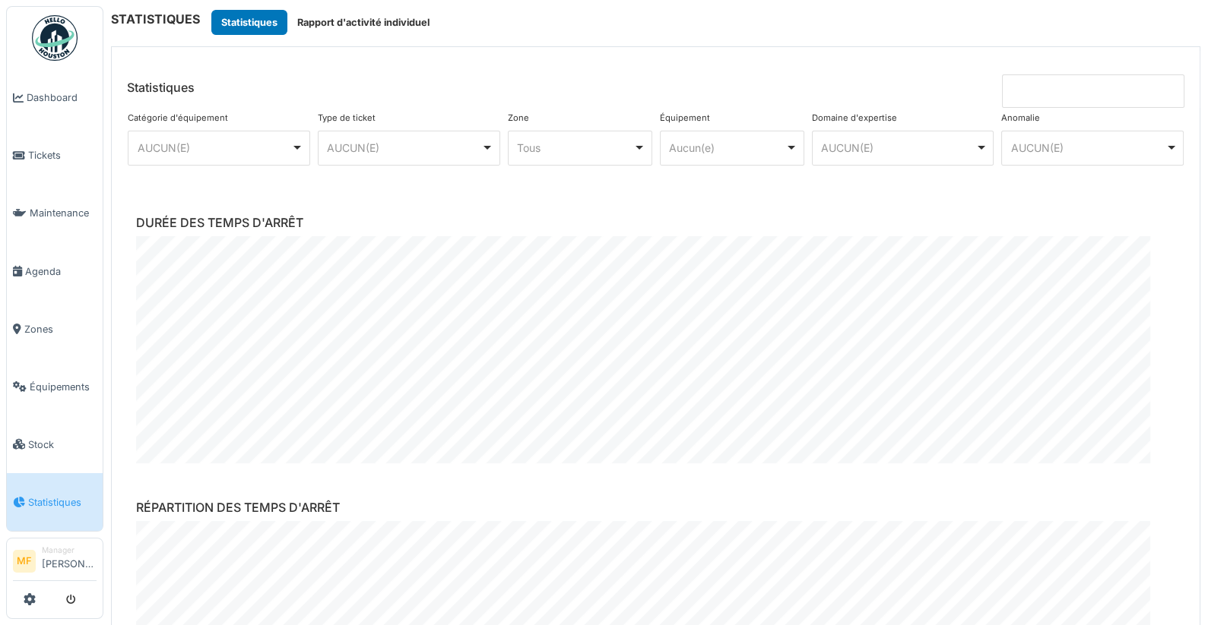
scroll to position [90, 0]
click at [741, 141] on div "Aucun(e) Remove item" at bounding box center [727, 148] width 116 height 16
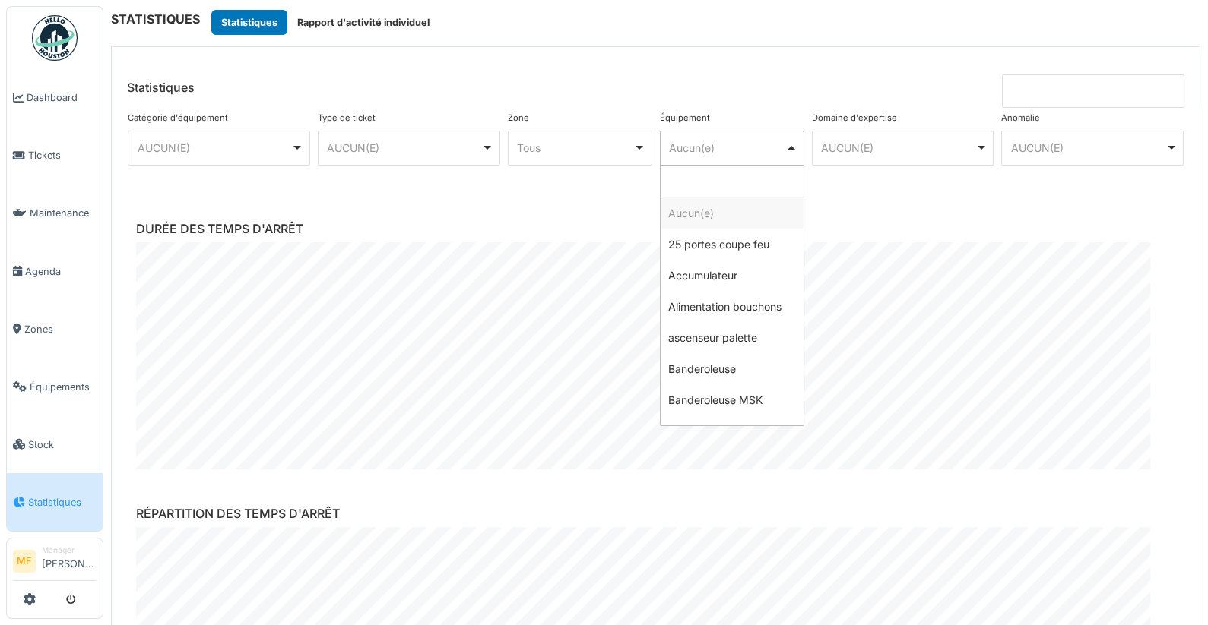
click at [682, 52] on header "Statistiques" at bounding box center [655, 77] width 1087 height 61
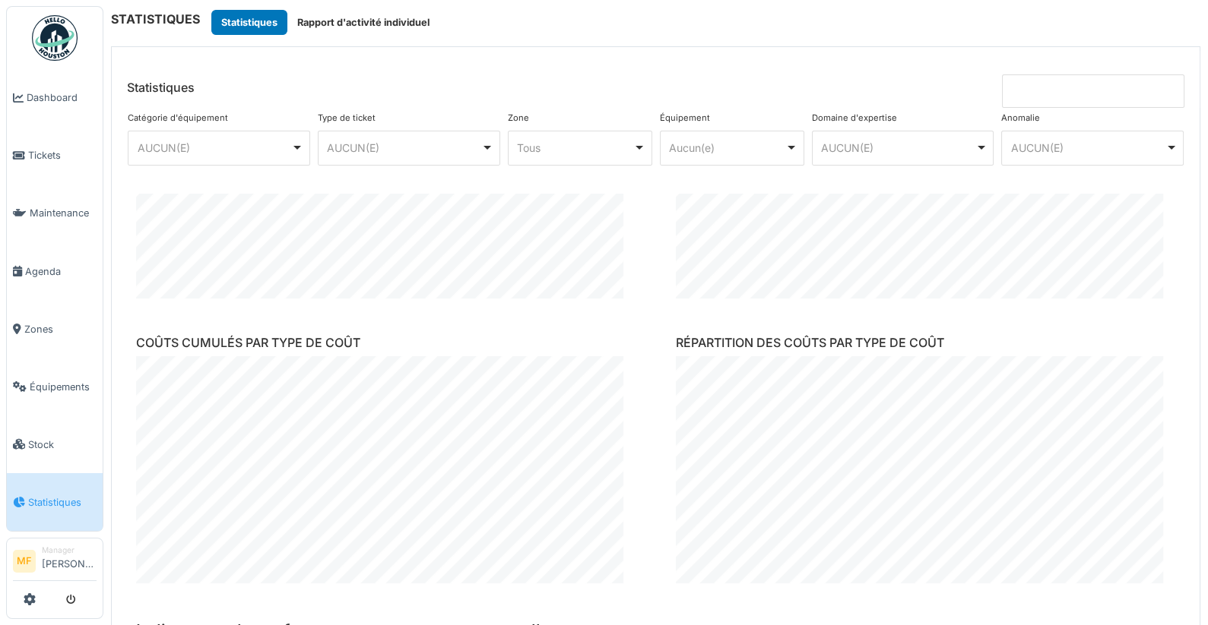
scroll to position [1705, 0]
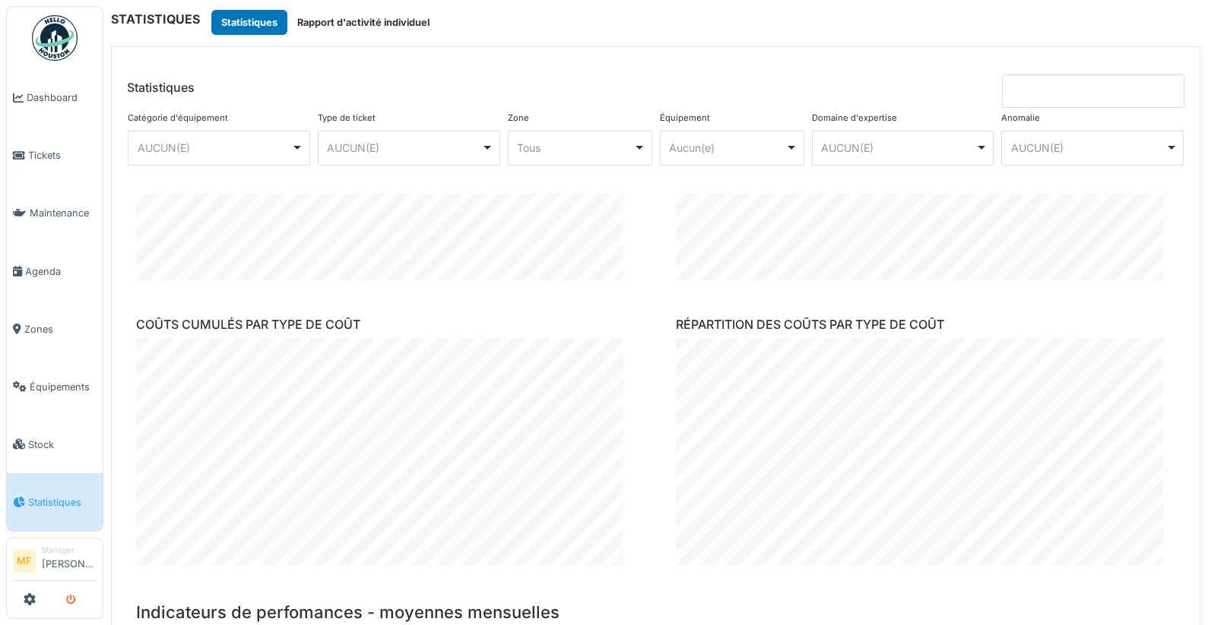
click at [74, 600] on icon "submit" at bounding box center [71, 601] width 10 height 10
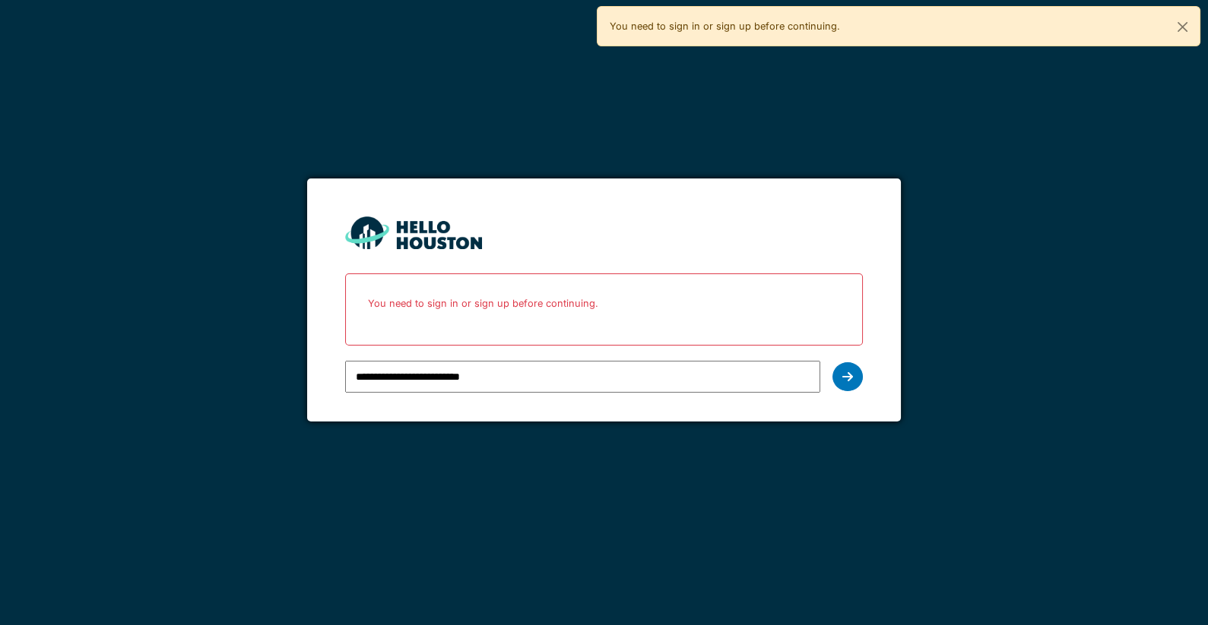
type input "**********"
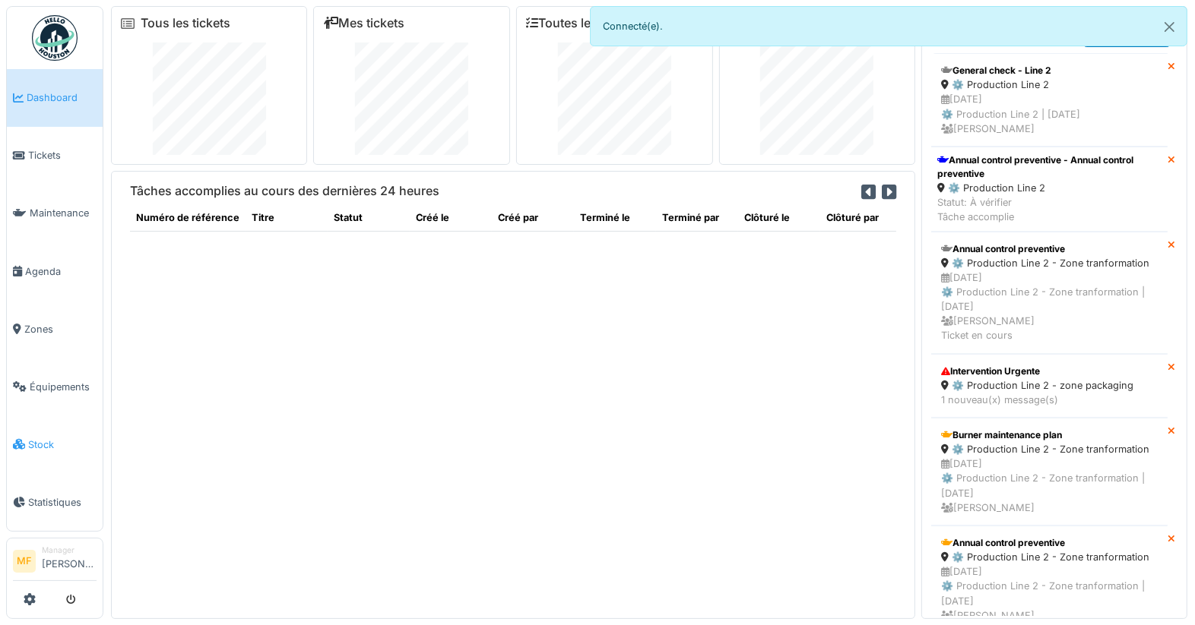
click at [36, 438] on span "Stock" at bounding box center [62, 445] width 68 height 14
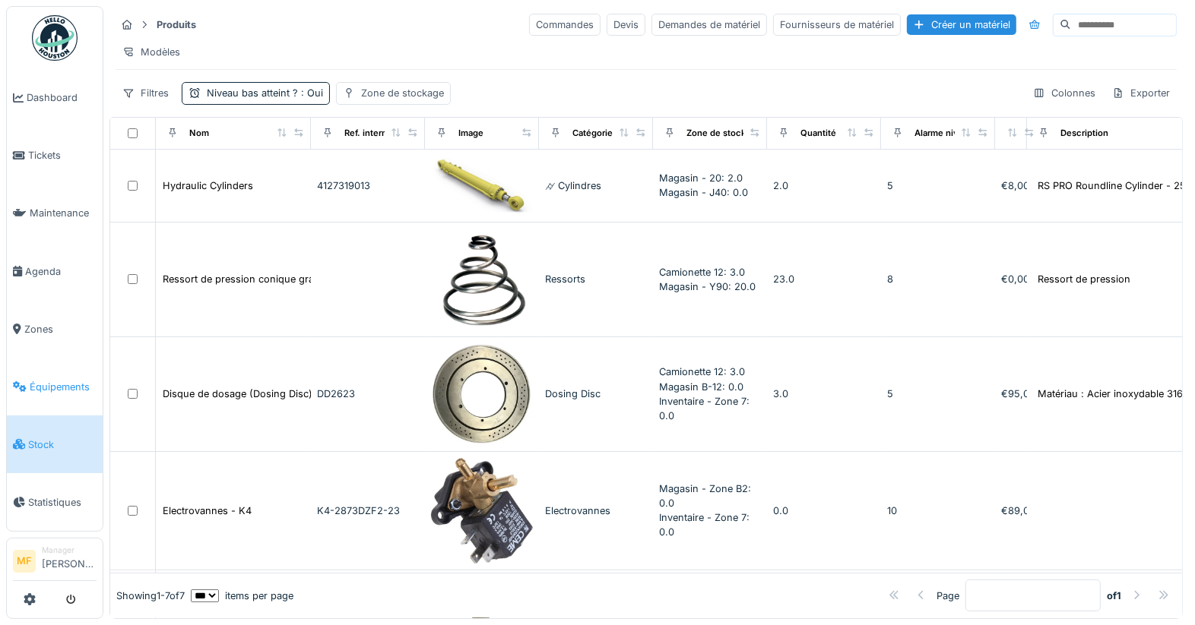
click at [64, 380] on span "Équipements" at bounding box center [63, 387] width 67 height 14
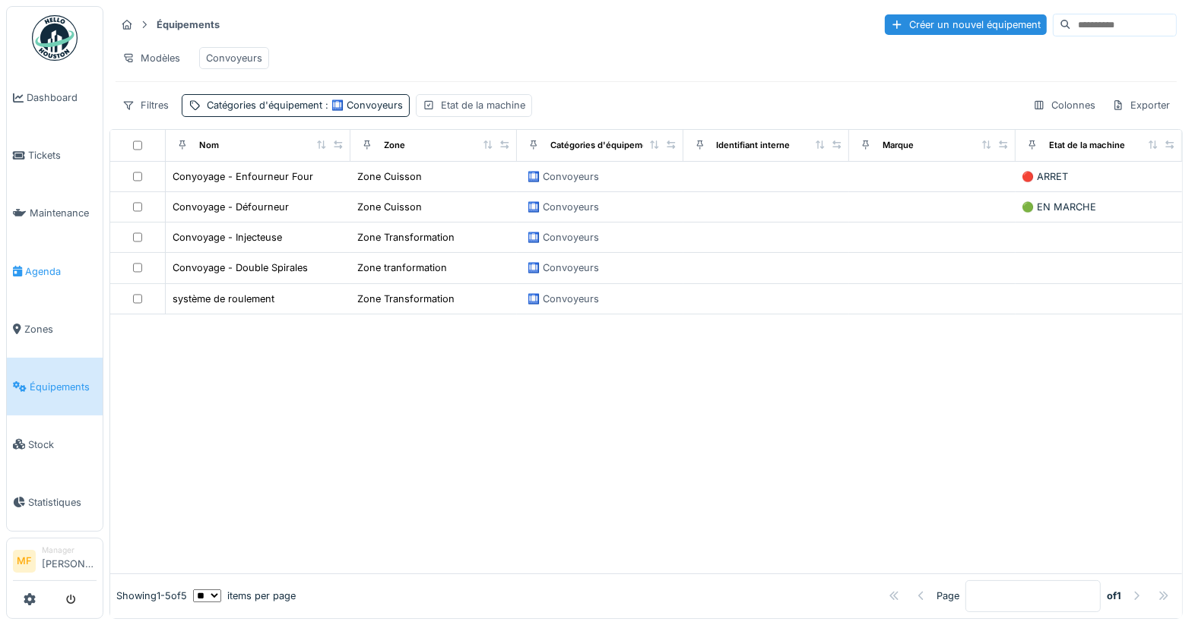
click at [52, 268] on span "Agenda" at bounding box center [60, 271] width 71 height 14
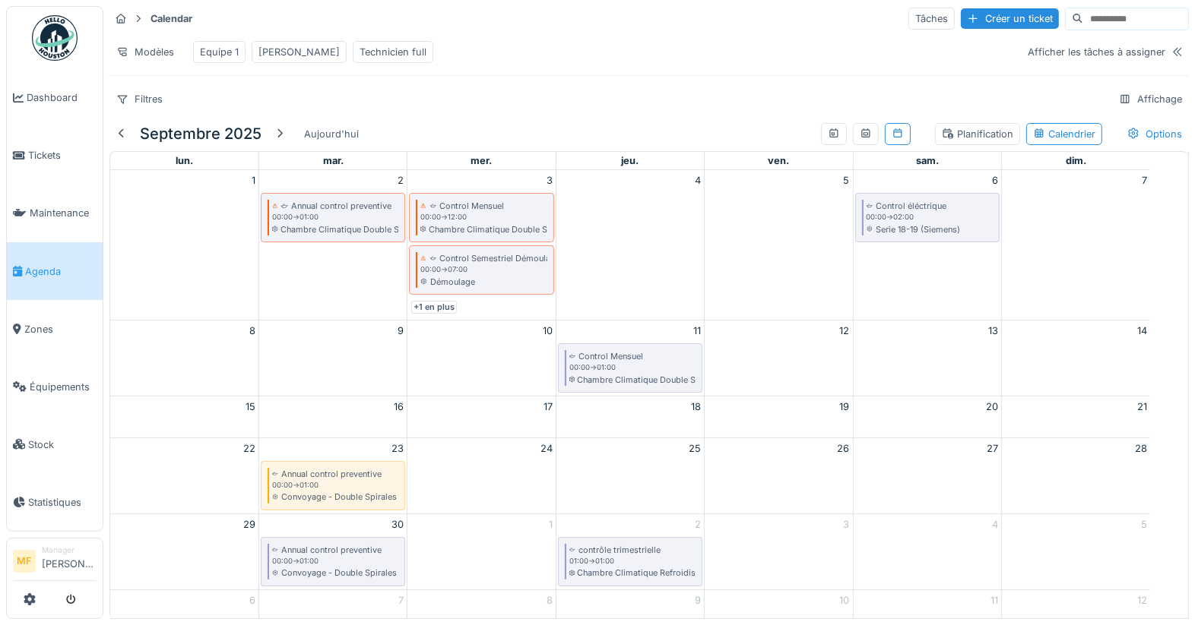
click at [942, 141] on div "Planification" at bounding box center [977, 134] width 71 height 14
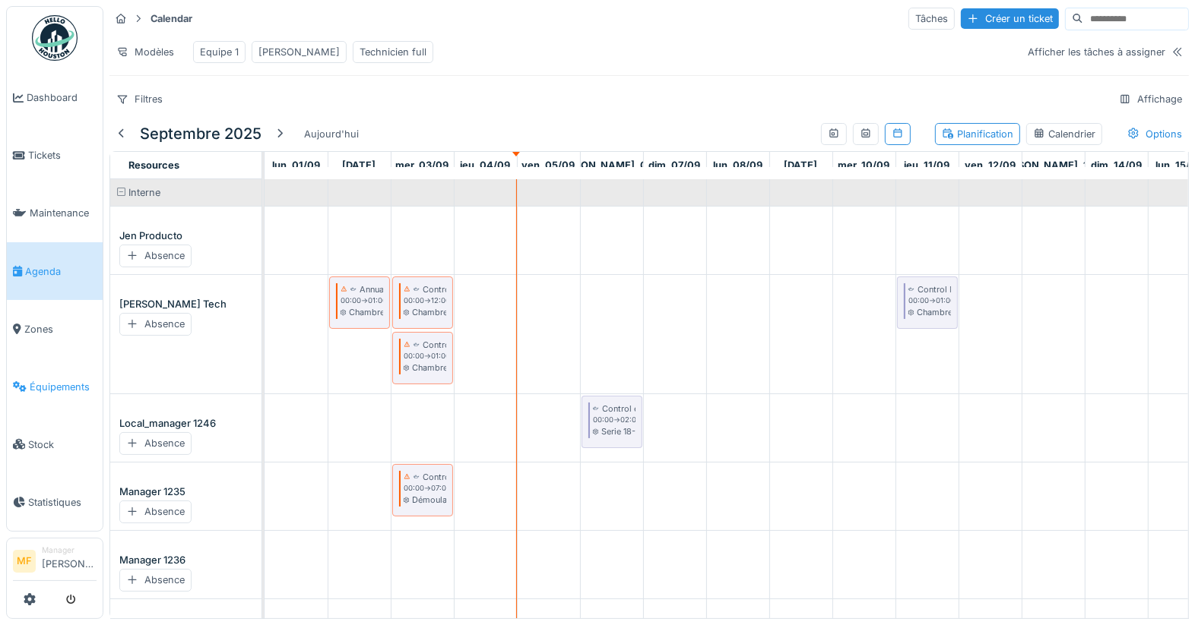
click at [65, 380] on span "Équipements" at bounding box center [63, 387] width 67 height 14
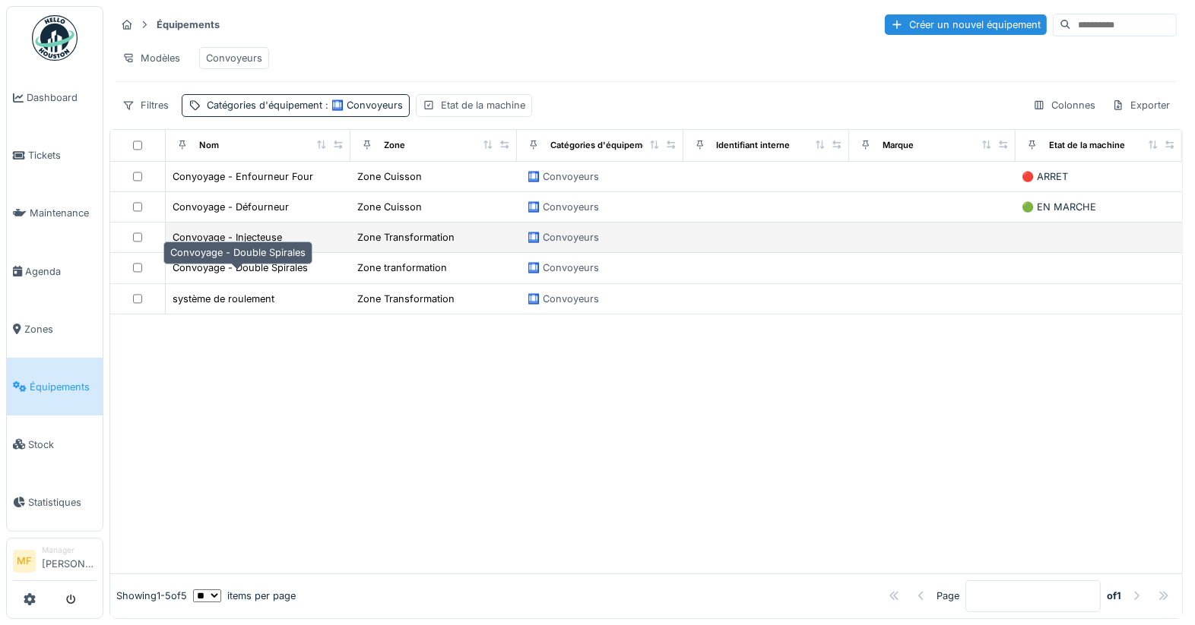
click at [230, 274] on div "Convoyage - Double Spirales" at bounding box center [240, 268] width 135 height 14
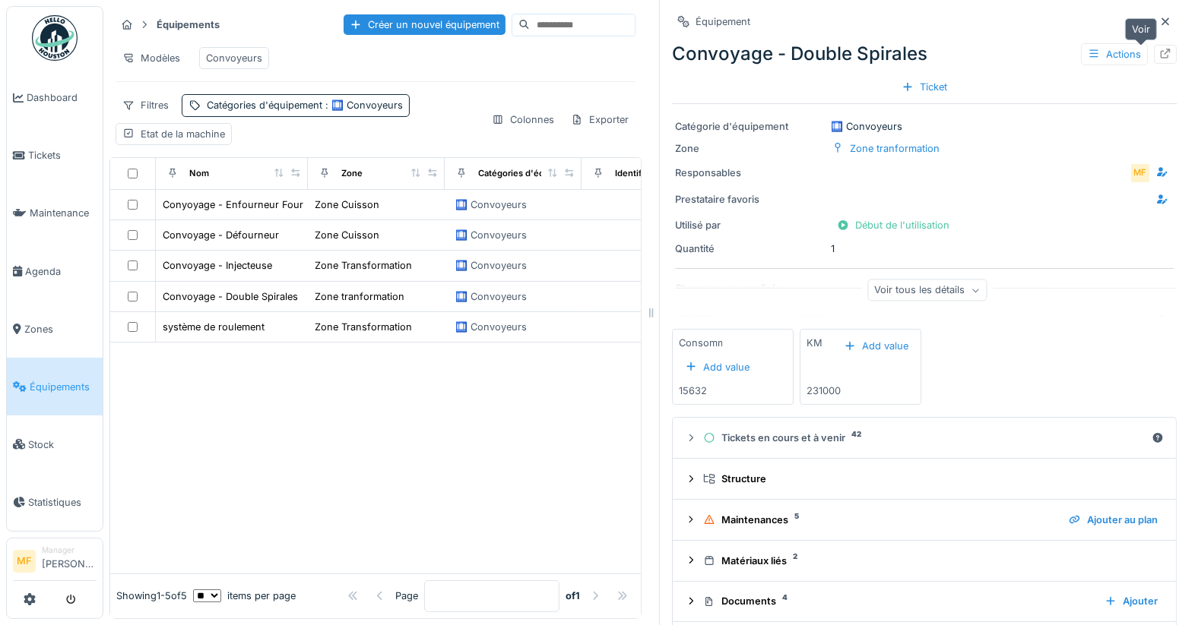
click at [1159, 52] on icon at bounding box center [1165, 54] width 12 height 10
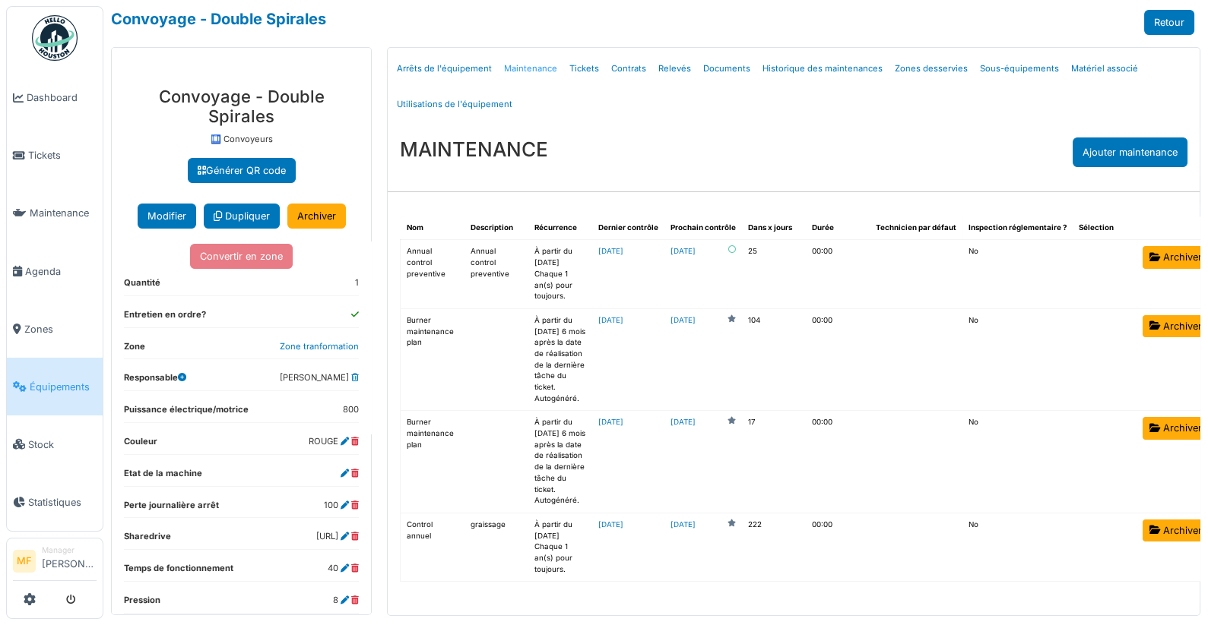
scroll to position [3, 0]
click at [573, 61] on link "Tickets" at bounding box center [584, 69] width 42 height 36
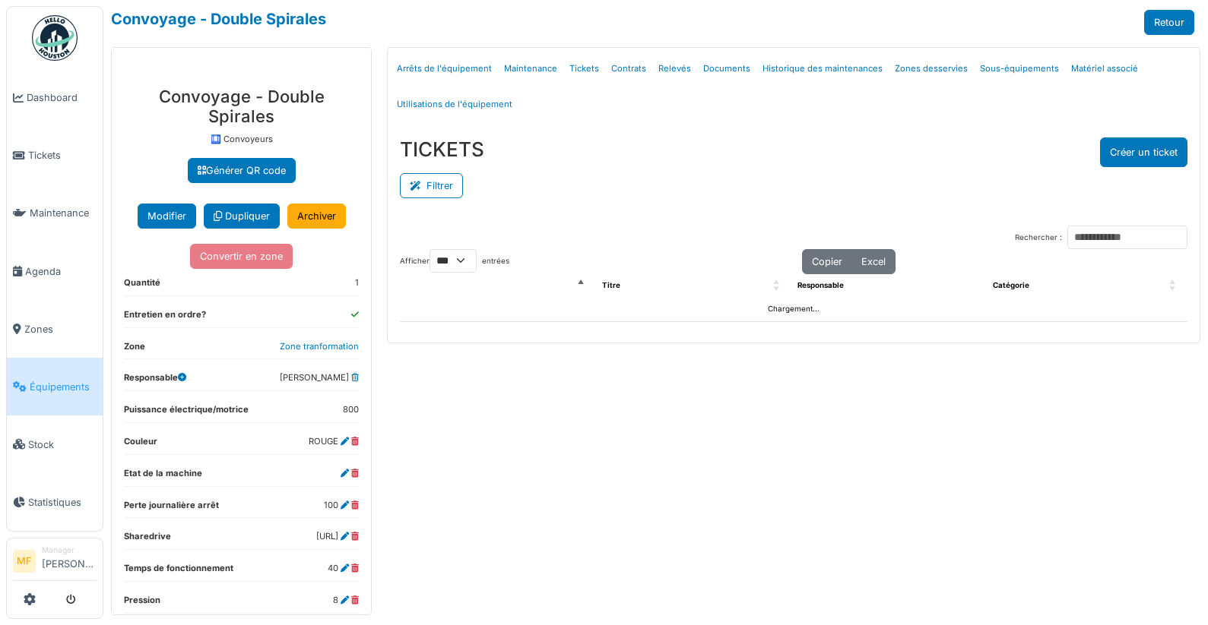
select select "***"
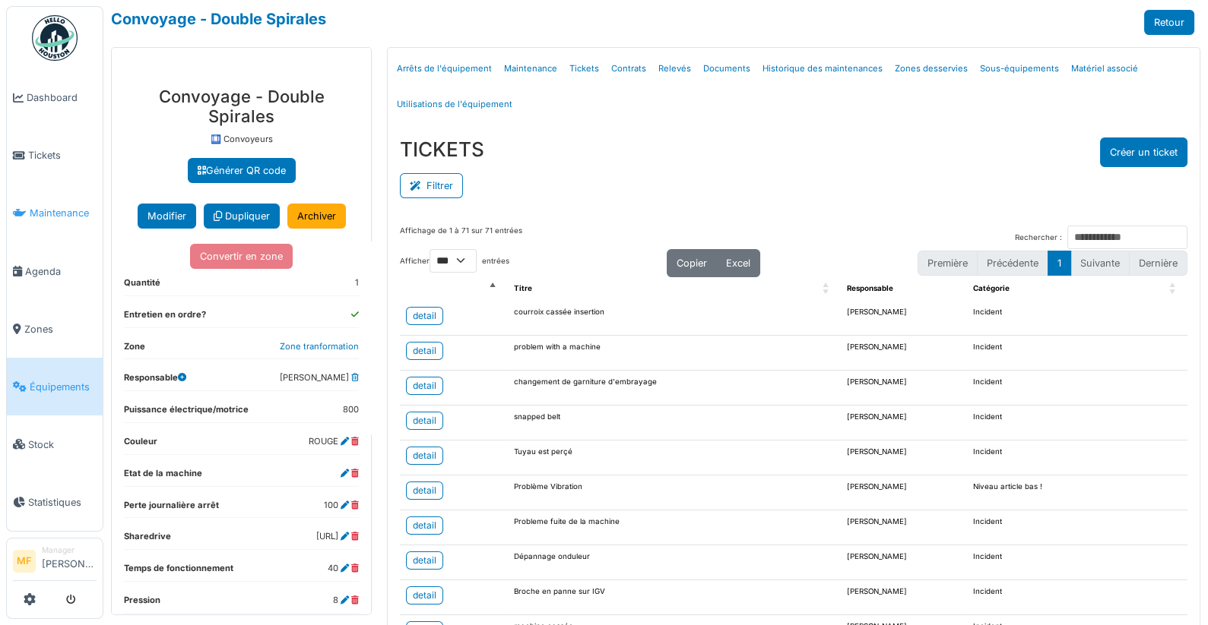
click at [52, 216] on span "Maintenance" at bounding box center [63, 213] width 67 height 14
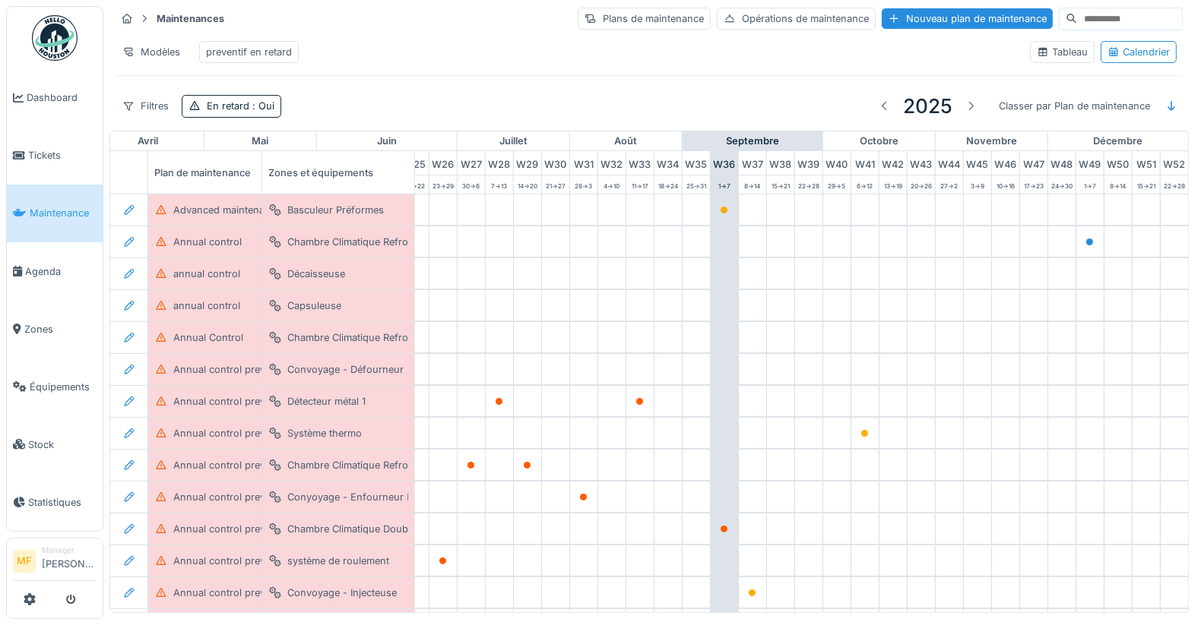
scroll to position [0, 752]
click at [58, 151] on span "Tickets" at bounding box center [62, 155] width 68 height 14
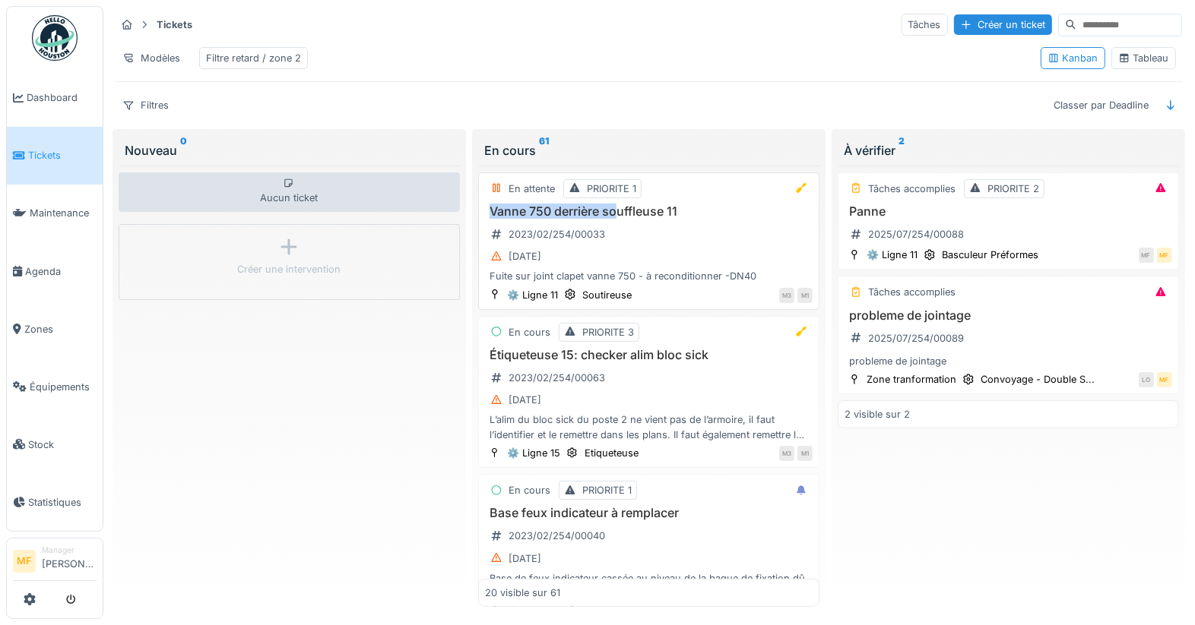
click at [618, 212] on h3 "Vanne 750 derrière souffleuse 11" at bounding box center [649, 211] width 328 height 14
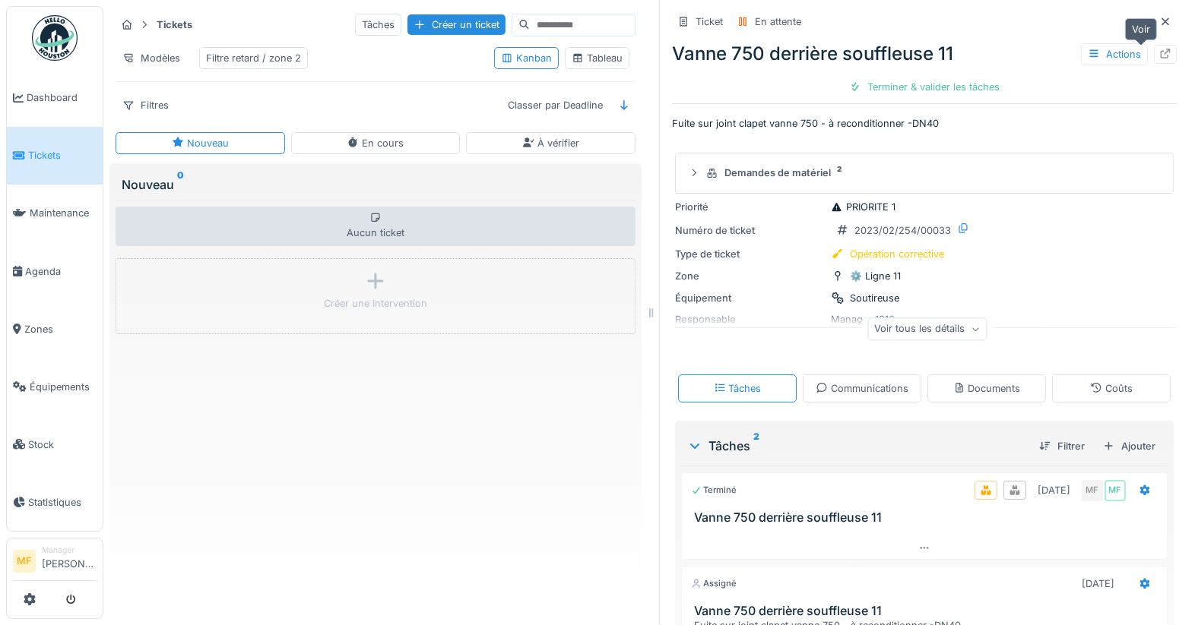
click at [1159, 47] on div at bounding box center [1165, 54] width 12 height 14
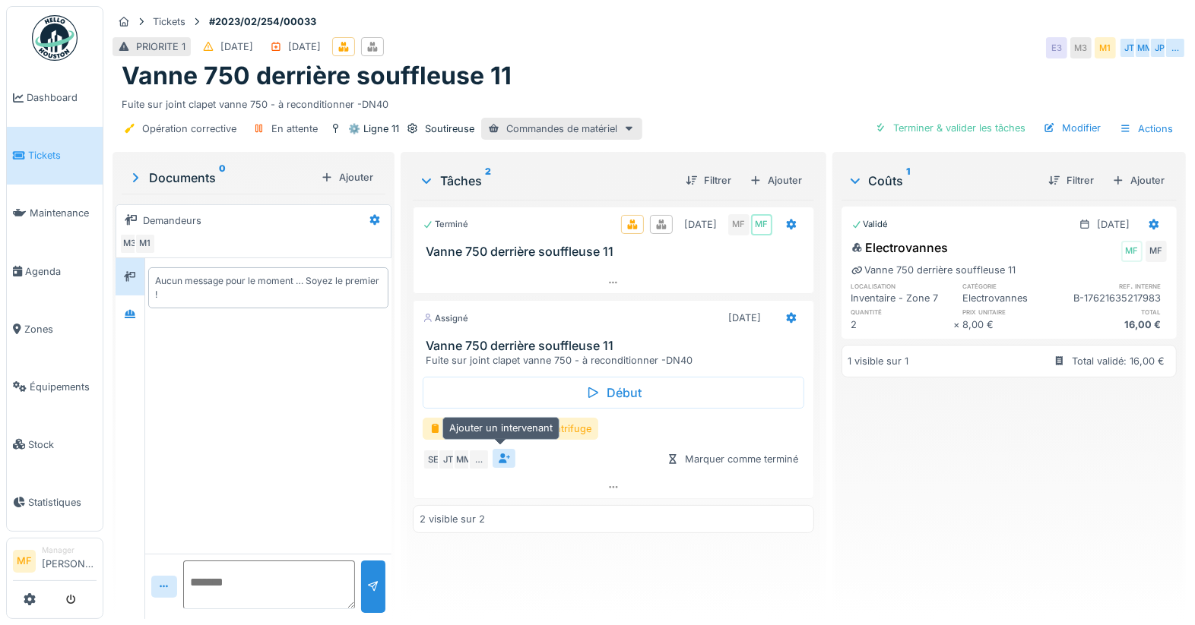
click at [498, 454] on icon at bounding box center [504, 459] width 12 height 10
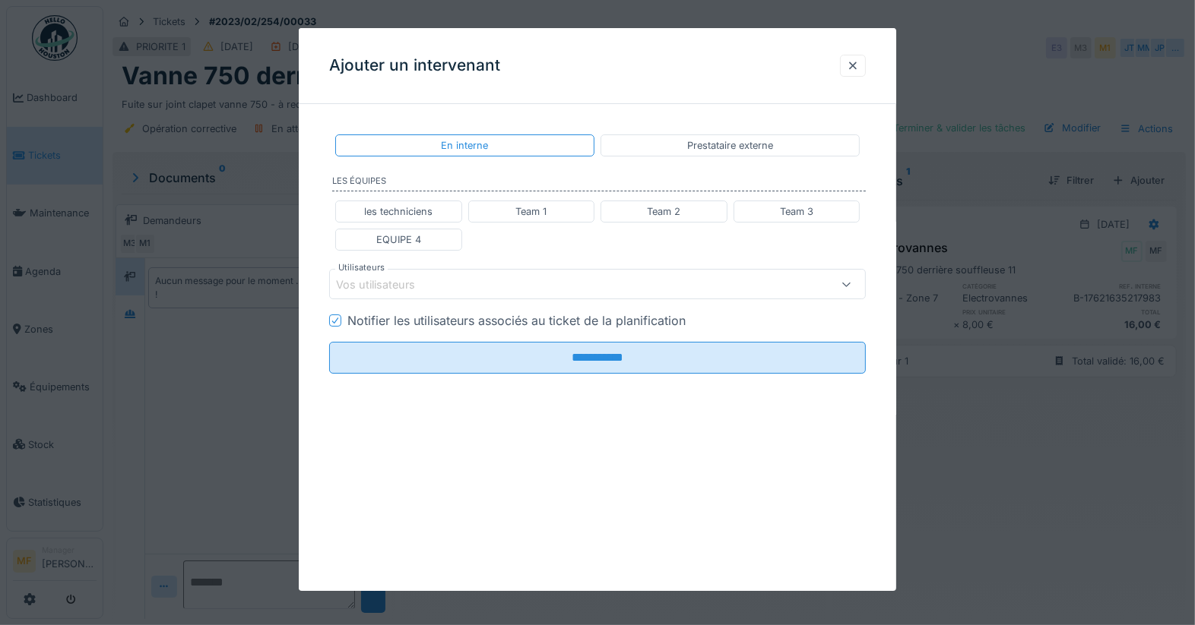
click at [450, 277] on div "Vos utilisateurs" at bounding box center [565, 284] width 458 height 17
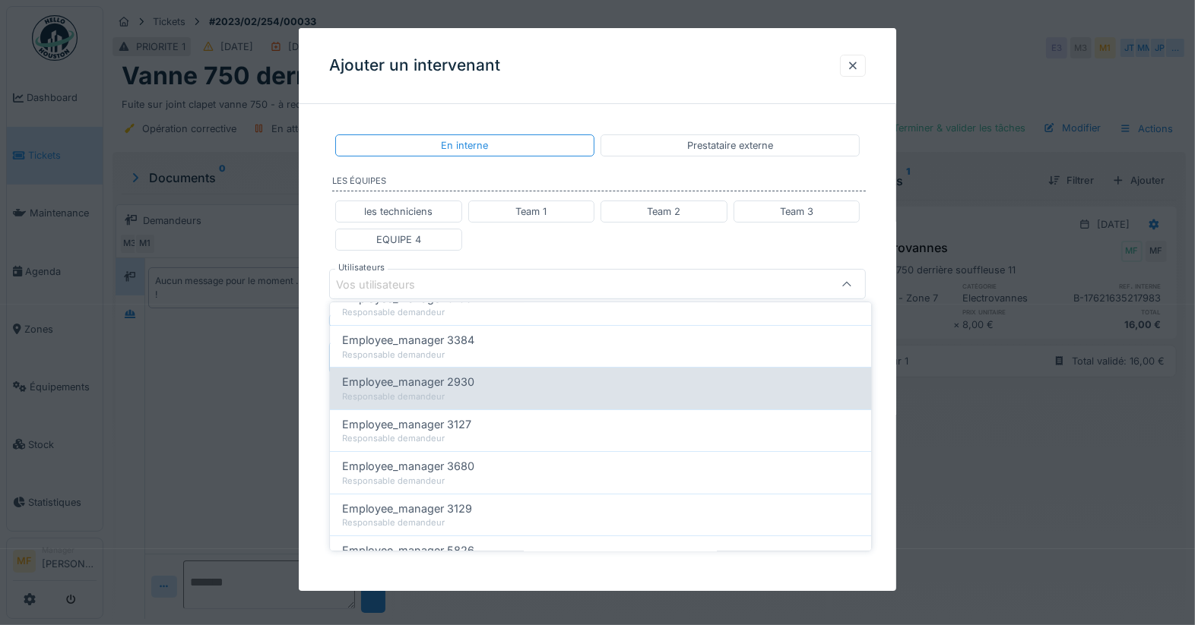
scroll to position [155, 0]
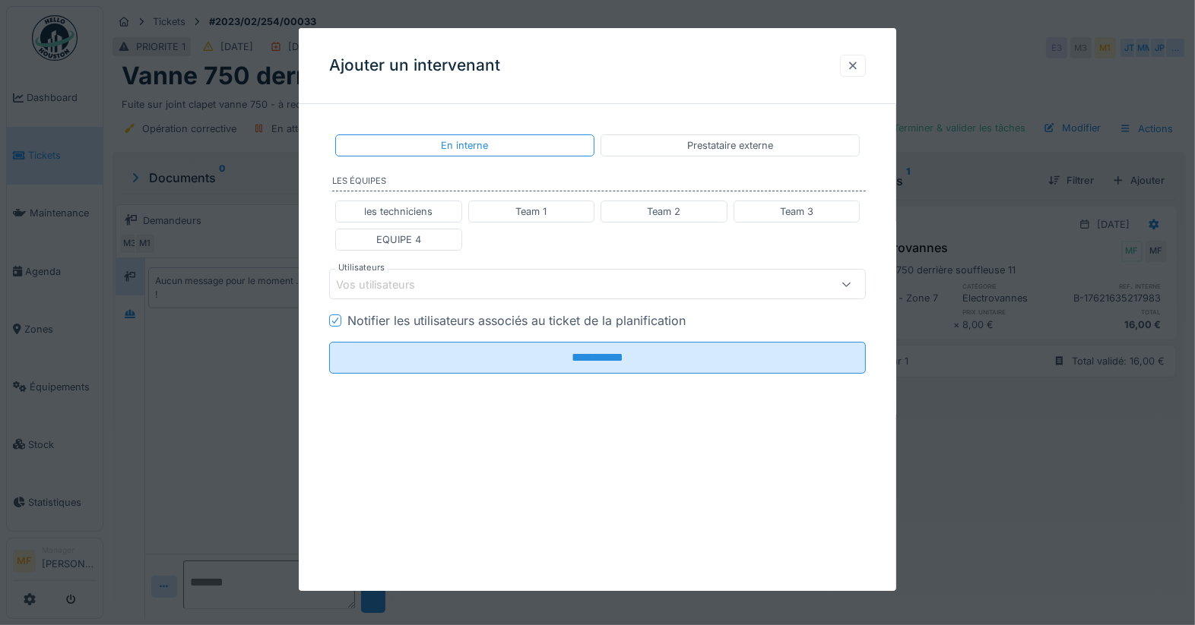
click at [859, 66] on div at bounding box center [853, 66] width 12 height 14
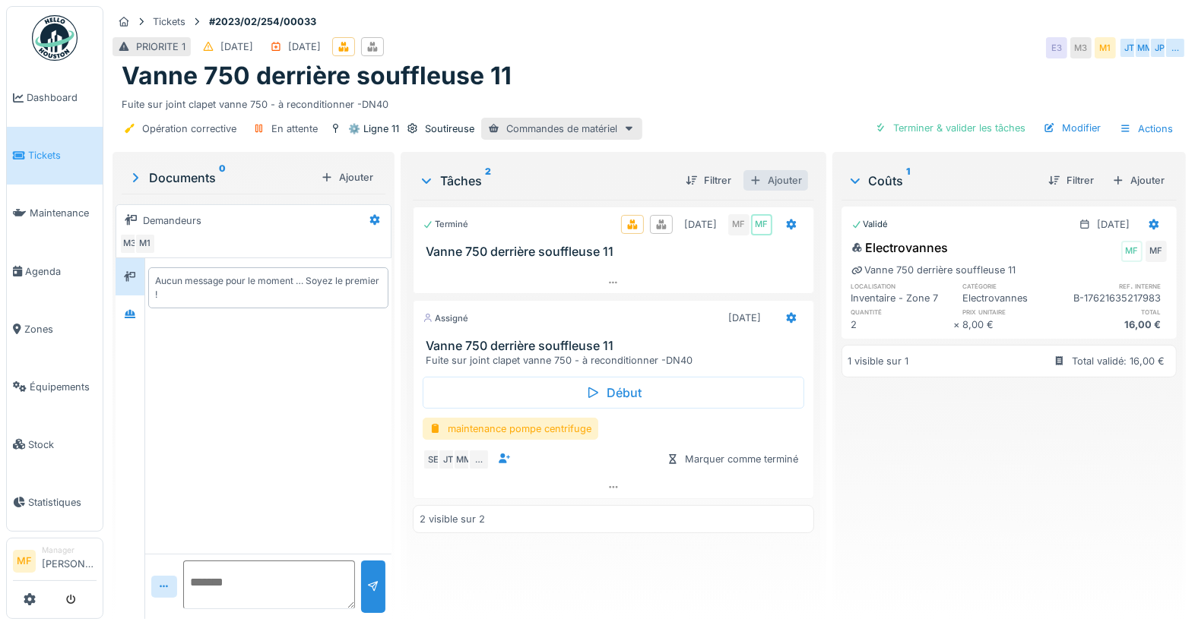
click at [765, 182] on div "Ajouter" at bounding box center [775, 180] width 65 height 21
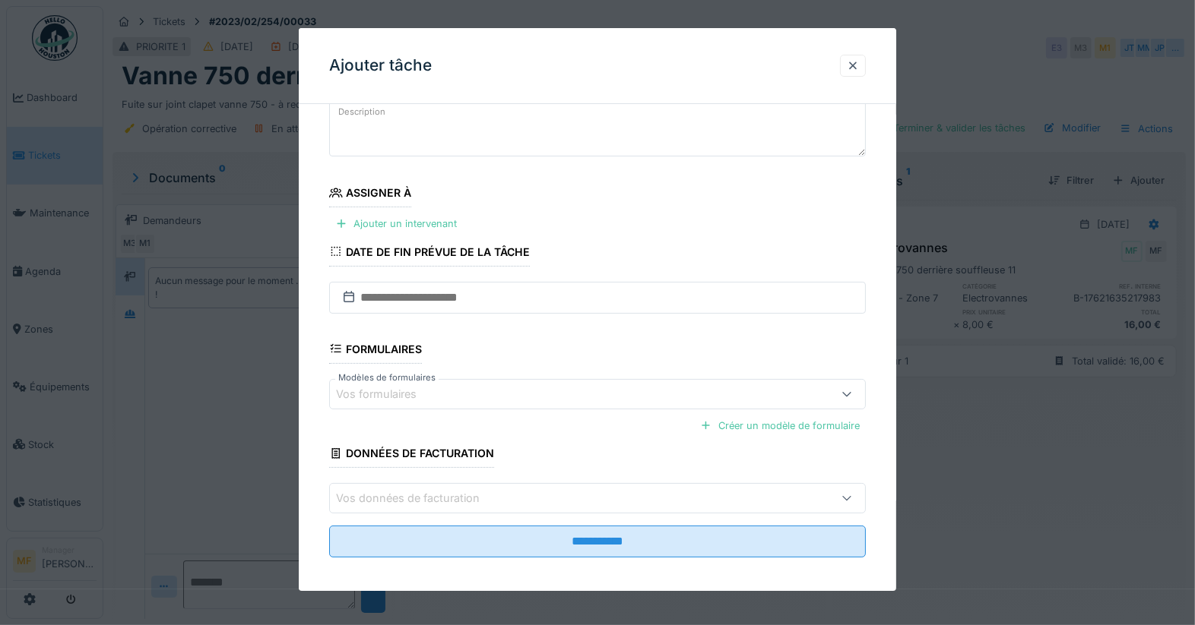
scroll to position [112, 0]
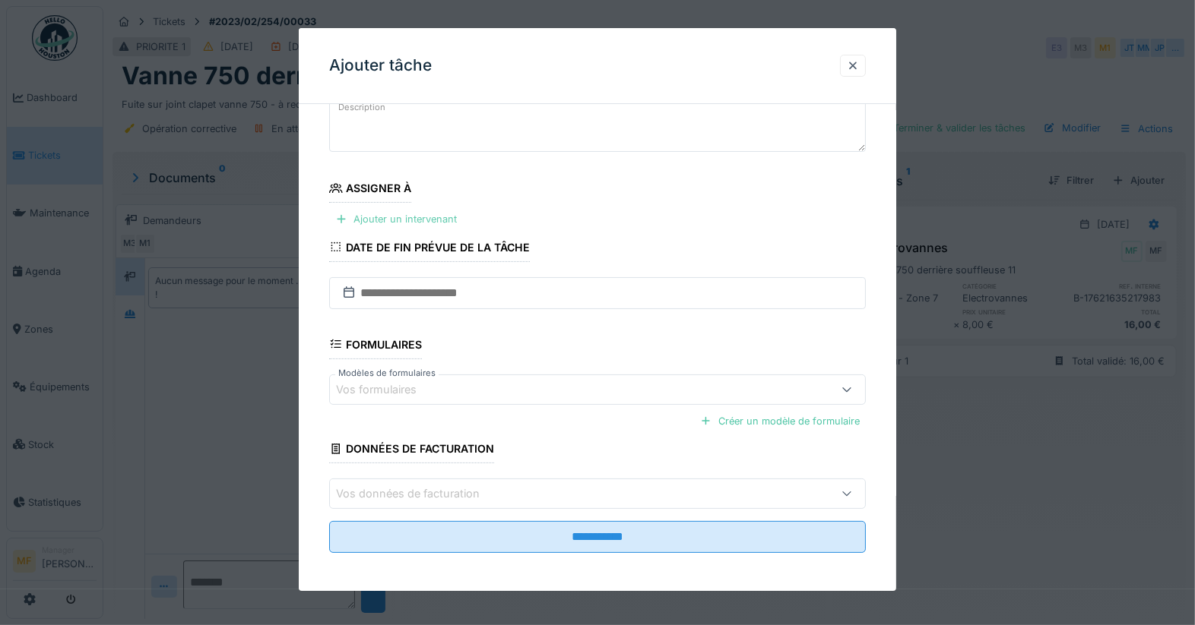
click at [439, 214] on div "Ajouter un intervenant" at bounding box center [396, 219] width 134 height 21
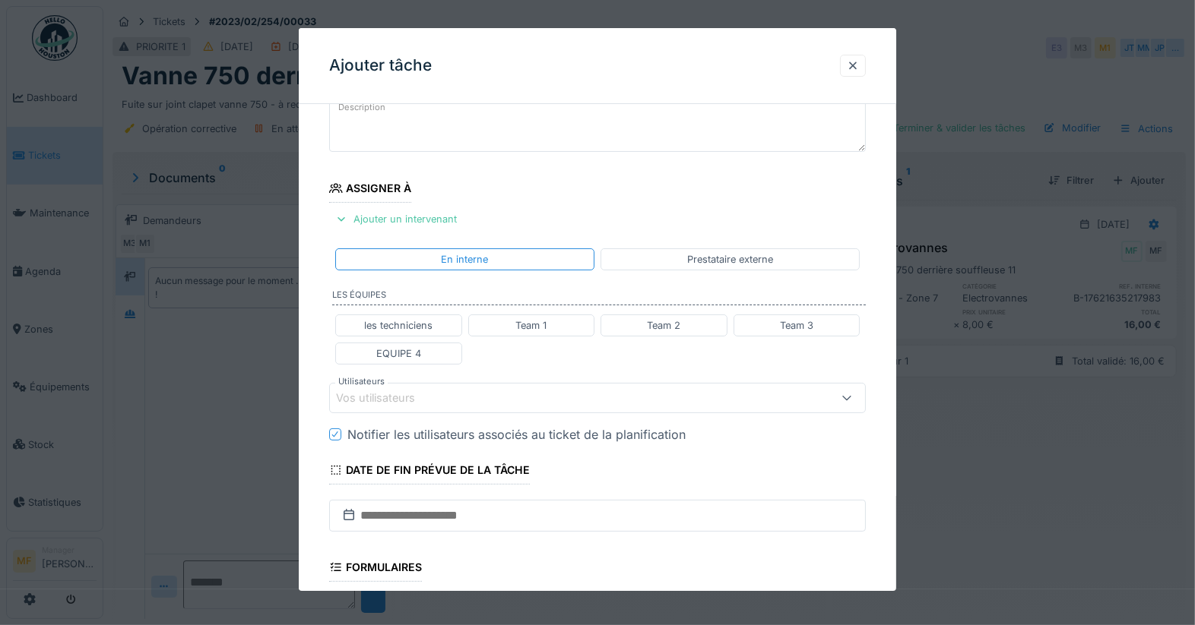
click at [764, 255] on div "Prestataire externe" at bounding box center [730, 259] width 86 height 14
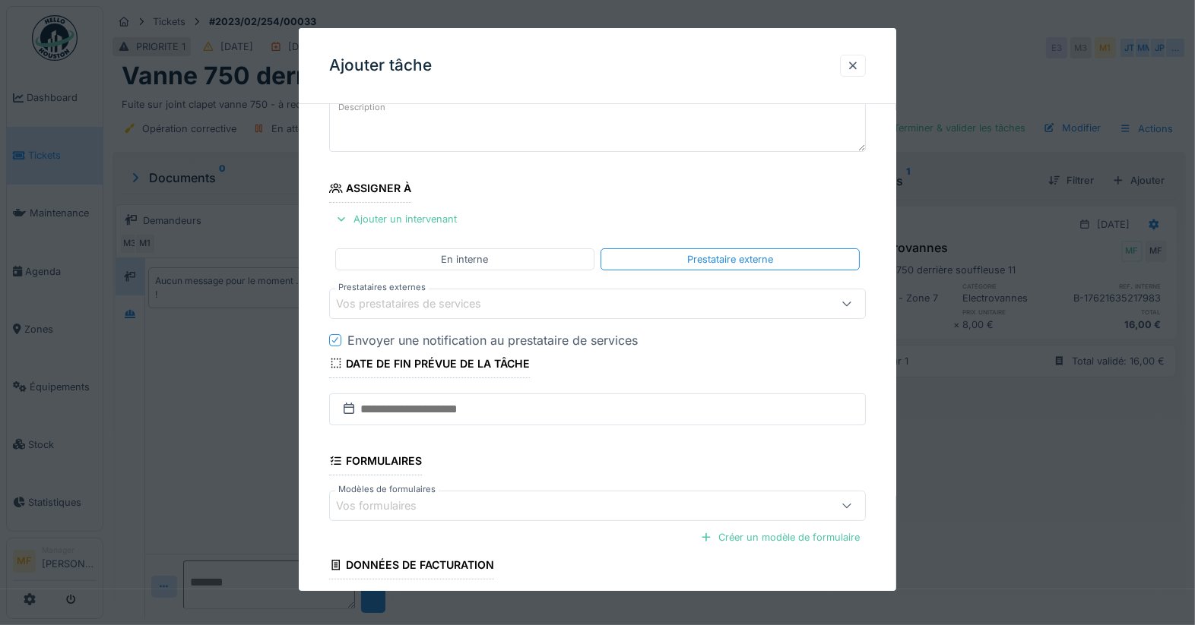
click at [499, 299] on div "Vos prestataires de services" at bounding box center [419, 304] width 166 height 17
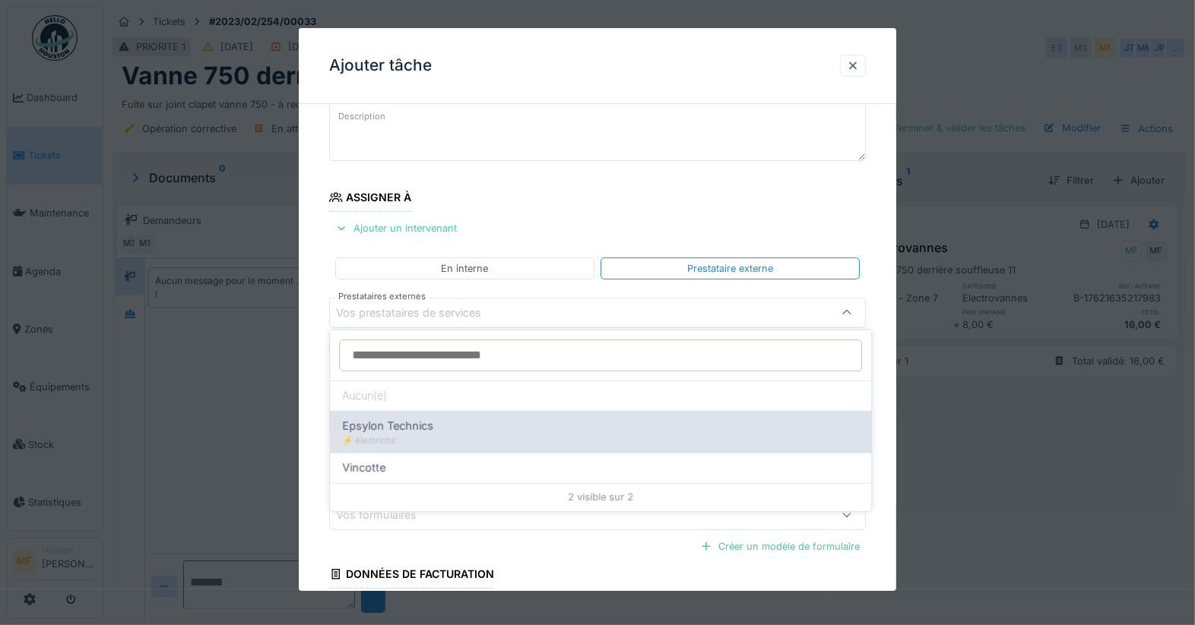
click at [454, 439] on div "⚡️ électricité" at bounding box center [600, 440] width 517 height 13
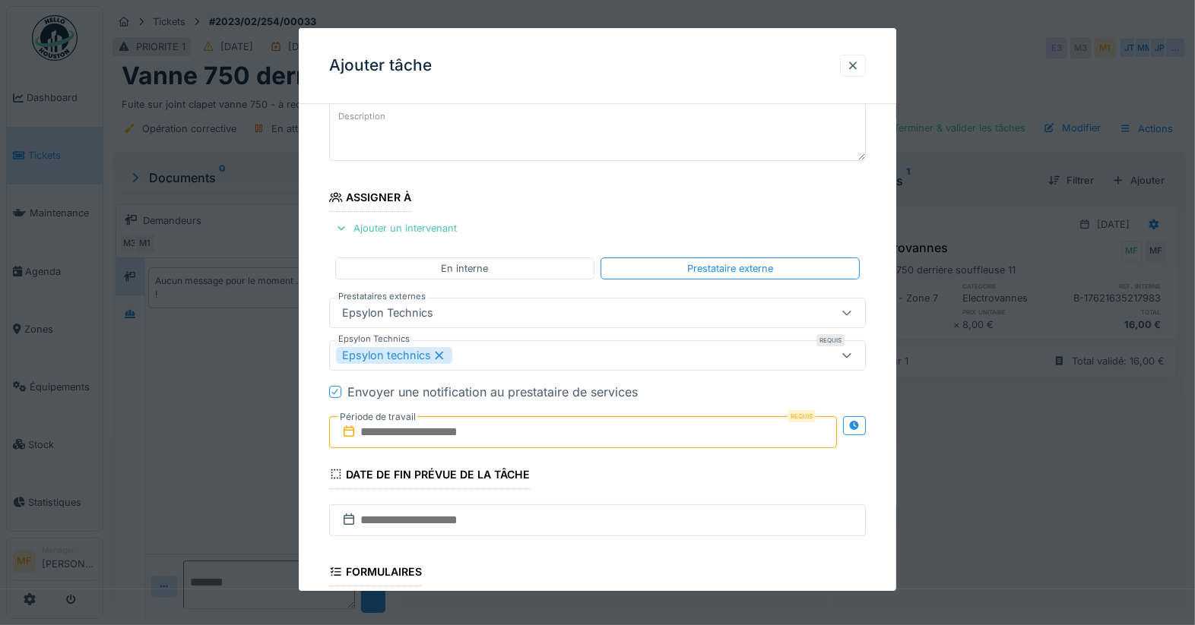
type input "*****"
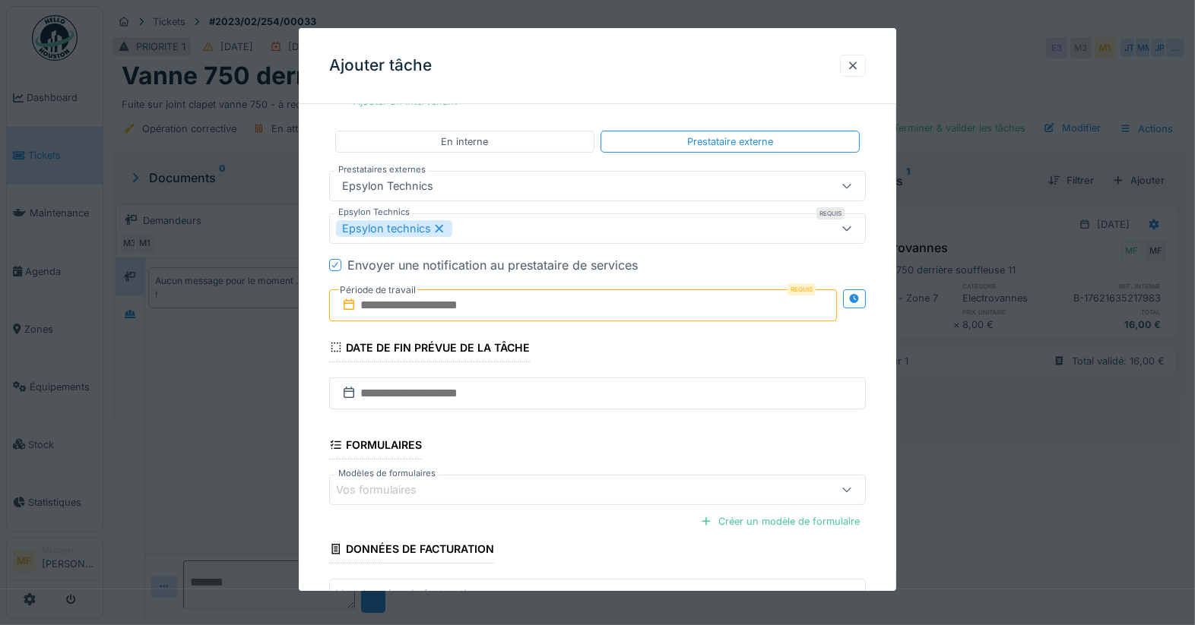
scroll to position [238, 0]
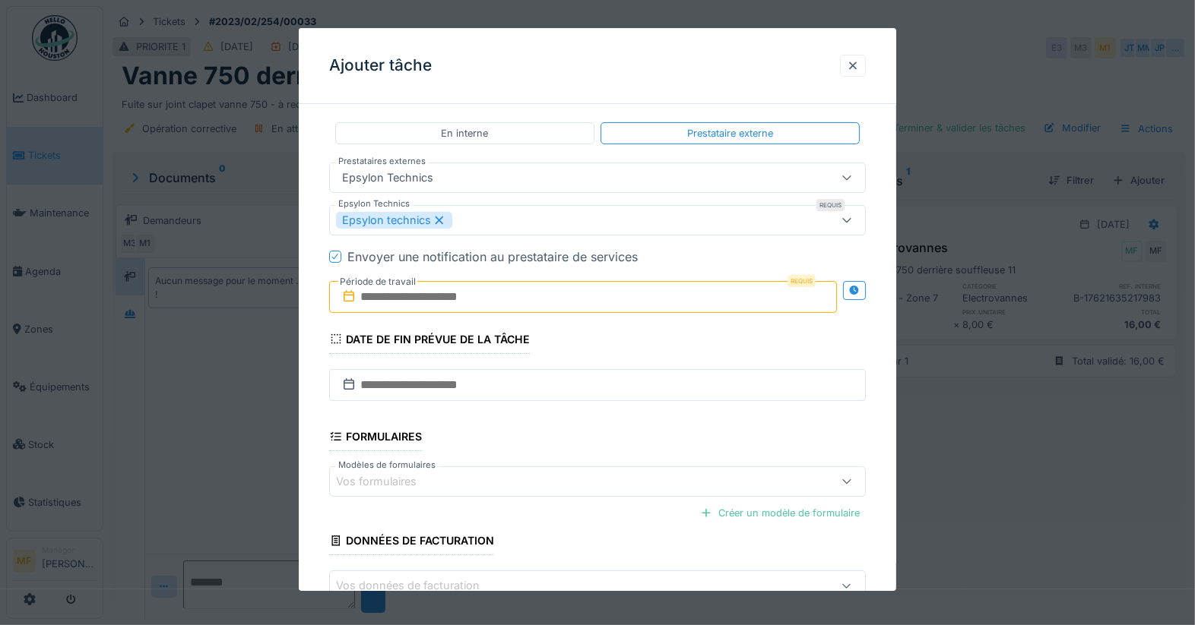
click at [474, 304] on input "text" at bounding box center [583, 297] width 508 height 32
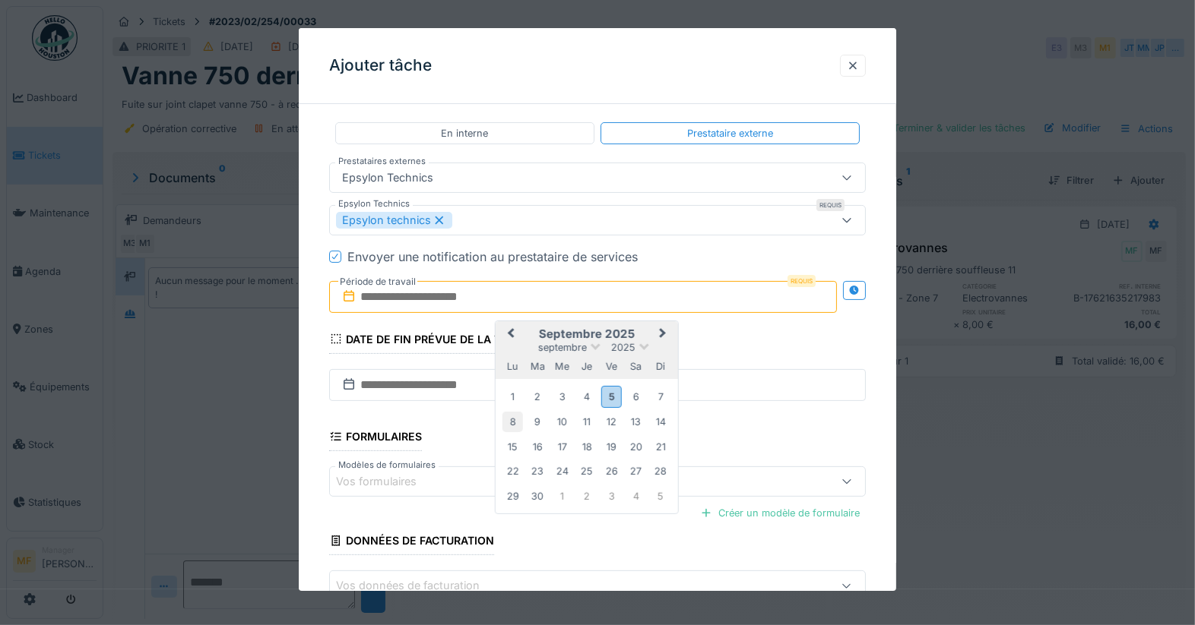
click at [516, 415] on div "8" at bounding box center [512, 422] width 21 height 21
click at [656, 416] on div "14" at bounding box center [661, 422] width 21 height 21
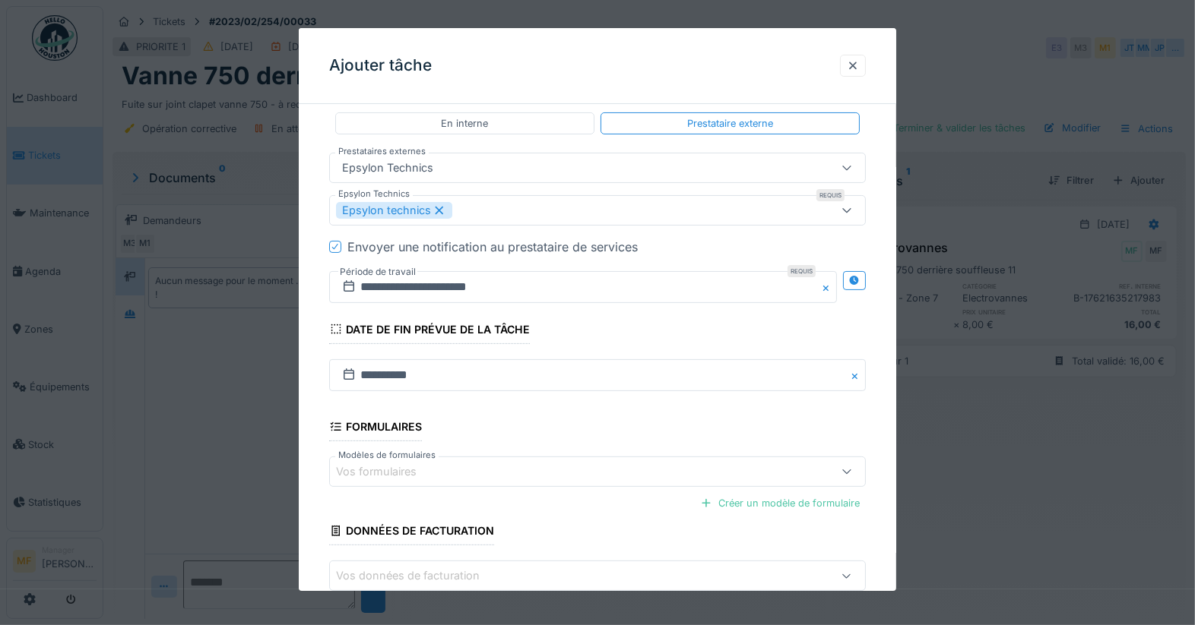
scroll to position [328, 0]
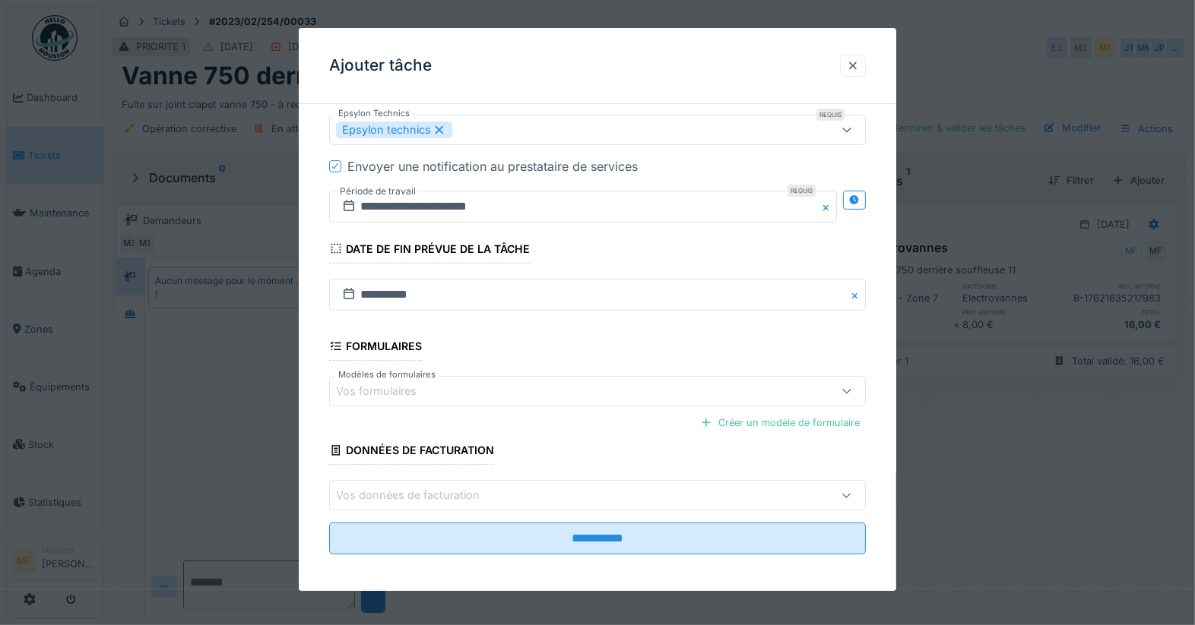
click at [623, 510] on fieldset "**********" at bounding box center [597, 177] width 537 height 779
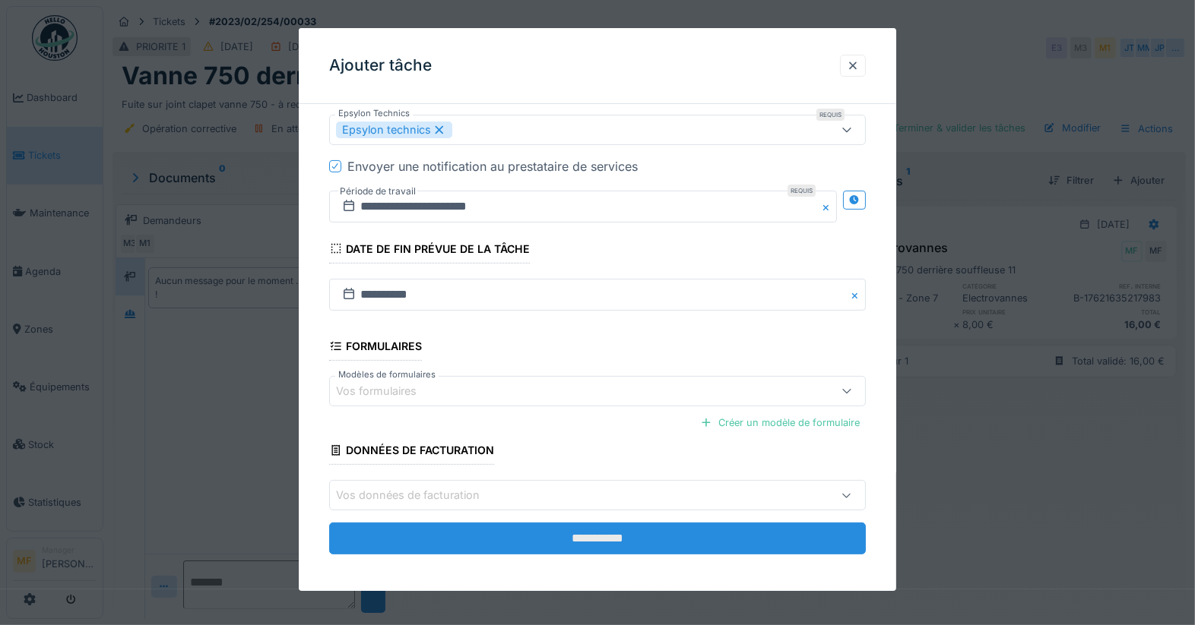
click at [625, 523] on input "**********" at bounding box center [597, 539] width 537 height 32
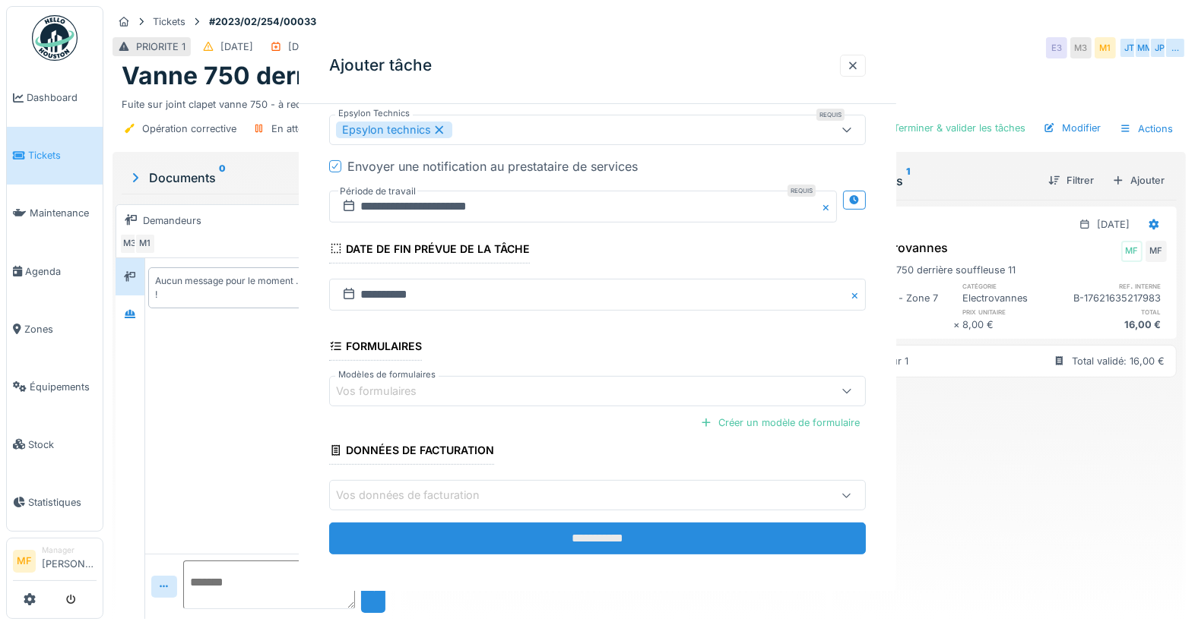
scroll to position [0, 0]
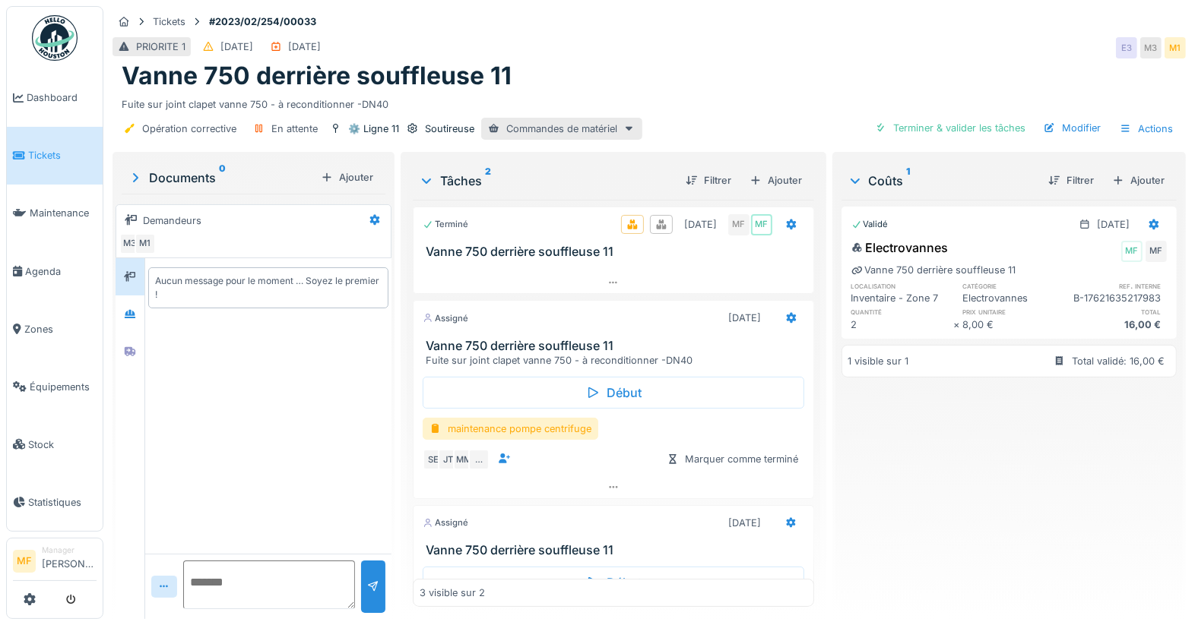
click at [233, 592] on textarea at bounding box center [269, 585] width 172 height 49
